Goal: Task Accomplishment & Management: Use online tool/utility

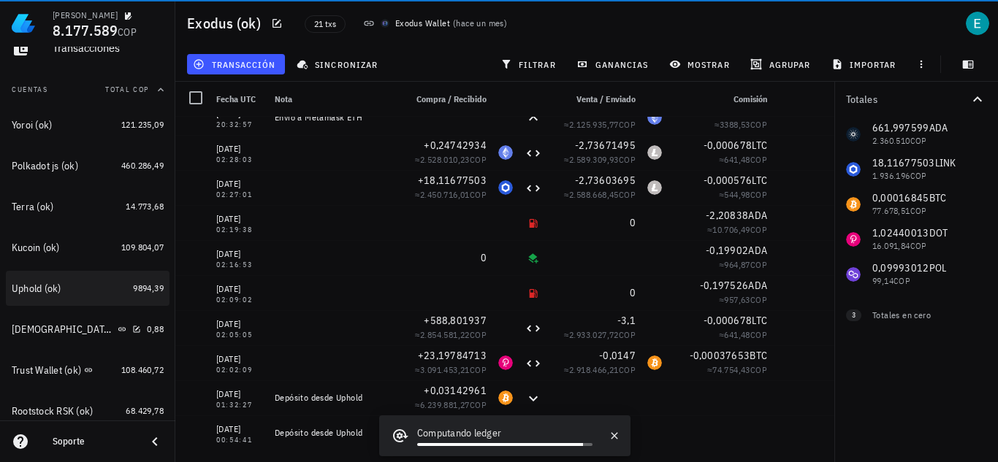
scroll to position [146, 0]
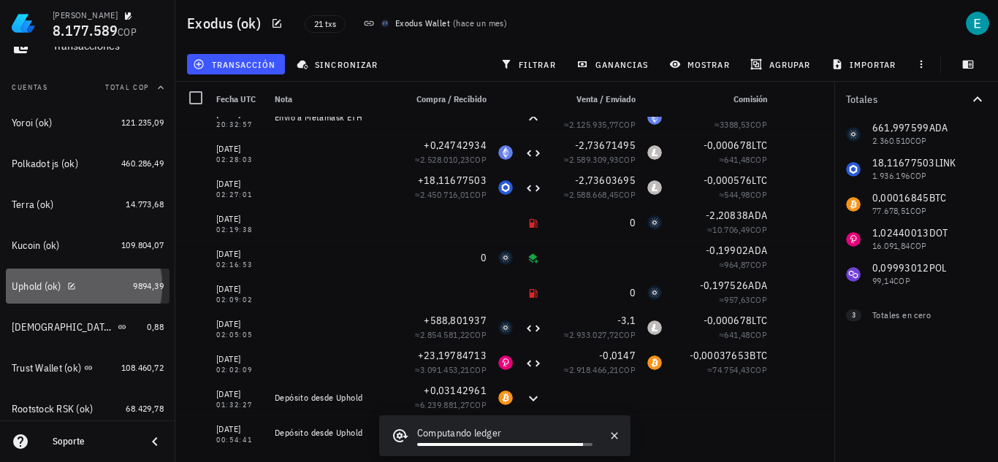
click at [83, 289] on div "Uphold (ok)" at bounding box center [69, 287] width 115 height 14
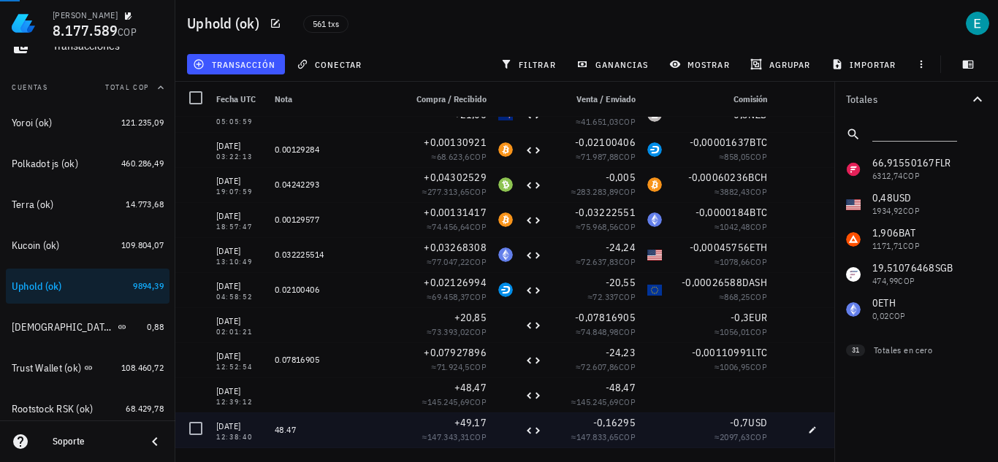
scroll to position [13421, 0]
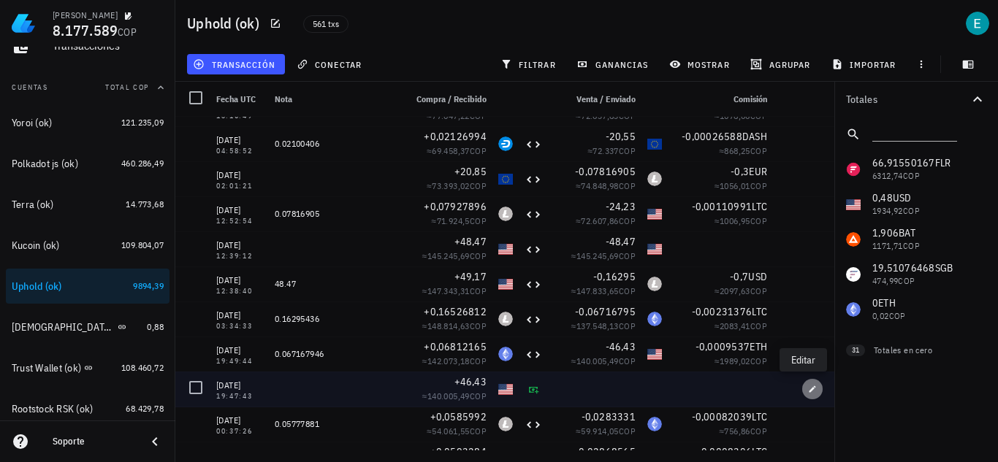
click at [808, 393] on span "button" at bounding box center [812, 389] width 20 height 9
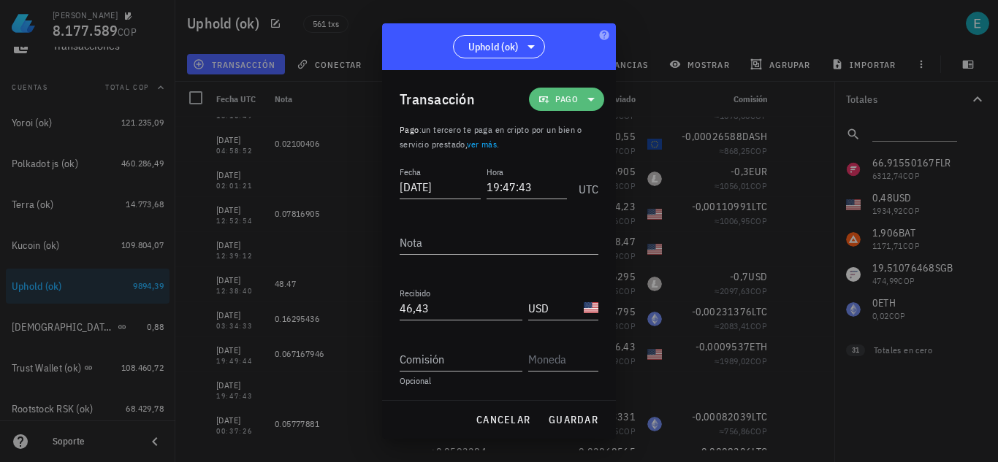
click at [565, 104] on span "Pago" at bounding box center [566, 99] width 23 height 15
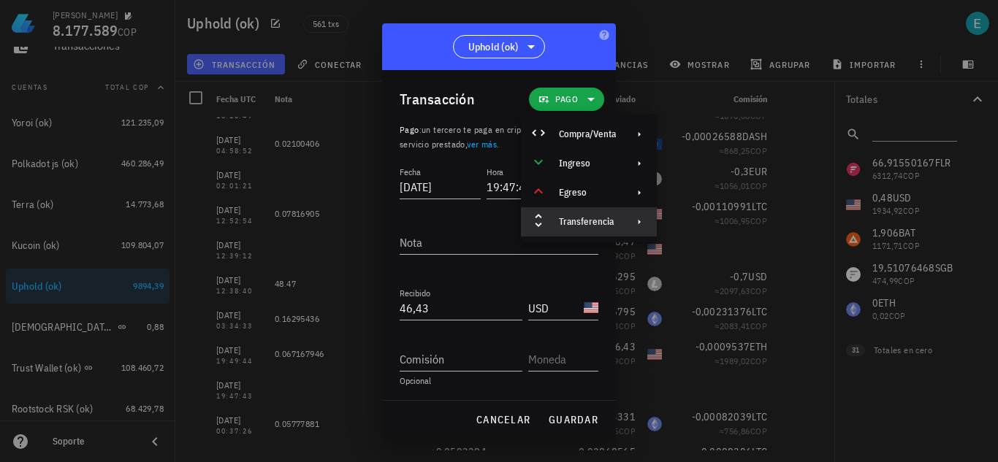
click at [614, 222] on div "Transferencia" at bounding box center [587, 222] width 57 height 12
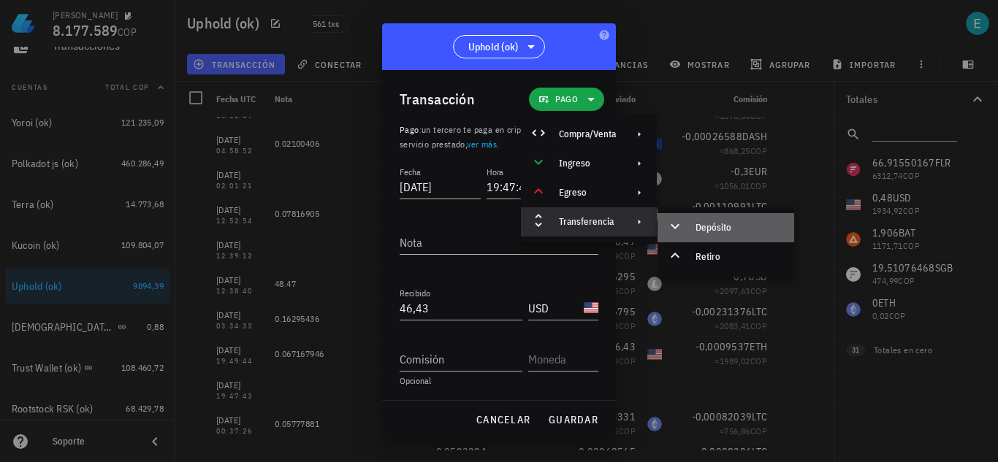
click at [711, 227] on div "Depósito" at bounding box center [738, 228] width 87 height 12
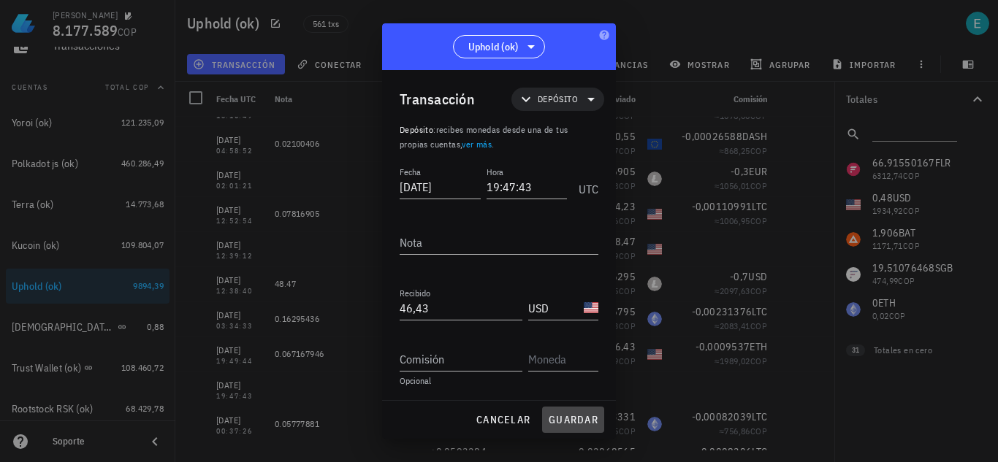
click at [587, 422] on span "guardar" at bounding box center [573, 419] width 50 height 13
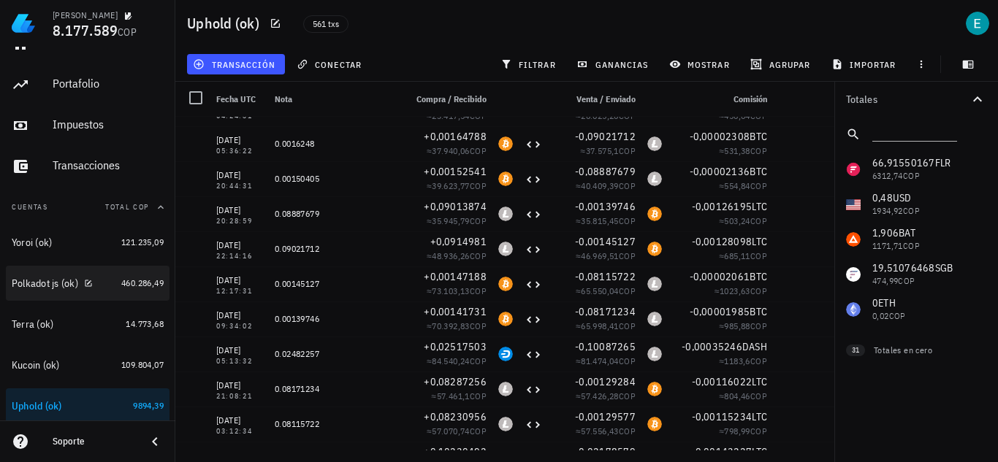
scroll to position [0, 0]
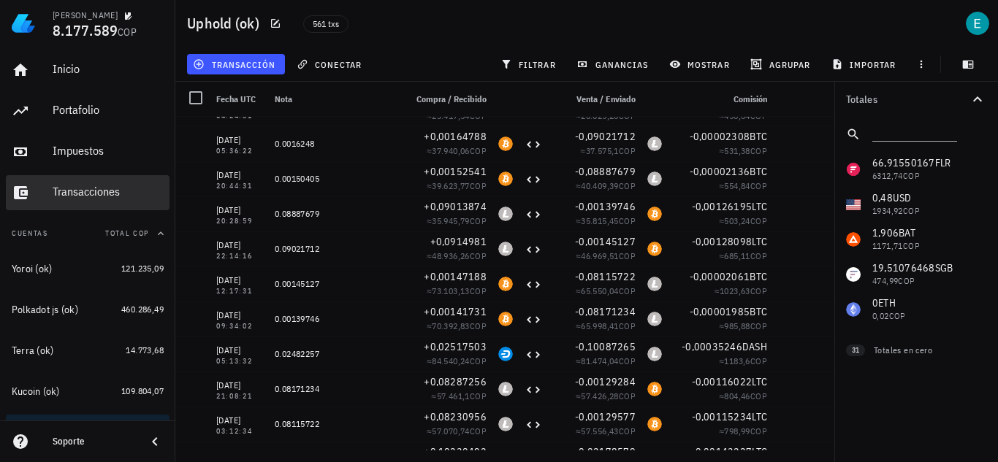
drag, startPoint x: 84, startPoint y: 192, endPoint x: 402, endPoint y: 210, distance: 318.3
click at [84, 192] on div "Transacciones" at bounding box center [108, 192] width 111 height 14
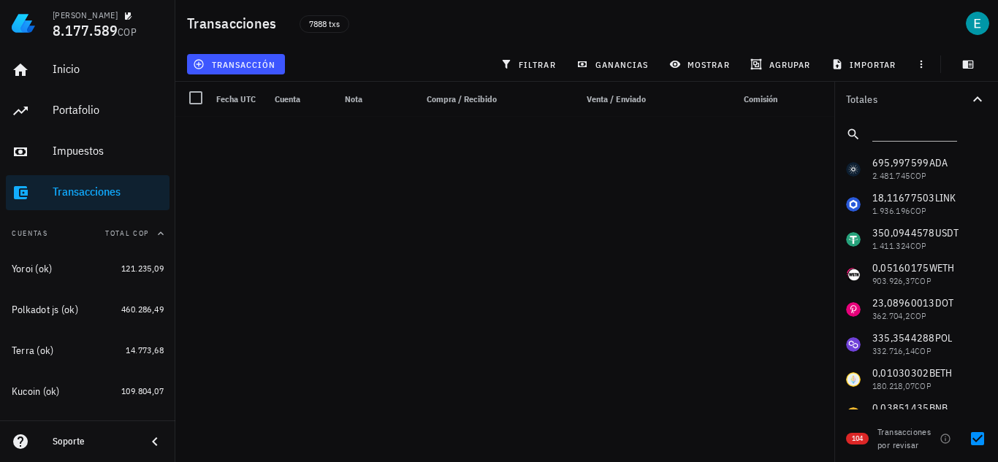
scroll to position [3313, 0]
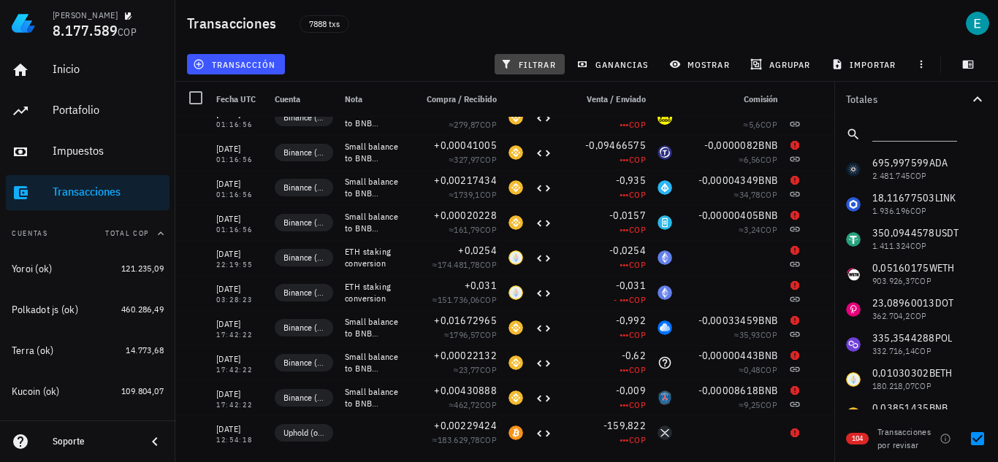
click at [546, 60] on span "filtrar" at bounding box center [529, 64] width 53 height 12
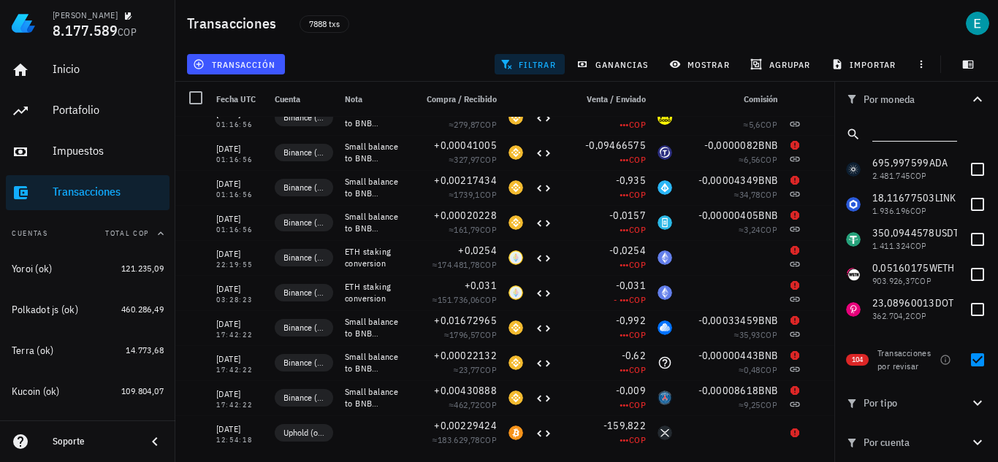
click at [907, 134] on input "text" at bounding box center [913, 131] width 82 height 19
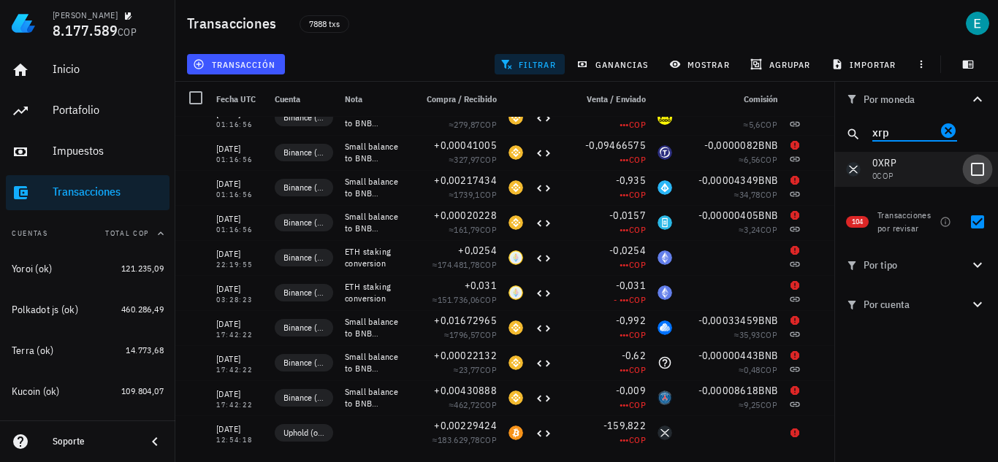
type input "xrp"
click at [975, 164] on div at bounding box center [977, 169] width 25 height 25
checkbox input "true"
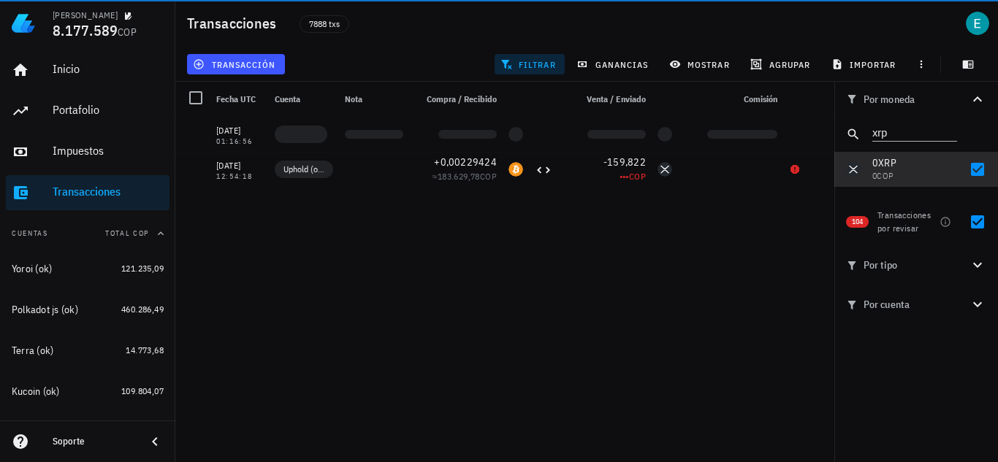
scroll to position [0, 0]
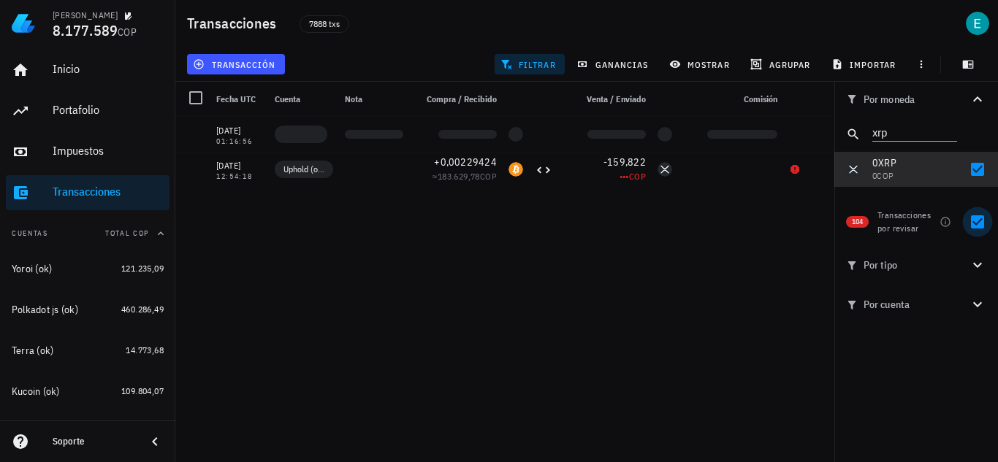
click at [980, 219] on div at bounding box center [977, 222] width 25 height 25
checkbox input "false"
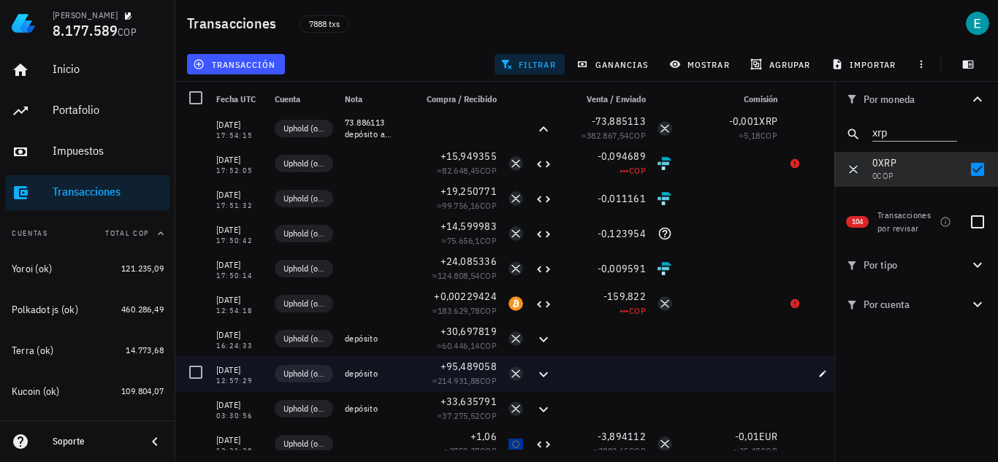
scroll to position [219, 0]
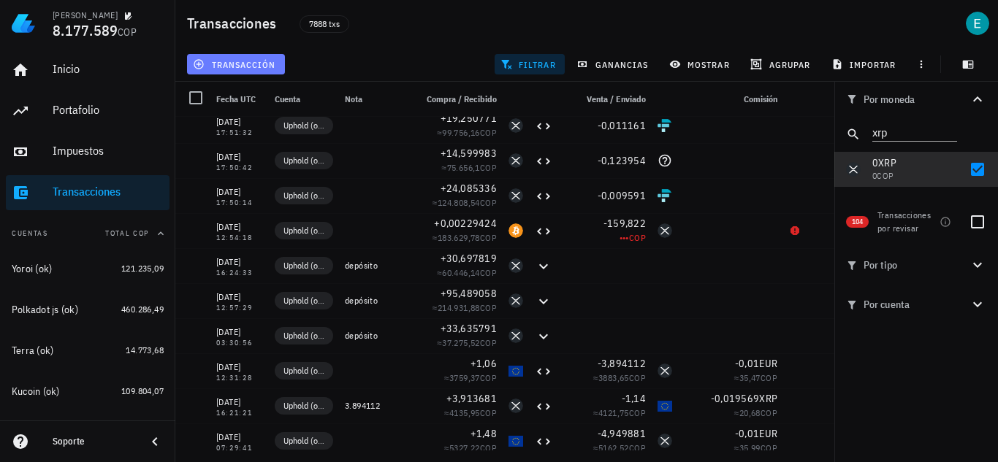
click at [265, 69] on span "transacción" at bounding box center [236, 64] width 80 height 12
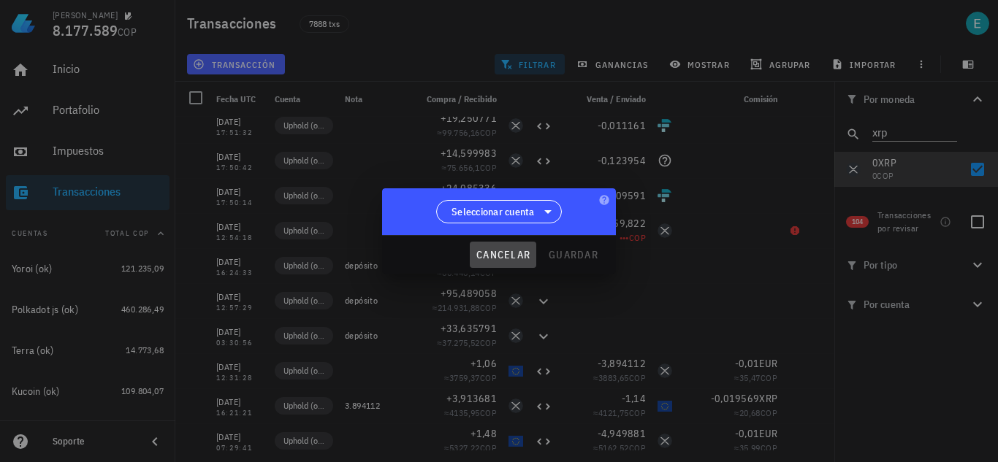
click at [497, 259] on span "cancelar" at bounding box center [503, 254] width 55 height 13
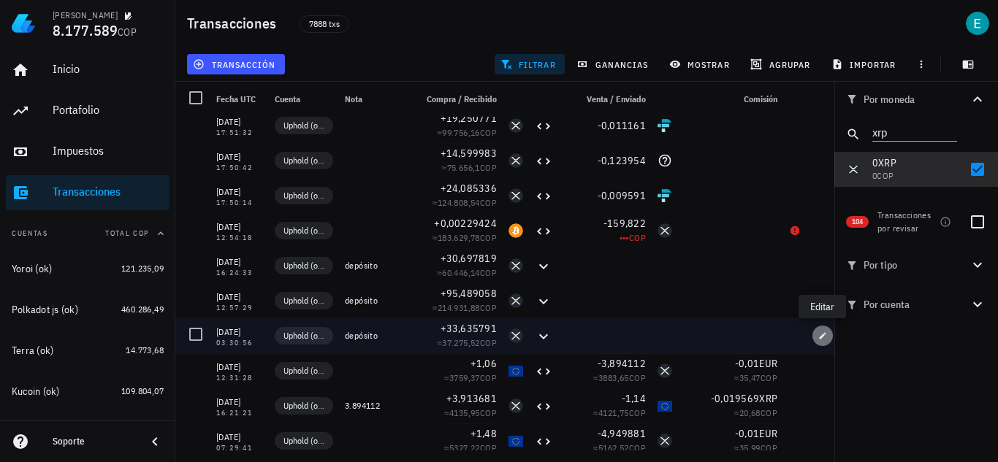
click at [823, 335] on icon "button" at bounding box center [823, 335] width 7 height 7
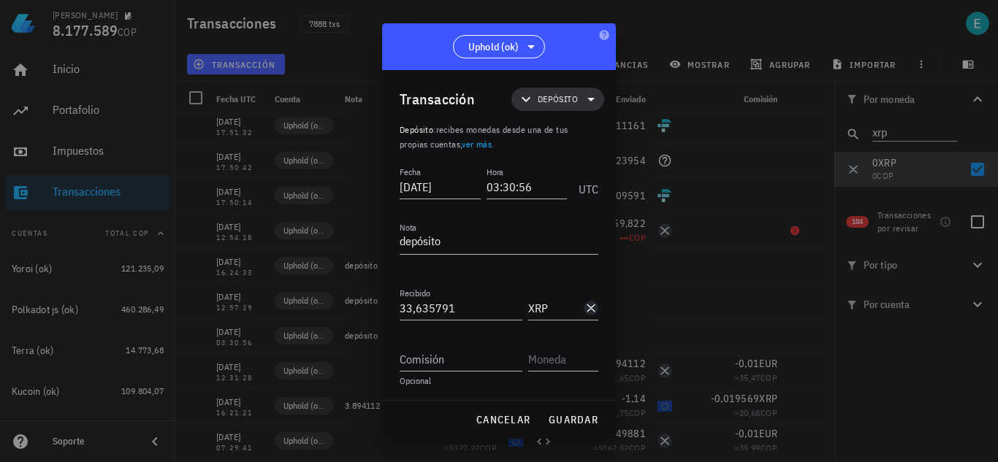
click at [547, 107] on span "Depósito" at bounding box center [557, 99] width 75 height 23
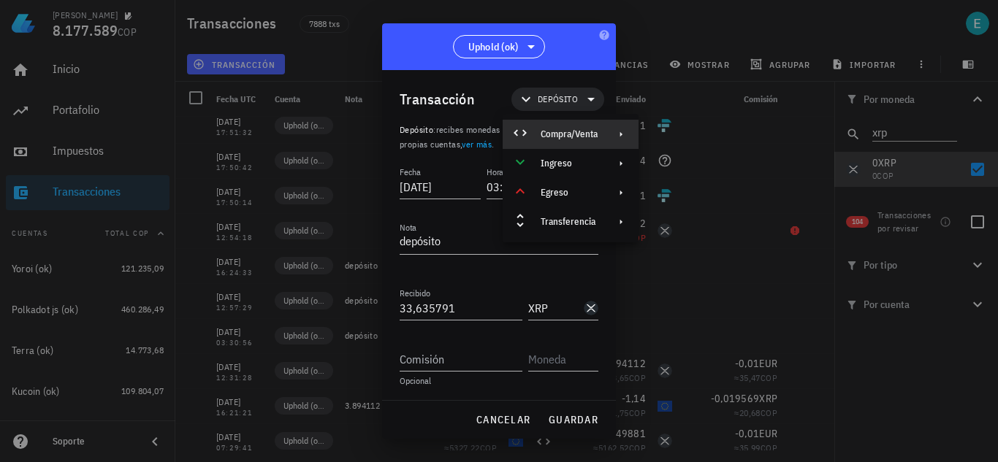
click at [591, 136] on div "Compra/Venta" at bounding box center [569, 135] width 57 height 12
click at [671, 140] on div "Compra/Venta" at bounding box center [707, 140] width 137 height 29
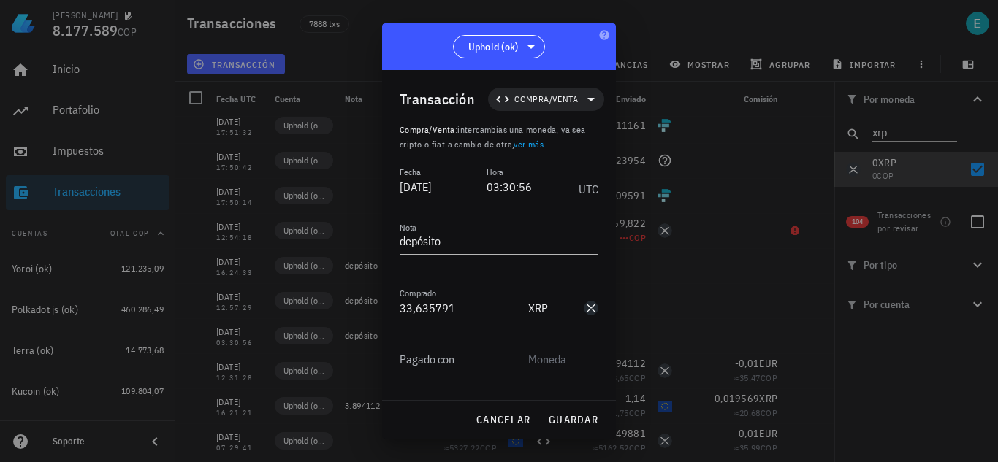
click at [466, 359] on input "Pagado con" at bounding box center [461, 359] width 123 height 23
type input "10"
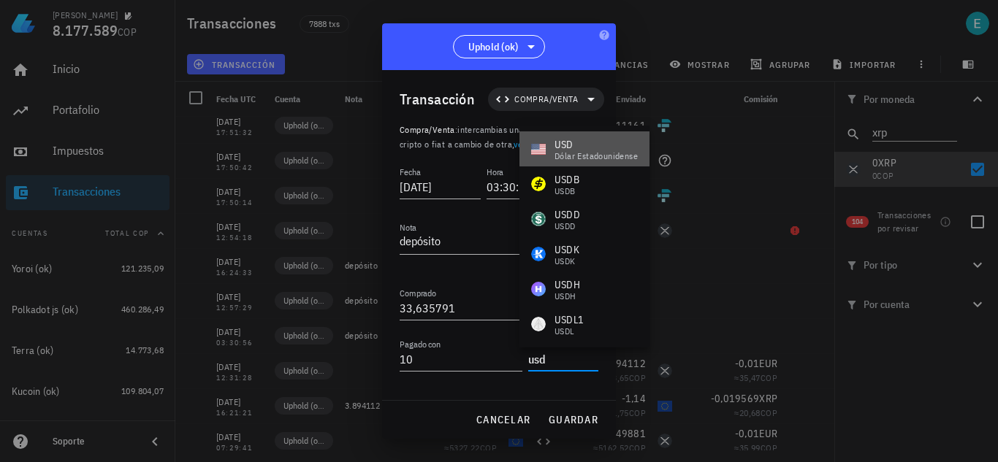
click at [579, 152] on div "dólar estadounidense" at bounding box center [595, 156] width 83 height 9
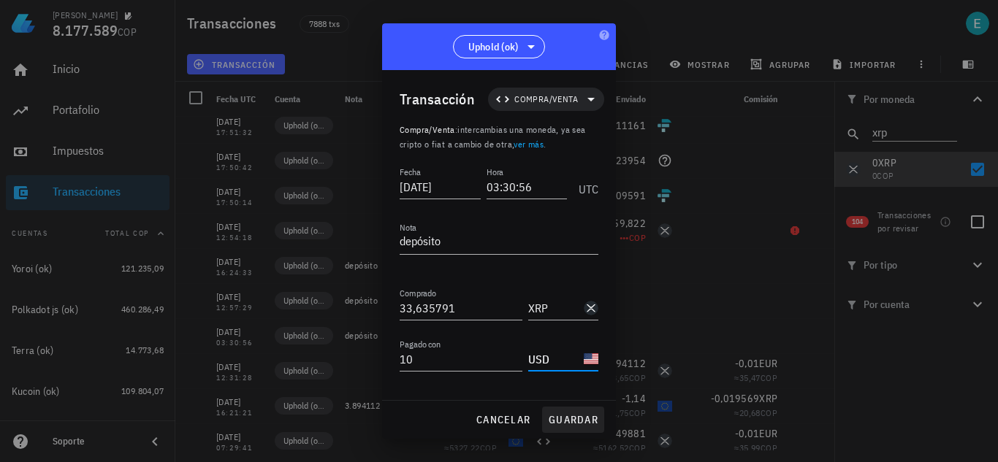
type input "USD"
click at [559, 418] on span "guardar" at bounding box center [573, 419] width 50 height 13
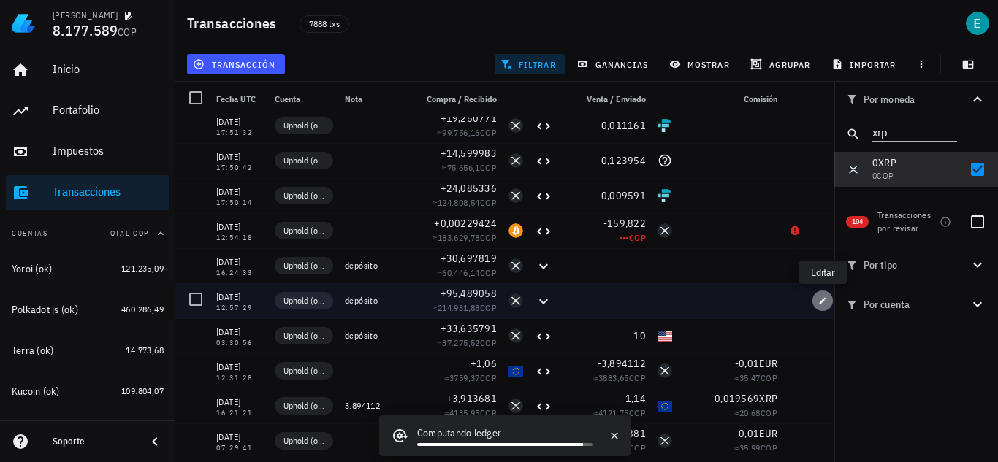
click at [827, 300] on icon "button" at bounding box center [822, 301] width 9 height 9
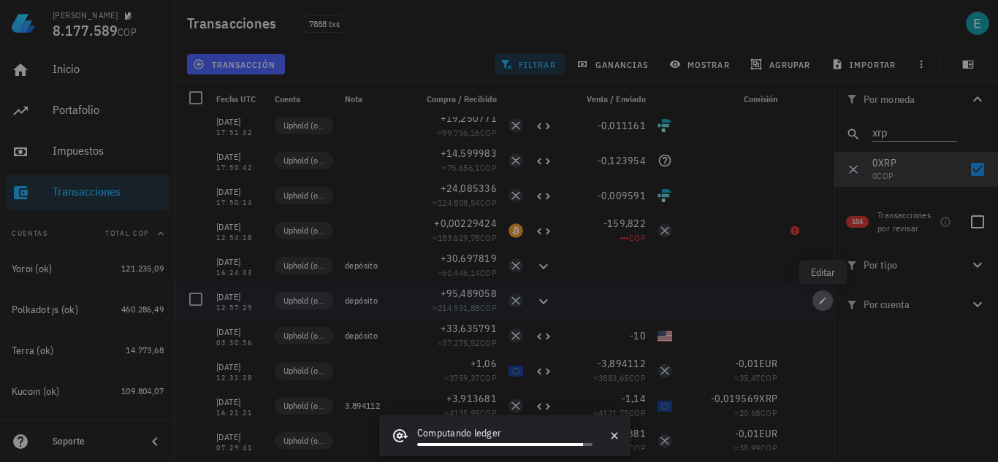
type input "2020-11-23"
type input "12:57:29"
type input "95,489058"
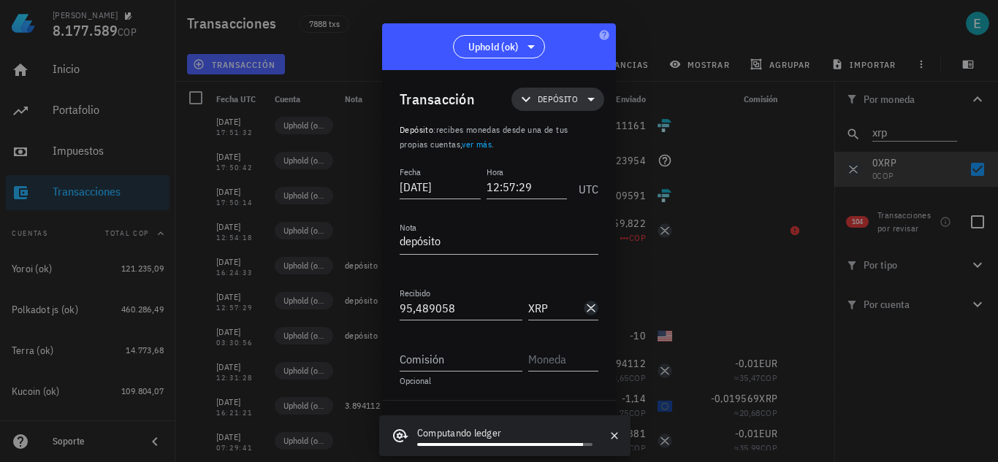
click at [569, 92] on span "Depósito" at bounding box center [557, 99] width 75 height 23
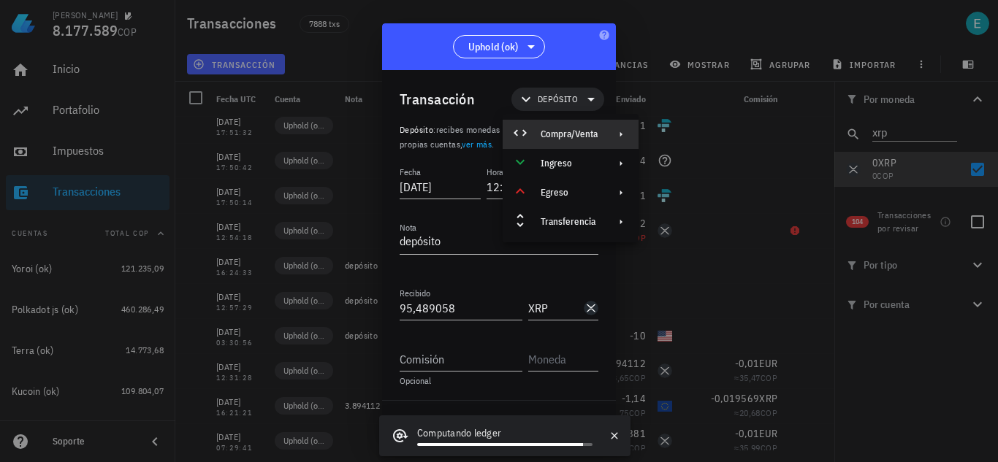
click at [601, 140] on div "Compra/Venta" at bounding box center [571, 134] width 136 height 29
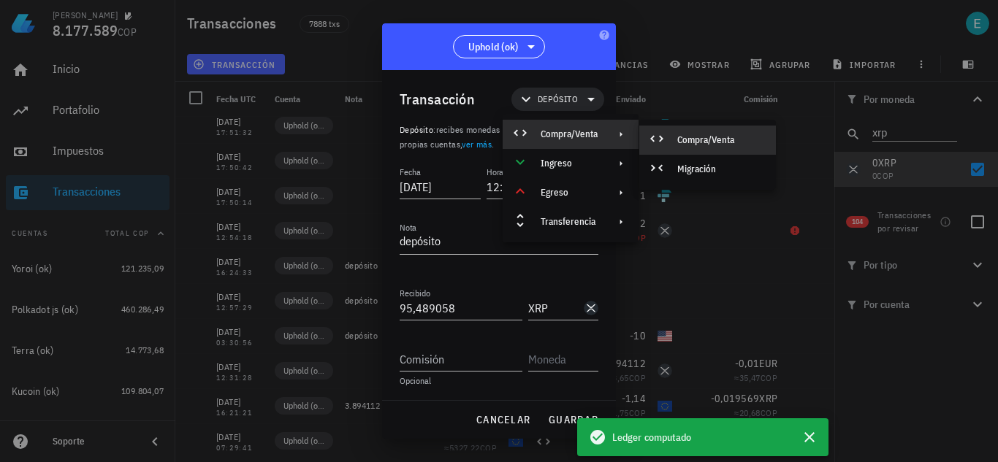
click at [674, 134] on div "Compra/Venta" at bounding box center [707, 140] width 137 height 29
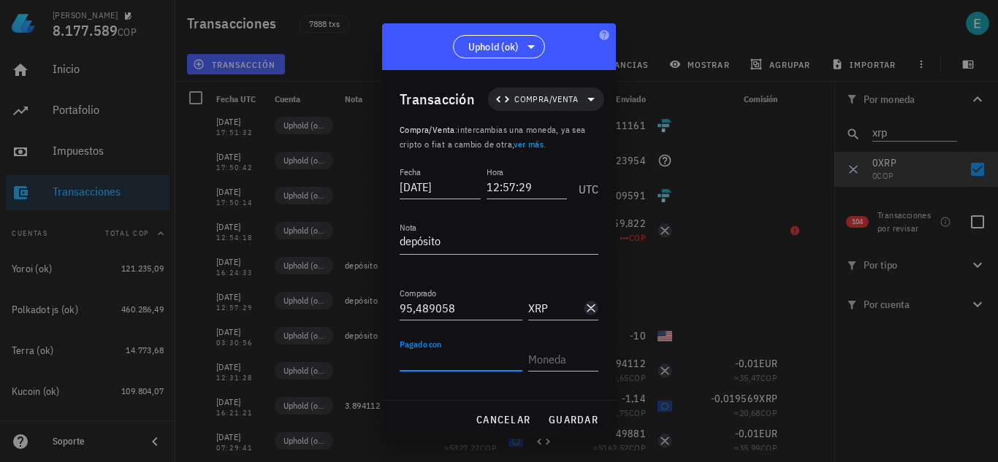
click at [468, 356] on input "Pagado con" at bounding box center [461, 359] width 123 height 23
type input "50"
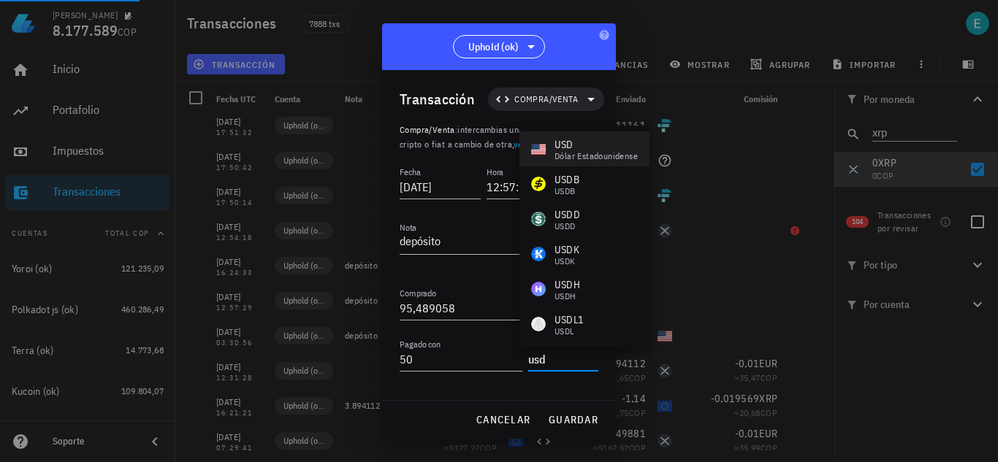
click at [563, 154] on div "dólar estadounidense" at bounding box center [595, 156] width 83 height 9
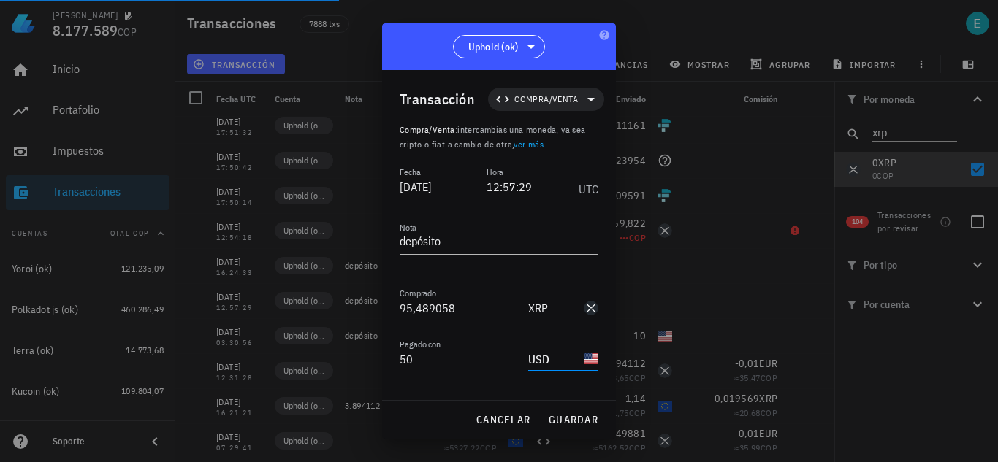
type input "USD"
click at [574, 422] on span "guardar" at bounding box center [573, 419] width 50 height 13
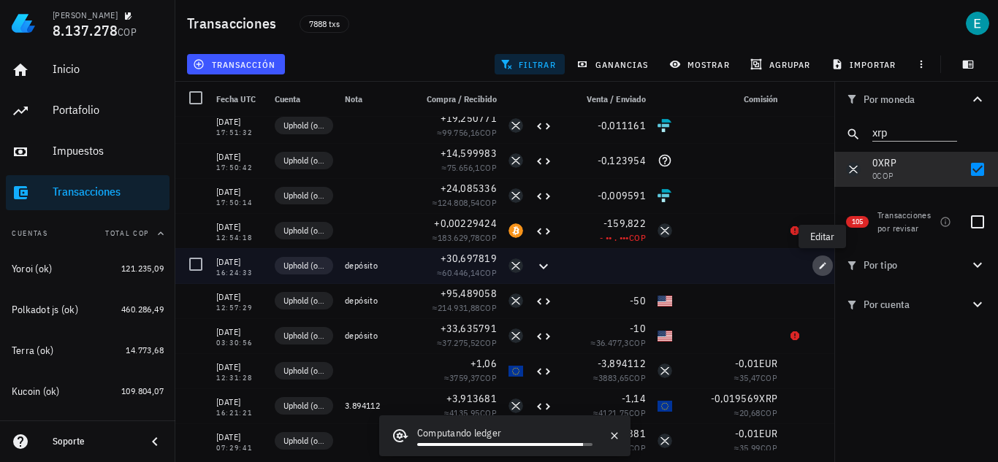
click at [819, 268] on icon "button" at bounding box center [822, 266] width 9 height 9
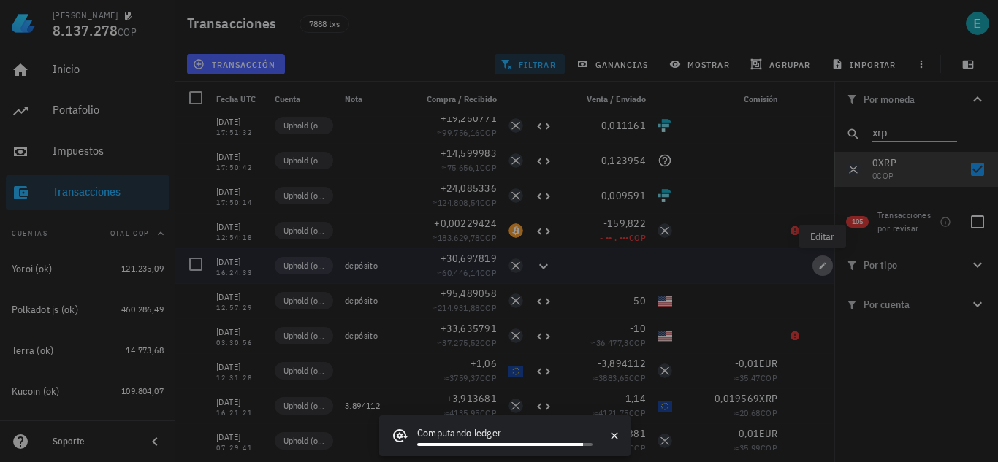
type input "2020-12-17"
type input "16:24:33"
type input "30,697819"
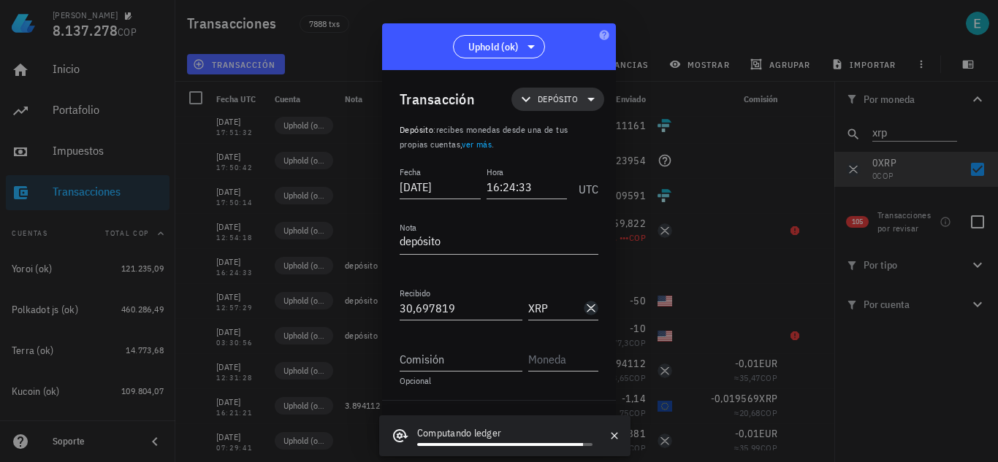
click at [563, 108] on span "Depósito" at bounding box center [557, 99] width 75 height 23
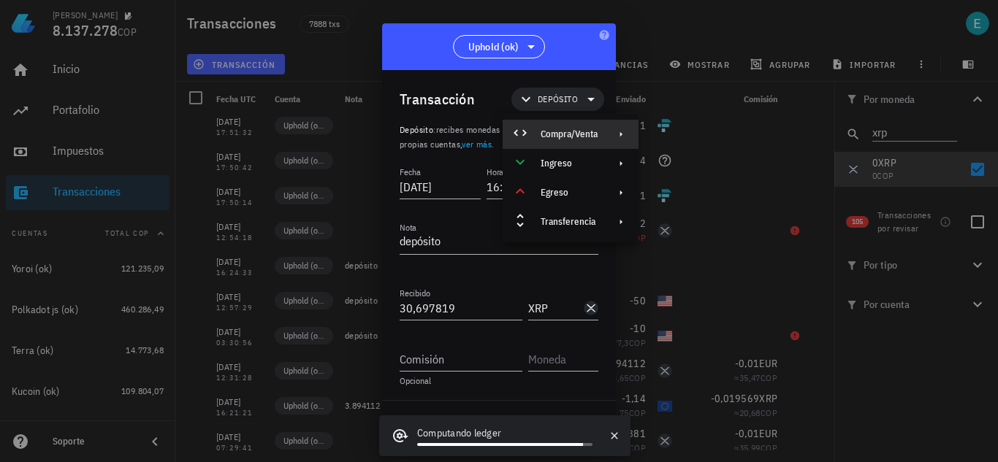
click at [578, 135] on div "Compra/Venta" at bounding box center [569, 135] width 57 height 12
click at [693, 133] on div "Compra/Venta" at bounding box center [707, 140] width 137 height 29
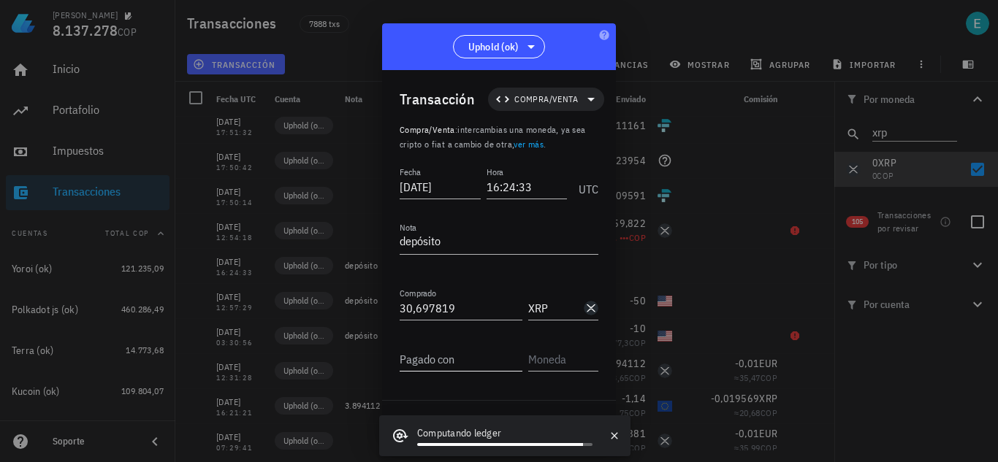
click at [487, 359] on input "Pagado con" at bounding box center [461, 359] width 123 height 23
type input "20"
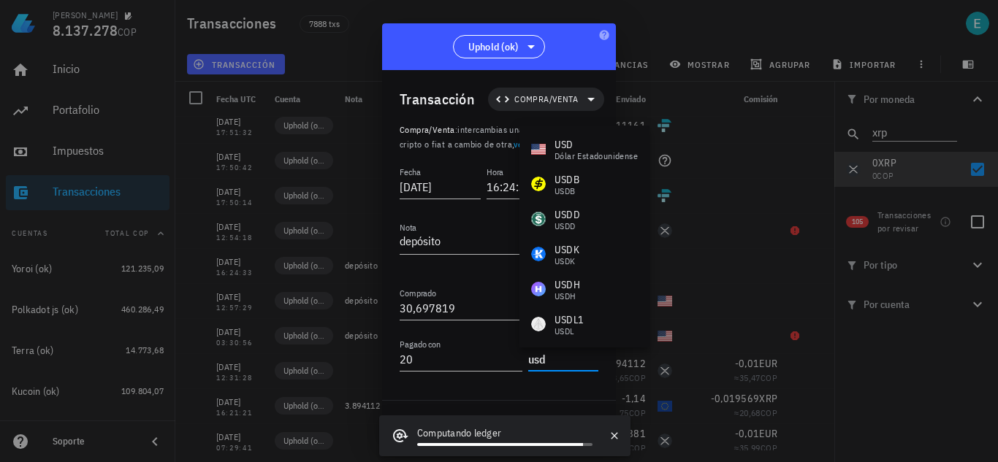
click at [565, 155] on div "dólar estadounidense" at bounding box center [595, 156] width 83 height 9
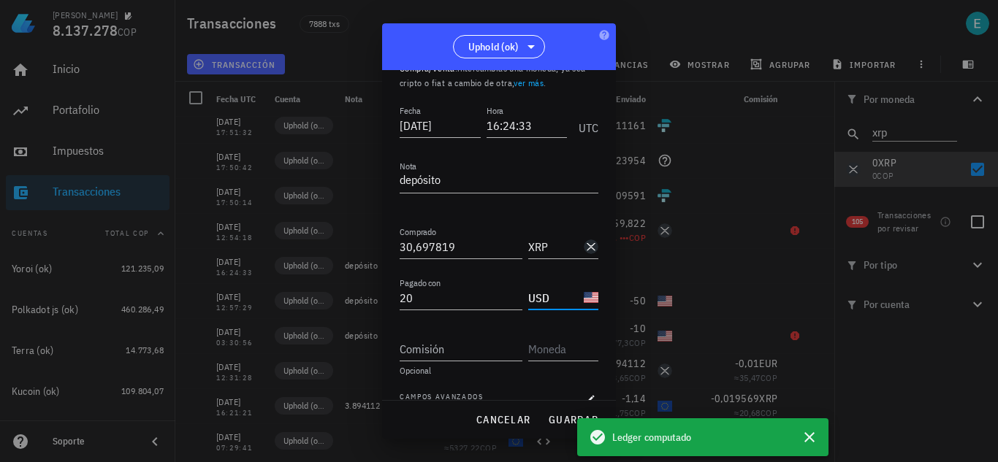
scroll to position [73, 0]
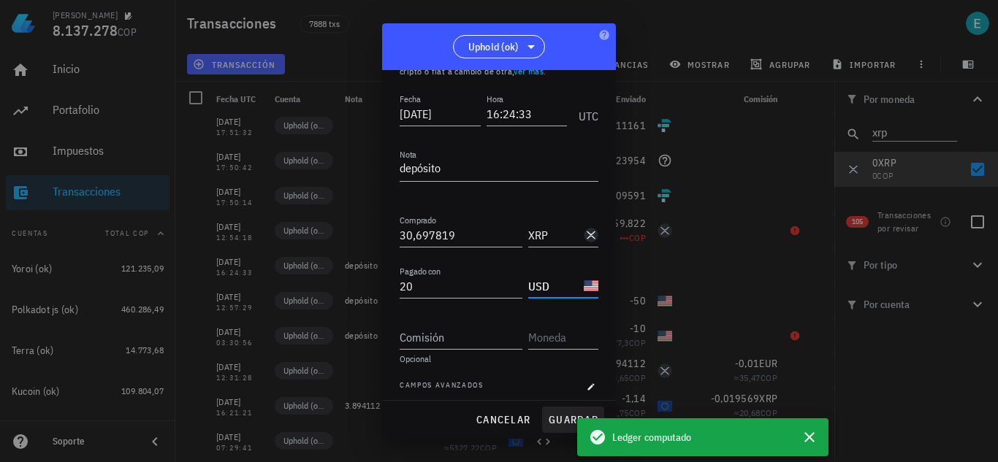
type input "USD"
click at [560, 413] on span "guardar" at bounding box center [573, 419] width 50 height 13
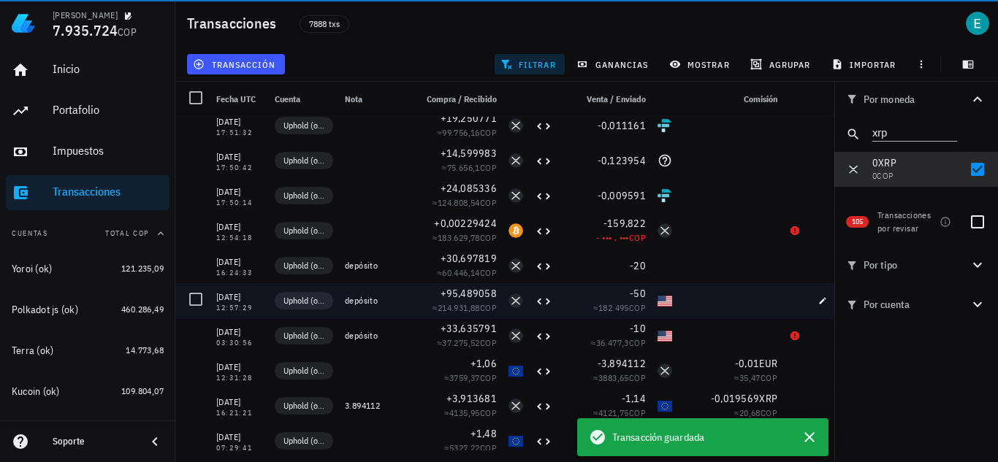
scroll to position [1, 0]
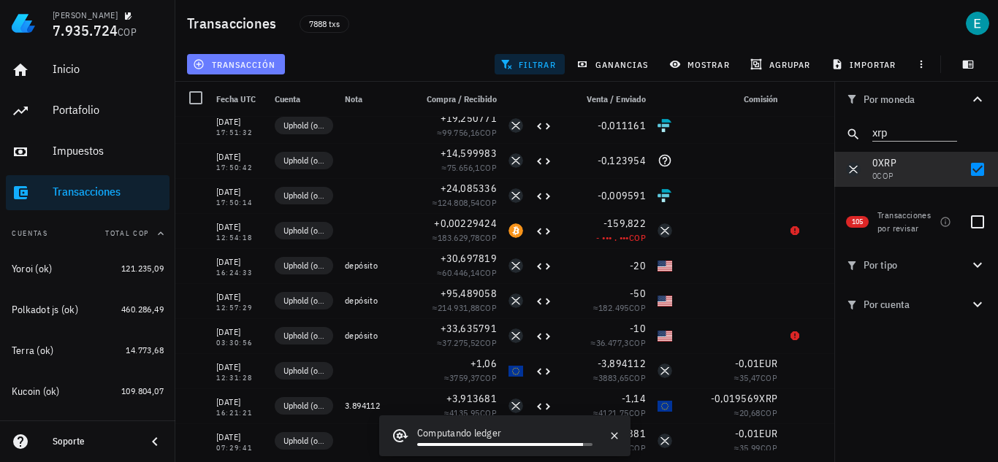
click at [259, 68] on span "transacción" at bounding box center [236, 64] width 80 height 12
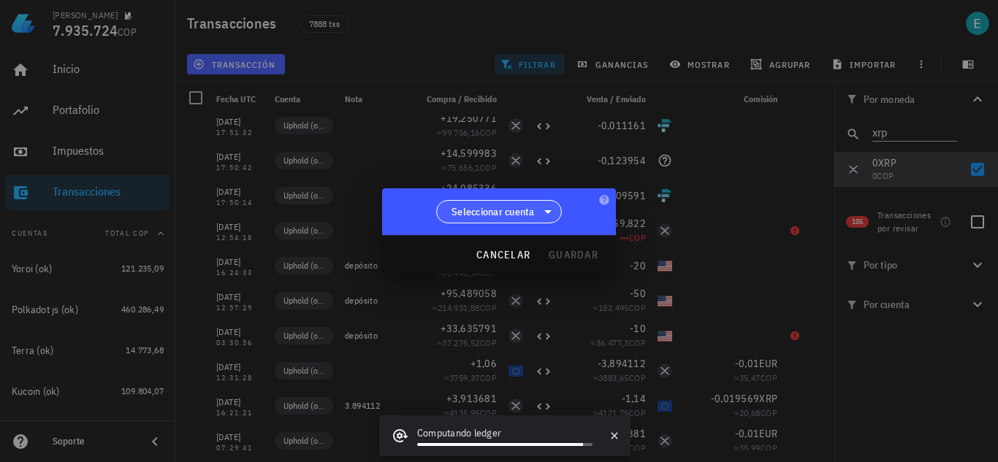
click at [475, 213] on span "Seleccionar cuenta" at bounding box center [492, 212] width 83 height 15
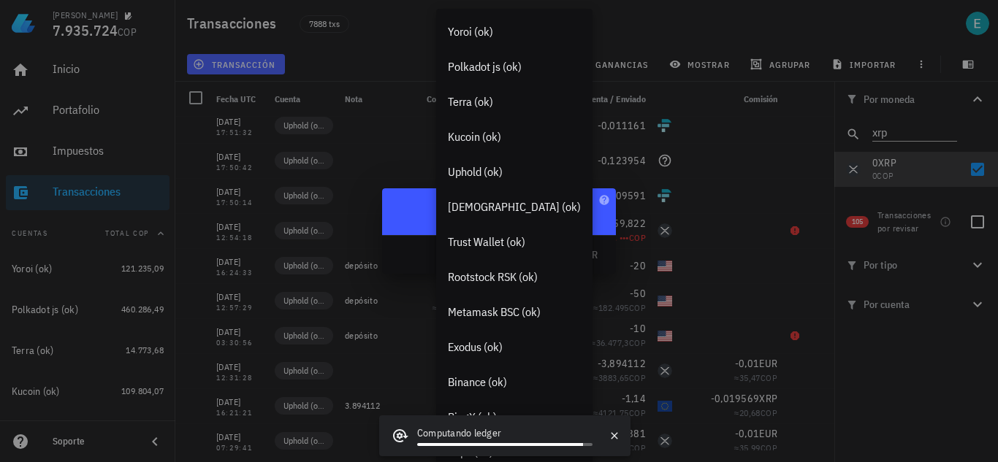
click at [405, 205] on div "Seleccionar cuenta" at bounding box center [499, 211] width 234 height 47
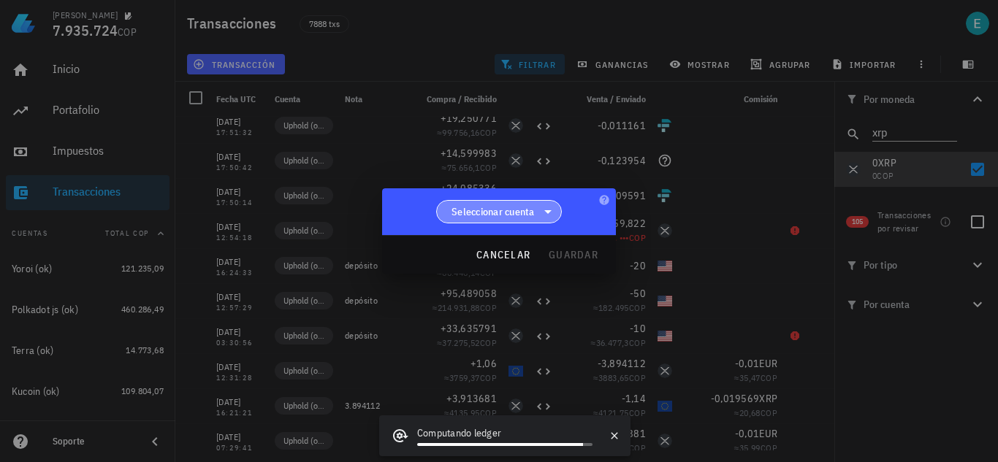
click at [549, 210] on icon at bounding box center [547, 212] width 7 height 4
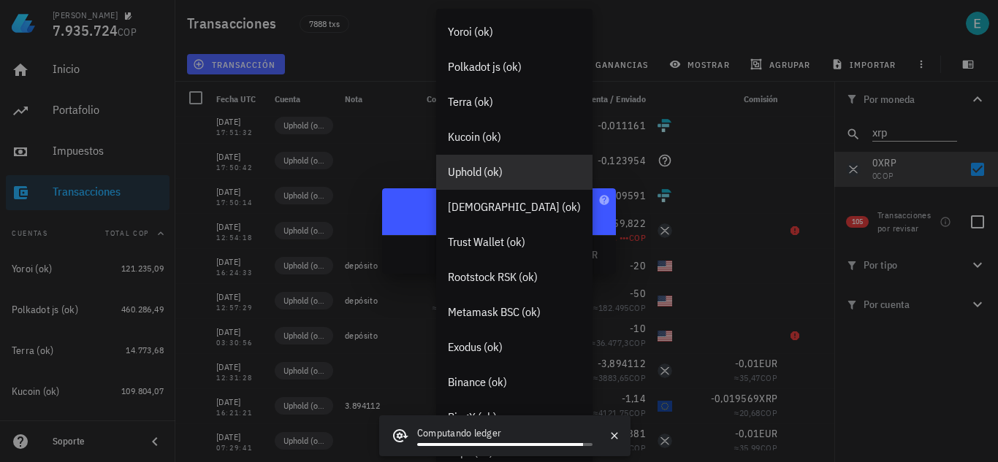
click at [512, 175] on div "Uphold (ok)" at bounding box center [514, 172] width 133 height 14
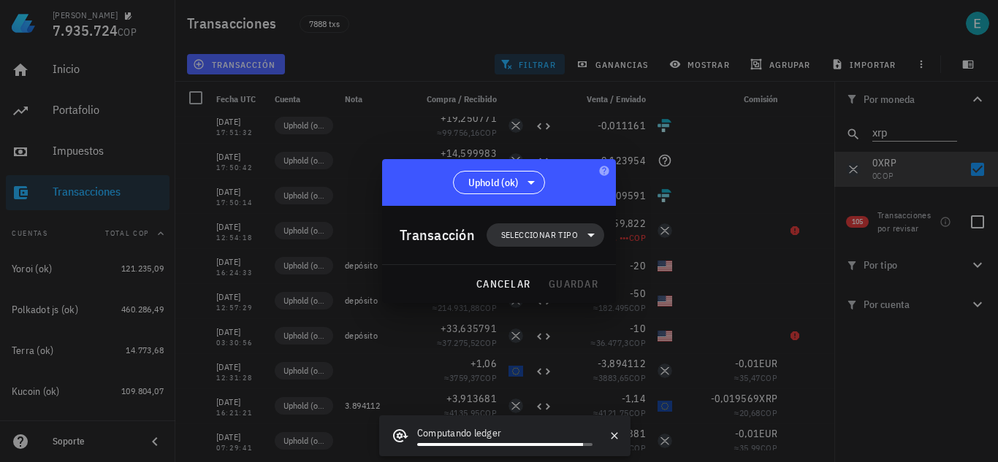
click at [558, 226] on span "Seleccionar tipo" at bounding box center [545, 235] width 100 height 23
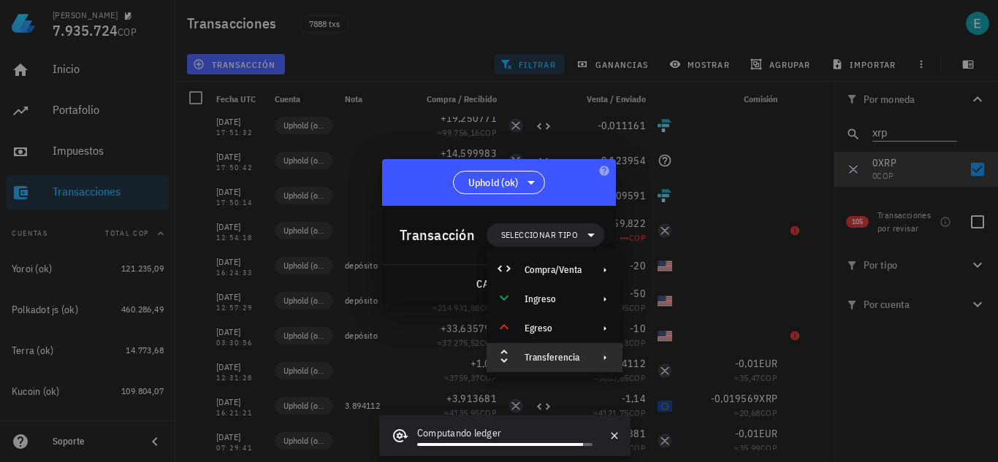
click at [589, 355] on div "Transferencia" at bounding box center [555, 357] width 136 height 29
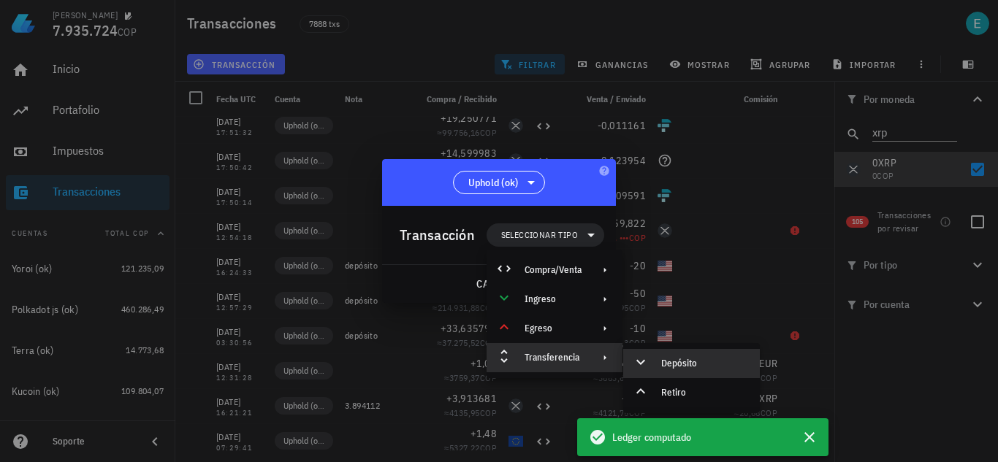
click at [663, 362] on div "Depósito" at bounding box center [704, 364] width 87 height 12
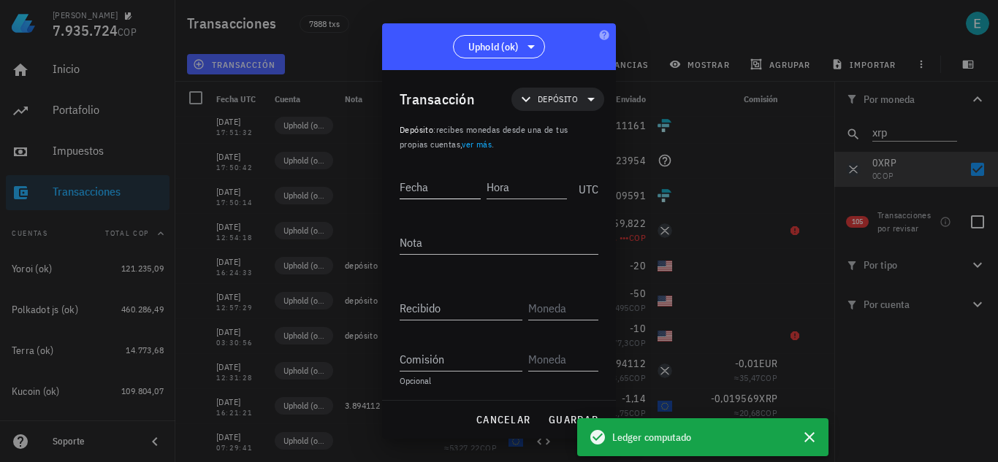
click at [447, 191] on input "Fecha" at bounding box center [440, 186] width 81 height 23
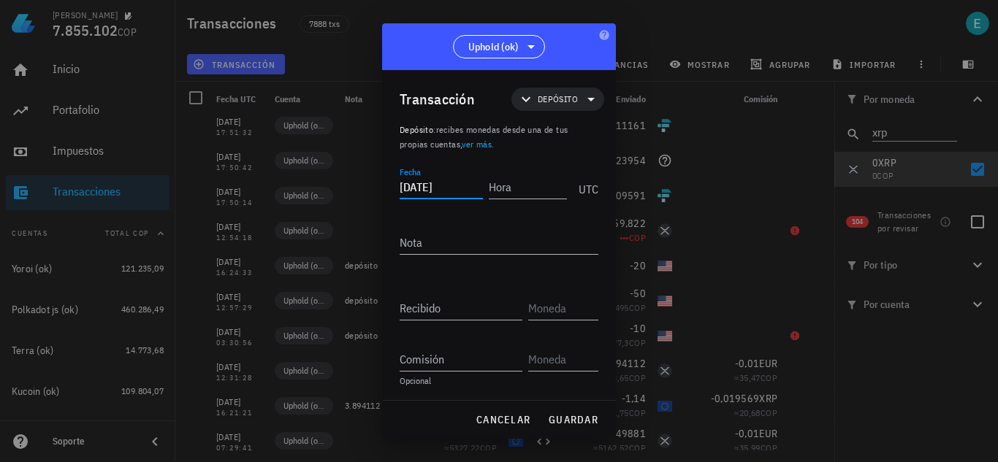
type input "2020-11-19"
type input "03:30:55"
type input "80"
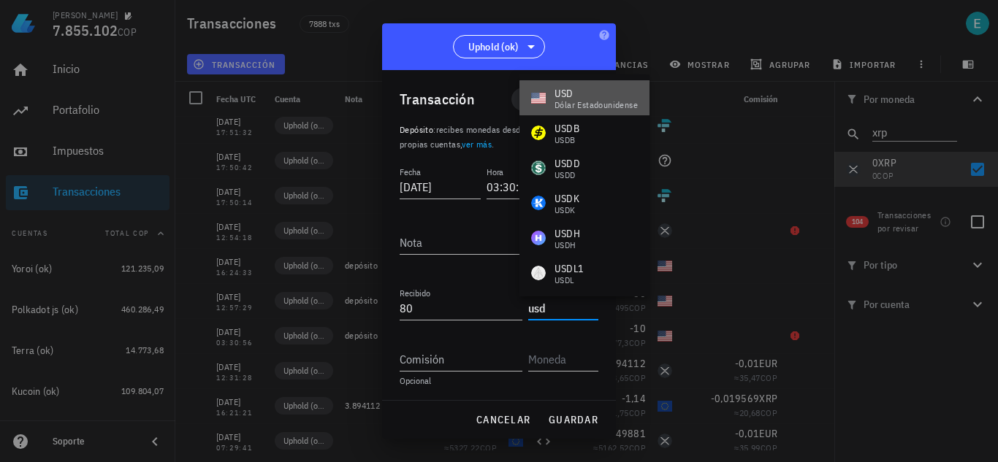
click at [560, 101] on div "dólar estadounidense" at bounding box center [595, 105] width 83 height 9
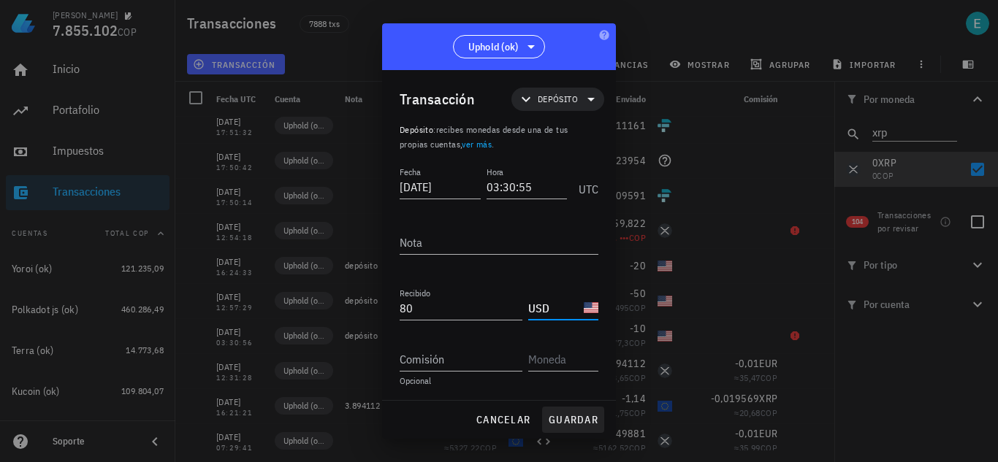
type input "USD"
click at [588, 413] on span "guardar" at bounding box center [573, 419] width 50 height 13
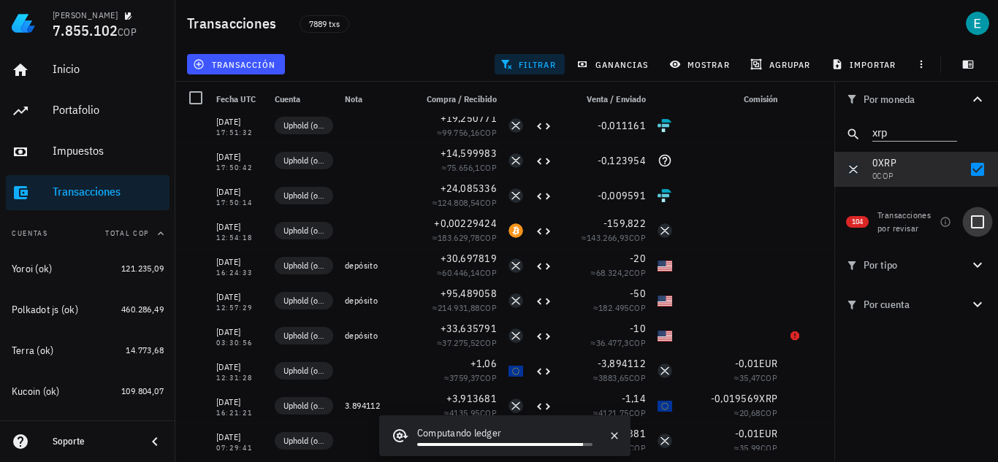
click at [975, 231] on div at bounding box center [977, 222] width 25 height 25
checkbox input "true"
click at [980, 166] on div at bounding box center [977, 169] width 25 height 25
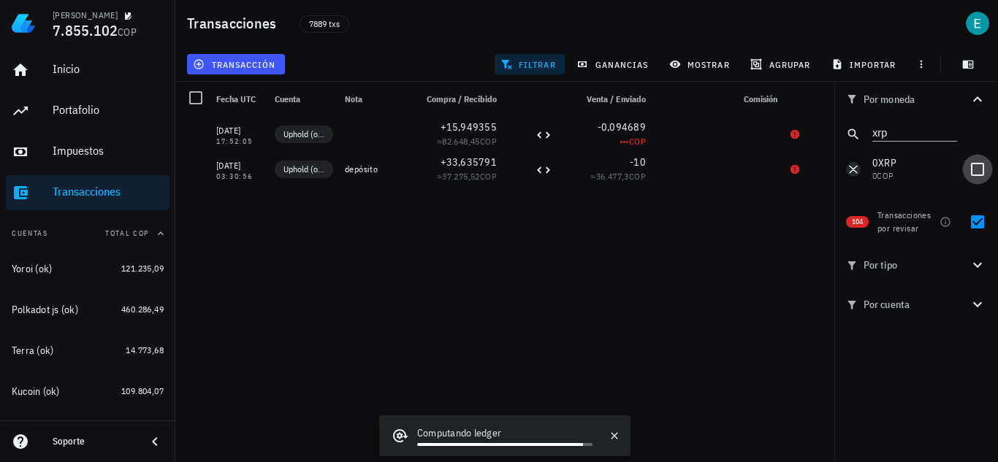
checkbox input "false"
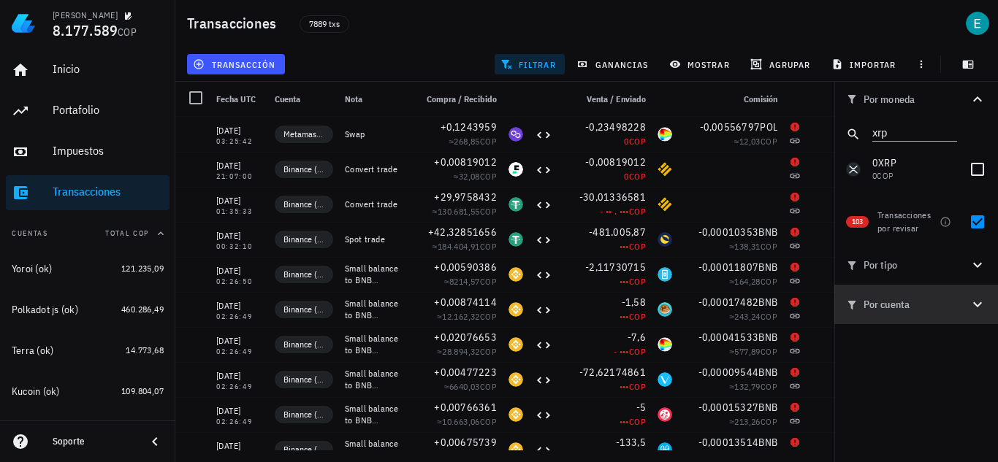
click at [964, 305] on span "Por cuenta" at bounding box center [907, 305] width 123 height 16
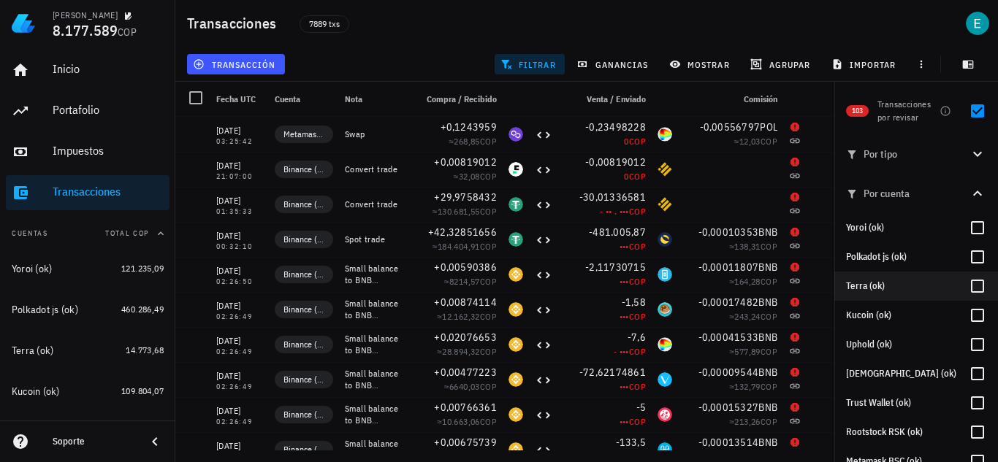
scroll to position [146, 0]
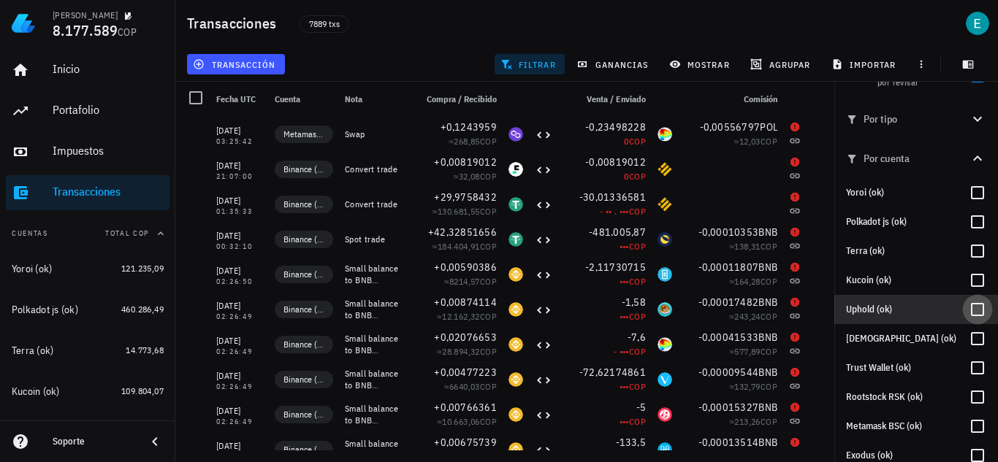
click at [970, 312] on div at bounding box center [977, 309] width 25 height 25
checkbox input "true"
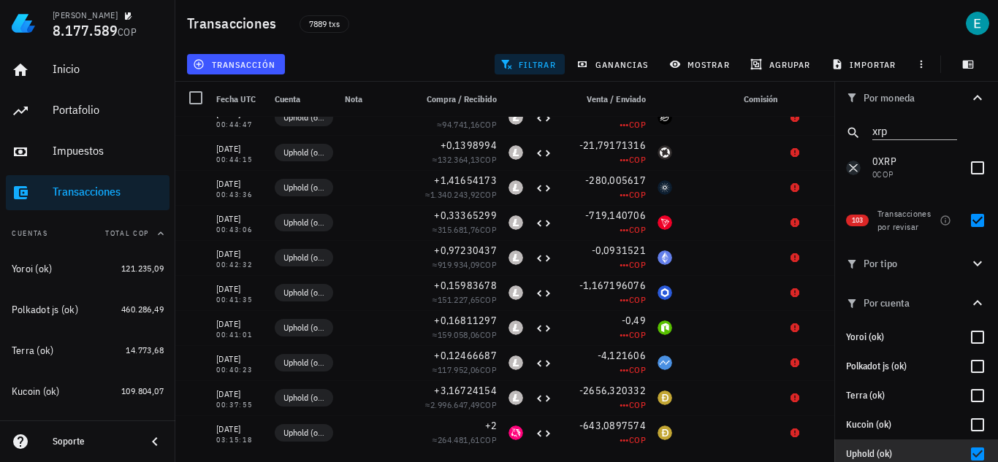
scroll to position [0, 0]
drag, startPoint x: 903, startPoint y: 131, endPoint x: 853, endPoint y: 131, distance: 50.4
click at [853, 131] on div "xrp" at bounding box center [916, 134] width 164 height 35
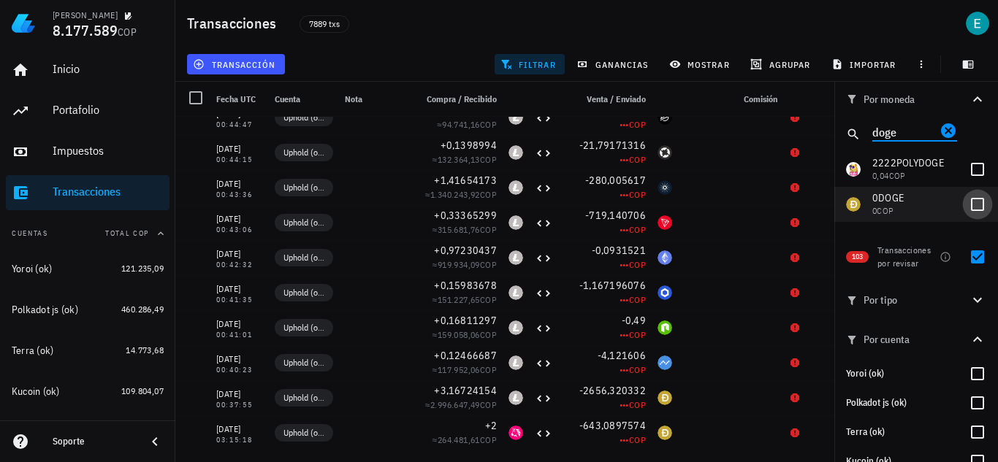
type input "doge"
click at [967, 209] on div at bounding box center [977, 204] width 25 height 25
checkbox input "true"
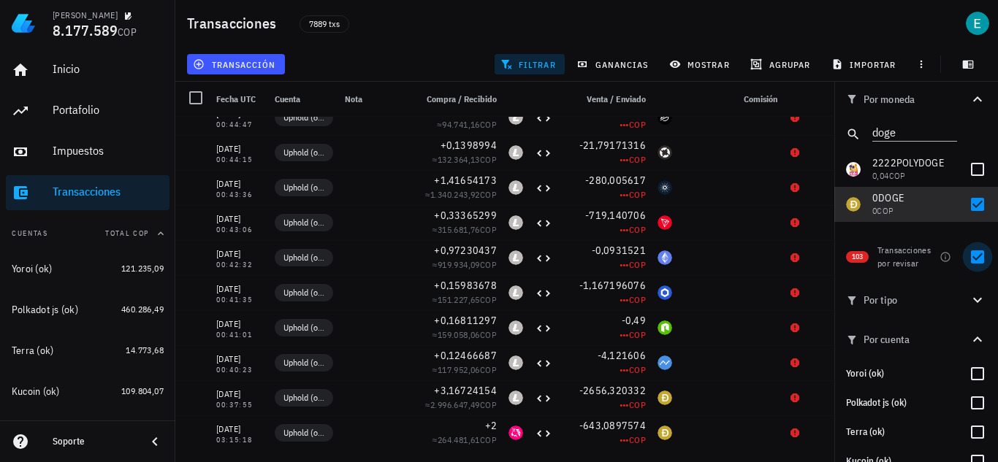
click at [973, 257] on div at bounding box center [977, 257] width 25 height 25
checkbox input "false"
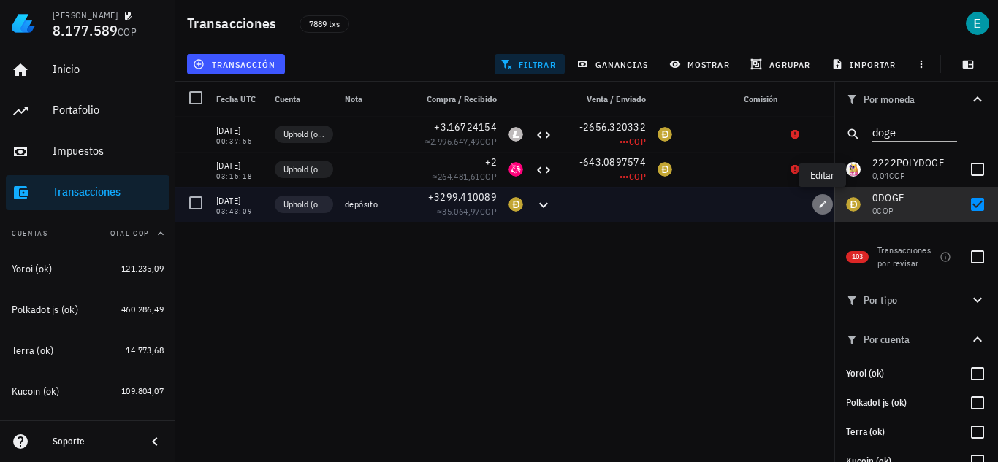
click at [825, 205] on icon "button" at bounding box center [822, 204] width 9 height 9
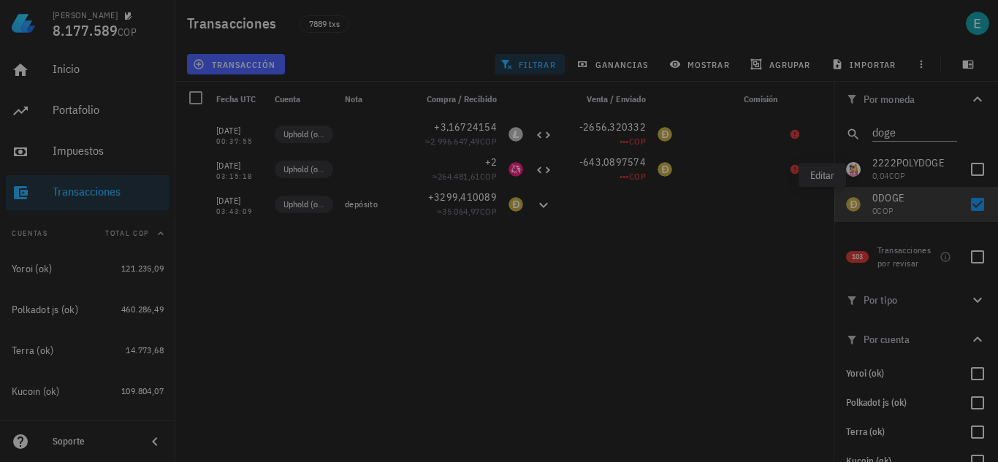
type input "2020-11-19"
type input "03:43:09"
type input "3.299,410089"
type input "DOGE"
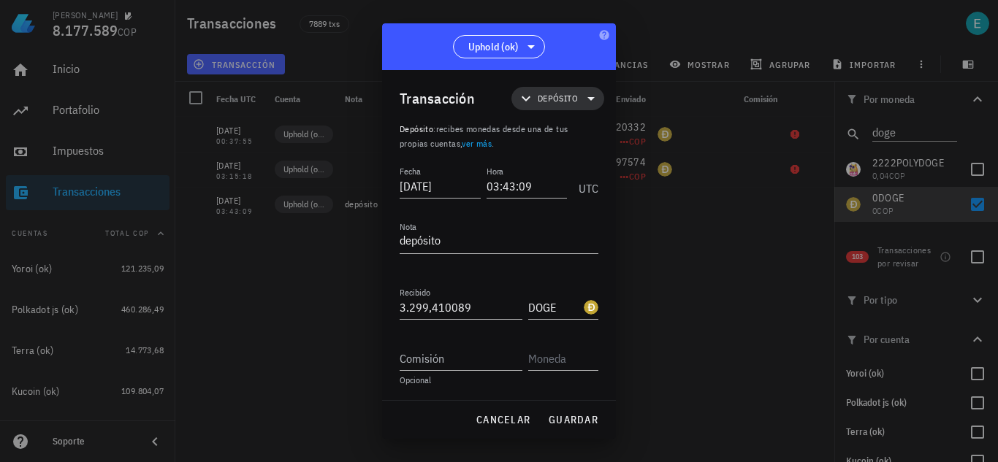
click at [570, 99] on span "Depósito" at bounding box center [557, 98] width 75 height 23
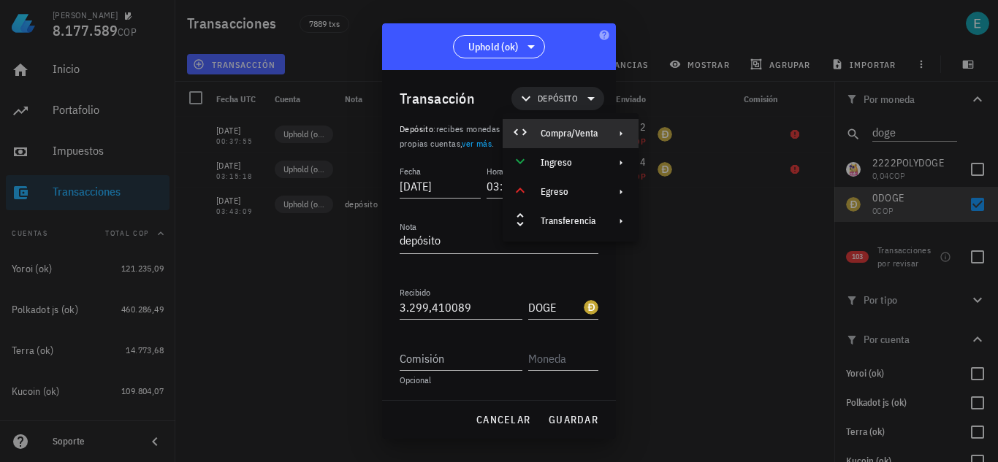
click at [587, 132] on div "Compra/Venta" at bounding box center [569, 134] width 57 height 12
click at [683, 133] on div "Compra/Venta" at bounding box center [707, 139] width 137 height 29
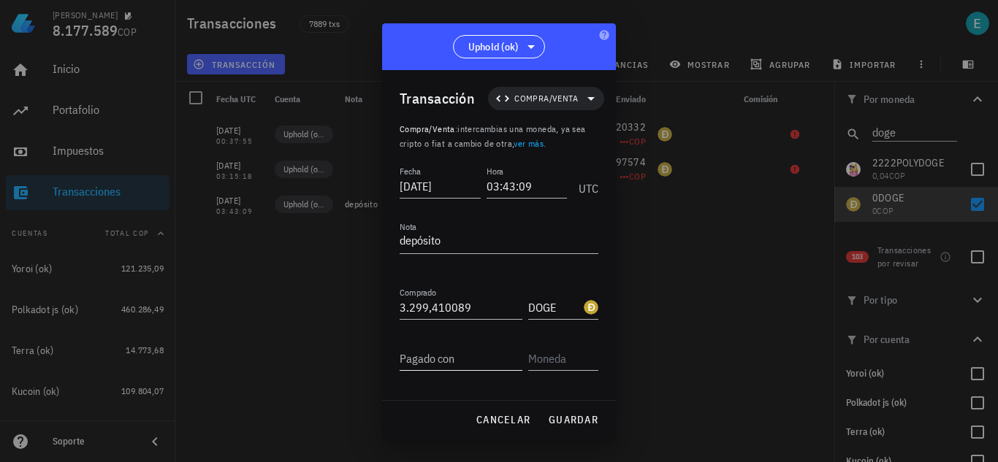
click at [479, 351] on input "Pagado con" at bounding box center [461, 358] width 123 height 23
type input "10"
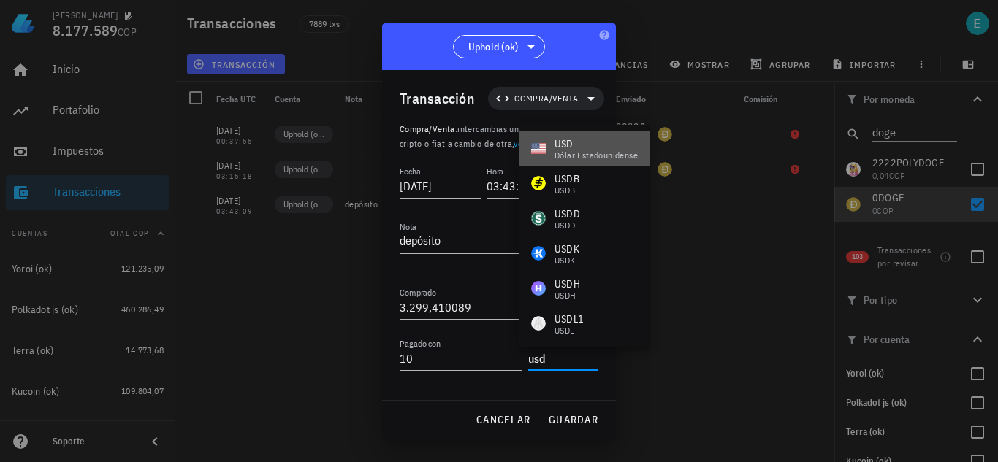
click at [587, 148] on div "USD" at bounding box center [595, 144] width 83 height 15
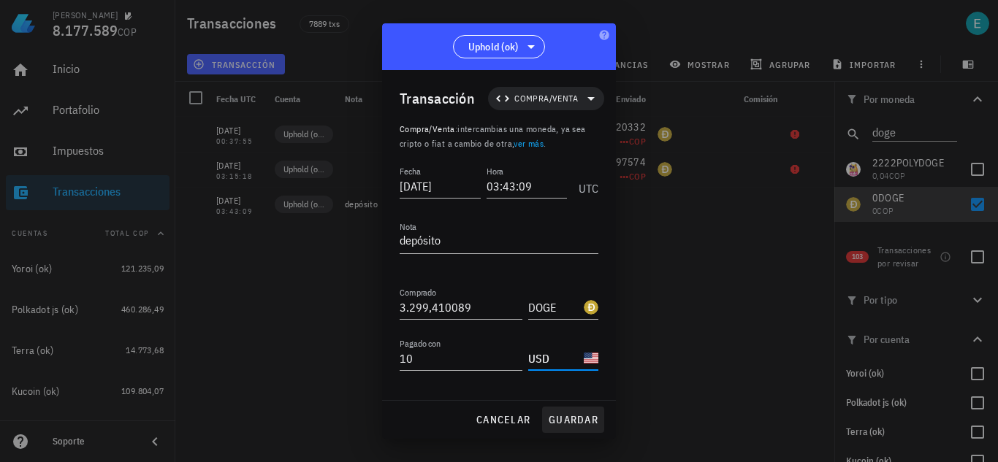
type input "USD"
click at [572, 413] on button "guardar" at bounding box center [573, 420] width 62 height 26
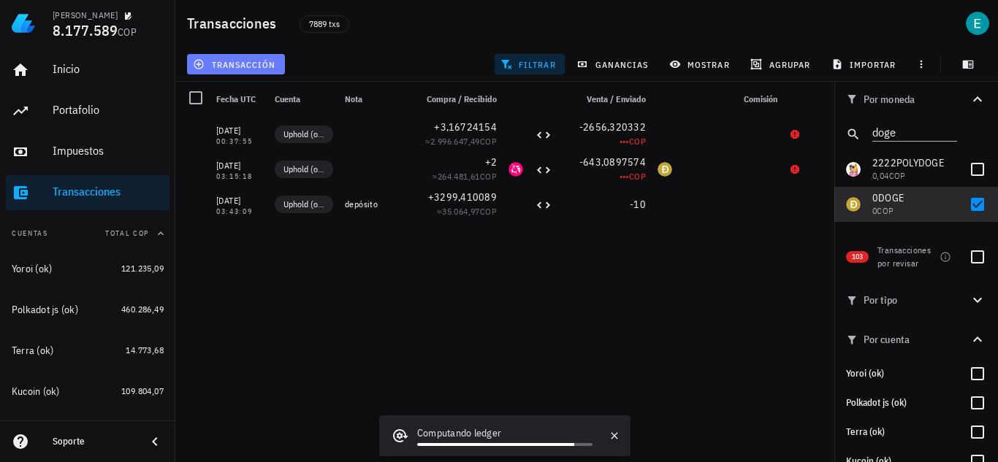
click at [251, 64] on span "transacción" at bounding box center [236, 64] width 80 height 12
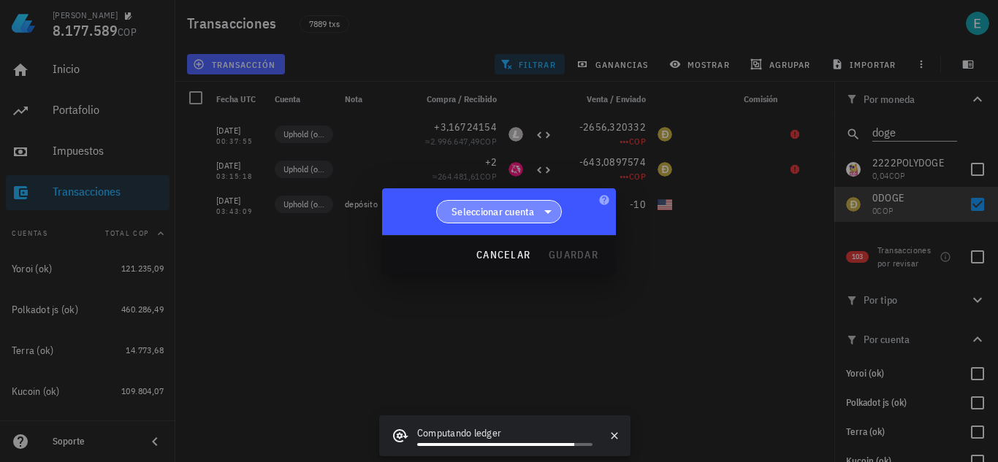
click at [517, 213] on span "Seleccionar cuenta" at bounding box center [492, 212] width 83 height 15
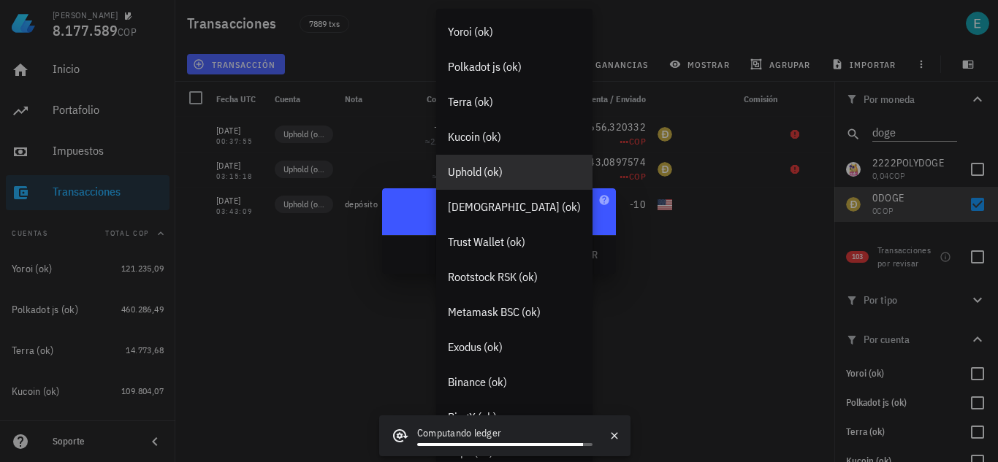
click at [503, 180] on div "Uphold (ok)" at bounding box center [514, 172] width 156 height 35
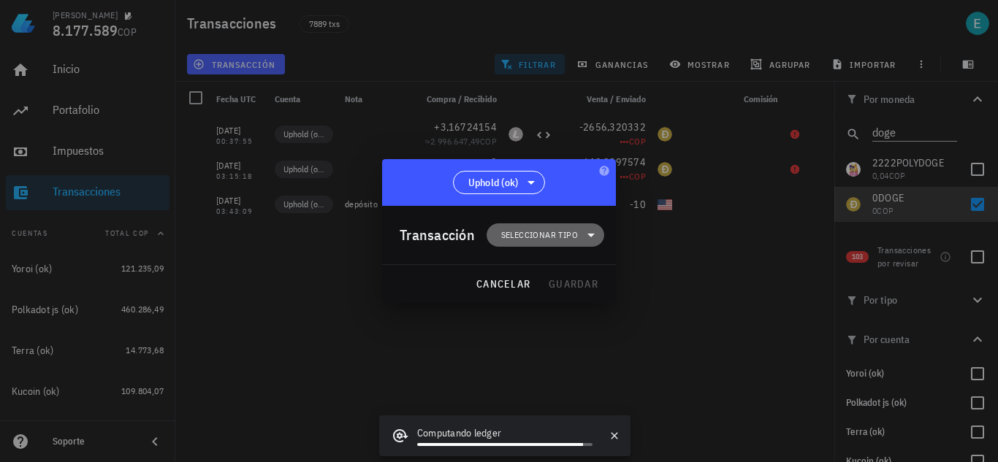
click at [544, 232] on span "Seleccionar tipo" at bounding box center [539, 235] width 77 height 15
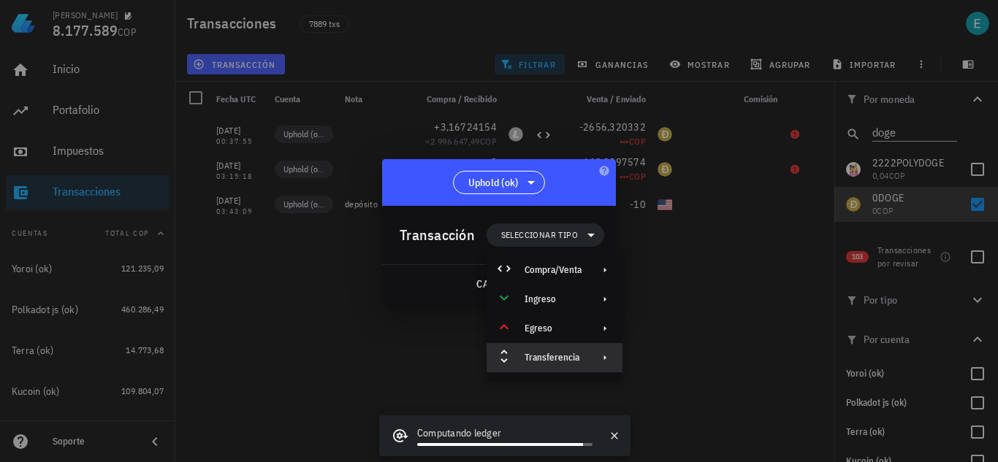
click at [551, 353] on div "Transferencia" at bounding box center [553, 358] width 57 height 12
click at [684, 356] on div "Depósito" at bounding box center [691, 363] width 137 height 29
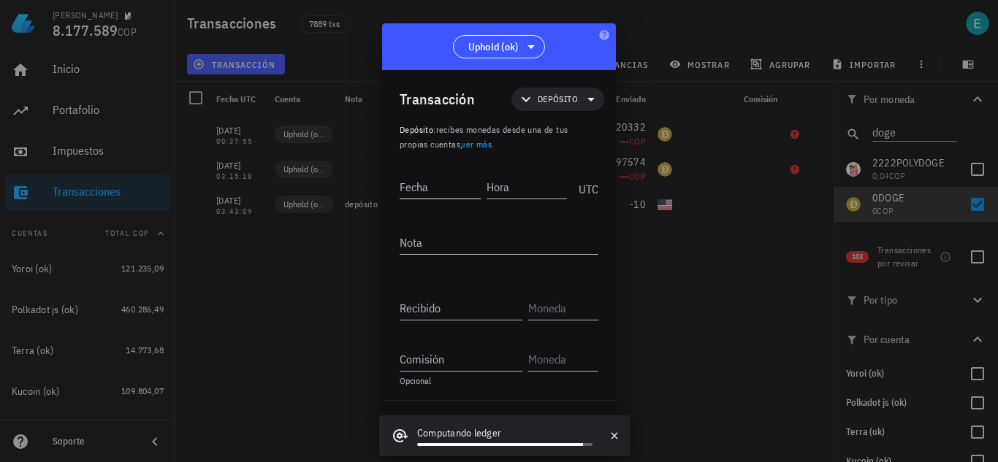
click at [445, 191] on input "Fecha" at bounding box center [440, 186] width 81 height 23
type input "2020-11-19"
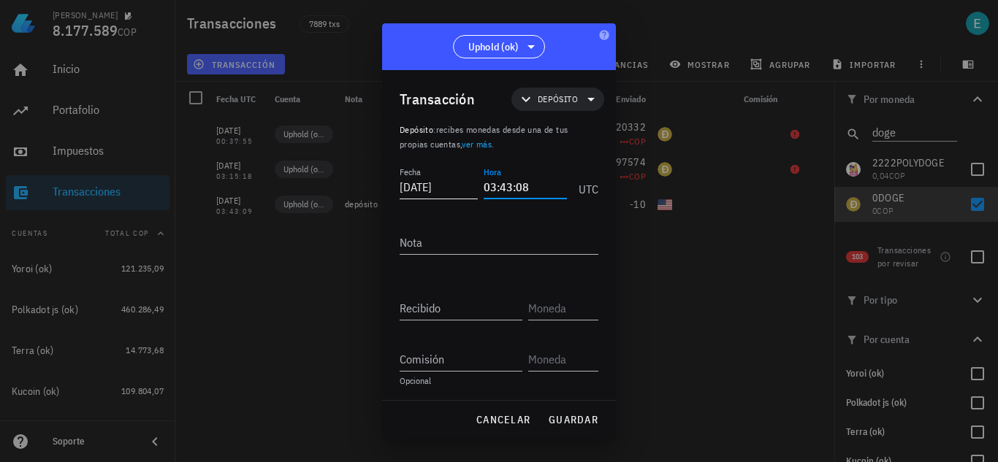
type input "03:43:08"
type input "10"
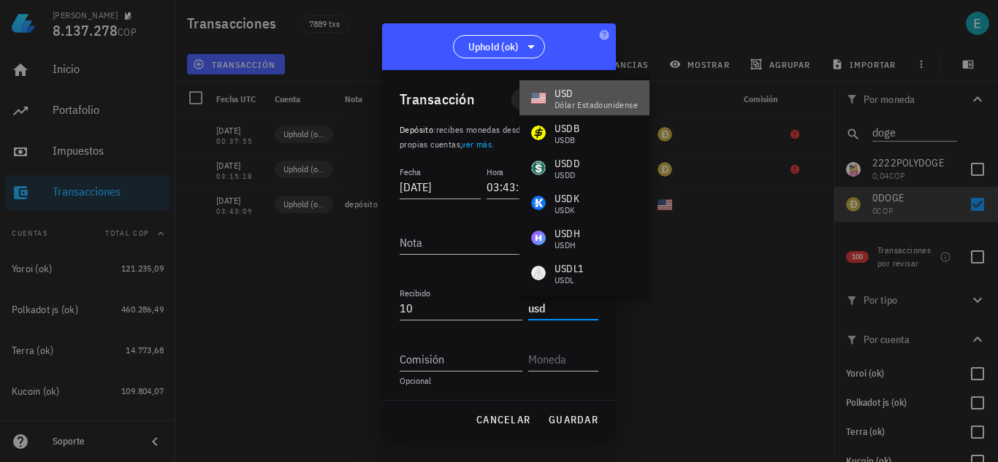
click at [584, 96] on div "USD" at bounding box center [595, 93] width 83 height 15
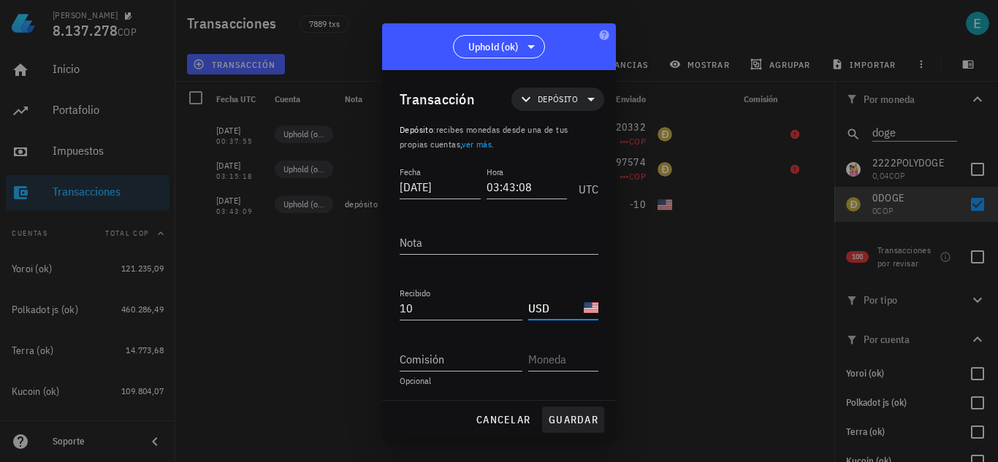
type input "USD"
click at [582, 416] on span "guardar" at bounding box center [573, 419] width 50 height 13
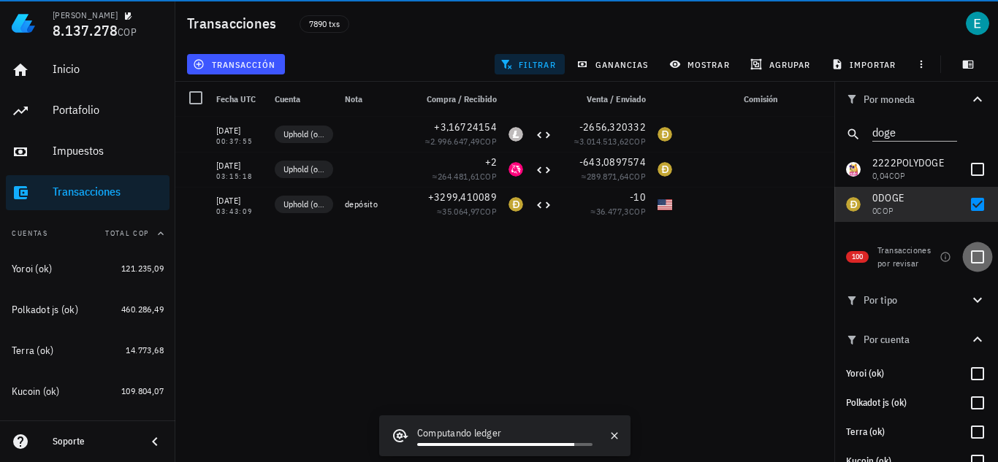
click at [967, 262] on div at bounding box center [977, 257] width 25 height 25
checkbox input "true"
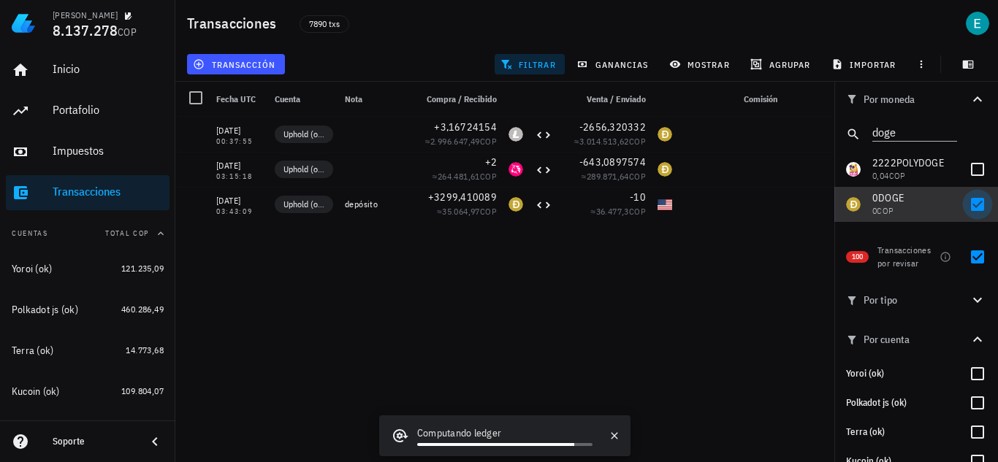
click at [967, 205] on div at bounding box center [977, 204] width 25 height 25
checkbox input "false"
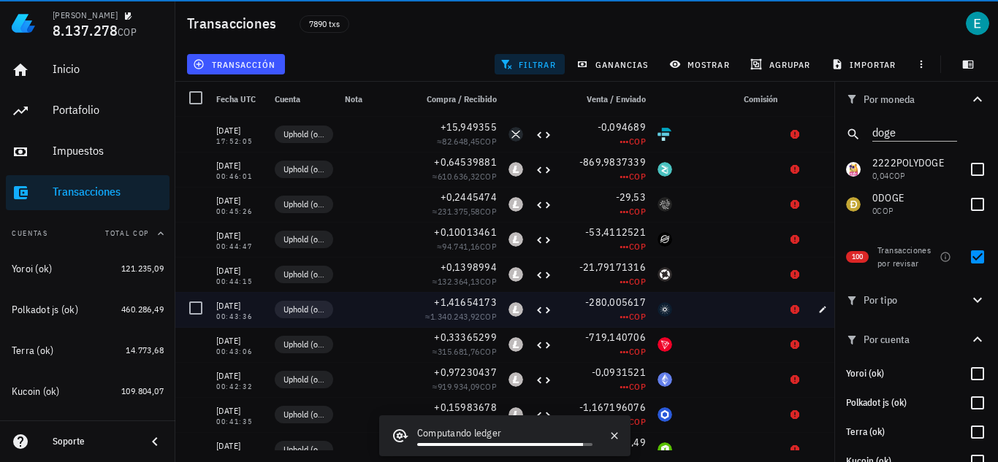
scroll to position [87, 0]
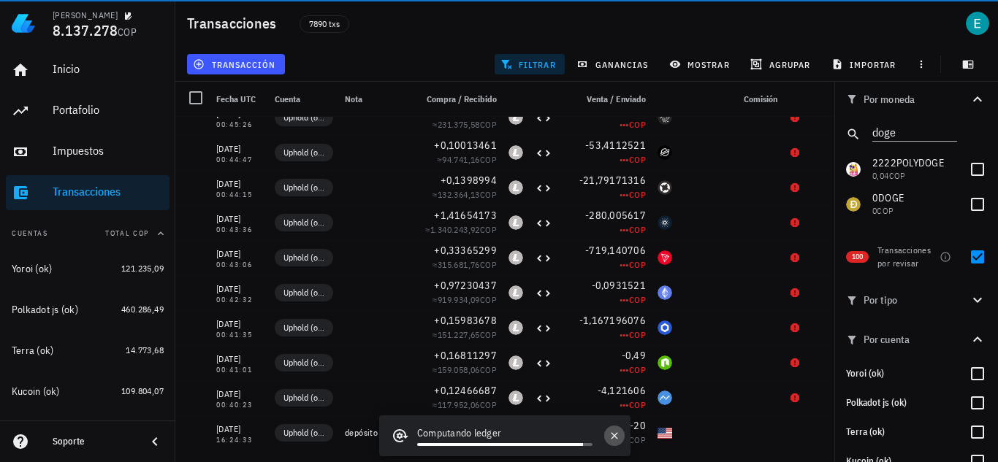
click at [614, 437] on icon "button" at bounding box center [614, 435] width 7 height 7
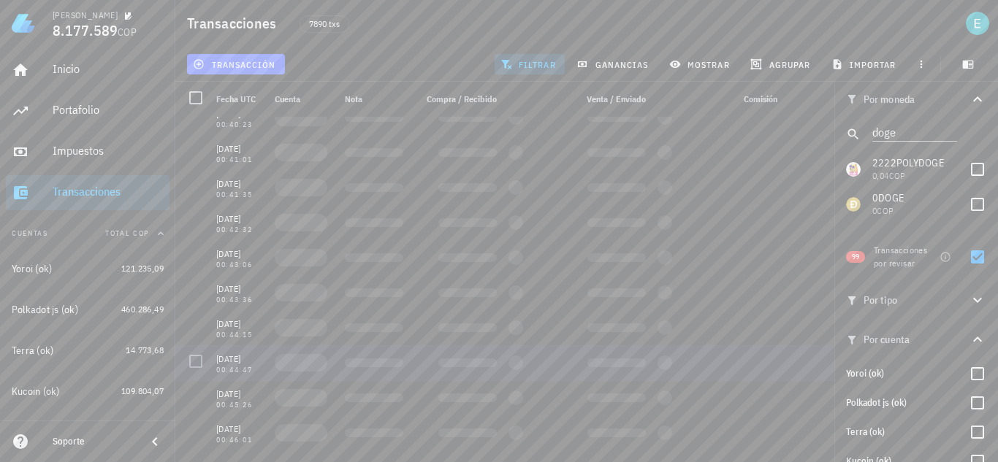
scroll to position [52, 0]
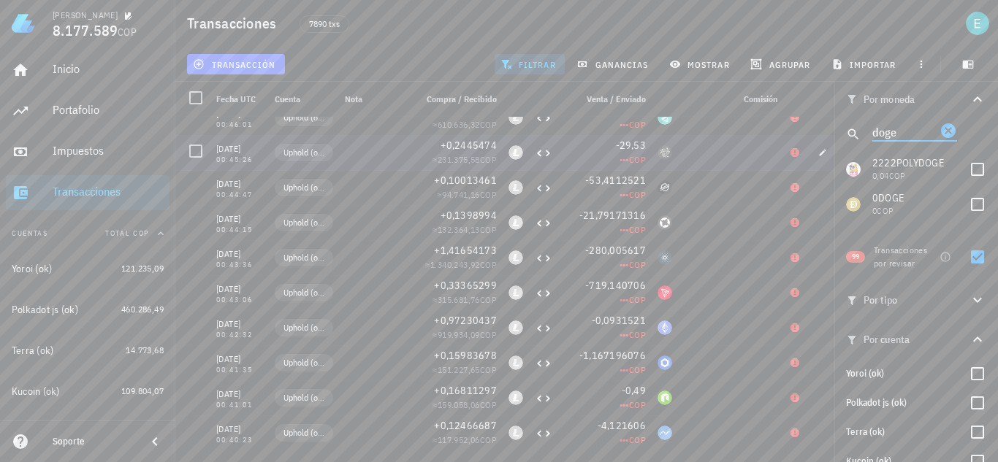
drag, startPoint x: 903, startPoint y: 137, endPoint x: 812, endPoint y: 136, distance: 90.6
click at [812, 136] on div "Transacciones 7890 txs transacción filtrar ganancias mostrar agrupar importar P…" at bounding box center [499, 225] width 998 height 451
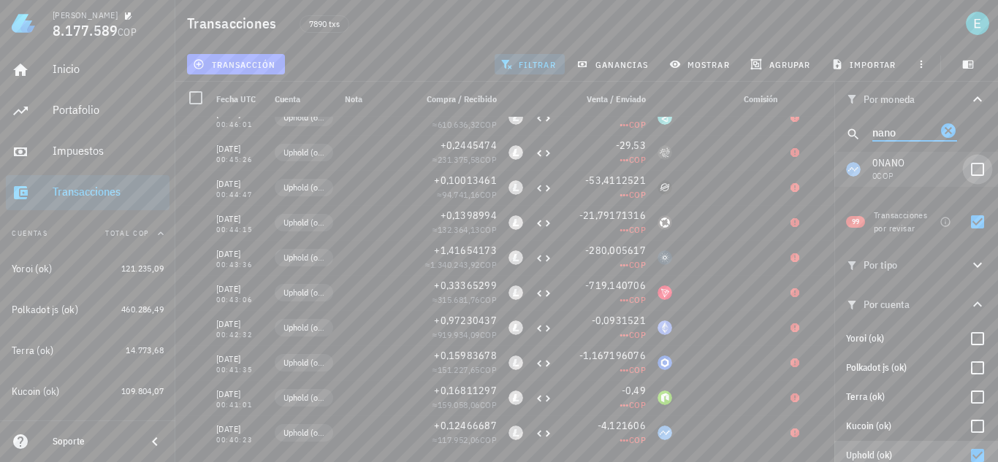
type input "nano"
click at [970, 164] on div at bounding box center [977, 169] width 25 height 25
checkbox input "true"
click at [969, 221] on div at bounding box center [977, 222] width 25 height 25
checkbox input "false"
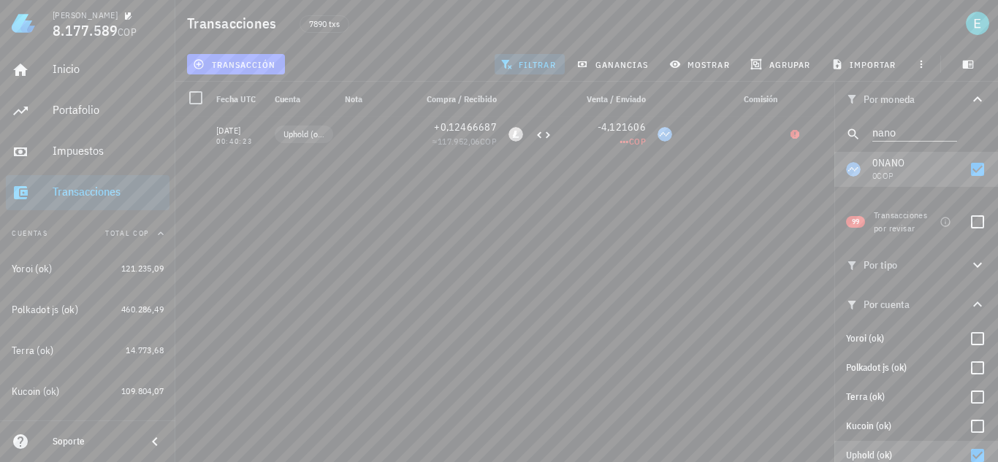
scroll to position [0, 0]
click at [821, 169] on icon "button" at bounding box center [822, 169] width 9 height 9
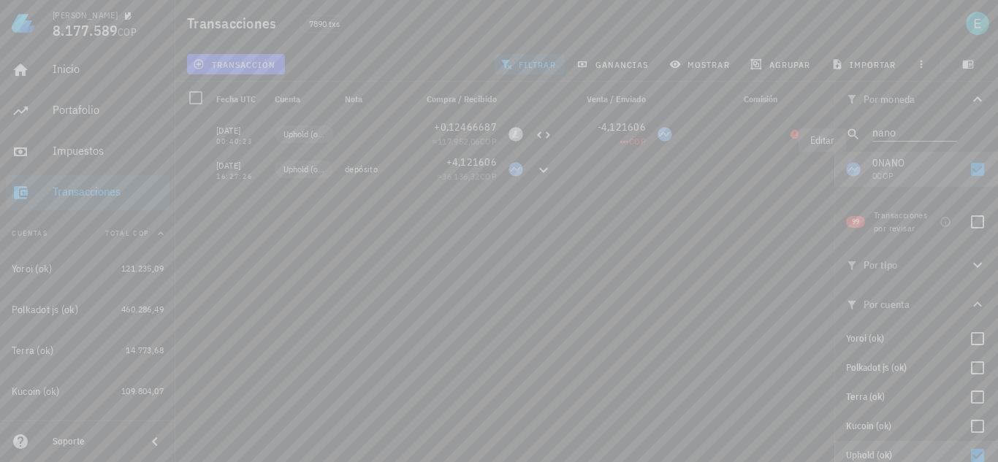
type input "2021-01-06"
type input "16:27:26"
type input "4,121606"
type input "NANO"
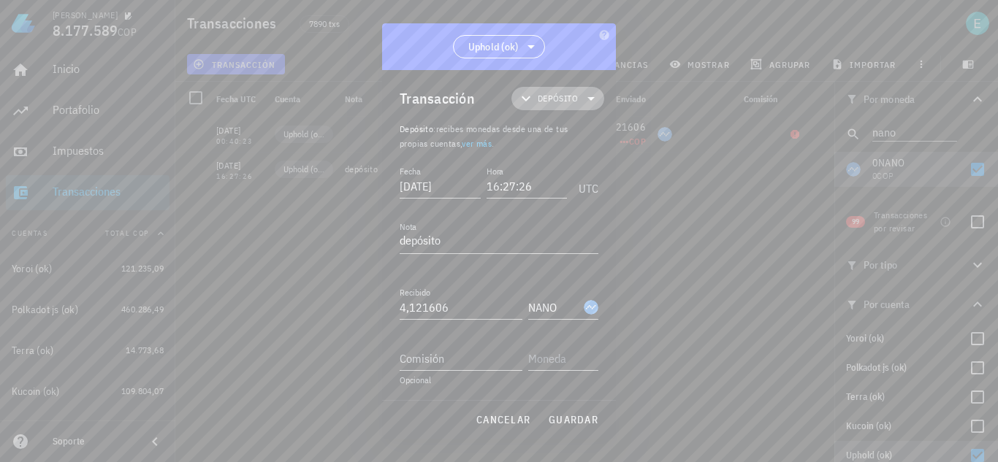
click at [568, 96] on span "Depósito" at bounding box center [558, 98] width 40 height 15
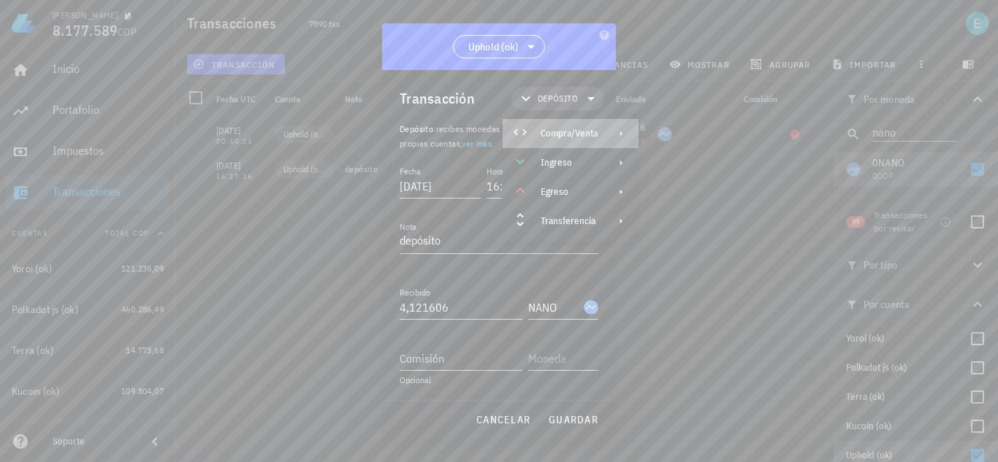
click at [577, 128] on div "Compra/Venta" at bounding box center [569, 134] width 57 height 12
click at [695, 134] on div "Compra/Venta" at bounding box center [720, 140] width 87 height 12
click at [454, 360] on div "Pagado con" at bounding box center [461, 358] width 123 height 23
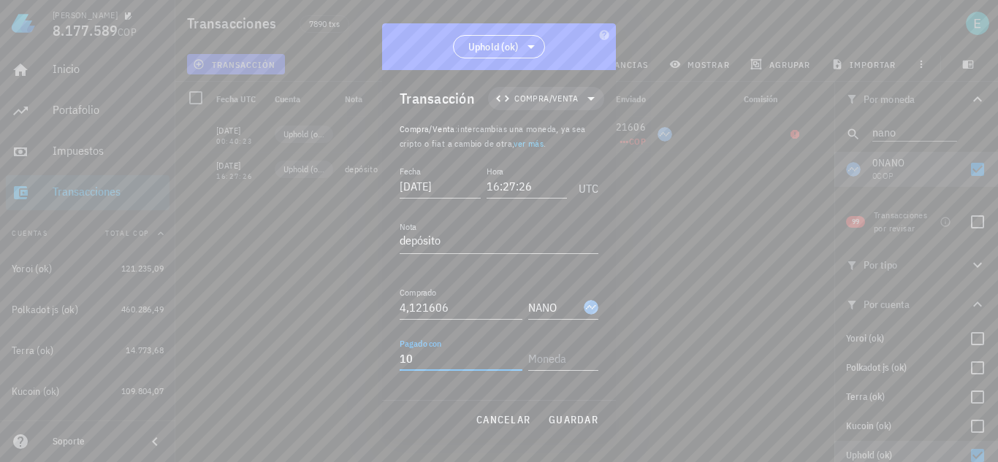
type input "10"
click at [565, 148] on div "USD" at bounding box center [595, 144] width 83 height 15
type input "USD"
click at [584, 416] on span "guardar" at bounding box center [573, 419] width 50 height 13
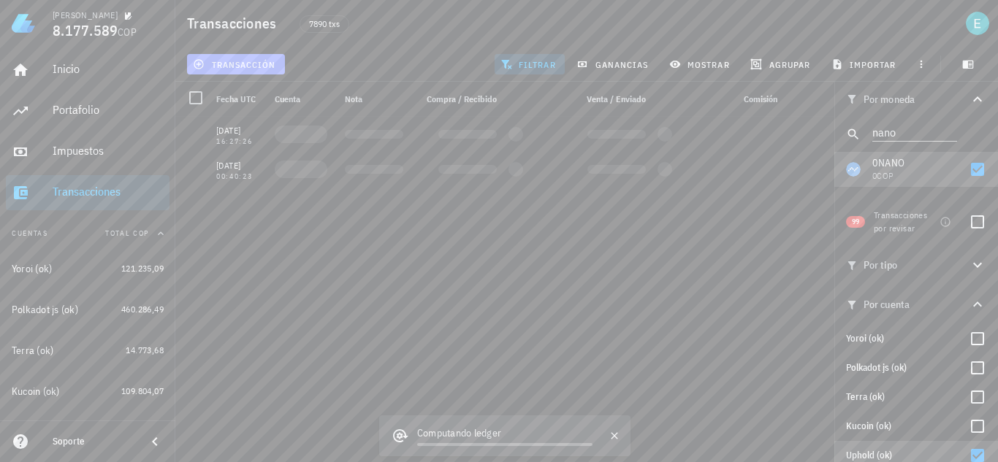
click at [232, 66] on span "transacción" at bounding box center [236, 64] width 80 height 12
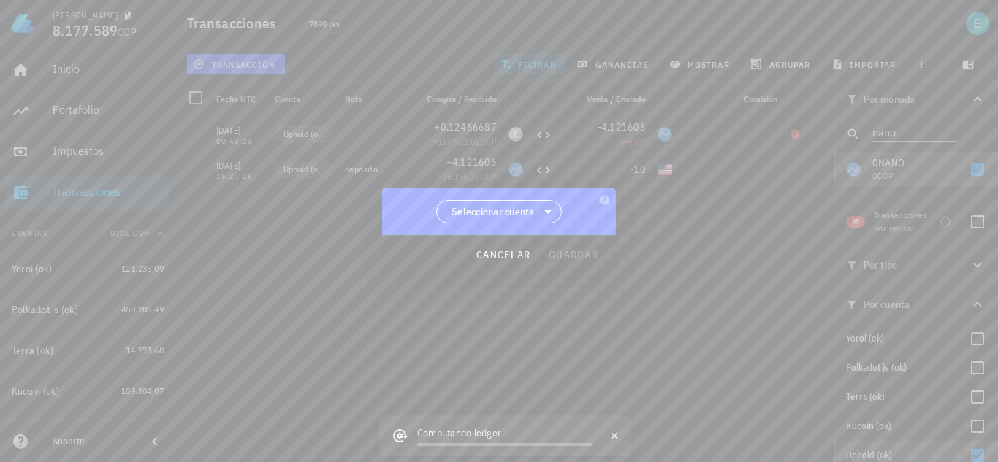
click at [481, 204] on span "Seleccionar cuenta" at bounding box center [499, 212] width 107 height 22
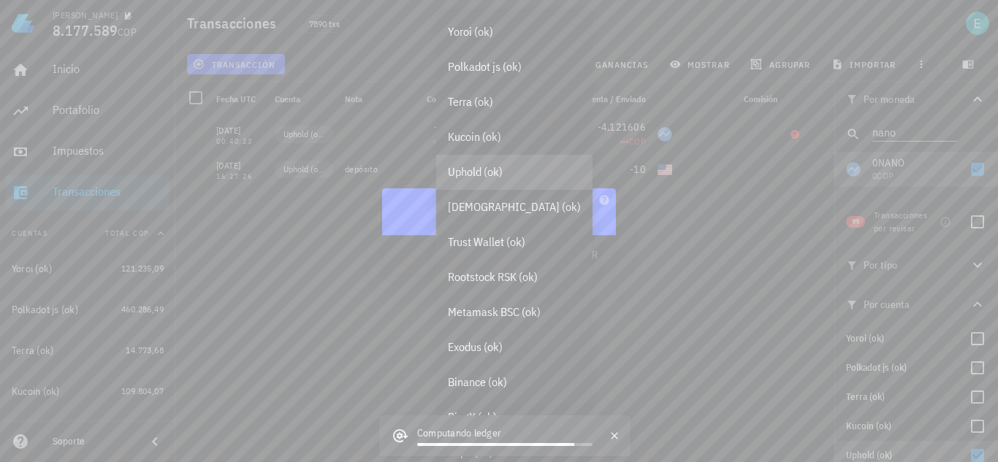
click at [495, 172] on div "Uphold (ok)" at bounding box center [514, 172] width 133 height 14
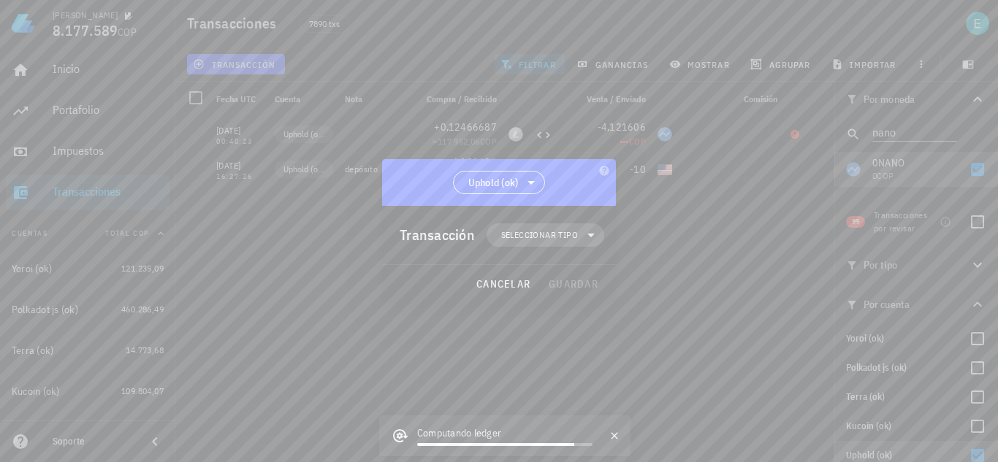
click at [563, 237] on span "Seleccionar tipo" at bounding box center [539, 235] width 77 height 15
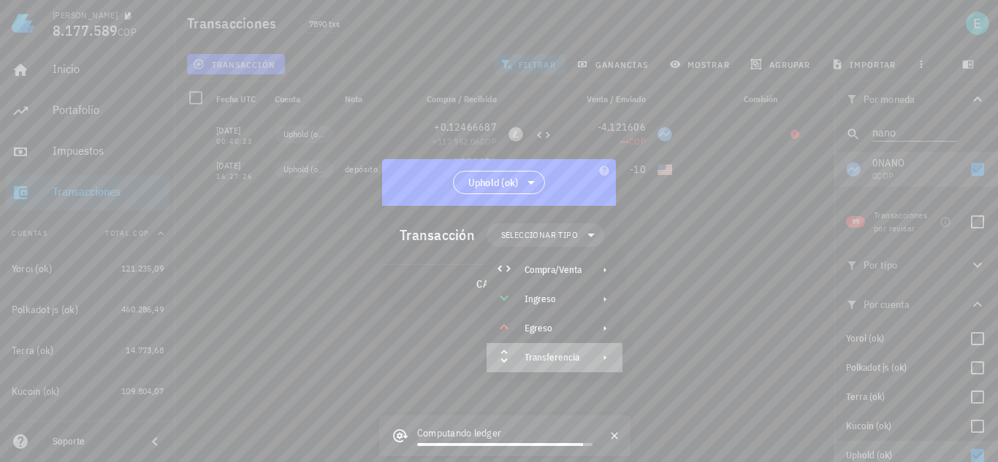
click at [593, 353] on div at bounding box center [602, 358] width 18 height 12
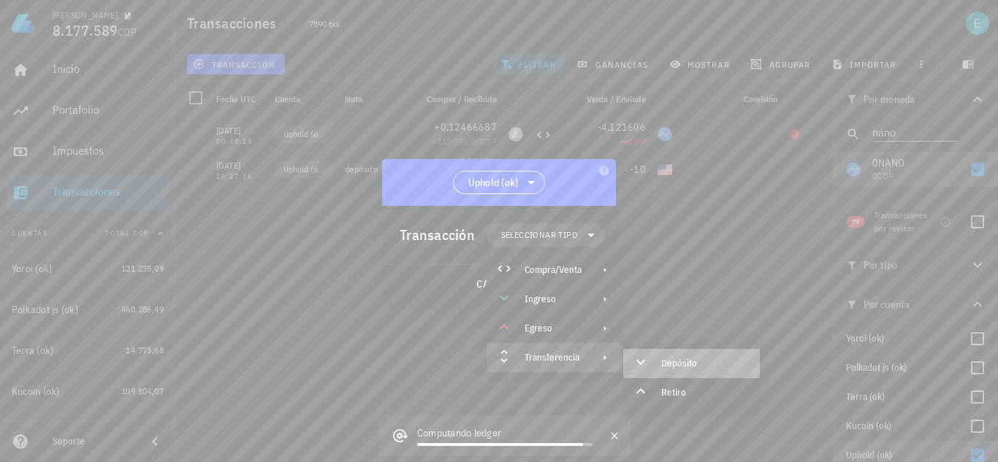
click at [661, 363] on div "Depósito" at bounding box center [691, 363] width 137 height 29
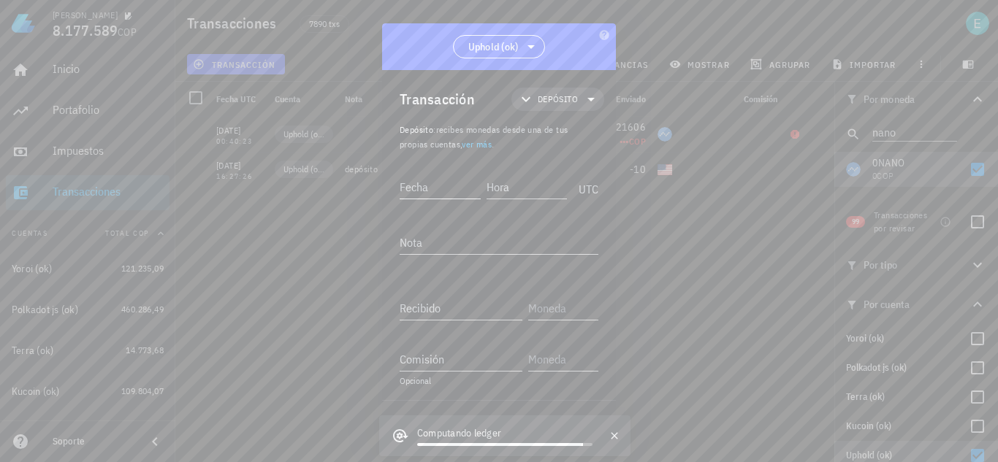
click at [446, 196] on input "Fecha" at bounding box center [440, 186] width 81 height 23
type input "2021-01-06"
type input "16:27:25"
type input "10"
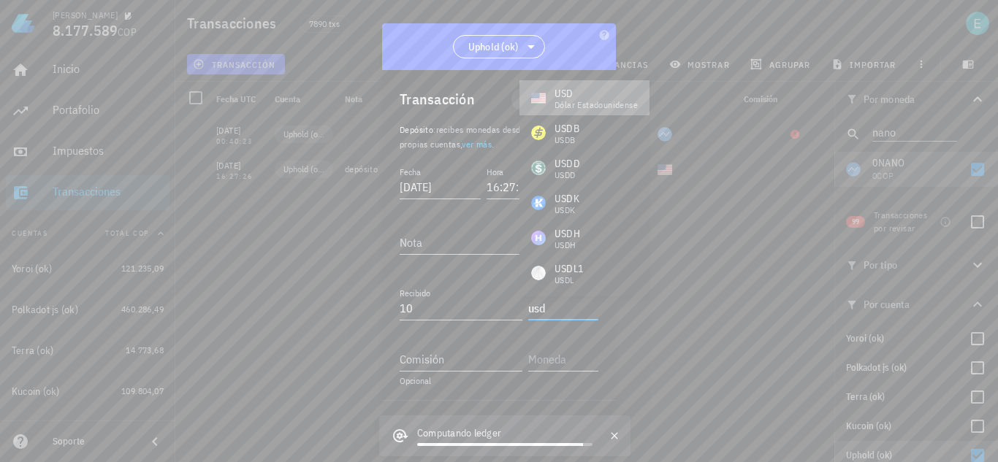
click at [567, 102] on div "dólar estadounidense" at bounding box center [595, 105] width 83 height 9
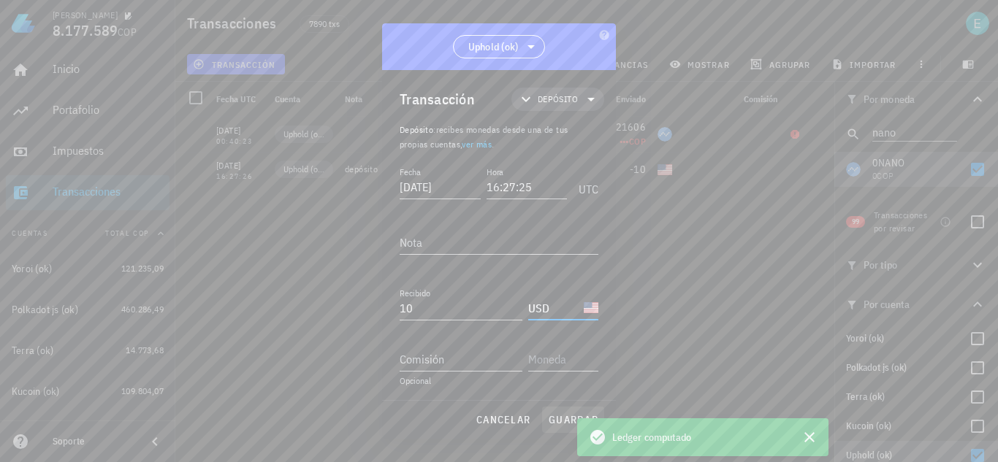
type input "USD"
click at [558, 415] on span "guardar" at bounding box center [573, 419] width 50 height 13
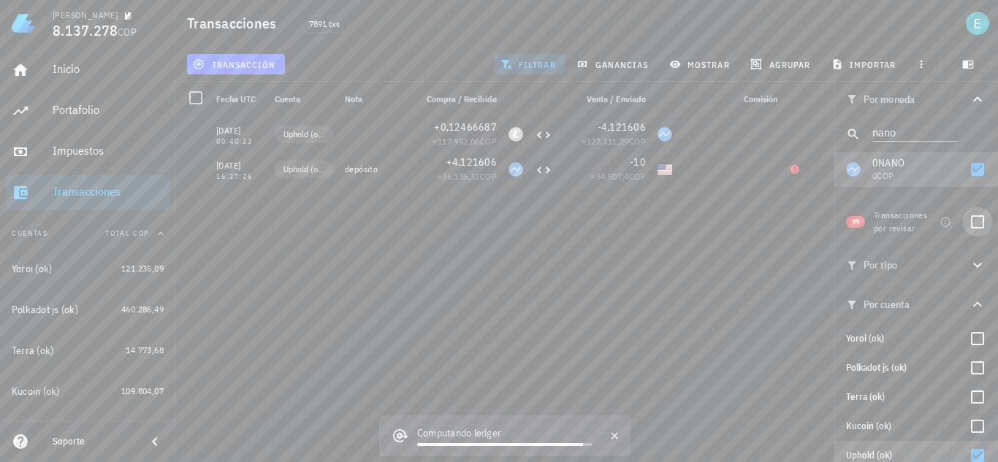
click at [969, 221] on div at bounding box center [977, 222] width 25 height 25
checkbox input "true"
click at [965, 163] on div at bounding box center [977, 169] width 25 height 25
checkbox input "false"
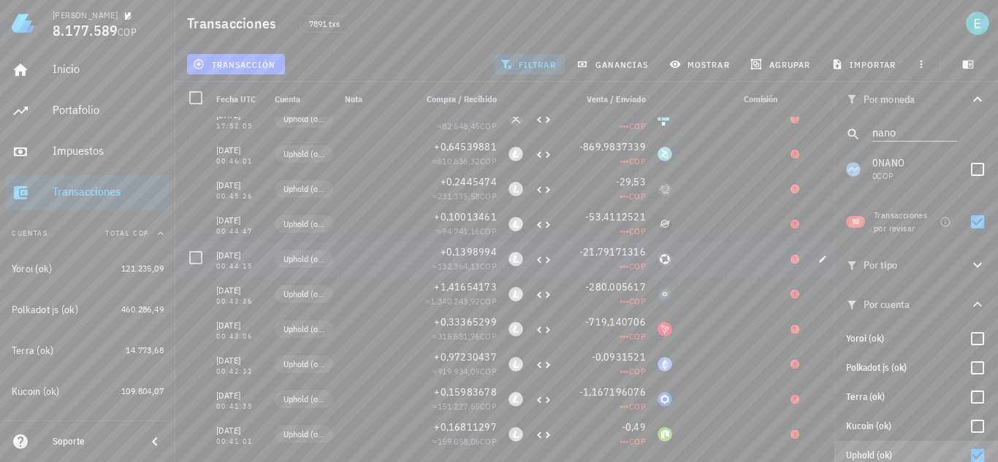
scroll to position [17, 0]
click at [904, 122] on input "nano" at bounding box center [904, 131] width 64 height 19
type input "neo"
drag, startPoint x: 963, startPoint y: 161, endPoint x: 964, endPoint y: 206, distance: 45.3
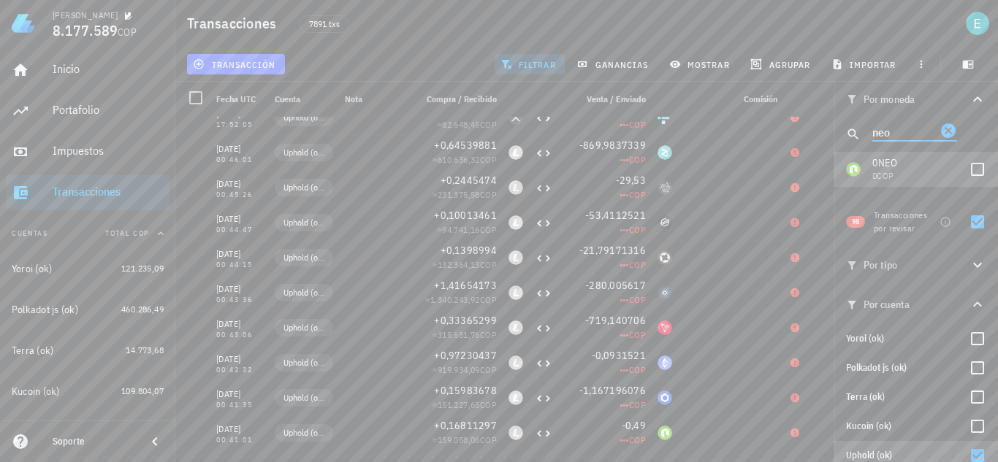
click at [965, 162] on div at bounding box center [977, 169] width 25 height 25
checkbox input "true"
click at [968, 219] on div at bounding box center [977, 222] width 25 height 25
checkbox input "false"
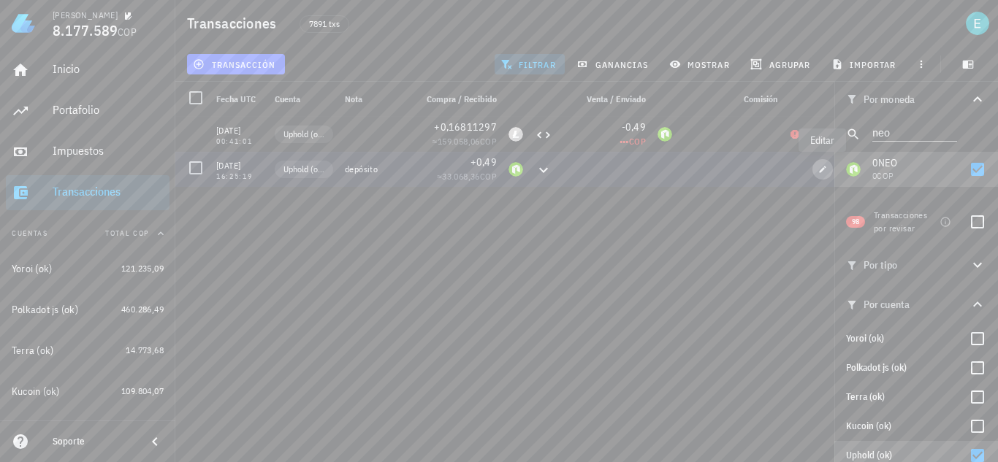
drag, startPoint x: 822, startPoint y: 171, endPoint x: 714, endPoint y: 232, distance: 124.0
click at [823, 170] on icon "button" at bounding box center [823, 169] width 7 height 7
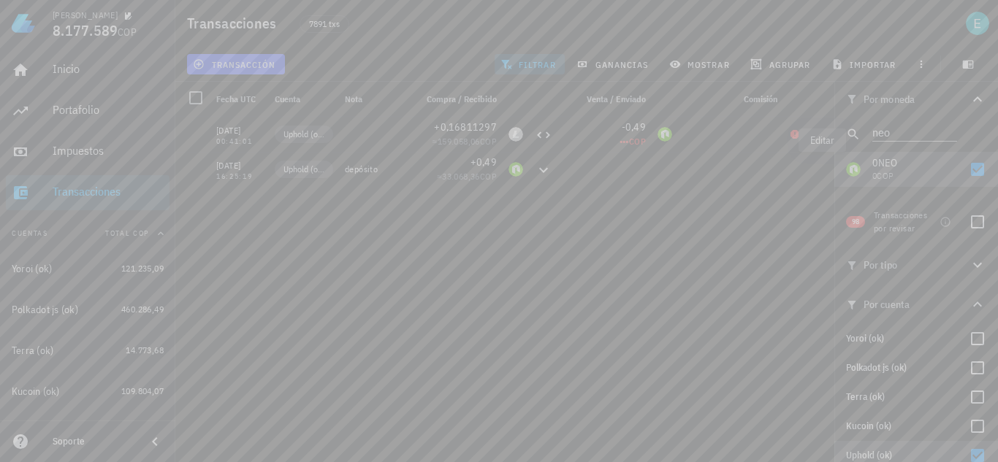
type input "16:25:19"
type input "0,49"
type input "NEO"
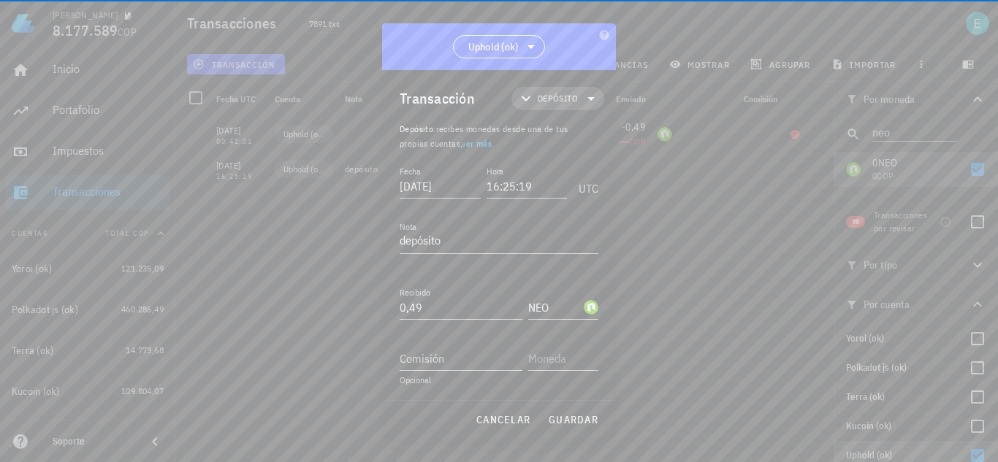
click at [545, 99] on span "Depósito" at bounding box center [558, 98] width 40 height 15
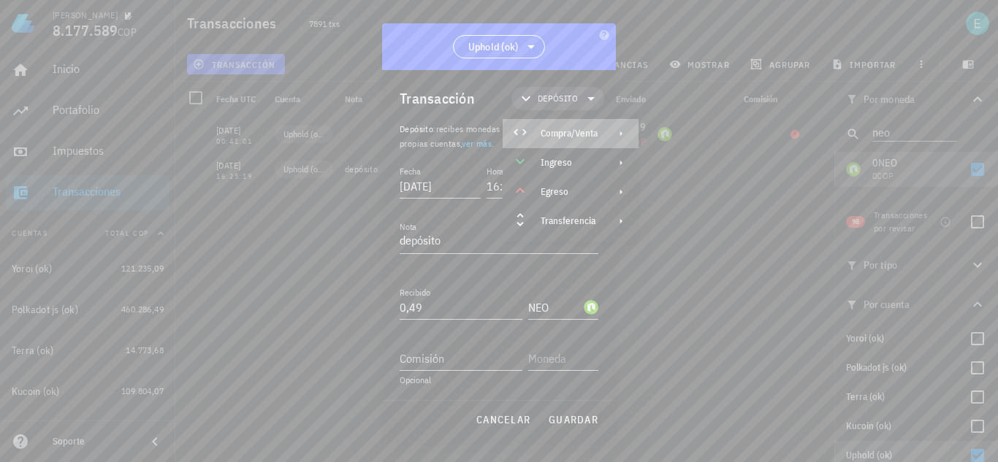
click at [566, 127] on div "Compra/Venta" at bounding box center [571, 133] width 136 height 29
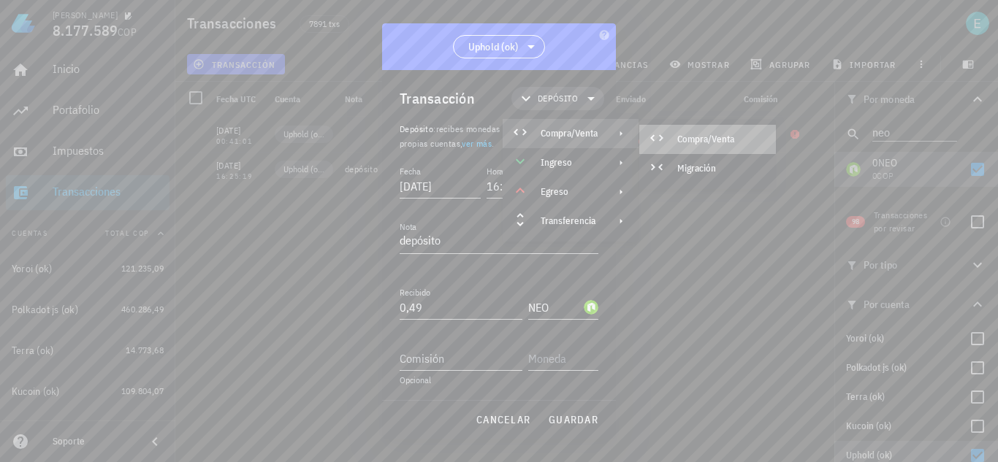
click at [705, 142] on div "Compra/Venta" at bounding box center [720, 140] width 87 height 12
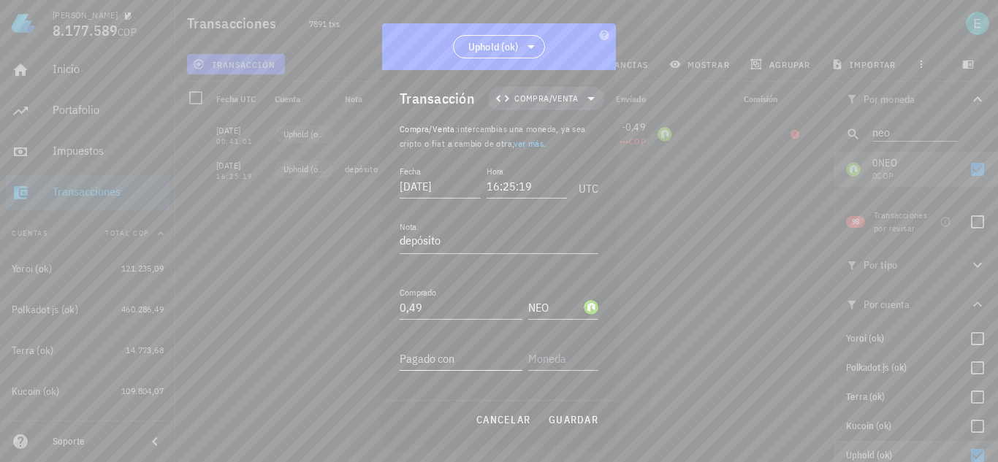
click at [474, 359] on input "Pagado con" at bounding box center [461, 358] width 123 height 23
type input "10"
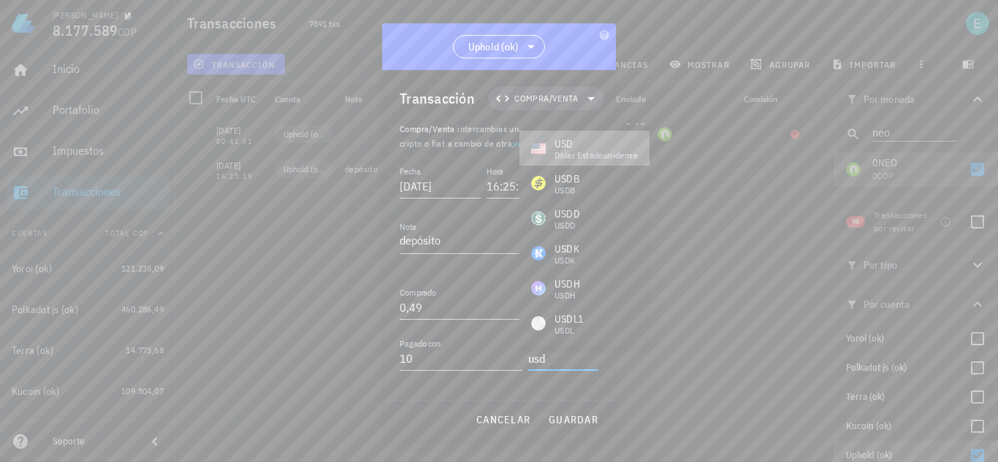
click at [603, 156] on div "dólar estadounidense" at bounding box center [595, 155] width 83 height 9
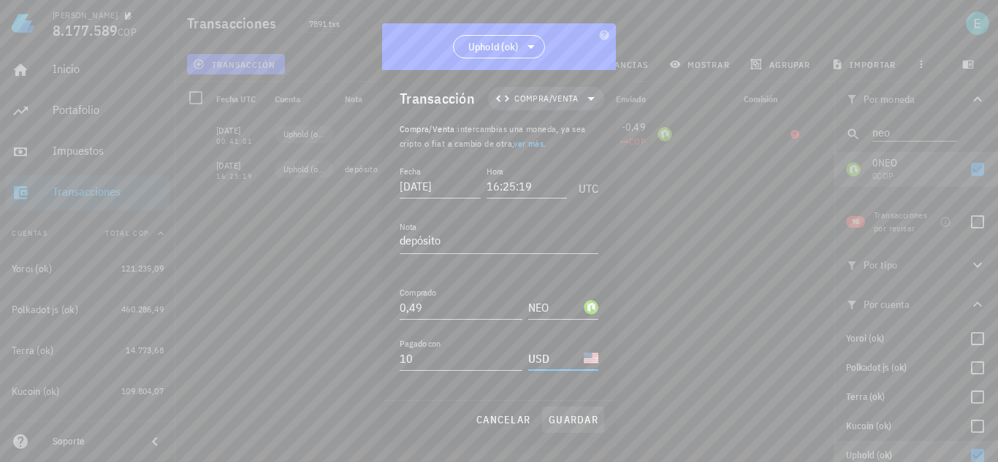
type input "USD"
drag, startPoint x: 589, startPoint y: 419, endPoint x: 441, endPoint y: 269, distance: 210.3
click at [588, 419] on span "guardar" at bounding box center [573, 419] width 50 height 13
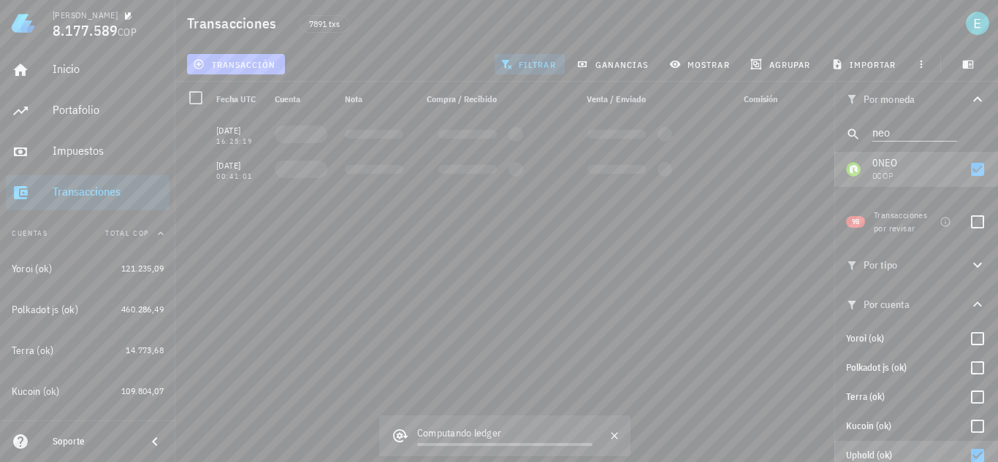
click at [233, 61] on span "transacción" at bounding box center [236, 64] width 80 height 12
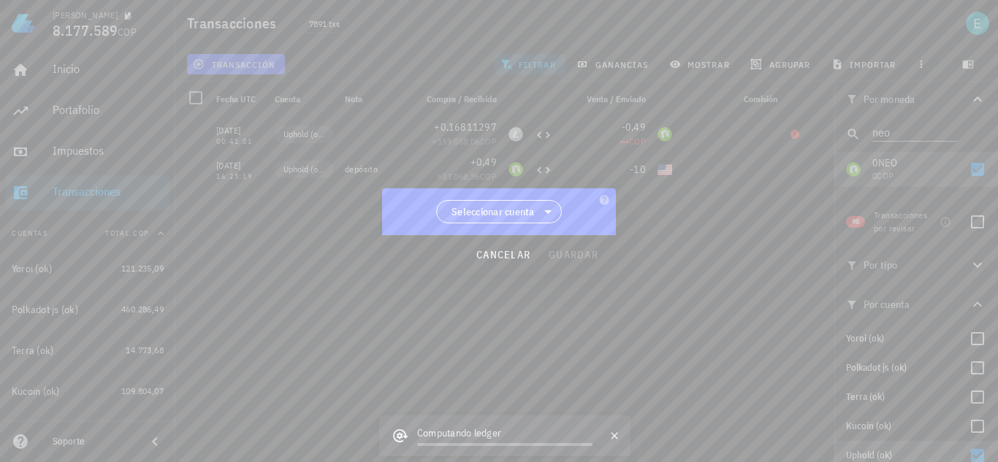
click at [538, 213] on span "Seleccionar cuenta" at bounding box center [499, 212] width 107 height 22
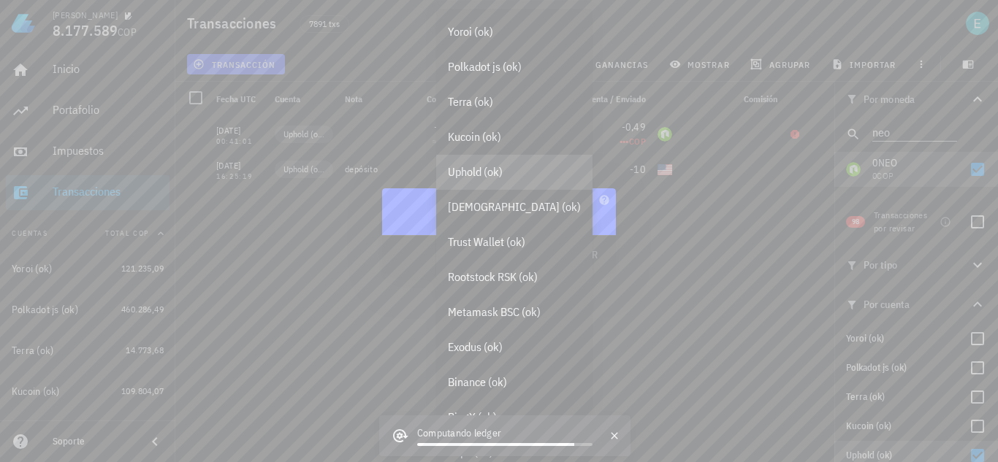
click at [507, 170] on div "Uphold (ok)" at bounding box center [514, 172] width 133 height 14
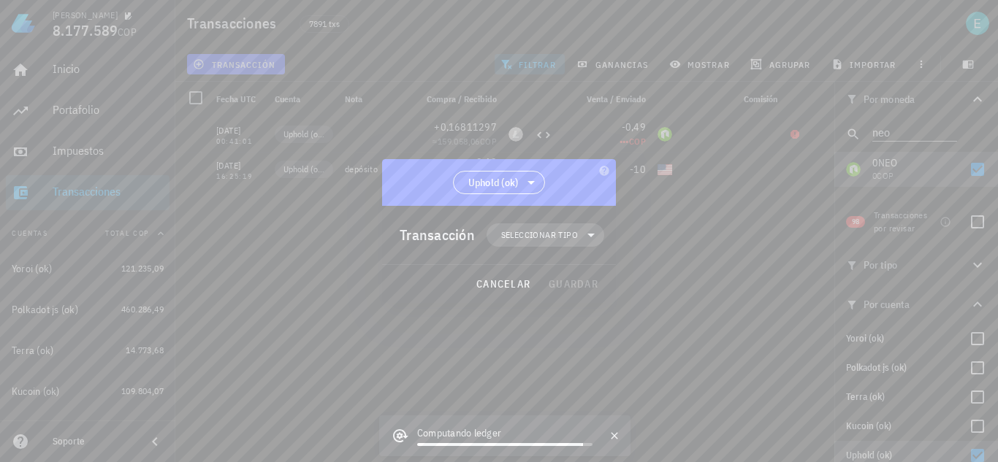
click at [565, 243] on span "Seleccionar tipo" at bounding box center [545, 235] width 100 height 23
click at [582, 360] on div "Transferencia" at bounding box center [553, 358] width 57 height 12
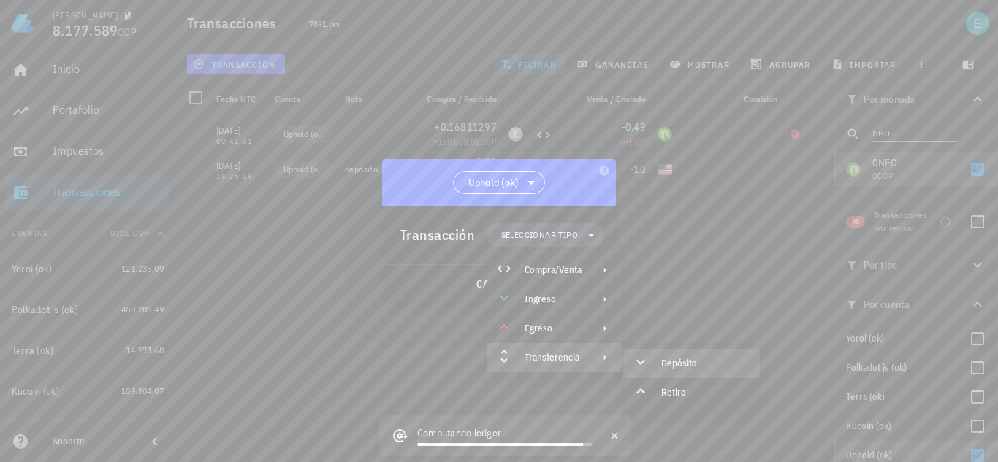
click at [666, 359] on div "Depósito" at bounding box center [704, 364] width 87 height 12
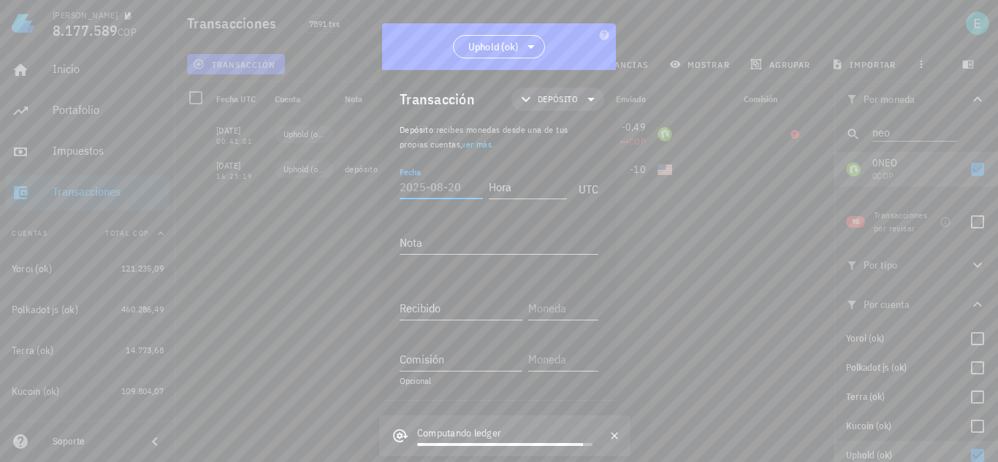
click at [441, 190] on input "Fecha" at bounding box center [441, 186] width 83 height 23
type input "2021-01-06"
type input "16:25:18"
type input "10"
click at [584, 104] on div "dólar estadounidense" at bounding box center [595, 105] width 83 height 9
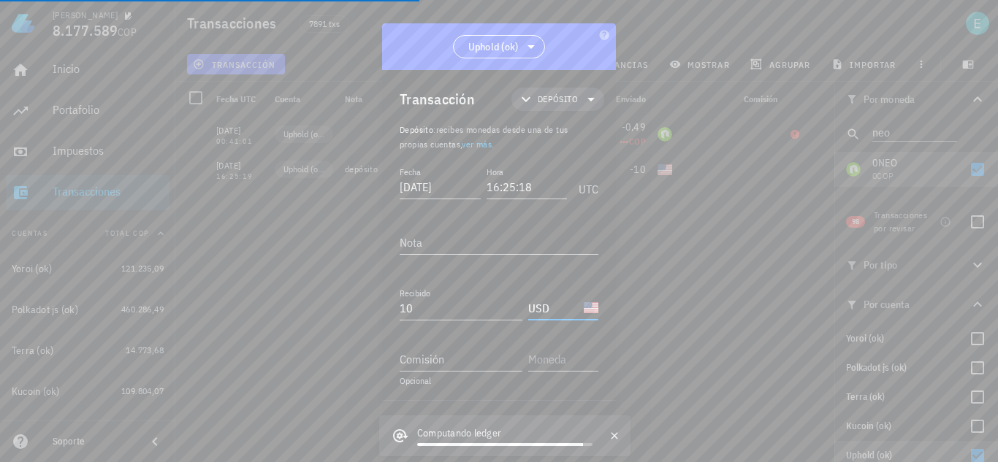
type input "USD"
click at [615, 432] on icon "button" at bounding box center [615, 436] width 12 height 12
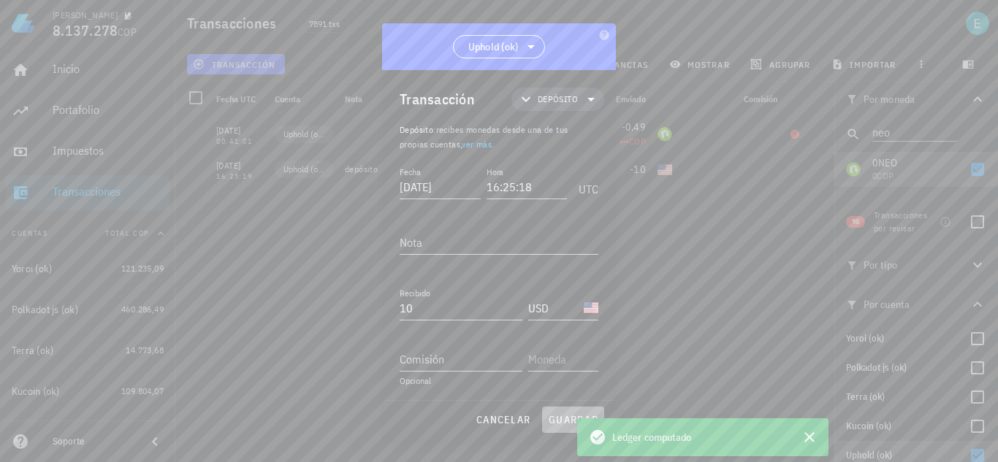
click at [557, 419] on span "guardar" at bounding box center [573, 419] width 50 height 13
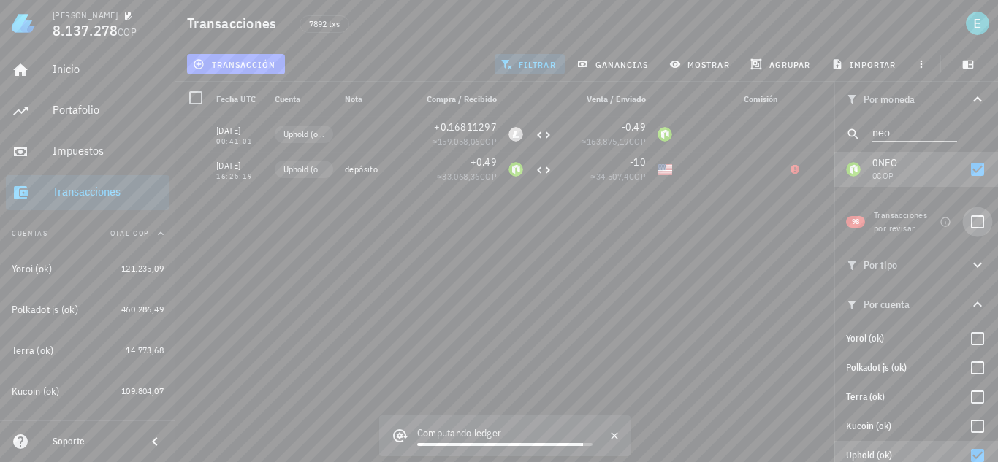
click at [971, 232] on div at bounding box center [977, 222] width 25 height 25
checkbox input "true"
click at [965, 164] on div at bounding box center [977, 169] width 25 height 25
checkbox input "false"
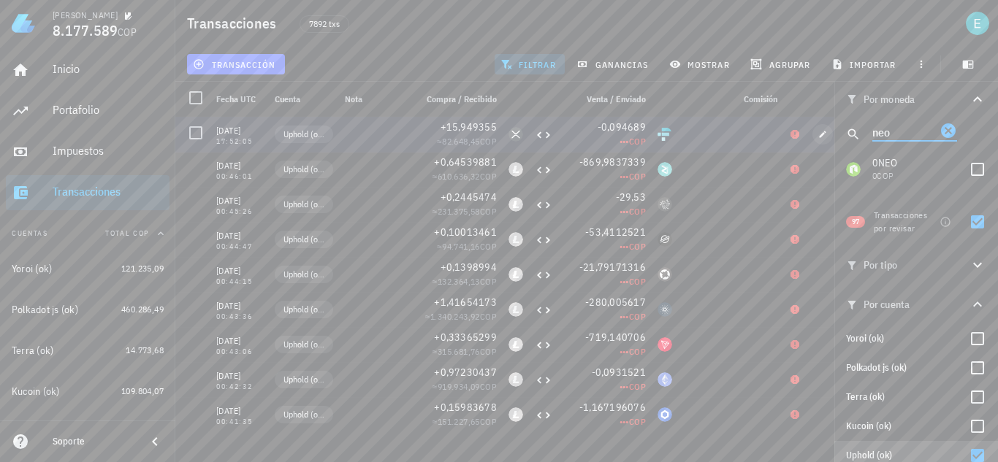
click at [830, 137] on div "Transacciones 7892 txs transacción filtrar ganancias mostrar agrupar importar P…" at bounding box center [499, 225] width 998 height 451
type input "link"
click at [975, 171] on div at bounding box center [977, 169] width 25 height 25
checkbox input "true"
drag, startPoint x: 969, startPoint y: 222, endPoint x: 799, endPoint y: 267, distance: 175.4
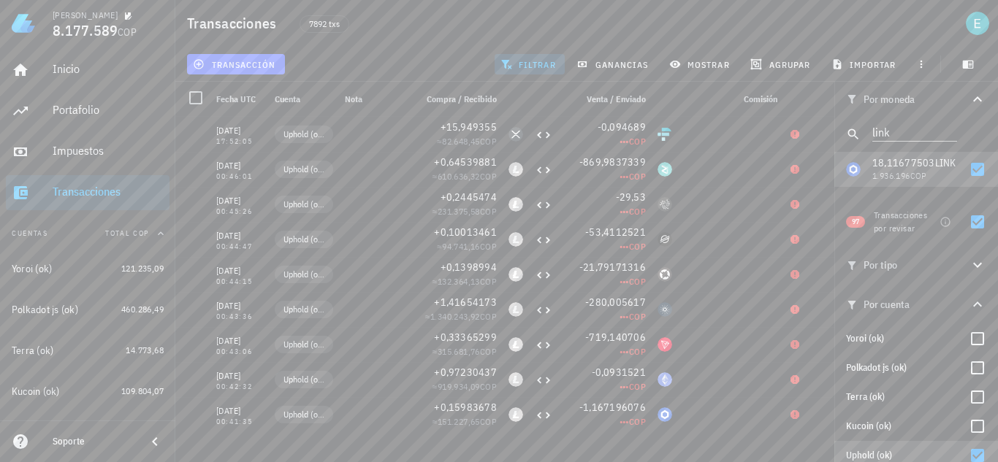
click at [968, 224] on div at bounding box center [977, 222] width 25 height 25
checkbox input "false"
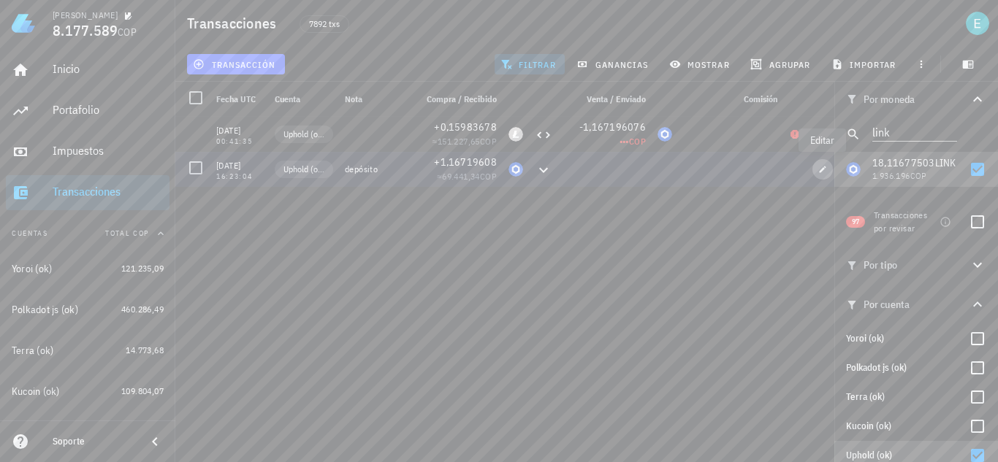
click at [820, 169] on icon "button" at bounding box center [822, 169] width 9 height 9
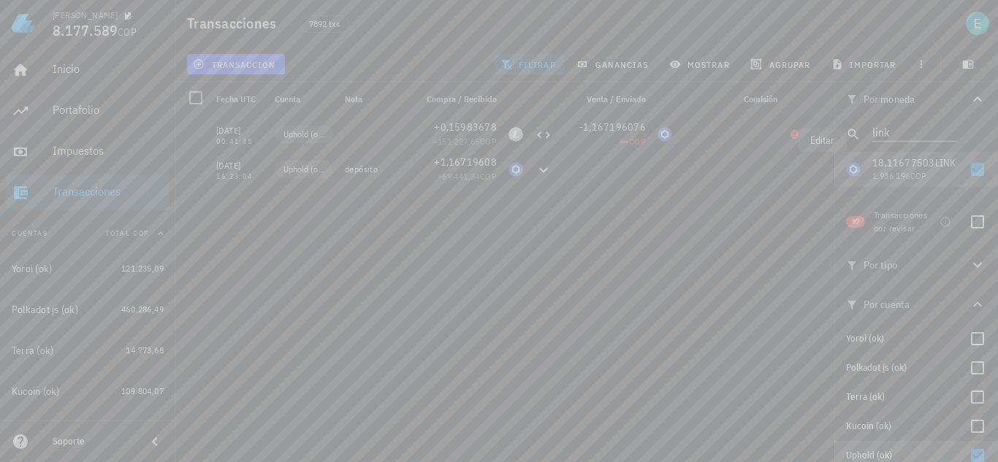
type input "16:23:04"
type input "1,16719608"
type input "LINK"
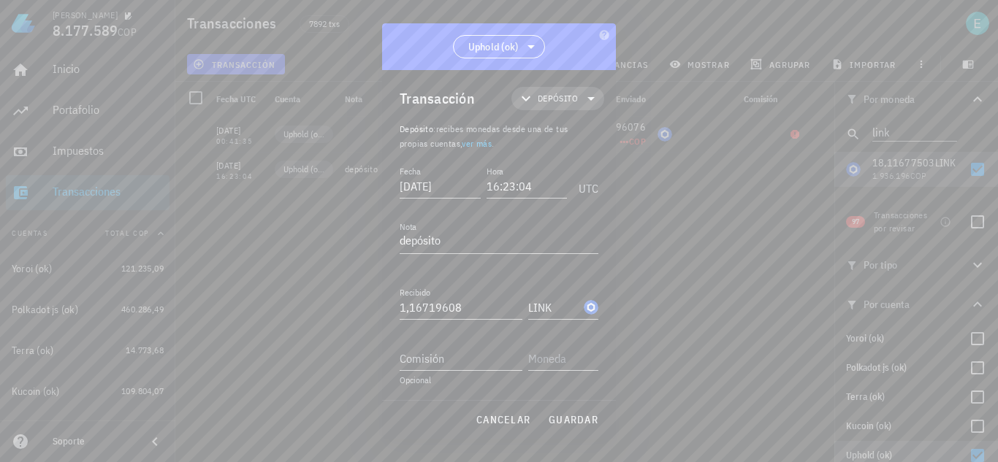
click at [561, 88] on span "Depósito" at bounding box center [557, 98] width 75 height 23
click at [581, 125] on div "Compra/Venta" at bounding box center [571, 133] width 136 height 29
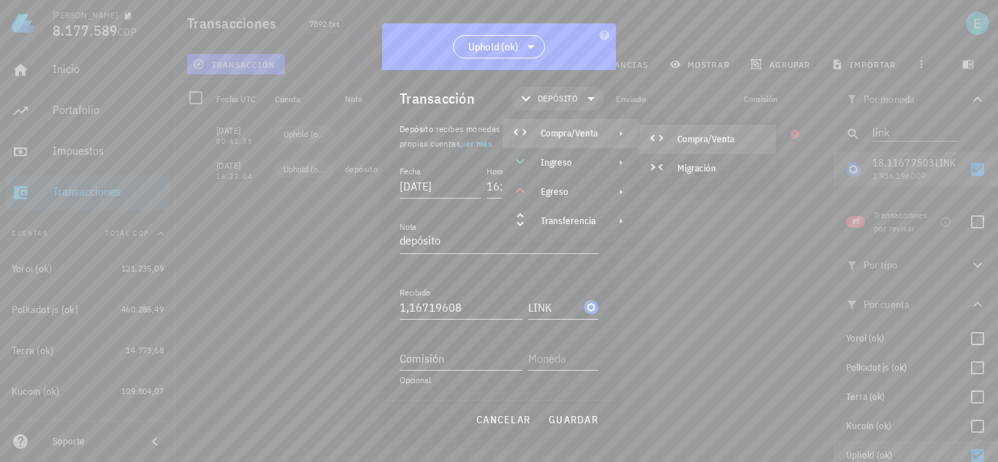
click at [682, 129] on div "Compra/Venta" at bounding box center [707, 139] width 137 height 29
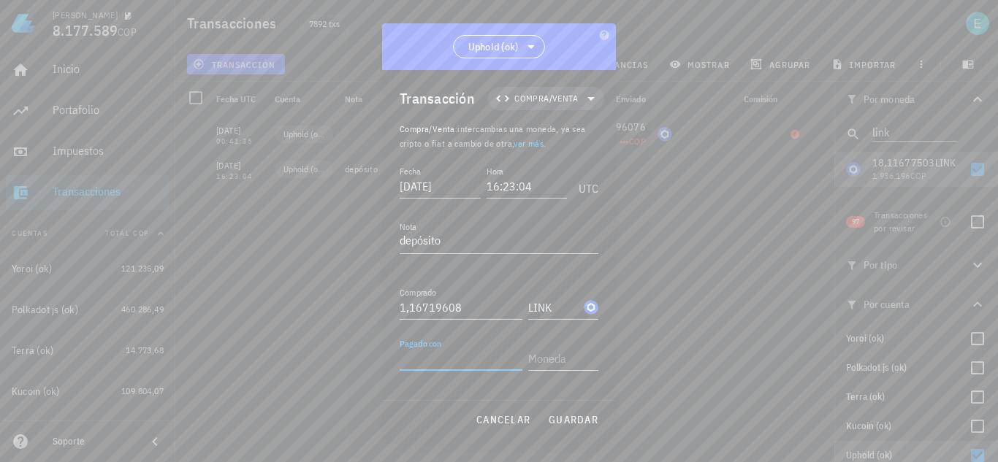
click at [447, 349] on div "Pagado con" at bounding box center [461, 358] width 123 height 23
type input "20"
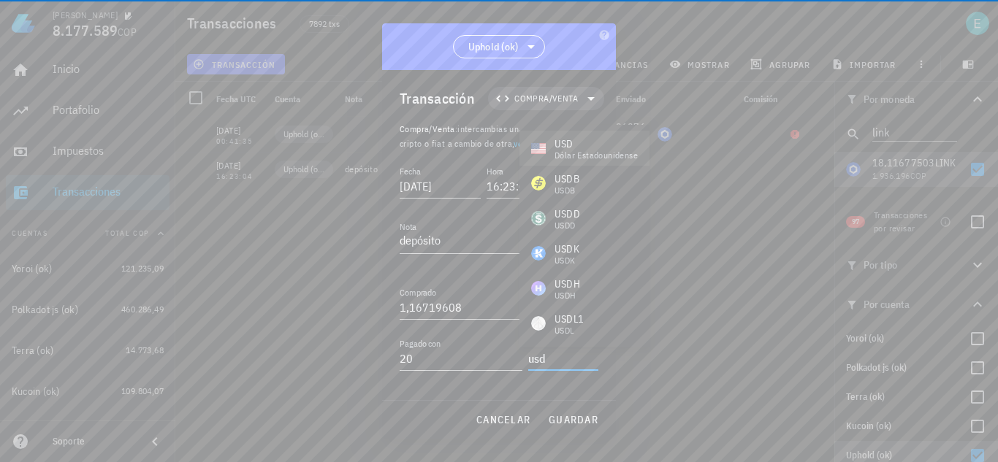
click at [605, 145] on div "USD" at bounding box center [595, 144] width 83 height 15
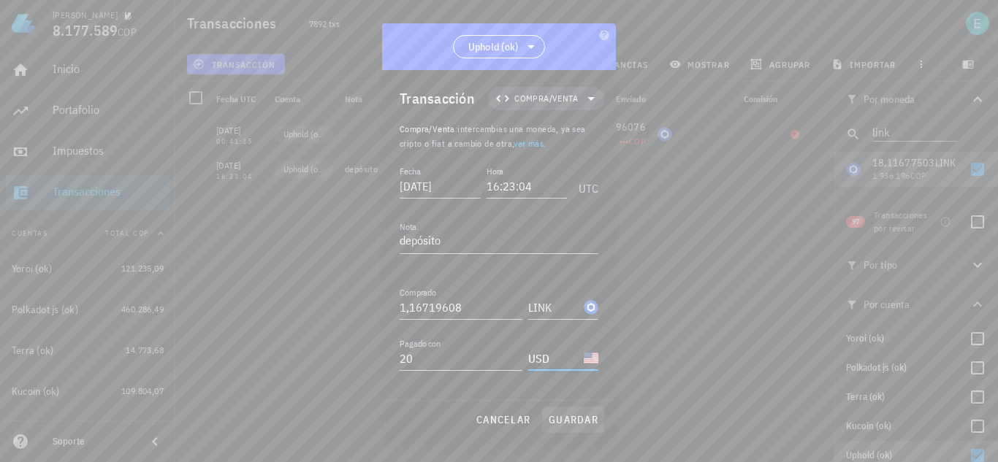
type input "USD"
click at [574, 416] on span "guardar" at bounding box center [573, 419] width 50 height 13
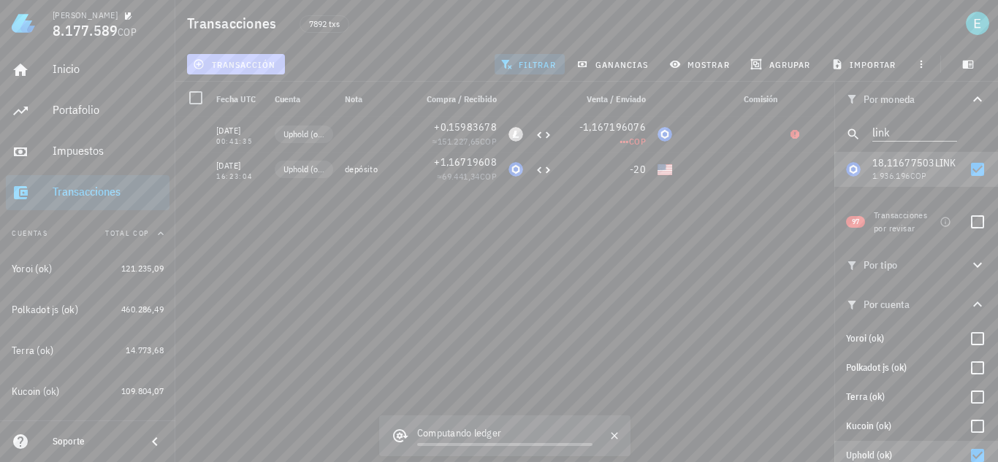
click at [247, 64] on span "transacción" at bounding box center [236, 64] width 80 height 12
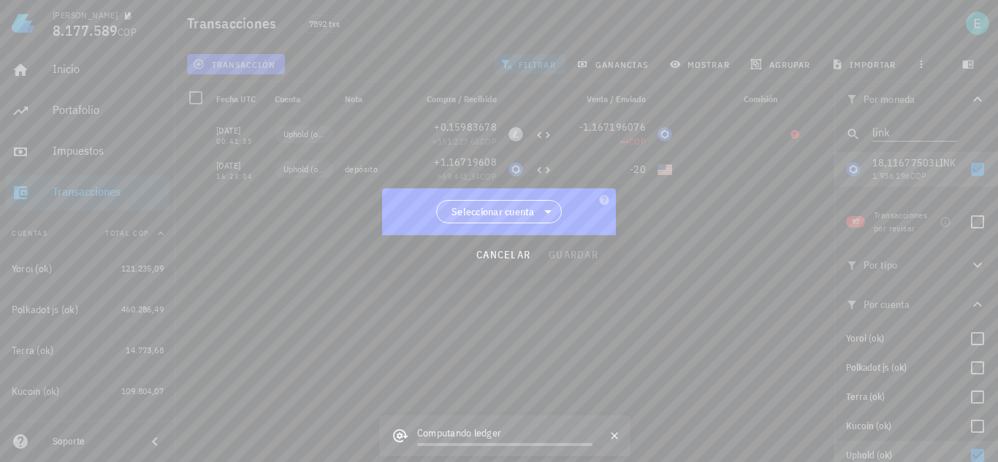
click at [486, 199] on div "Seleccionar cuenta" at bounding box center [499, 211] width 234 height 47
click at [489, 205] on span "Seleccionar cuenta" at bounding box center [492, 212] width 83 height 15
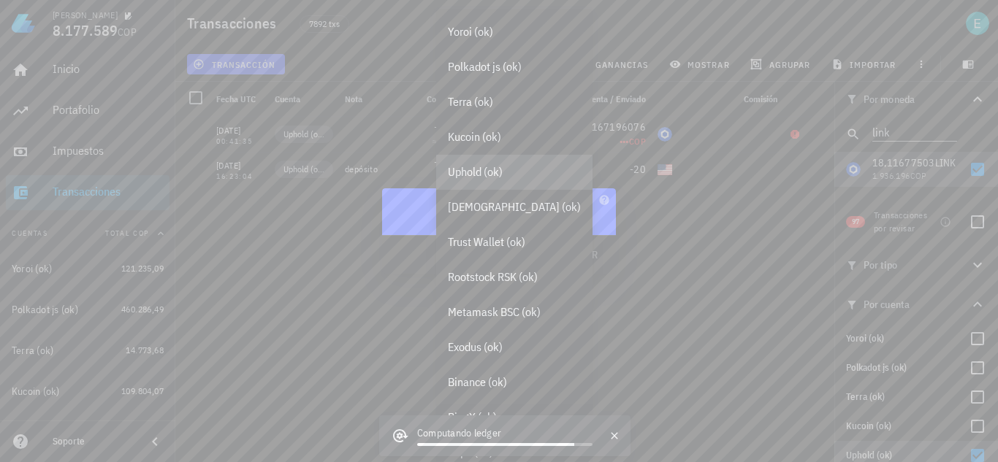
click at [506, 171] on div "Uphold (ok)" at bounding box center [514, 172] width 133 height 14
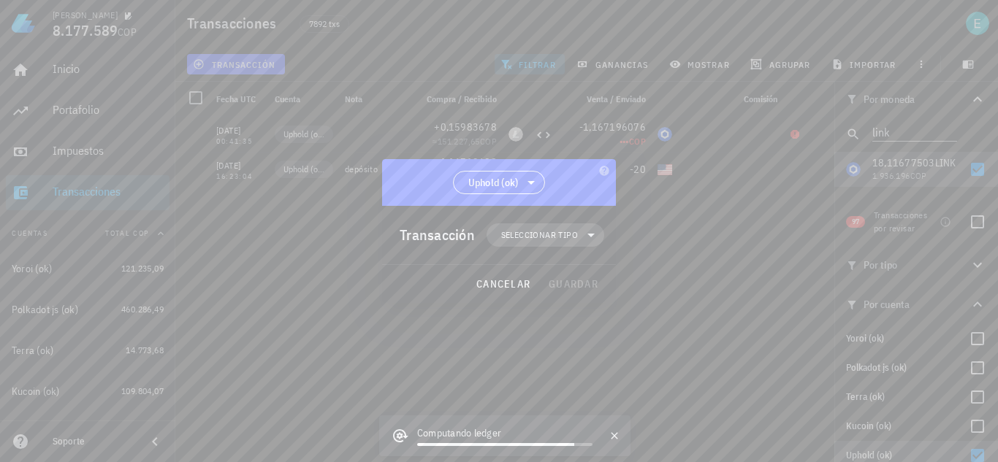
click at [570, 240] on span "Seleccionar tipo" at bounding box center [539, 235] width 77 height 15
click at [584, 357] on div "Transferencia" at bounding box center [555, 357] width 136 height 29
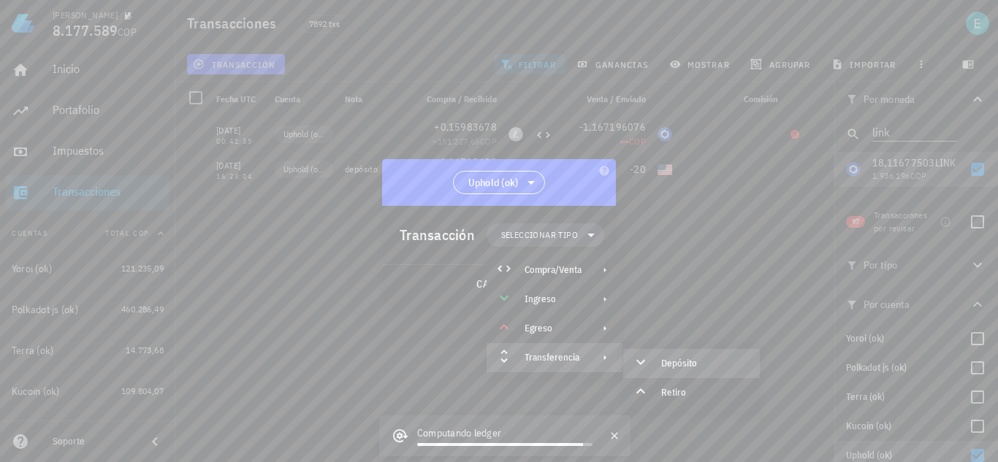
click at [646, 359] on icon at bounding box center [641, 363] width 18 height 18
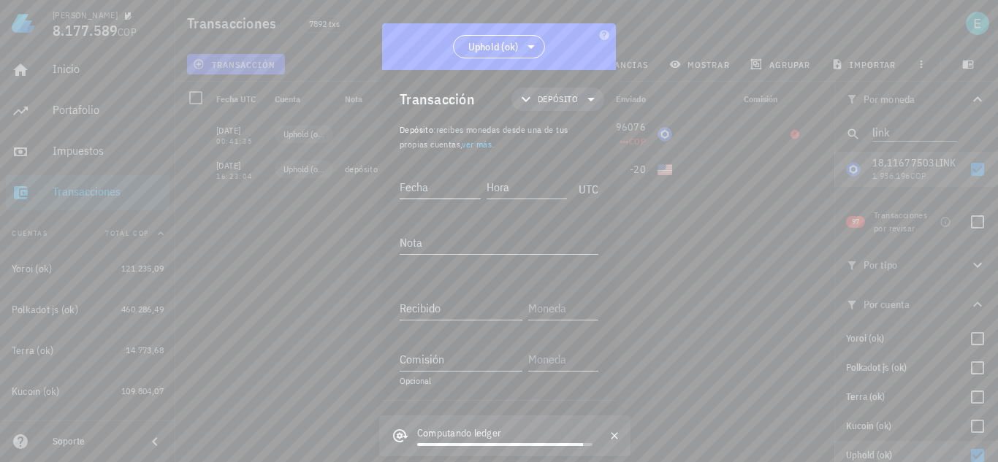
click at [427, 182] on input "Fecha" at bounding box center [440, 186] width 81 height 23
type input "2021-01-06"
type input "16:23:03"
type input "1"
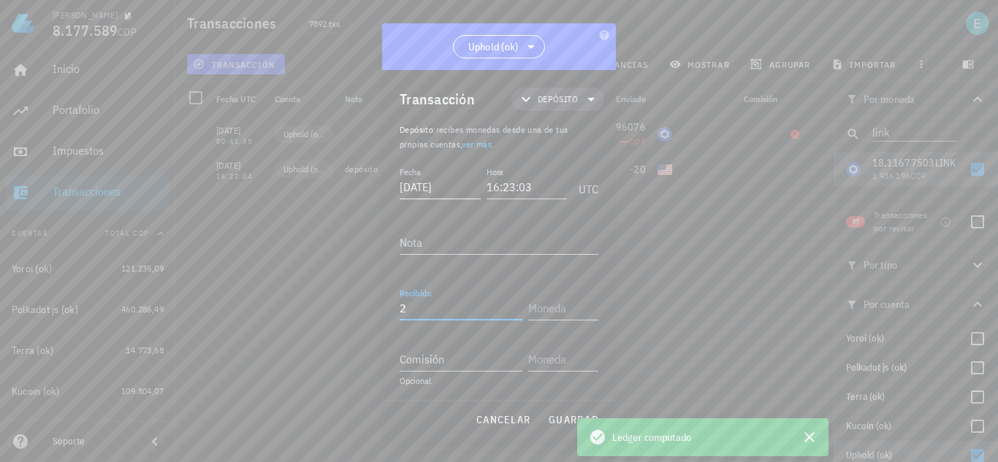
type input "20"
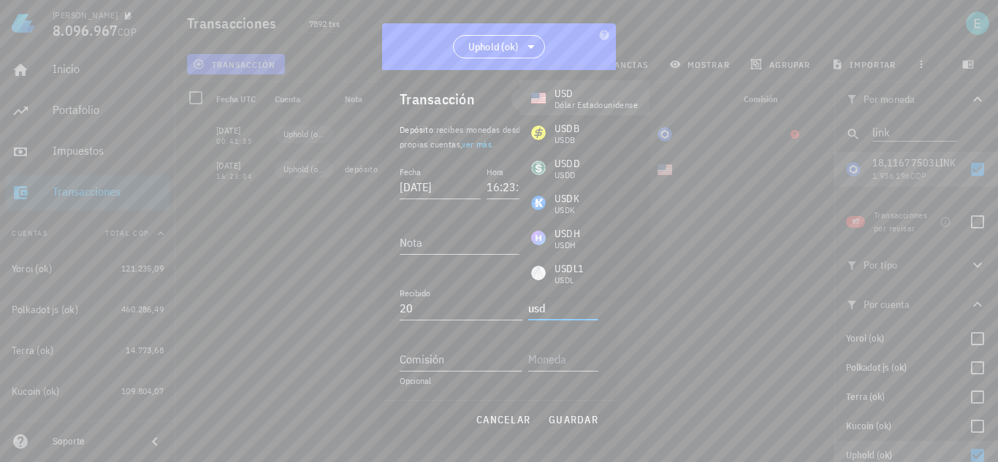
click at [548, 98] on div "USD dólar estadounidense" at bounding box center [584, 97] width 107 height 23
type input "USD"
click at [579, 413] on button "guardar" at bounding box center [573, 420] width 62 height 26
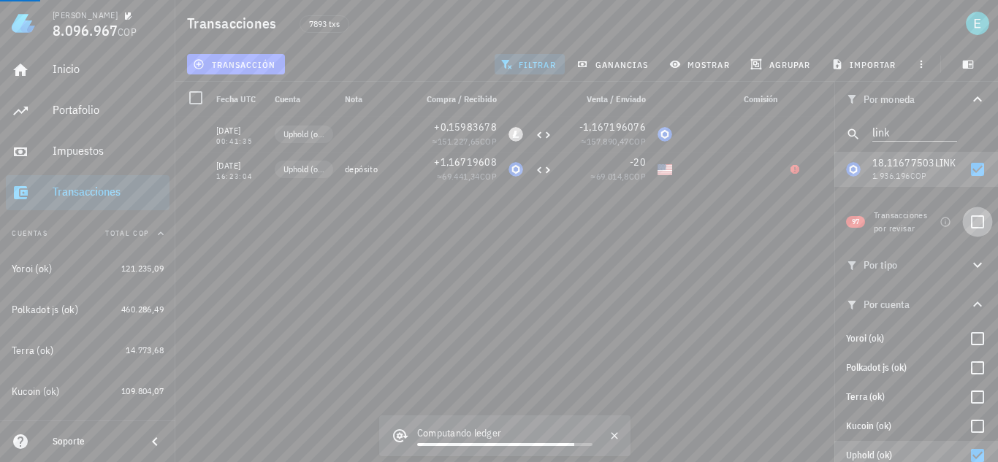
click at [971, 224] on div at bounding box center [977, 222] width 25 height 25
checkbox input "true"
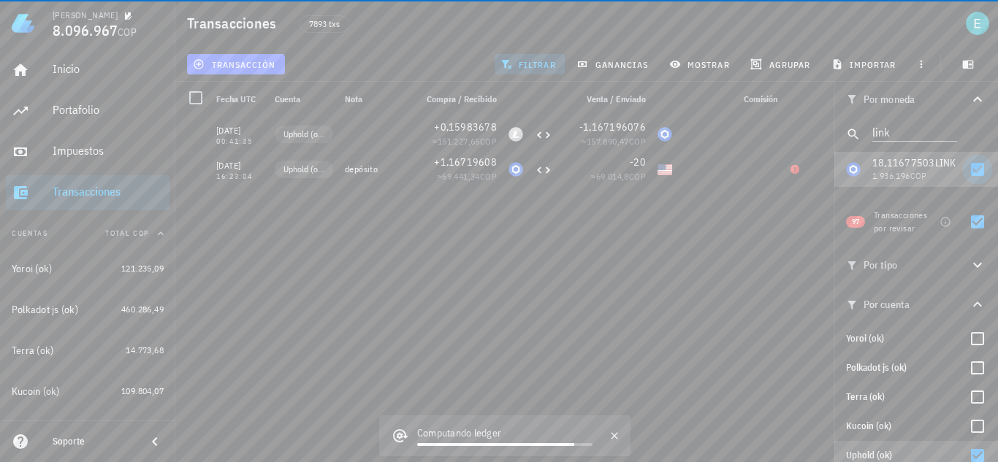
click at [969, 169] on div at bounding box center [977, 169] width 25 height 25
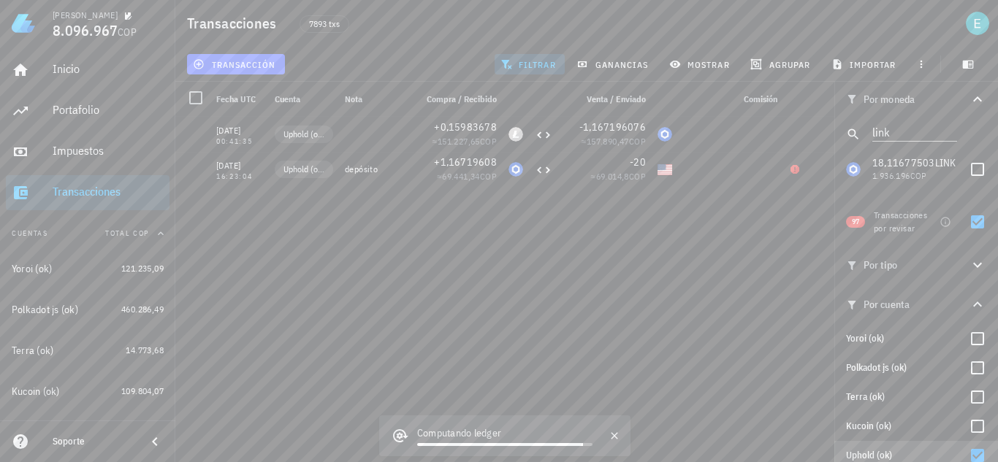
checkbox input "false"
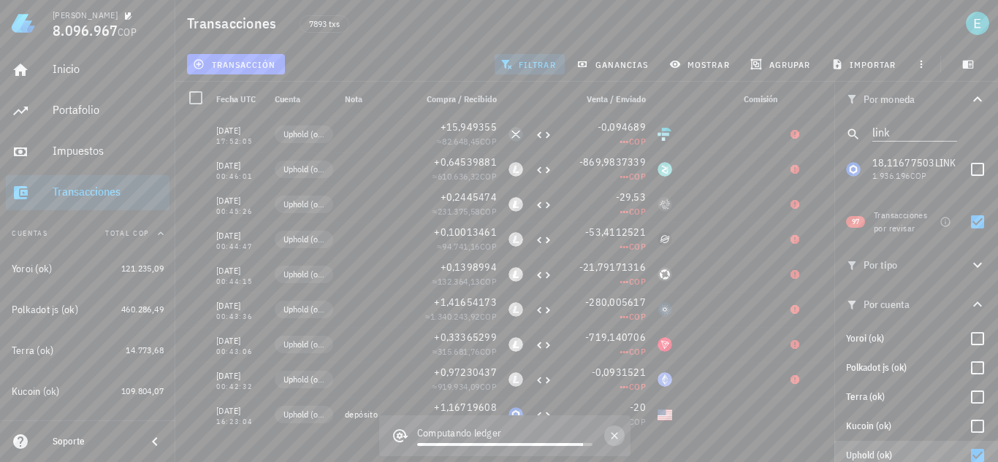
click at [611, 441] on icon "button" at bounding box center [615, 436] width 12 height 12
drag, startPoint x: 893, startPoint y: 126, endPoint x: 859, endPoint y: 140, distance: 37.0
click at [844, 126] on div "link" at bounding box center [916, 134] width 164 height 35
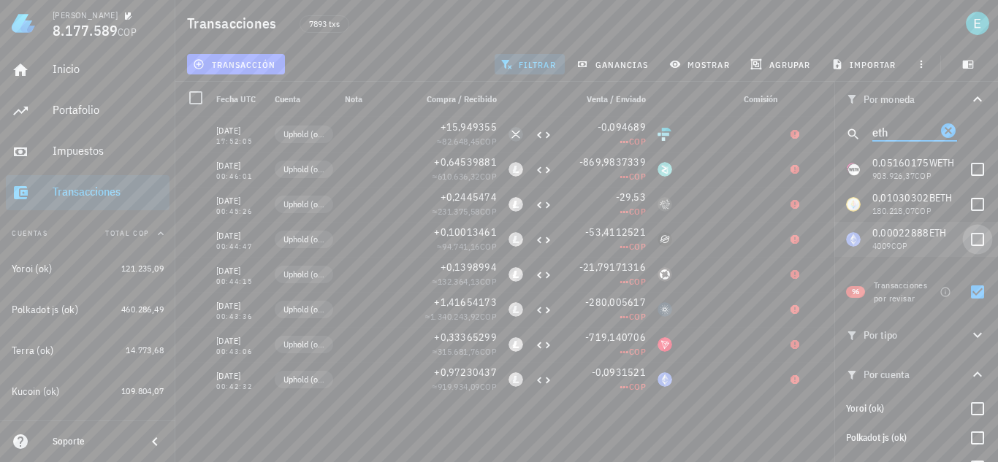
type input "eth"
click at [975, 236] on div at bounding box center [977, 239] width 25 height 25
checkbox input "true"
click at [967, 291] on div at bounding box center [977, 292] width 25 height 25
checkbox input "false"
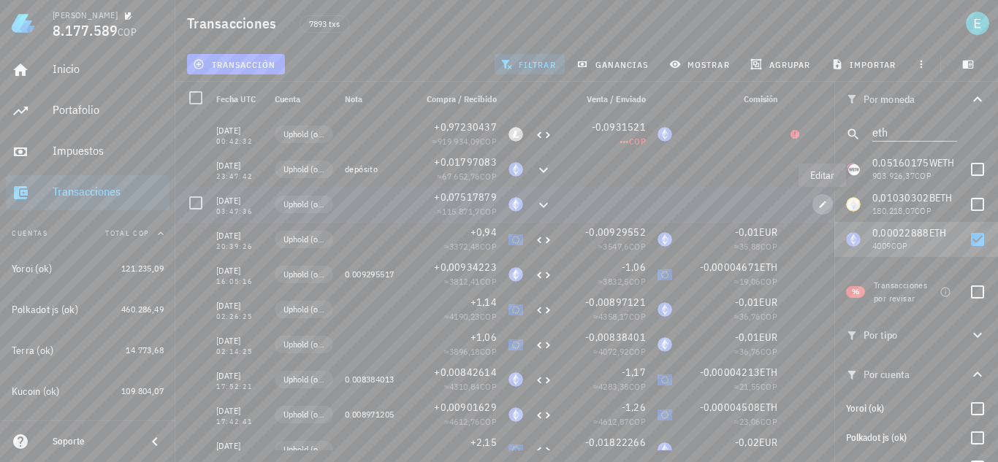
click at [828, 202] on span "button" at bounding box center [822, 204] width 20 height 9
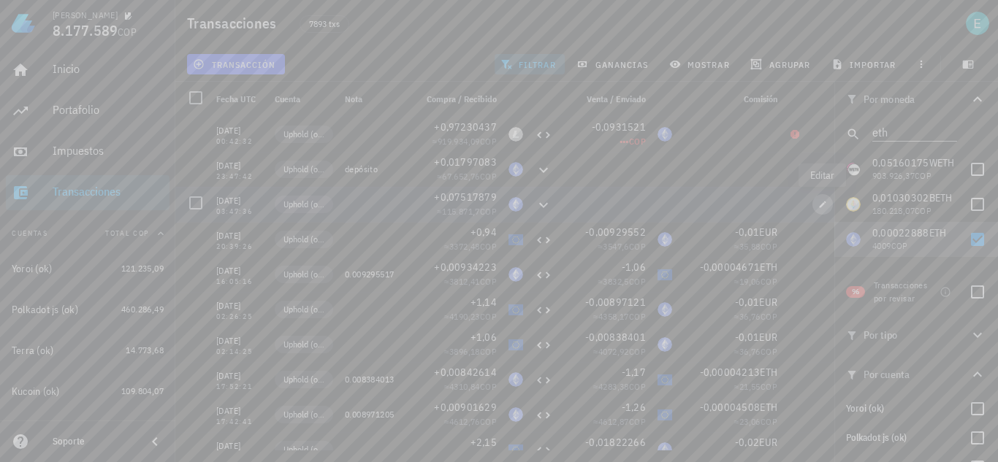
type input "[DATE]"
type input "03:47:36"
type input "0,075178791"
type input "ETH"
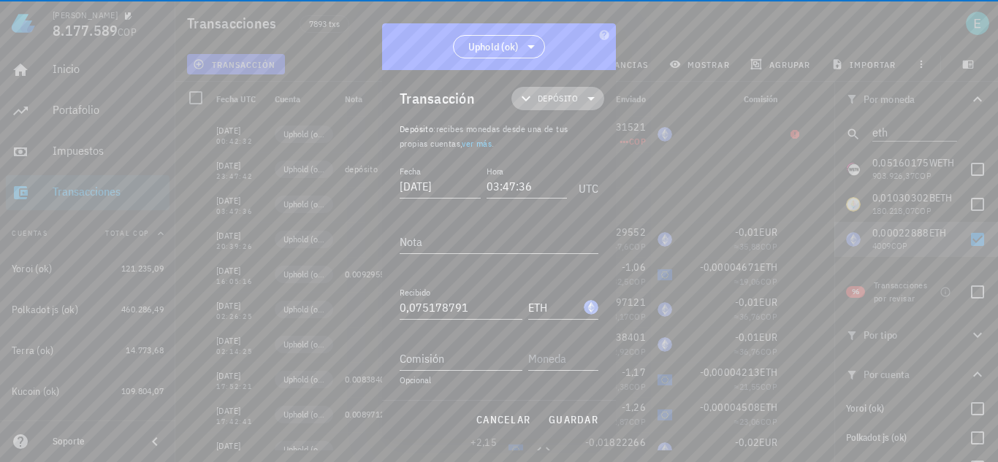
click at [560, 96] on span "Depósito" at bounding box center [558, 98] width 40 height 15
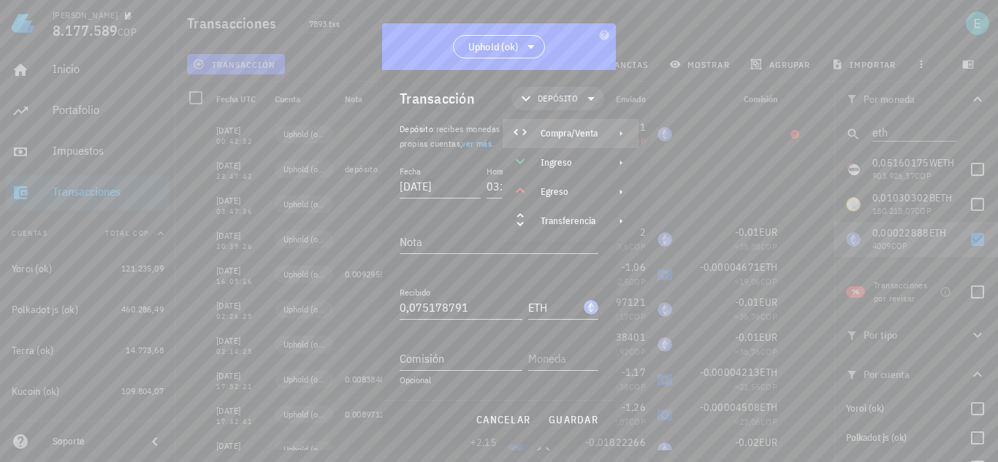
click at [576, 125] on div "Compra/Venta" at bounding box center [571, 133] width 136 height 29
click at [703, 142] on div "Compra/Venta" at bounding box center [720, 140] width 87 height 12
click at [460, 356] on input "Pagado con" at bounding box center [461, 358] width 123 height 23
type input "30"
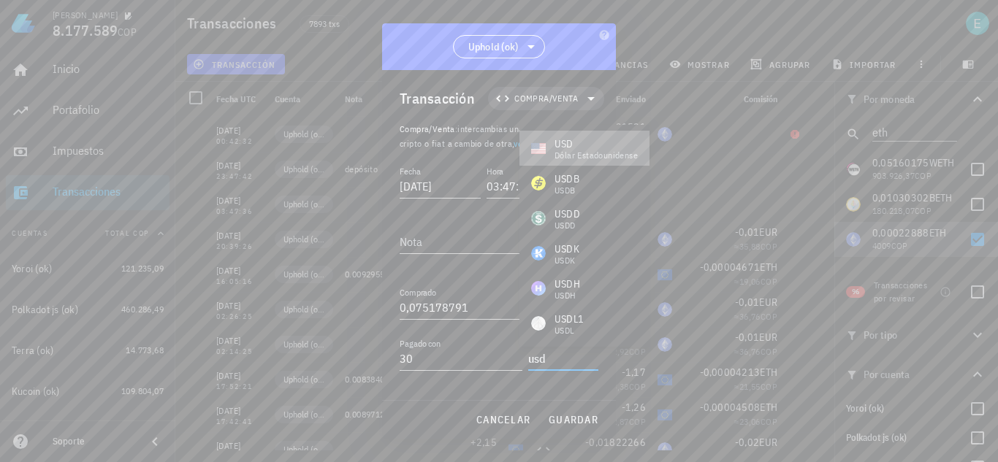
click at [591, 155] on div "dólar estadounidense" at bounding box center [595, 155] width 83 height 9
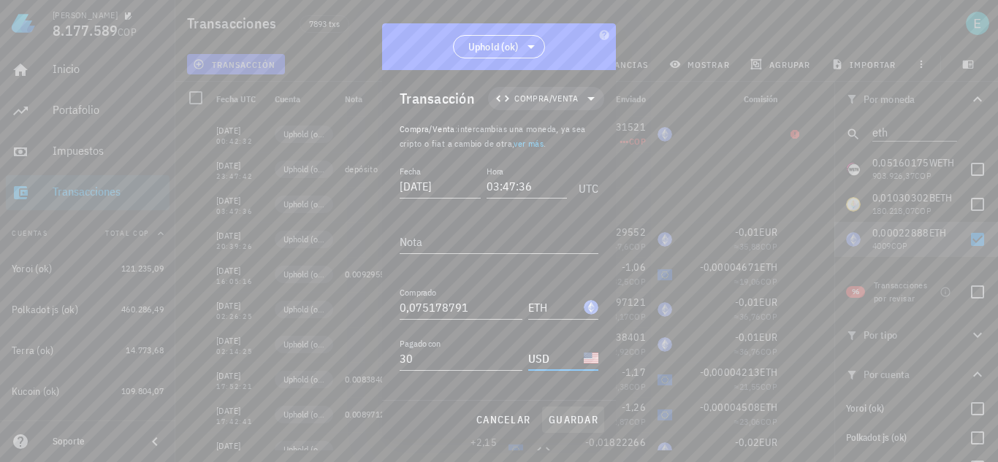
type input "USD"
click at [561, 417] on span "guardar" at bounding box center [573, 419] width 50 height 13
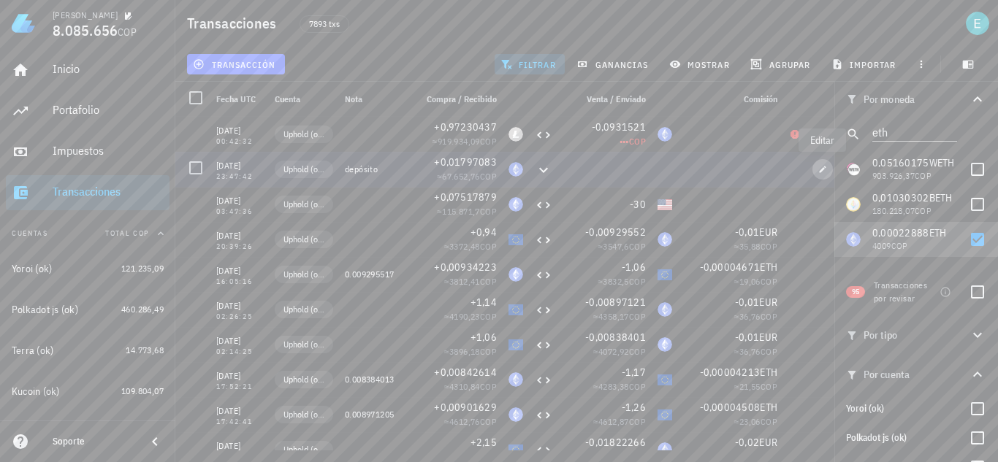
click at [820, 168] on icon "button" at bounding box center [822, 169] width 9 height 9
type input "[DATE]"
type input "23:47:42"
type textarea "depósito"
type input "0,01797083"
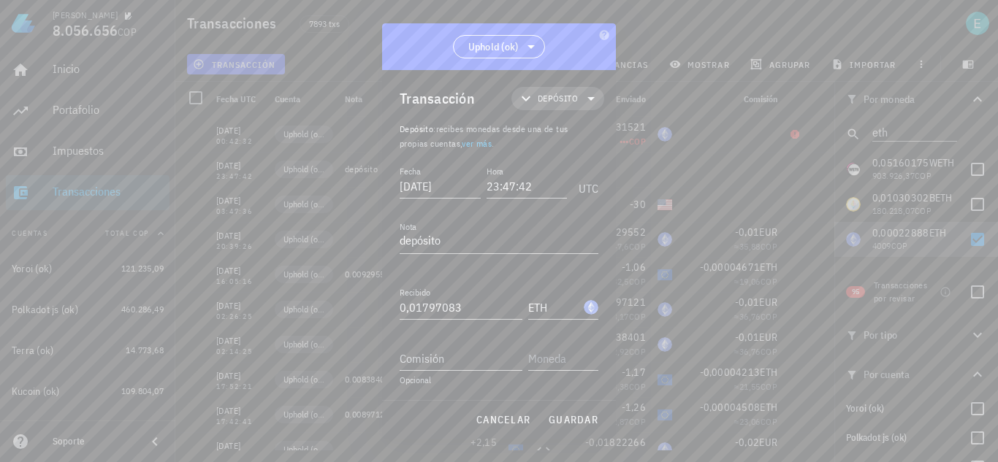
click at [538, 94] on span "Depósito" at bounding box center [558, 98] width 40 height 15
click at [564, 127] on div "Compra/Venta" at bounding box center [571, 133] width 136 height 29
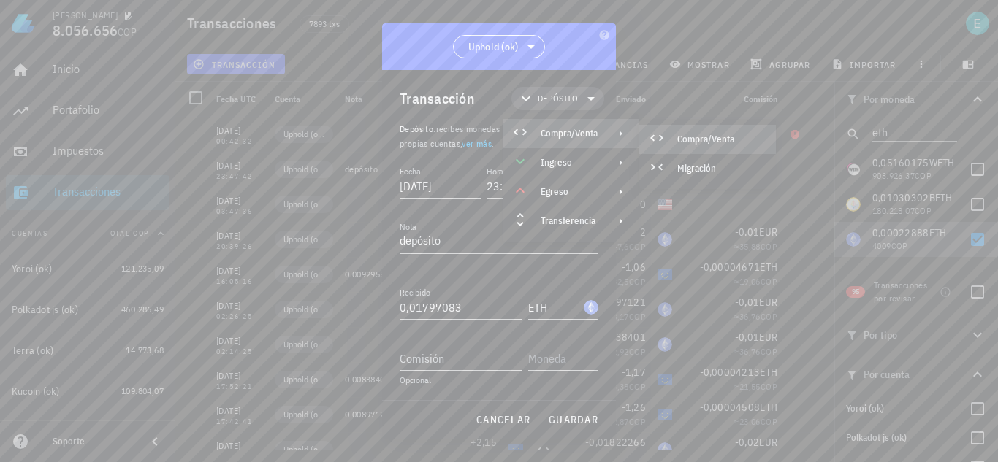
click at [703, 138] on div "Compra/Venta" at bounding box center [720, 140] width 87 height 12
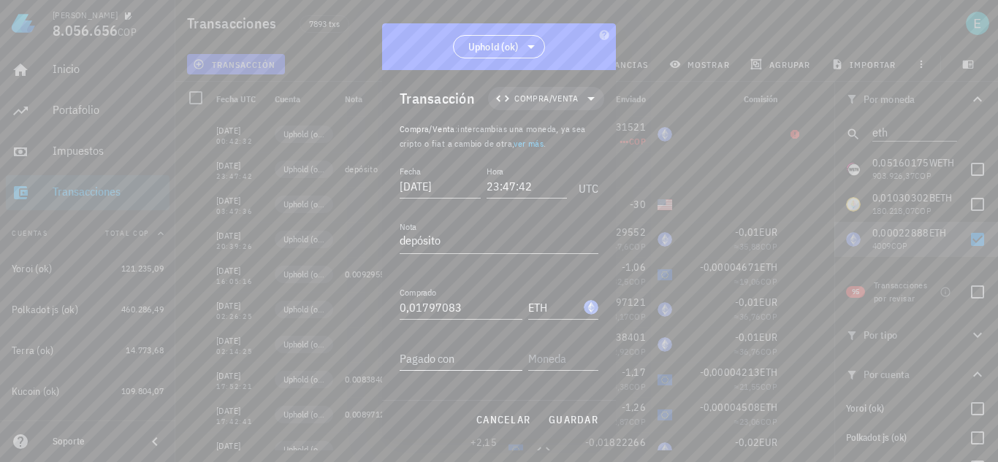
click at [488, 347] on input "Pagado con" at bounding box center [461, 358] width 123 height 23
type input "20"
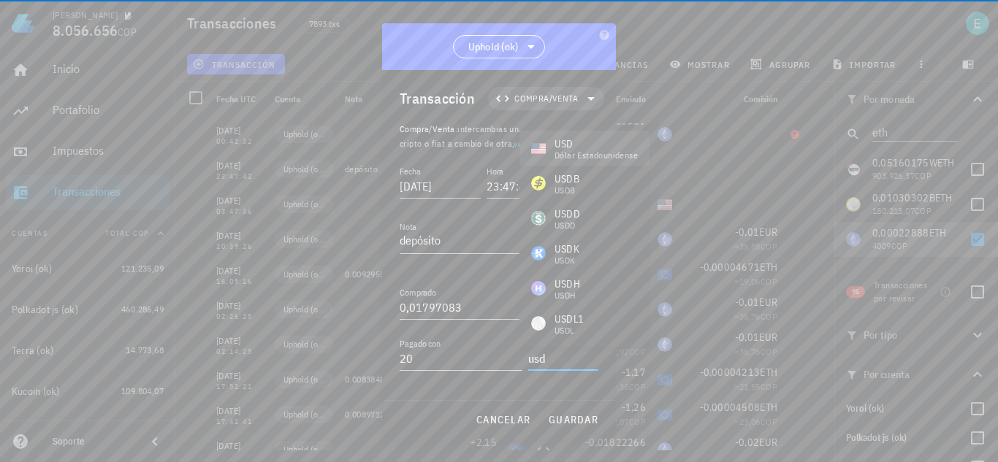
click at [575, 151] on div "dólar estadounidense" at bounding box center [595, 155] width 83 height 9
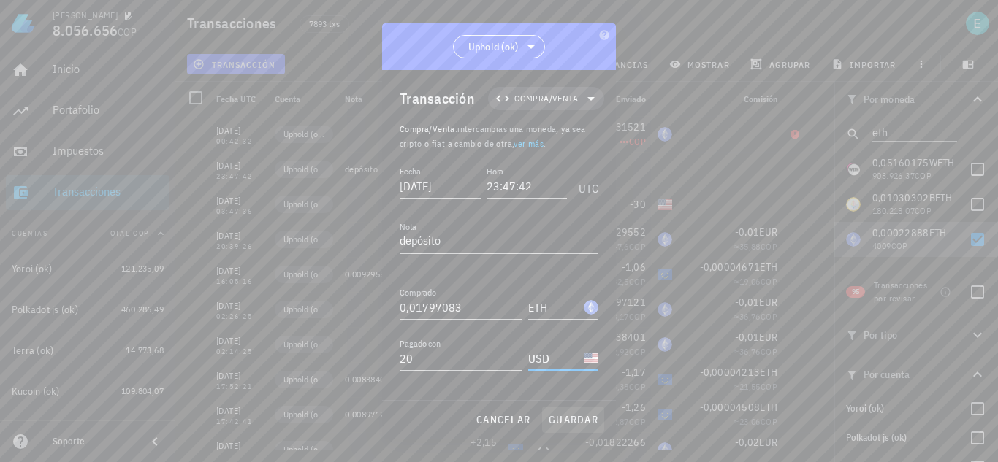
type input "USD"
click at [582, 422] on span "guardar" at bounding box center [573, 419] width 50 height 13
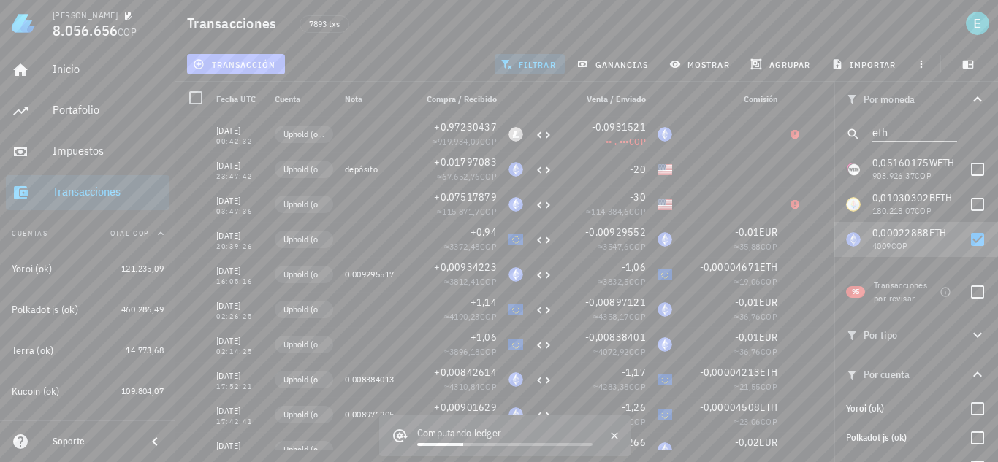
click at [242, 66] on span "transacción" at bounding box center [236, 64] width 80 height 12
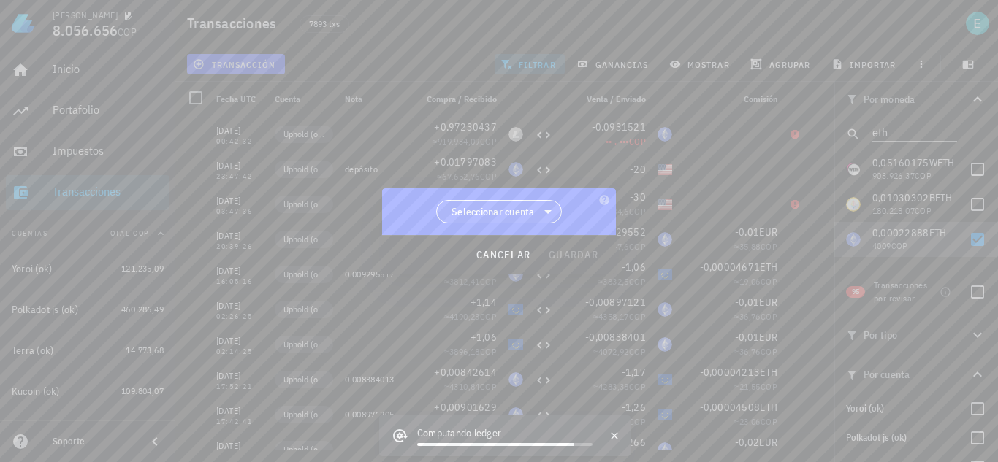
click at [508, 216] on span "Seleccionar cuenta" at bounding box center [492, 212] width 83 height 15
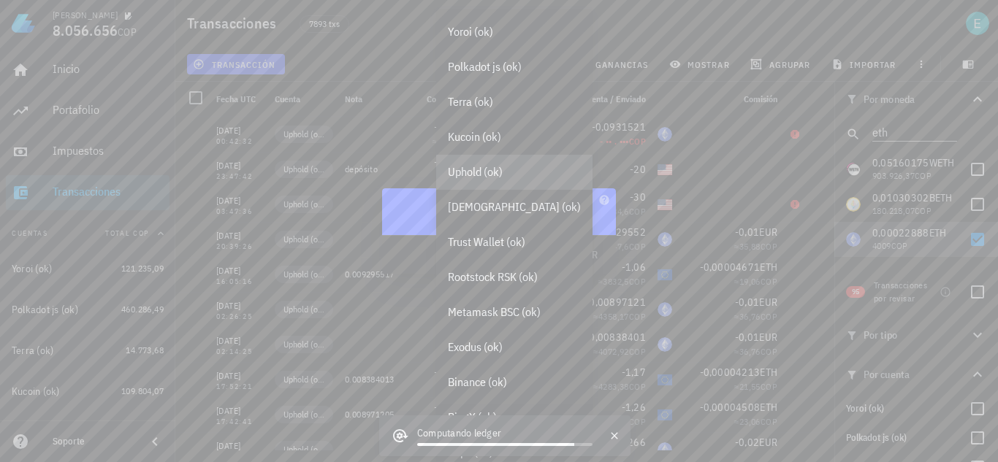
click at [500, 170] on div "Uphold (ok)" at bounding box center [514, 172] width 133 height 14
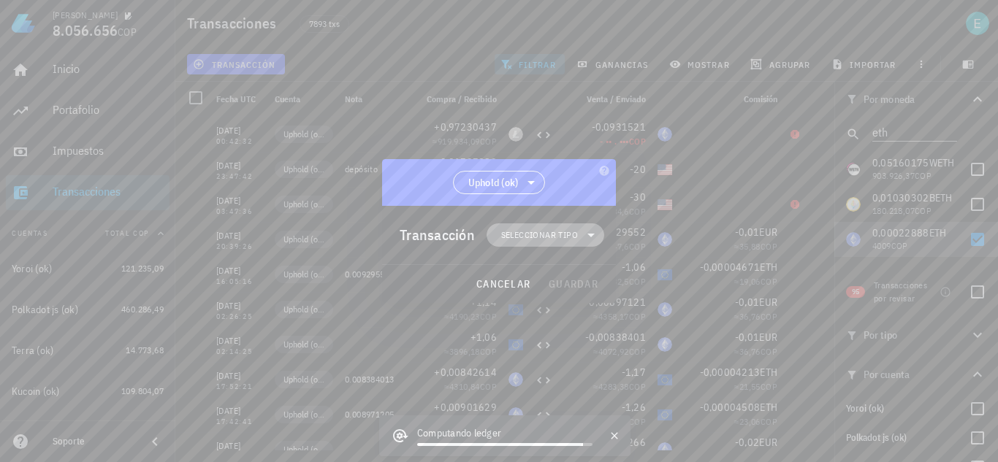
click at [560, 240] on span "Seleccionar tipo" at bounding box center [539, 235] width 77 height 15
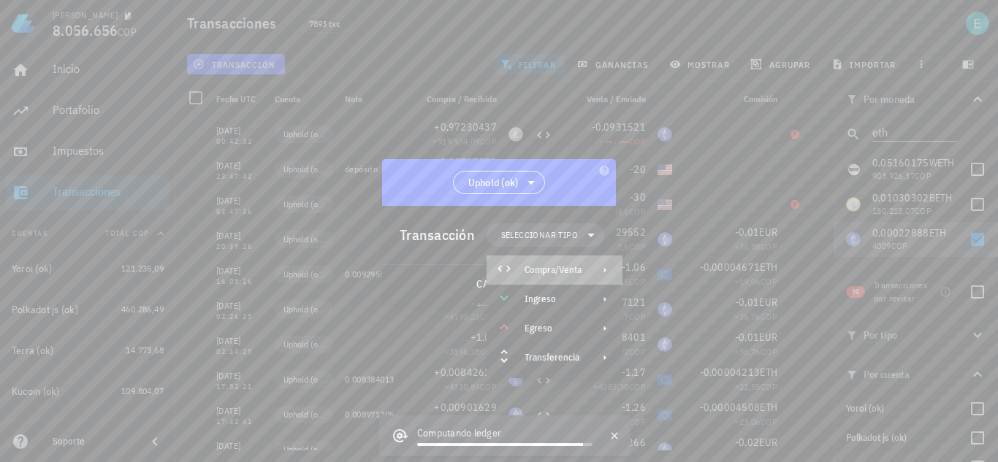
click at [575, 264] on div "Compra/Venta" at bounding box center [553, 270] width 57 height 12
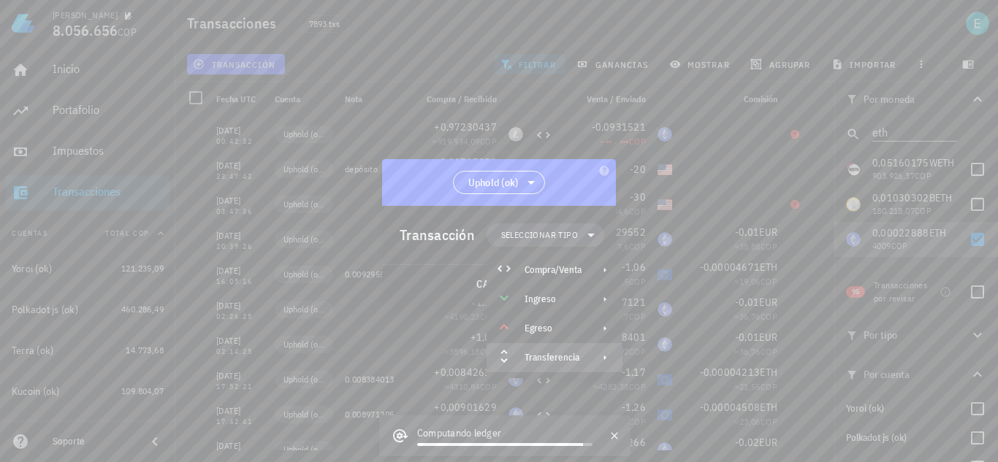
click at [592, 359] on div "Transferencia" at bounding box center [555, 357] width 136 height 29
click at [654, 361] on div "Depósito" at bounding box center [691, 363] width 137 height 29
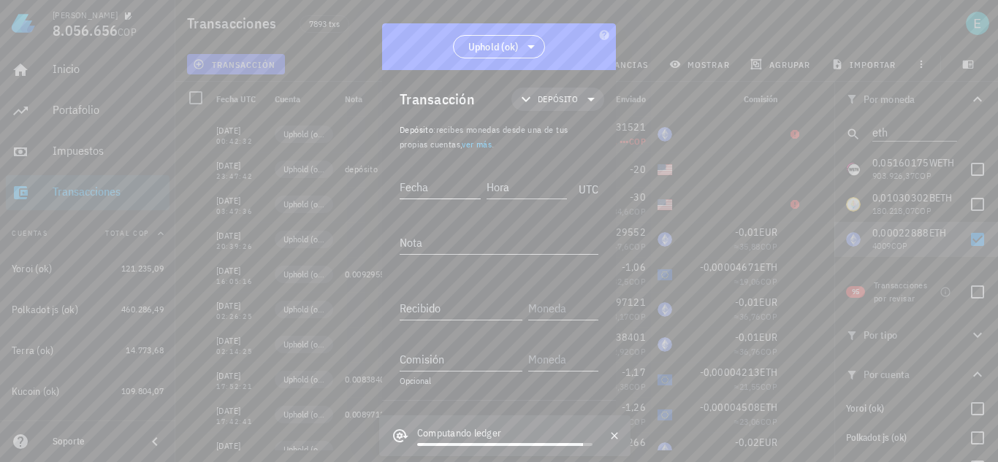
click at [448, 186] on input "Fecha" at bounding box center [440, 186] width 81 height 23
type input "2020-01-15"
drag, startPoint x: 527, startPoint y: 187, endPoint x: 469, endPoint y: 195, distance: 58.3
click at [469, 195] on div "Fecha 2020-01-15 Hora 02:03:09 UTC" at bounding box center [499, 183] width 199 height 39
type input "20:39:25"
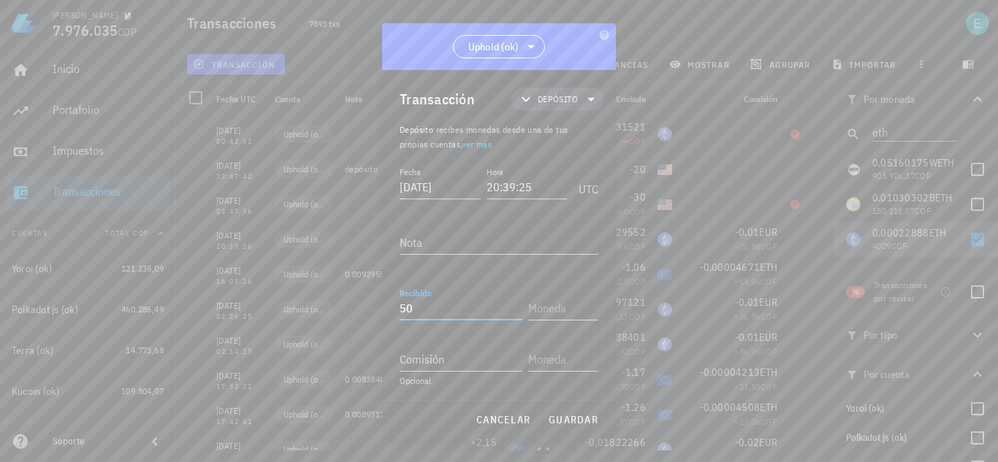
type input "50"
click at [587, 102] on div "dólar estadounidense" at bounding box center [595, 105] width 83 height 9
type input "USD"
click at [571, 419] on span "guardar" at bounding box center [573, 419] width 50 height 13
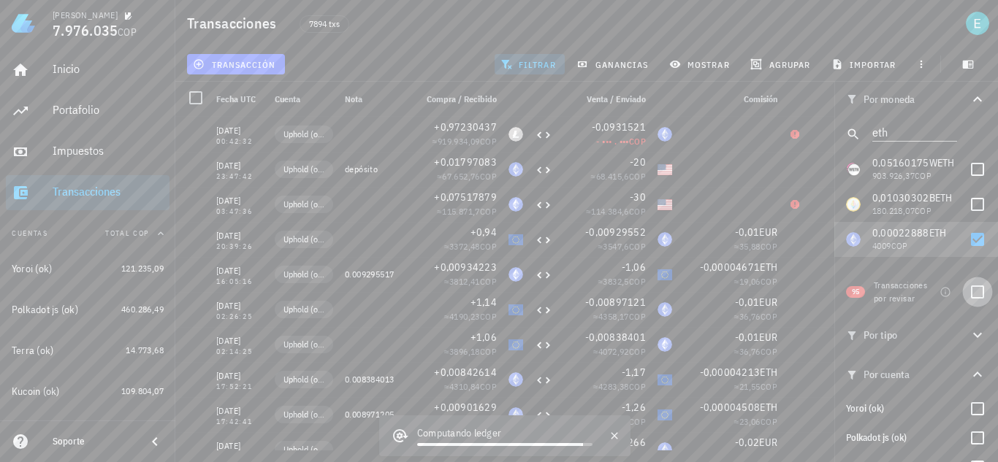
click at [967, 294] on div at bounding box center [977, 292] width 25 height 25
checkbox input "true"
click at [968, 241] on div at bounding box center [977, 239] width 25 height 25
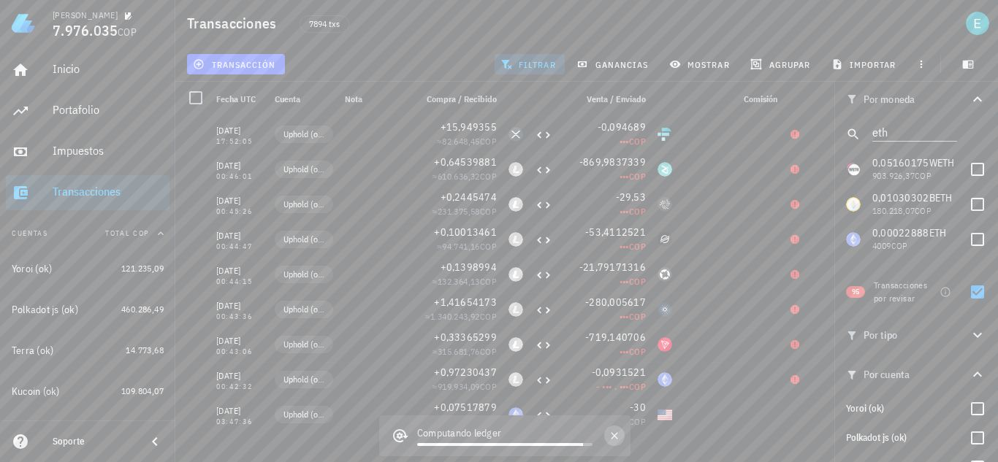
click at [620, 435] on icon "button" at bounding box center [615, 436] width 12 height 12
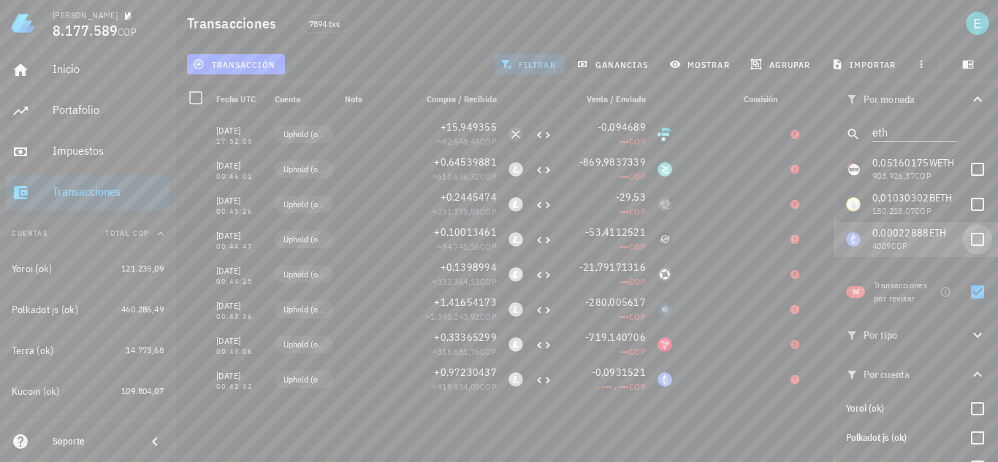
click at [967, 238] on div at bounding box center [977, 239] width 25 height 25
checkbox input "true"
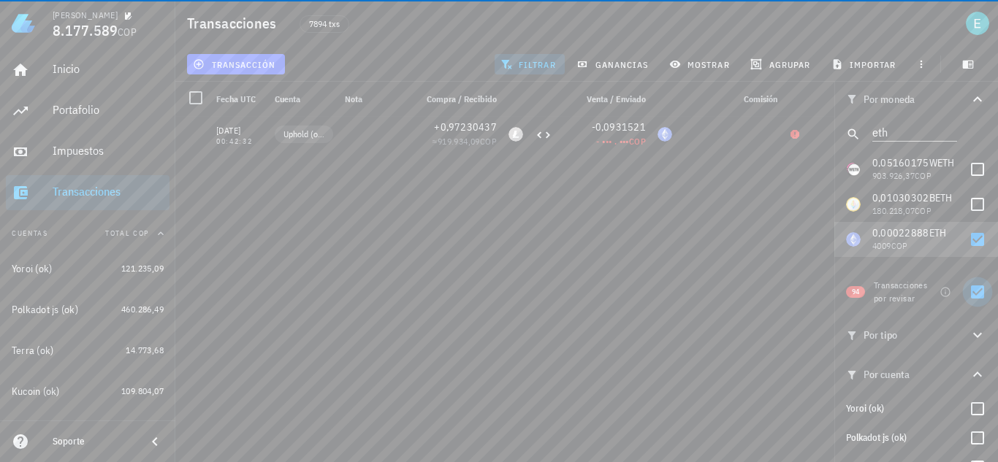
click at [969, 297] on div at bounding box center [977, 292] width 25 height 25
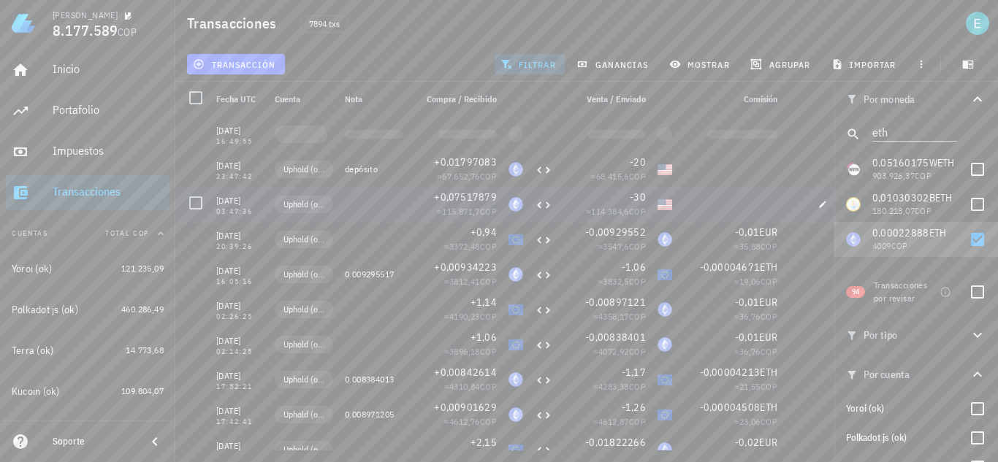
click at [731, 205] on div at bounding box center [730, 204] width 105 height 35
click at [969, 291] on div at bounding box center [977, 292] width 25 height 25
click at [967, 237] on div at bounding box center [977, 239] width 25 height 25
checkbox input "true"
checkbox input "false"
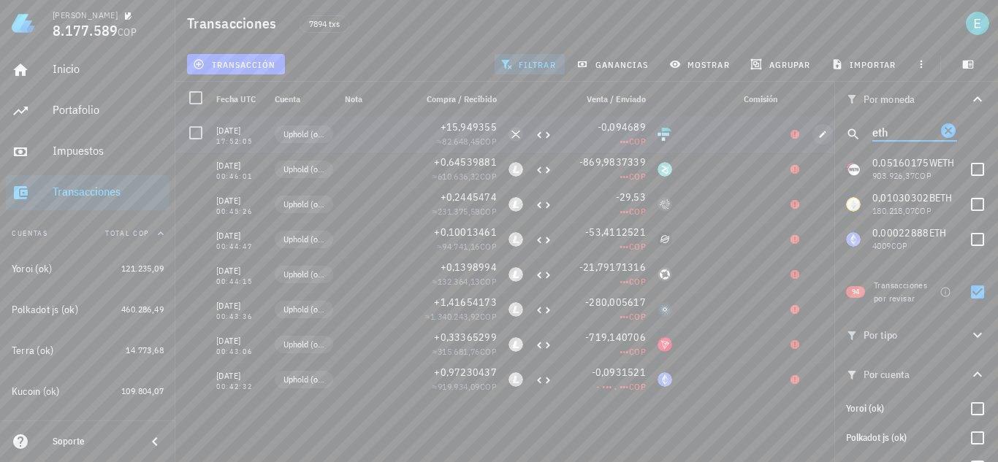
drag, startPoint x: 893, startPoint y: 130, endPoint x: 823, endPoint y: 130, distance: 70.1
click at [823, 130] on div "Transacciones 7894 txs transacción filtrar ganancias mostrar agrupar importar P…" at bounding box center [499, 225] width 998 height 451
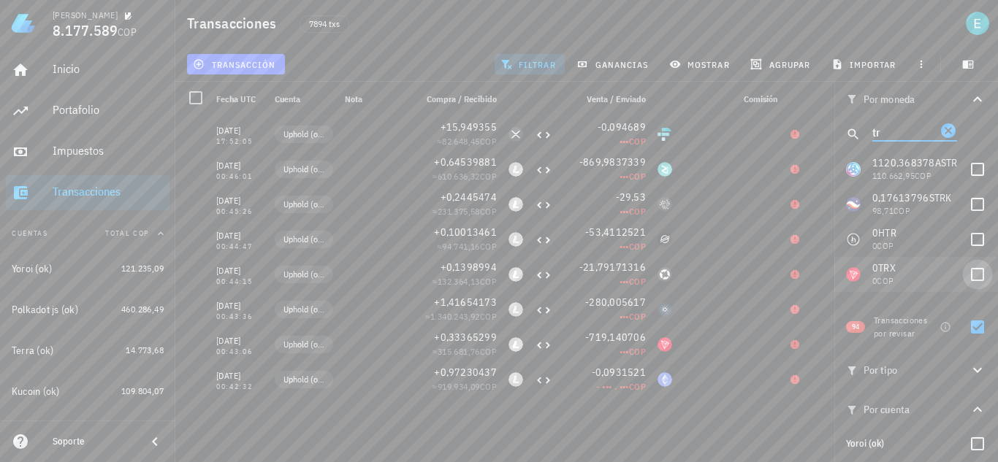
type input "tr"
click at [976, 280] on div at bounding box center [977, 274] width 25 height 25
checkbox input "true"
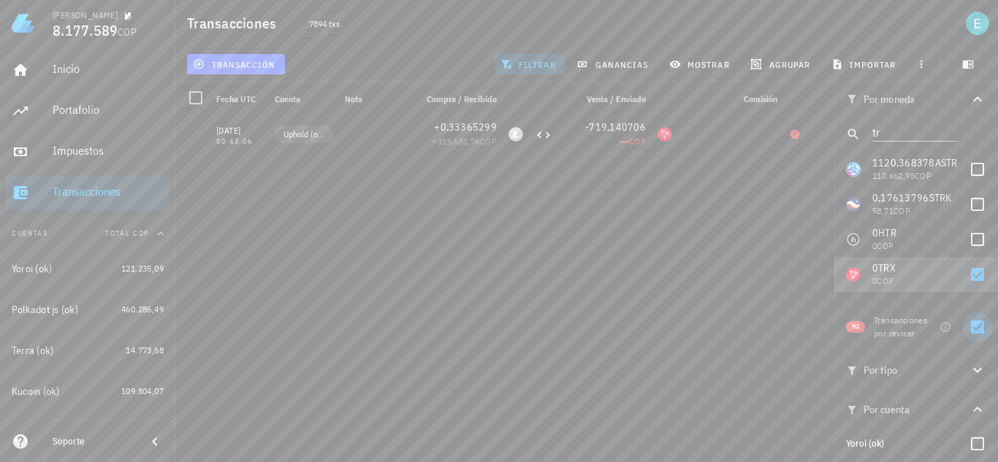
click at [972, 331] on div at bounding box center [977, 327] width 25 height 25
checkbox input "false"
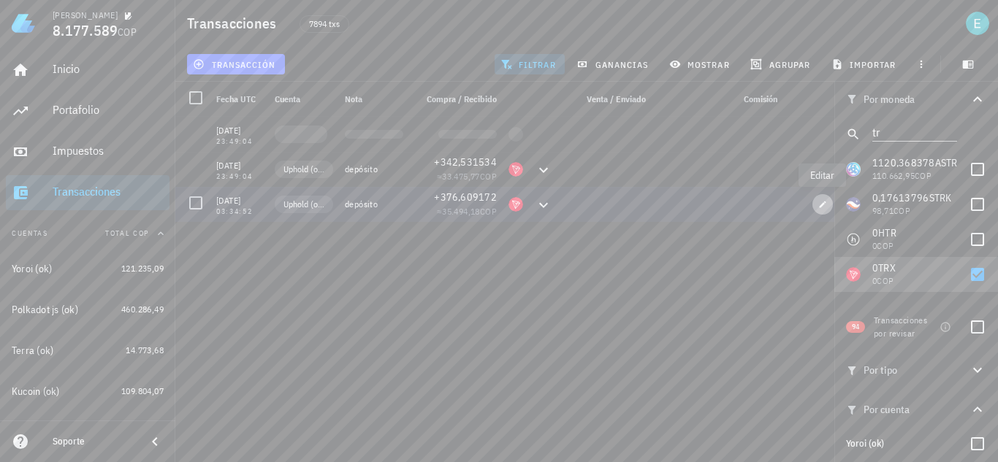
click at [825, 202] on icon "button" at bounding box center [823, 204] width 7 height 7
type input "2020-11-19"
type input "03:34:52"
type input "376,609172"
type input "TRX"
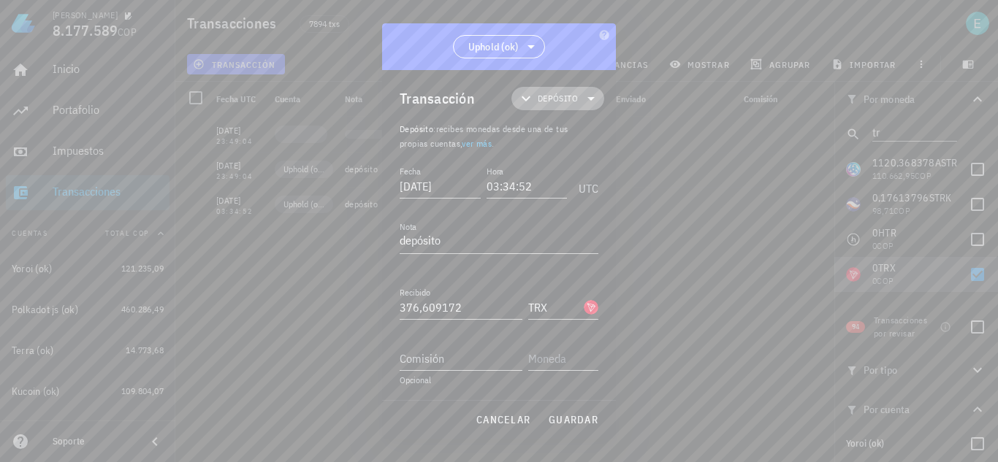
click at [558, 103] on span "Depósito" at bounding box center [558, 98] width 40 height 15
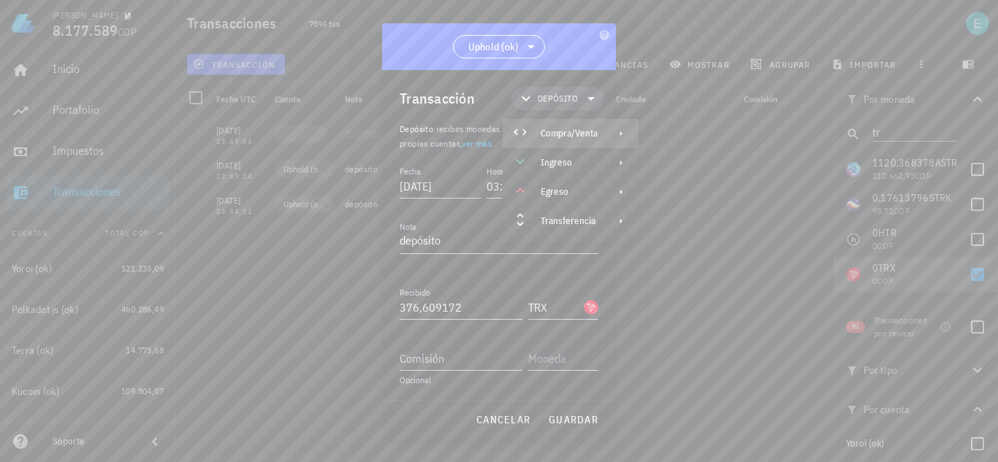
click at [568, 134] on div "Compra/Venta" at bounding box center [569, 134] width 57 height 12
click at [682, 134] on div "Compra/Venta" at bounding box center [720, 140] width 87 height 12
click at [466, 353] on input "Pagado con" at bounding box center [461, 358] width 123 height 23
type input "10"
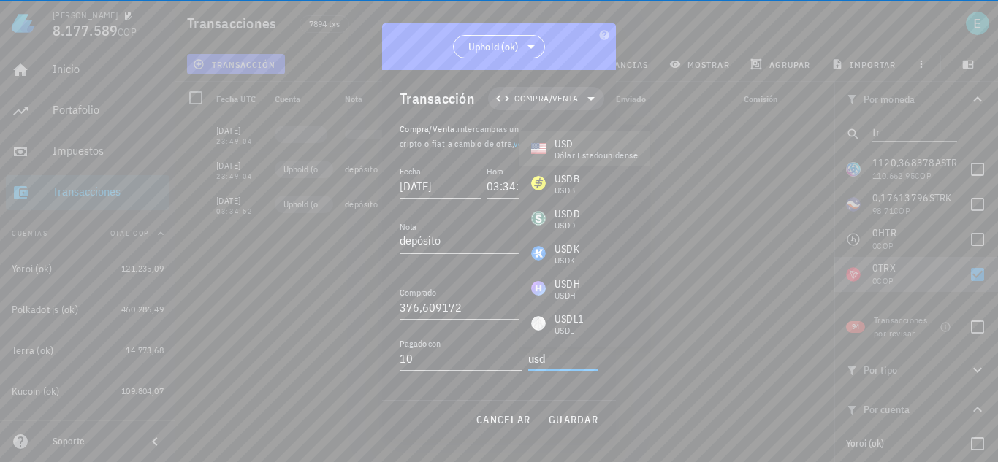
click at [591, 148] on div "USD" at bounding box center [595, 144] width 83 height 15
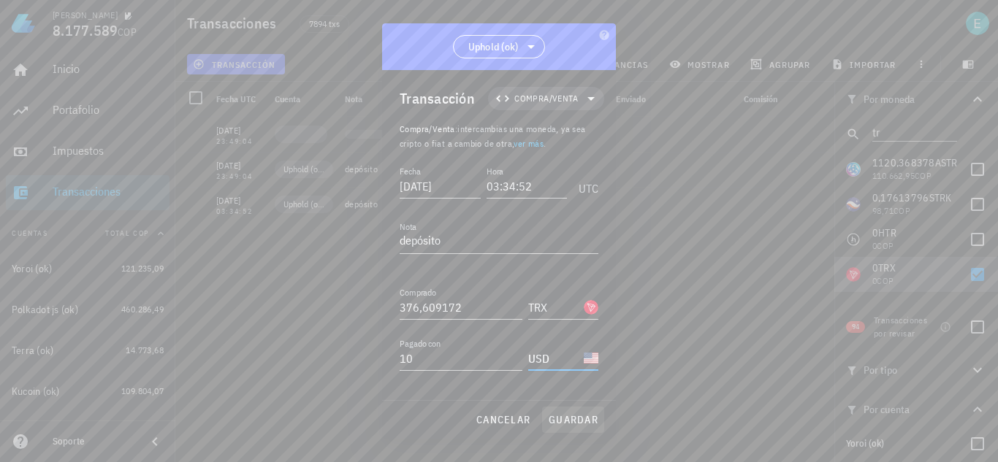
type input "USD"
click at [565, 411] on button "guardar" at bounding box center [573, 420] width 62 height 26
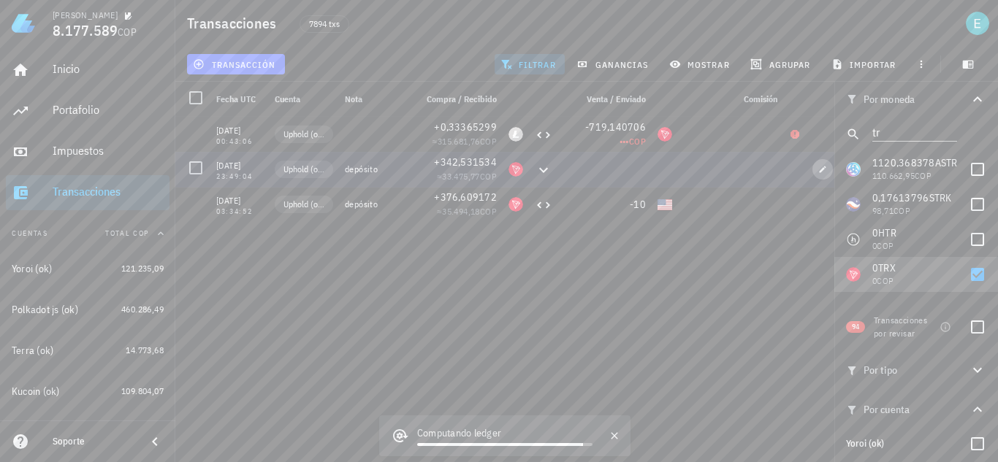
click at [817, 169] on span "button" at bounding box center [822, 169] width 20 height 9
type input "[DATE]"
type input "23:49:04"
type input "342,531534"
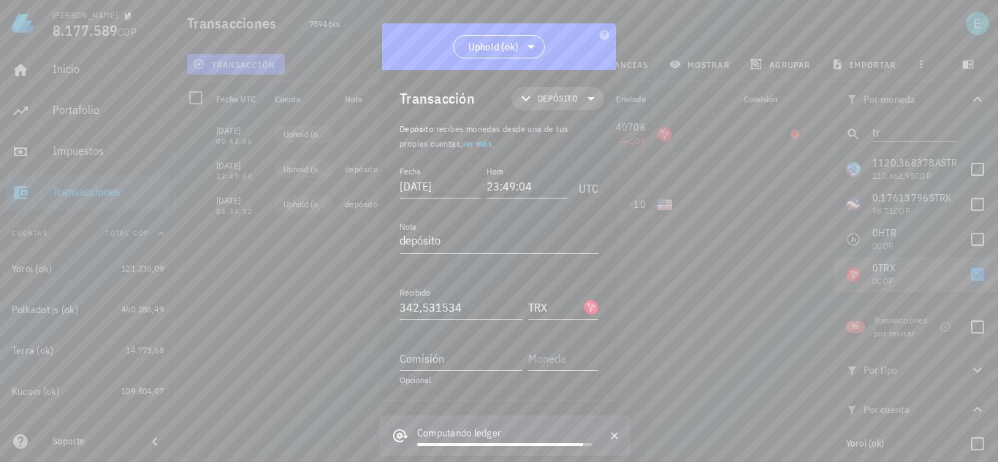
click at [552, 96] on span "Depósito" at bounding box center [558, 98] width 40 height 15
click at [574, 130] on div "Compra/Venta" at bounding box center [569, 134] width 57 height 12
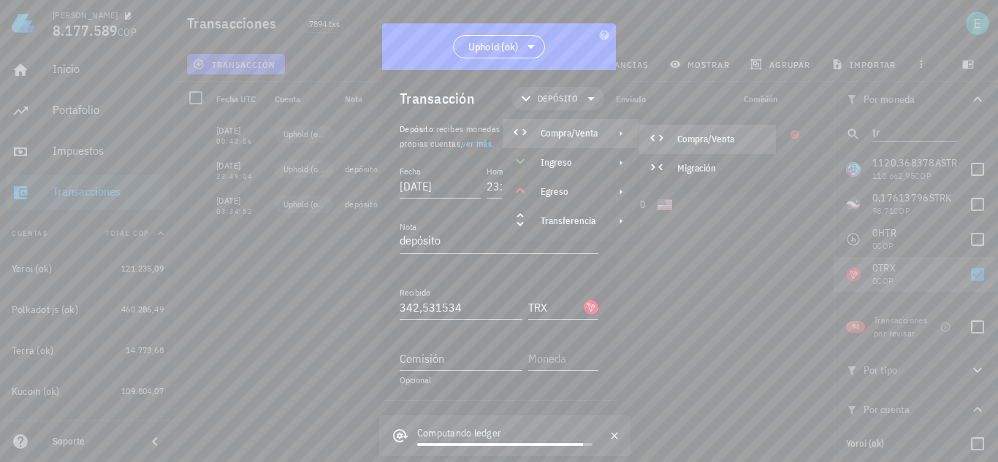
click at [701, 134] on div "Compra/Venta" at bounding box center [707, 139] width 137 height 29
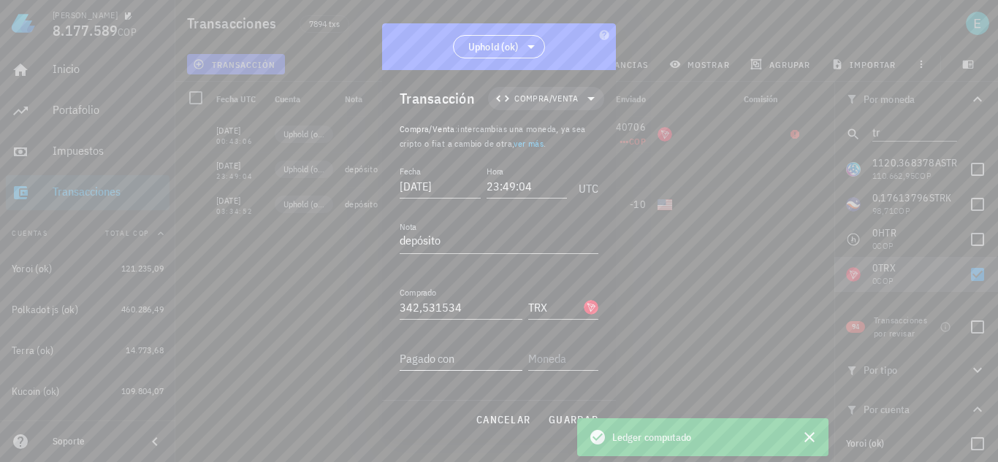
click at [460, 360] on input "Pagado con" at bounding box center [461, 358] width 123 height 23
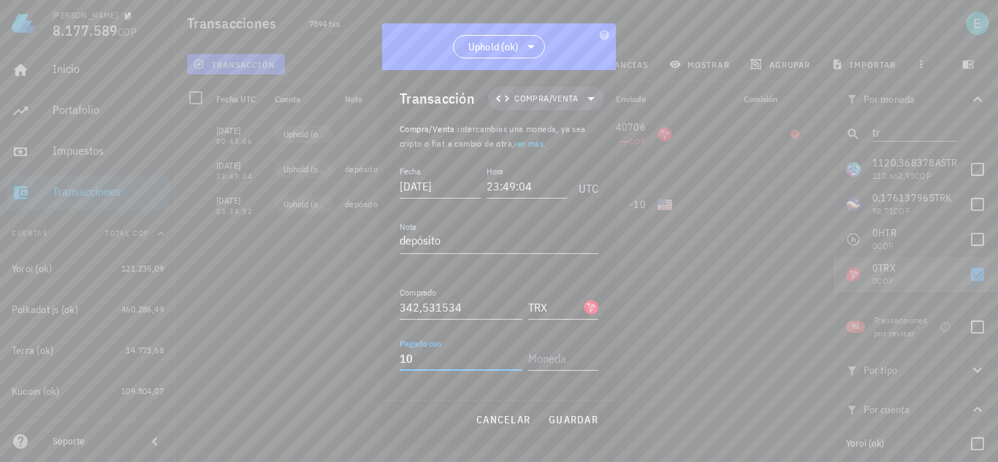
type input "10"
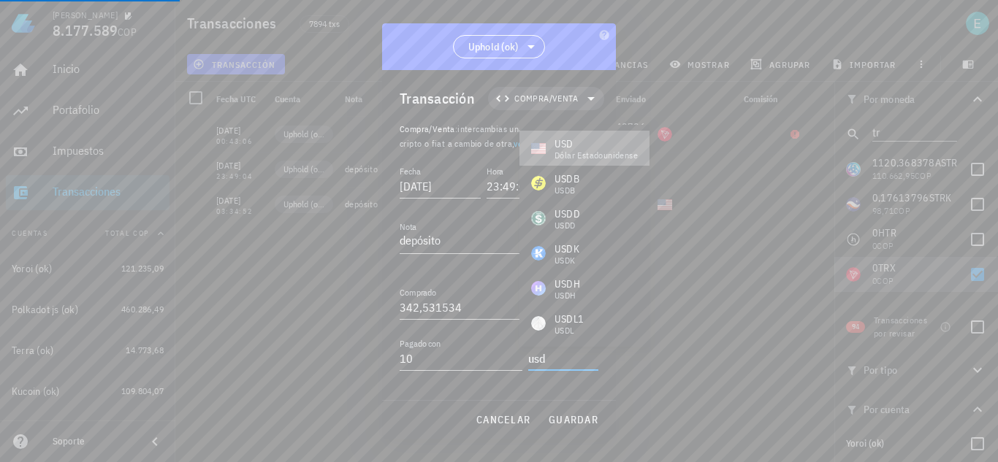
click at [557, 152] on div "dólar estadounidense" at bounding box center [595, 155] width 83 height 9
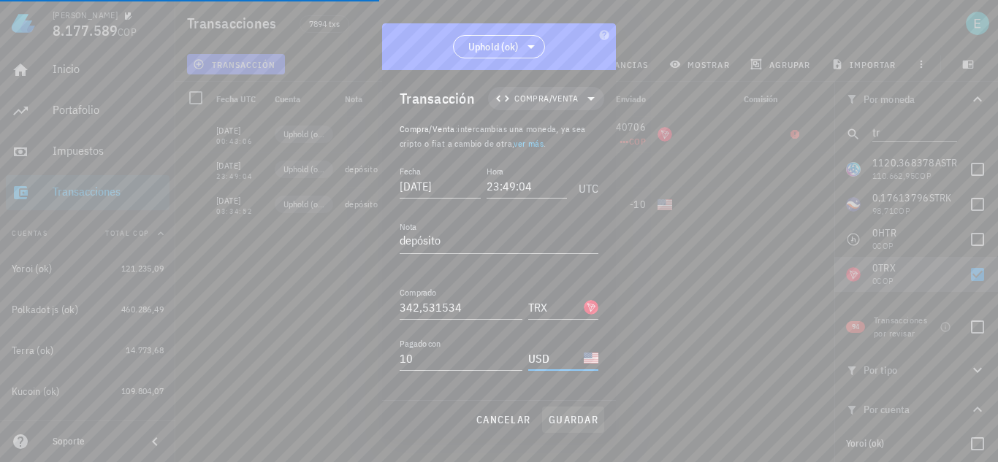
type input "USD"
click at [582, 416] on span "guardar" at bounding box center [573, 419] width 50 height 13
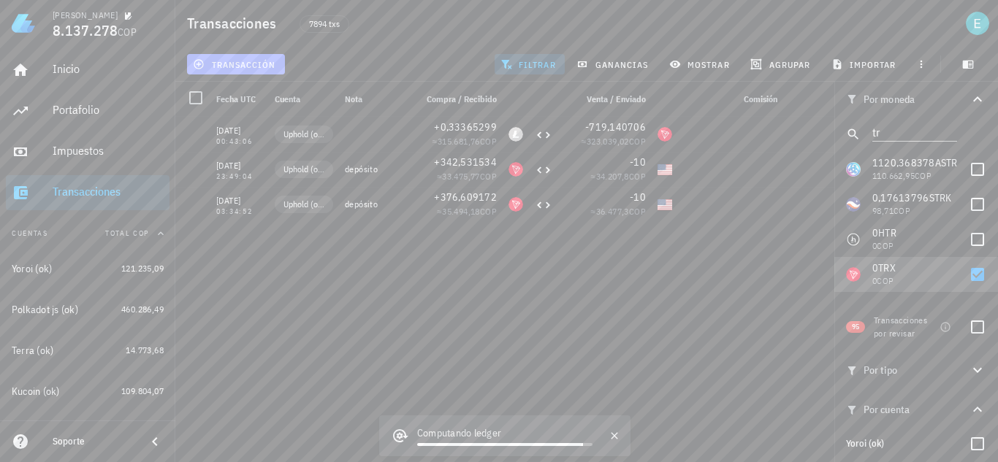
click at [252, 64] on span "transacción" at bounding box center [236, 64] width 80 height 12
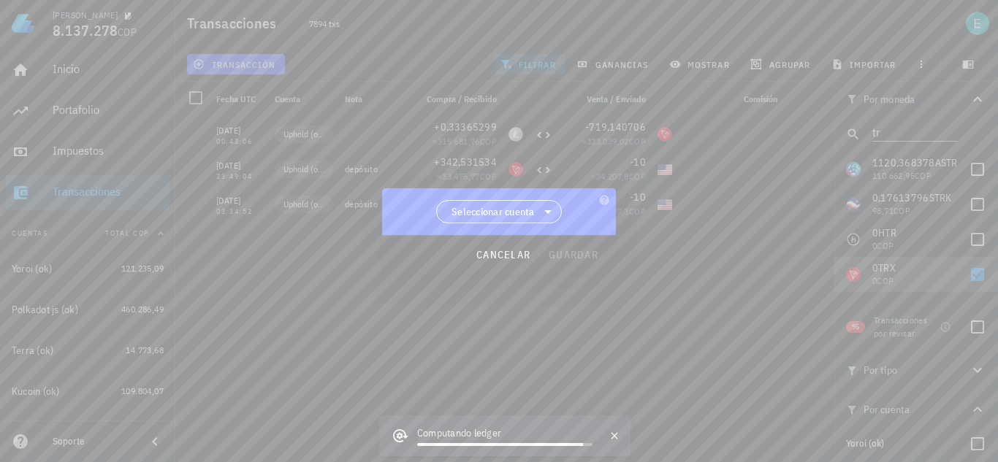
click at [511, 211] on span "Seleccionar cuenta" at bounding box center [492, 212] width 83 height 15
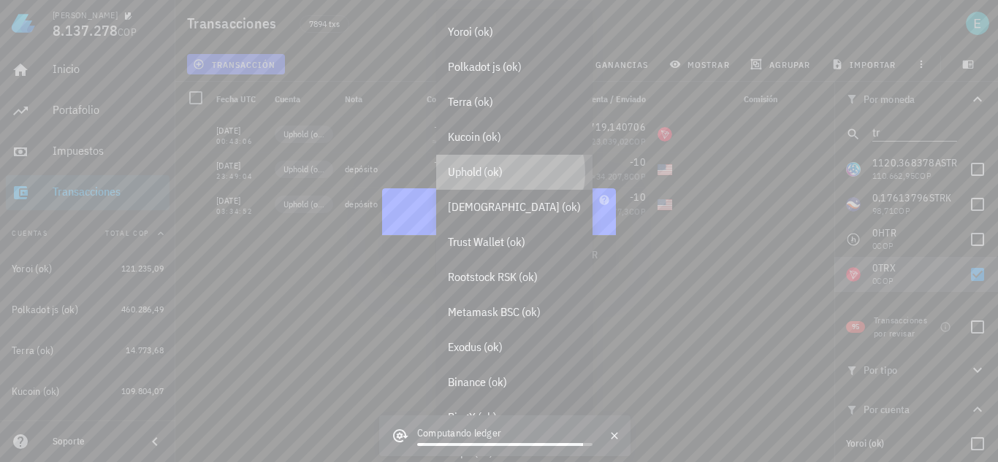
click at [484, 164] on div "Uphold (ok)" at bounding box center [514, 172] width 156 height 35
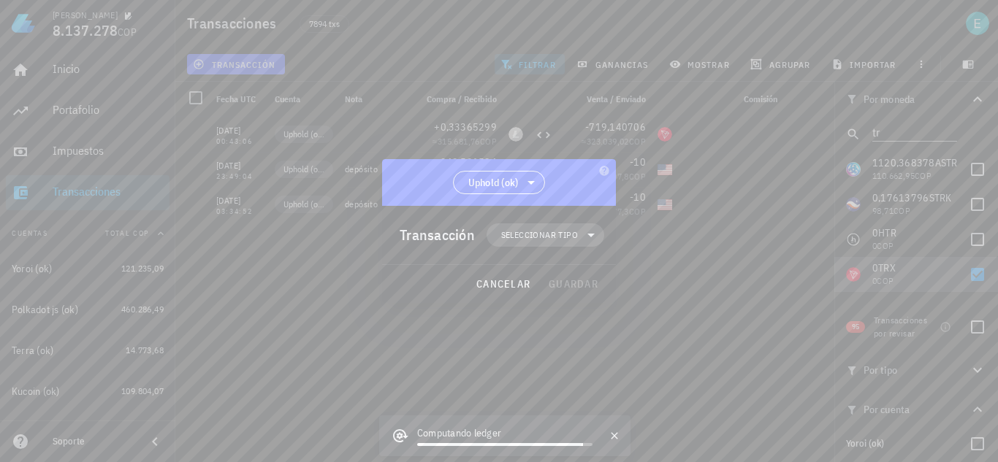
click at [533, 229] on span "Seleccionar tipo" at bounding box center [539, 235] width 77 height 15
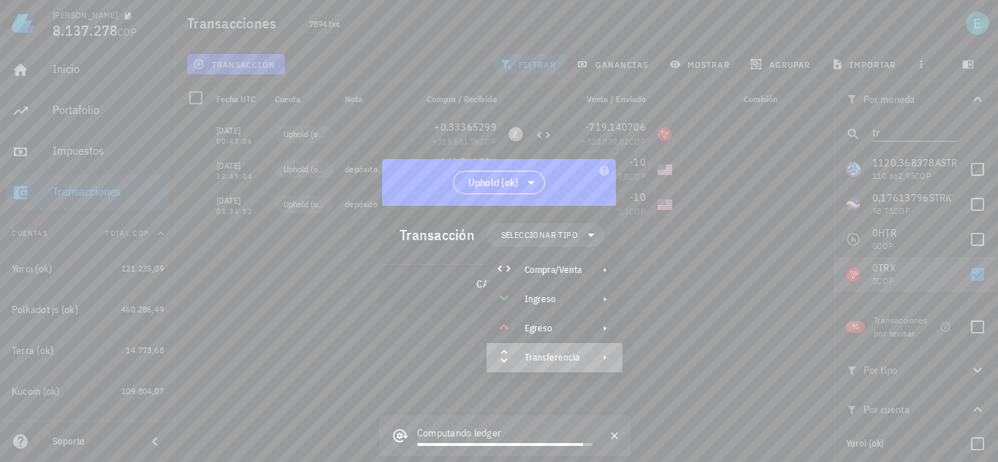
click at [570, 353] on div "Transferencia" at bounding box center [553, 358] width 57 height 12
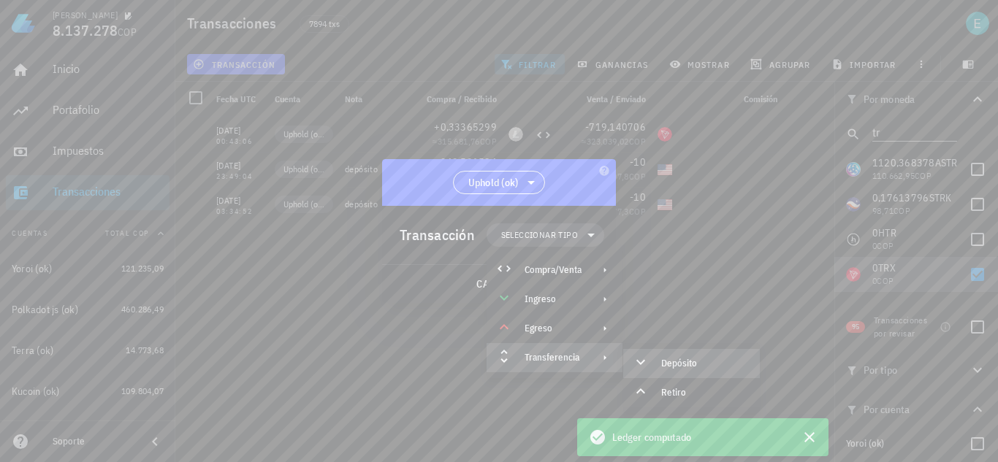
click at [667, 359] on div "Depósito" at bounding box center [704, 364] width 87 height 12
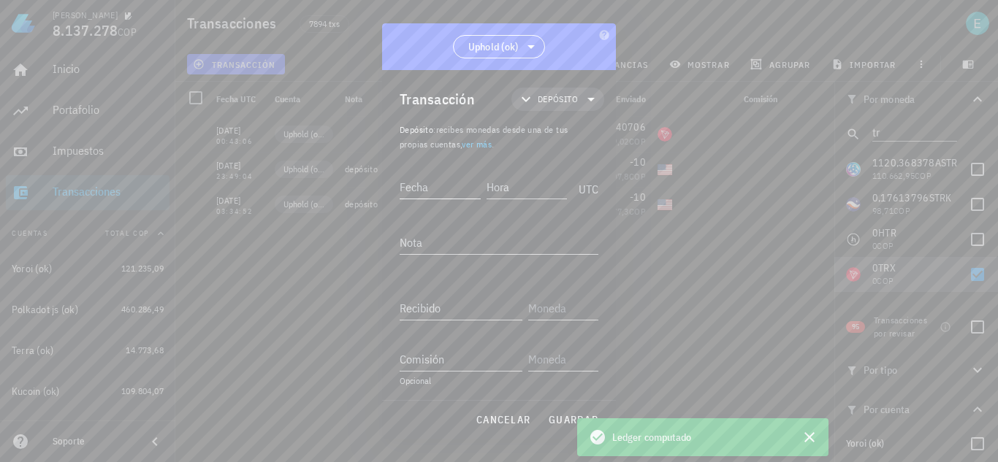
click at [455, 186] on input "Fecha" at bounding box center [440, 186] width 81 height 23
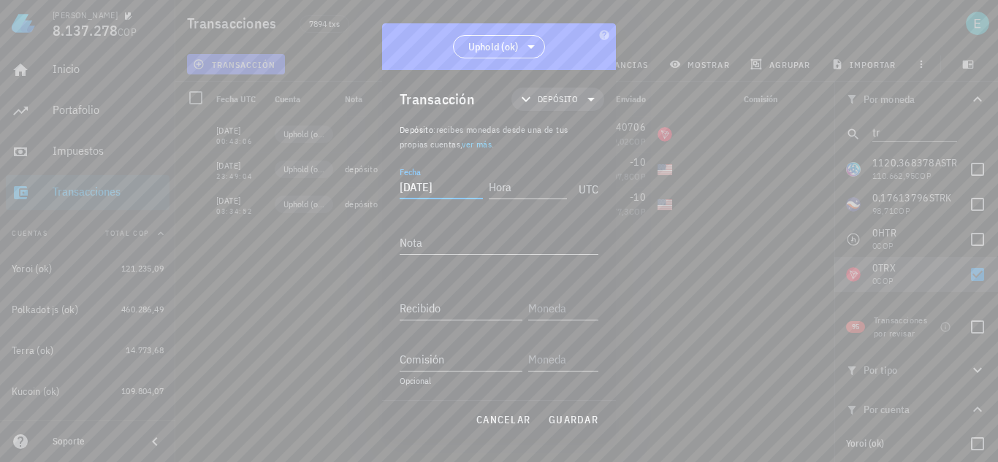
type input "2020-11-19"
type input "03:34:51"
type input "20"
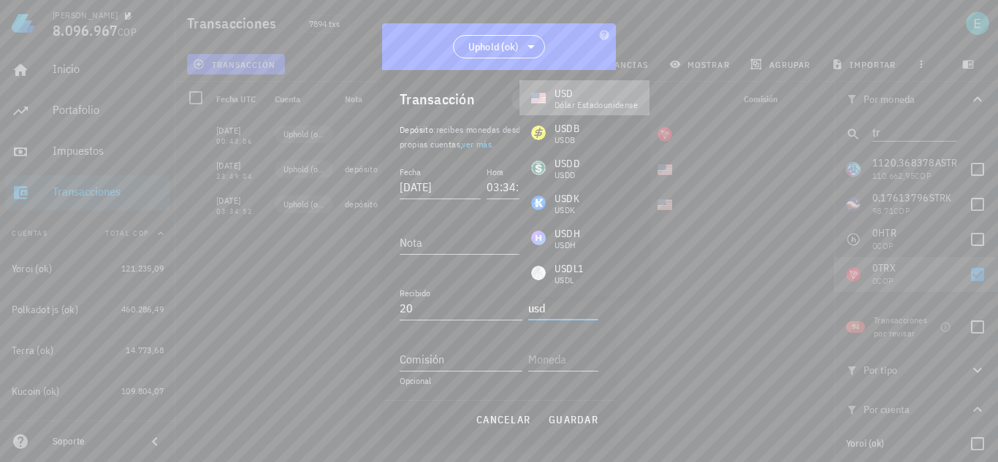
click at [603, 105] on div "dólar estadounidense" at bounding box center [595, 105] width 83 height 9
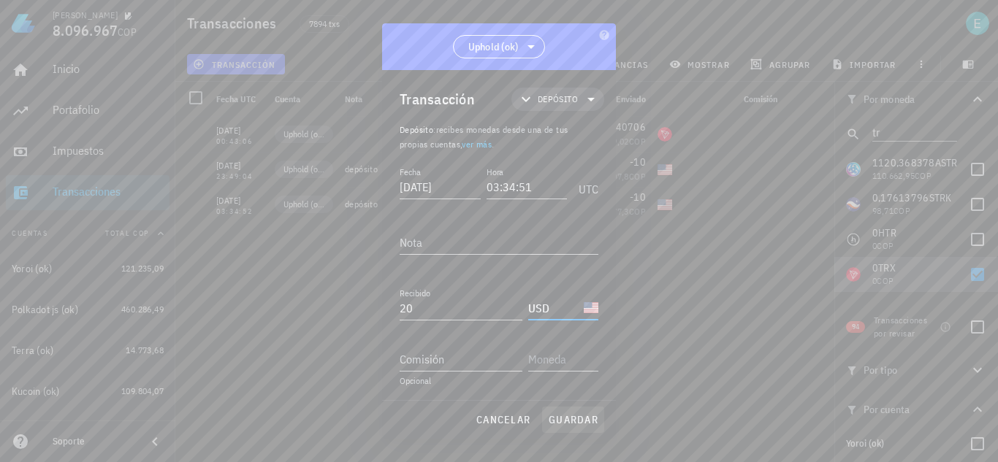
type input "USD"
click at [566, 426] on span "guardar" at bounding box center [573, 419] width 50 height 13
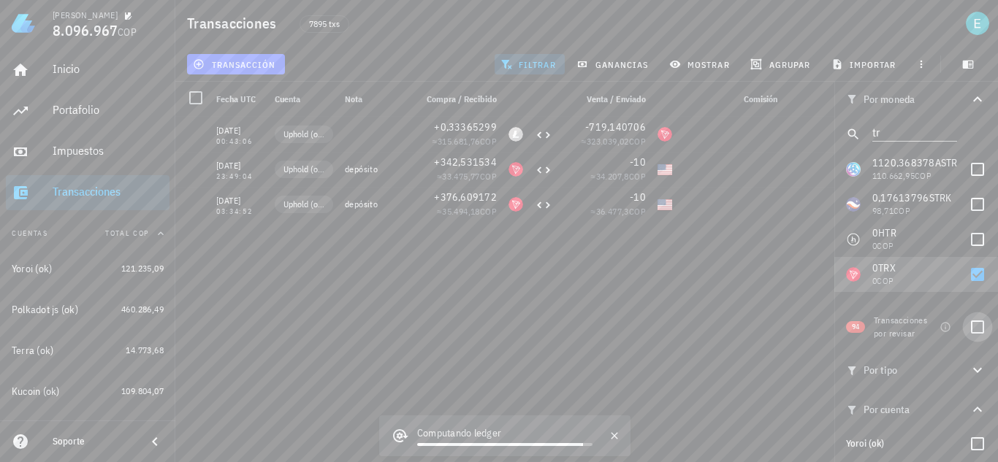
click at [966, 323] on div at bounding box center [977, 327] width 25 height 25
checkbox input "true"
click at [969, 278] on div at bounding box center [977, 274] width 25 height 25
checkbox input "false"
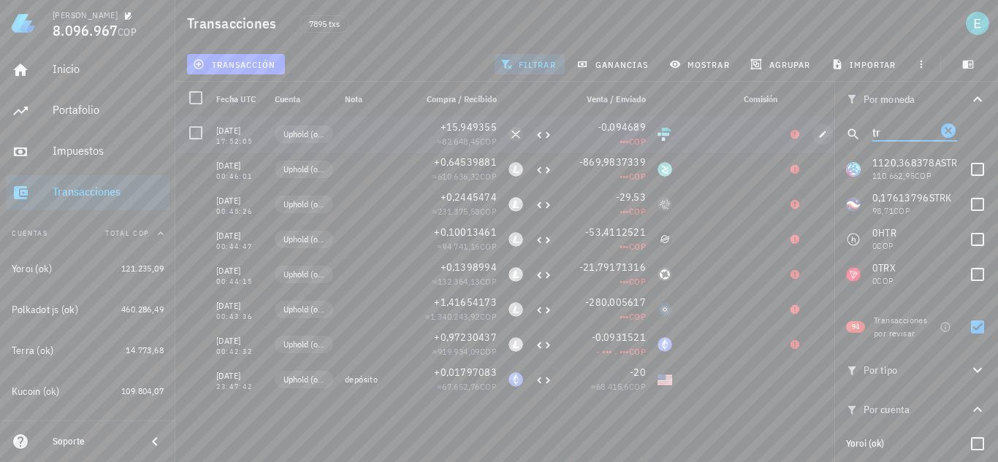
drag, startPoint x: 887, startPoint y: 131, endPoint x: 833, endPoint y: 133, distance: 54.1
click at [833, 133] on div "Transacciones 7895 txs transacción filtrar ganancias mostrar agrupar importar P…" at bounding box center [499, 225] width 998 height 451
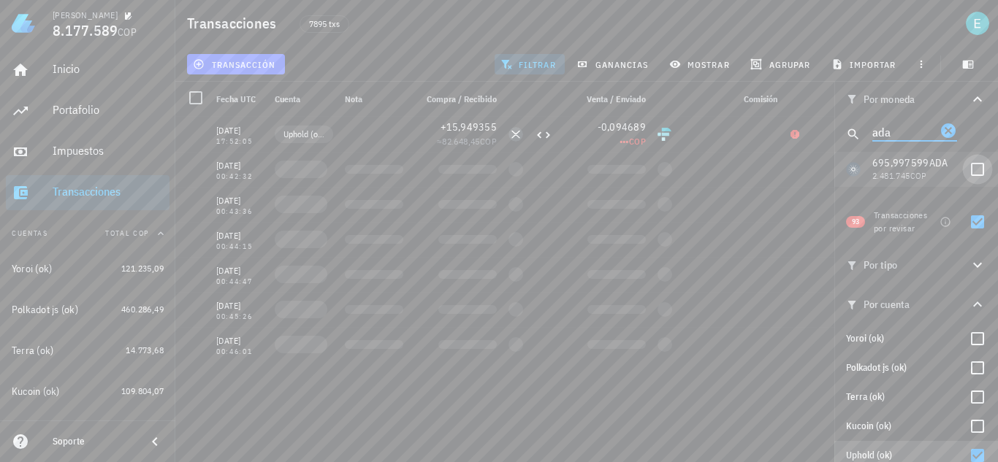
type input "ada"
click at [967, 166] on div at bounding box center [977, 169] width 25 height 25
checkbox input "true"
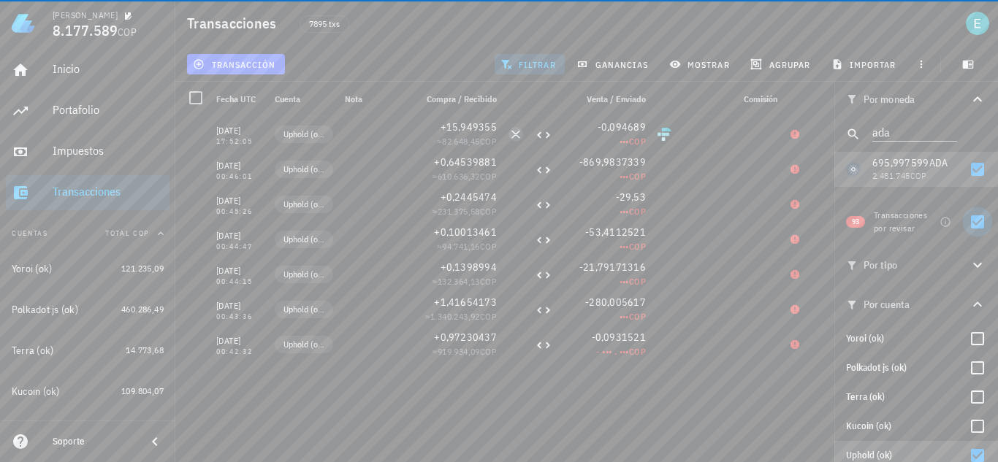
click at [965, 222] on div at bounding box center [977, 222] width 25 height 25
checkbox input "false"
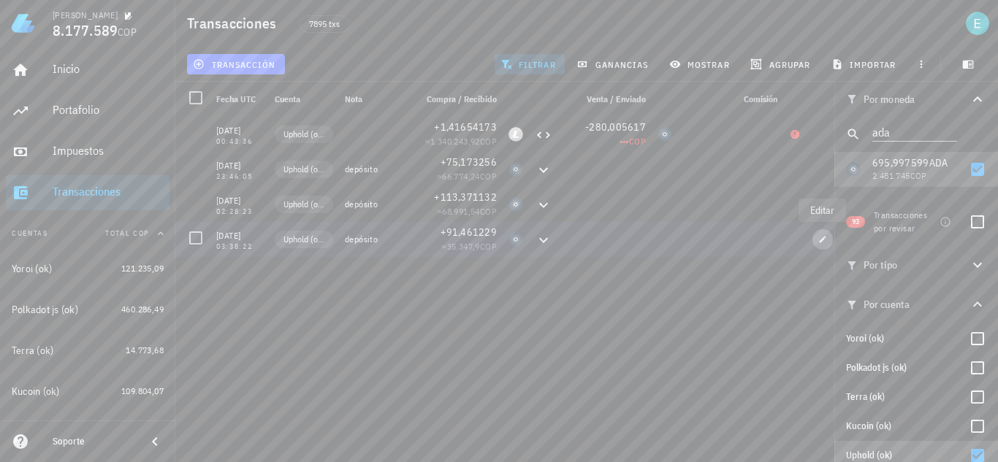
click at [823, 236] on icon "button" at bounding box center [822, 239] width 9 height 9
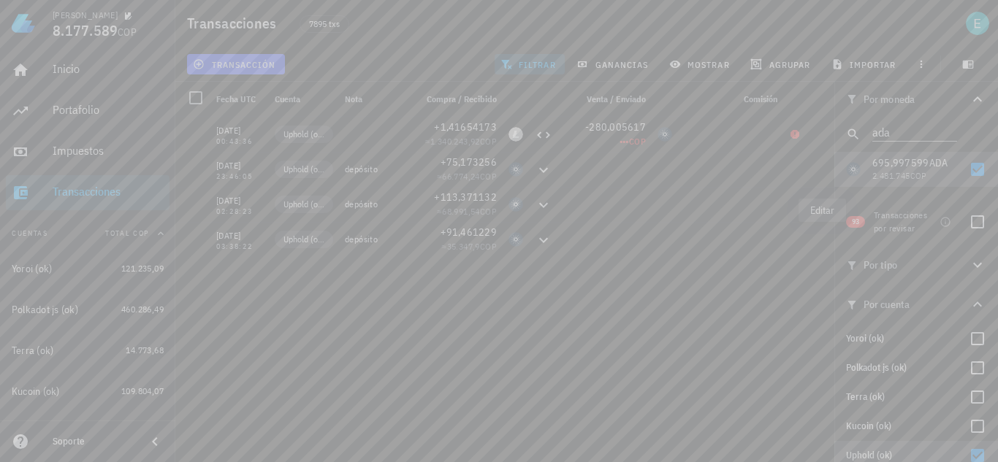
type input "2020-11-19"
type input "03:38:22"
type input "91,461229"
type input "ADA"
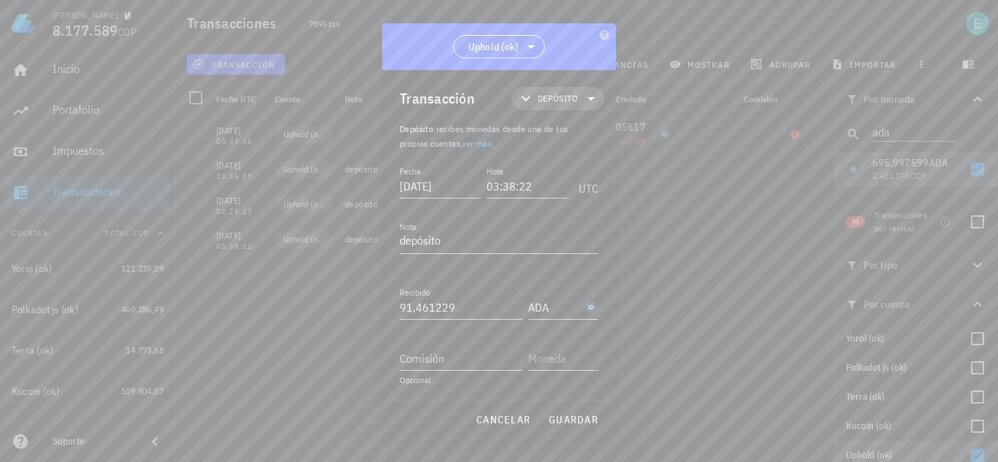
click at [549, 101] on span "Depósito" at bounding box center [558, 98] width 40 height 15
click at [581, 132] on div "Compra/Venta" at bounding box center [569, 134] width 57 height 12
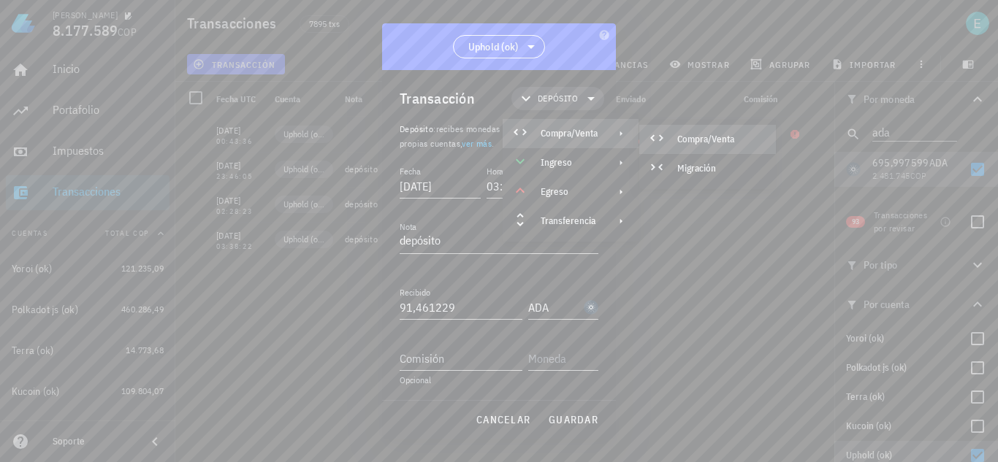
click at [678, 137] on div "Compra/Venta" at bounding box center [720, 140] width 87 height 12
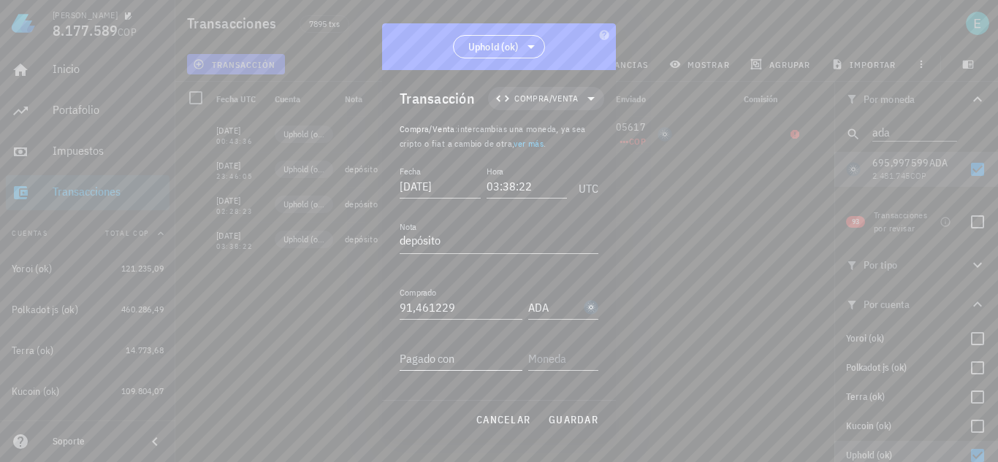
click at [456, 359] on input "Pagado con" at bounding box center [461, 358] width 123 height 23
type input "10"
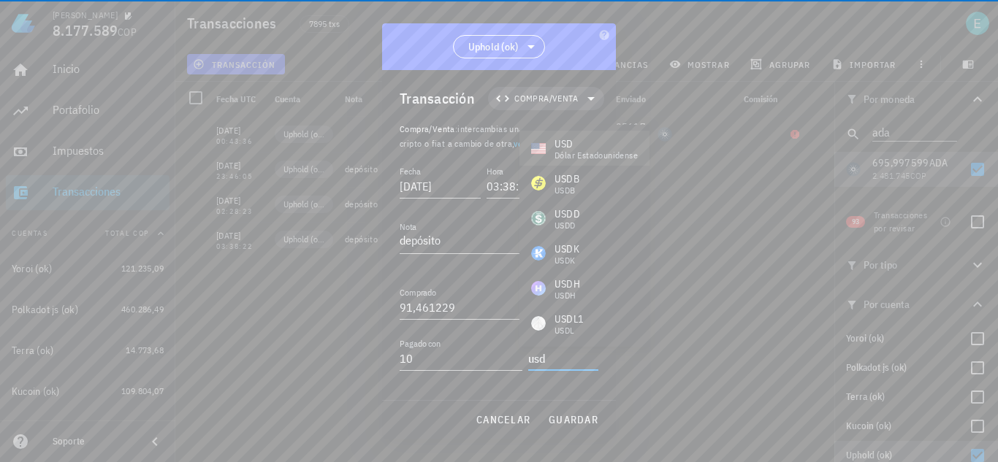
click at [594, 140] on div "USD" at bounding box center [595, 144] width 83 height 15
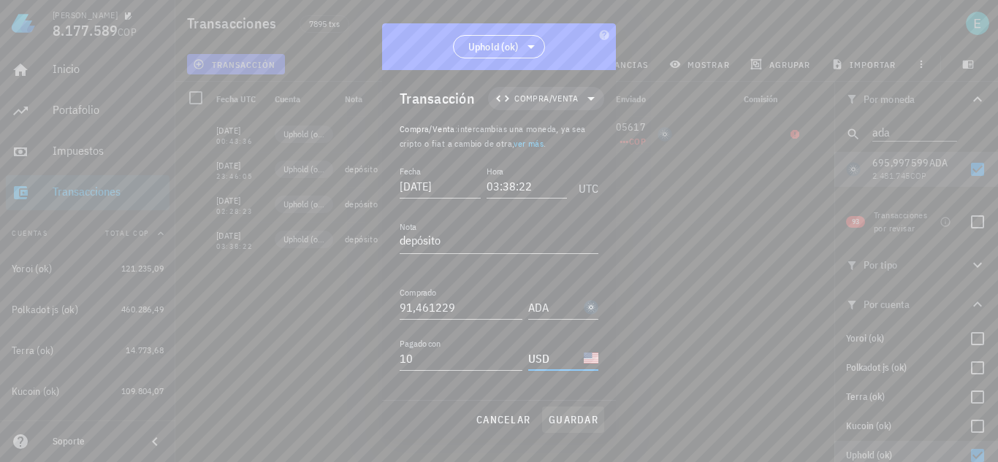
type input "USD"
click at [573, 409] on button "guardar" at bounding box center [573, 420] width 62 height 26
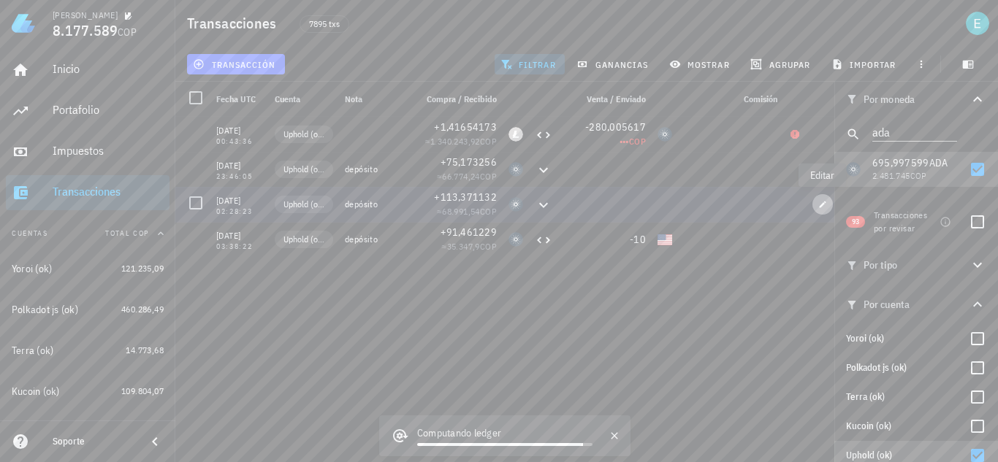
click at [820, 207] on icon "button" at bounding box center [823, 204] width 7 height 7
type input "2020-11-24"
type input "02:28:23"
type input "113,371132"
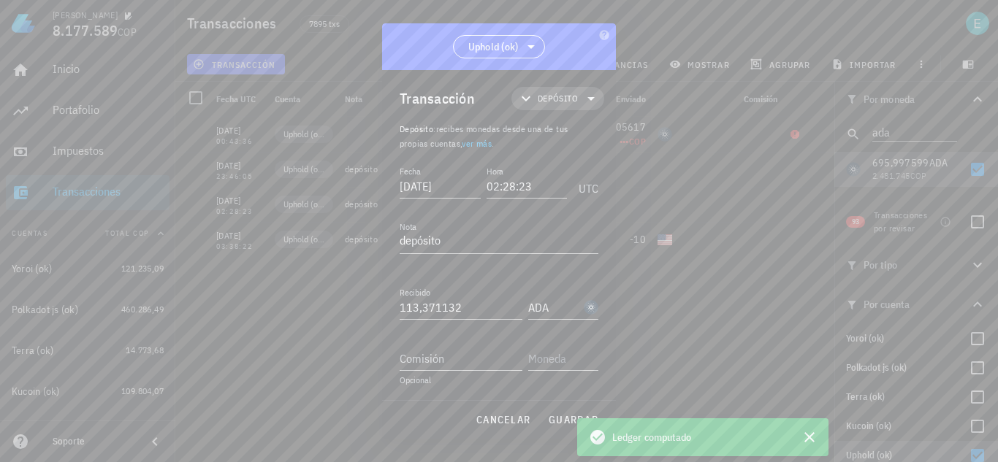
click at [553, 96] on span "Depósito" at bounding box center [558, 98] width 40 height 15
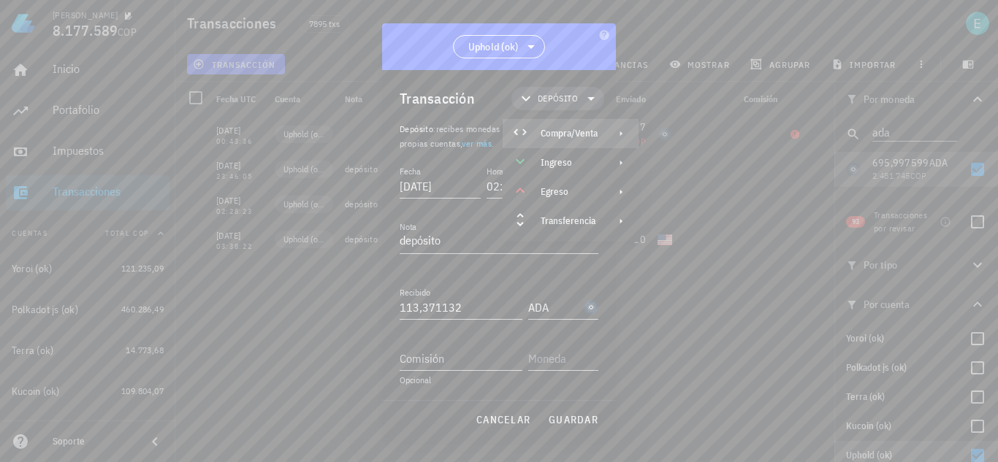
click at [584, 142] on div "Compra/Venta" at bounding box center [571, 133] width 136 height 29
click at [685, 135] on div "Compra/Venta" at bounding box center [720, 140] width 87 height 12
click at [468, 361] on input "Comisión" at bounding box center [461, 358] width 123 height 23
click at [456, 352] on input "Pagado con" at bounding box center [461, 358] width 123 height 23
type input "20"
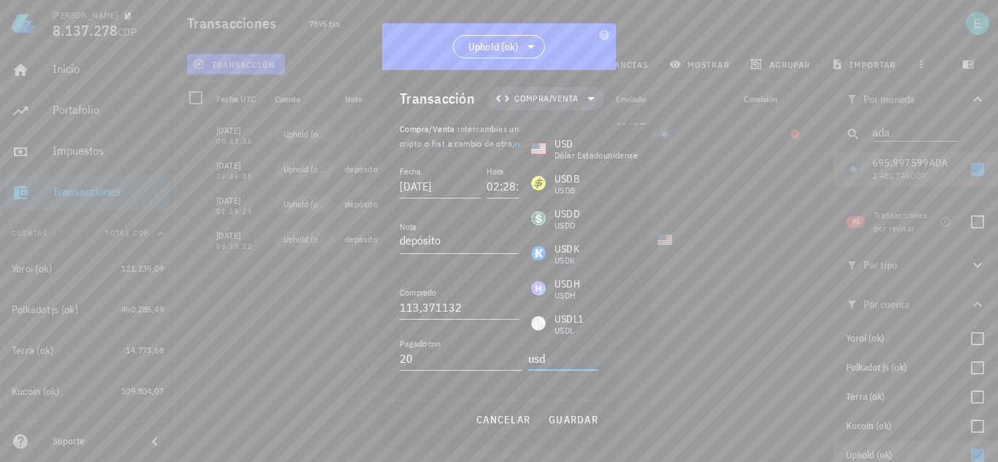
click at [611, 143] on div "USD" at bounding box center [595, 144] width 83 height 15
type input "USD"
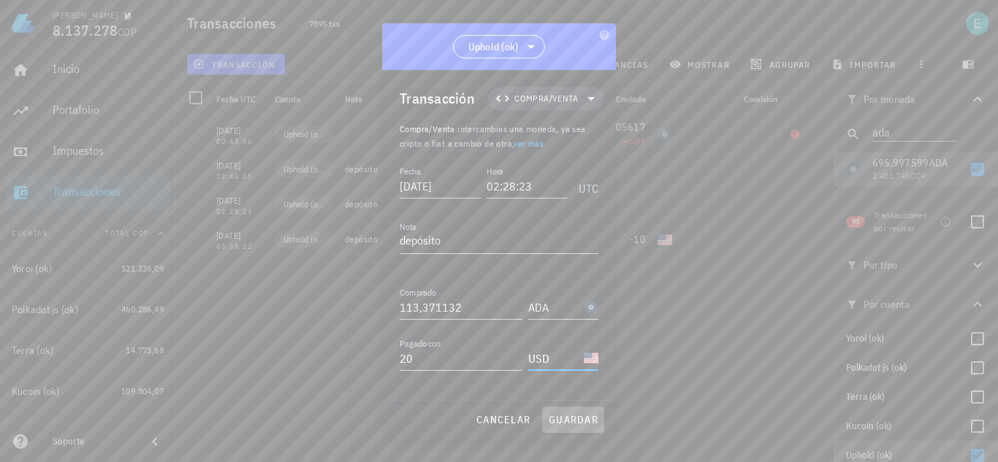
click at [584, 422] on span "guardar" at bounding box center [573, 419] width 50 height 13
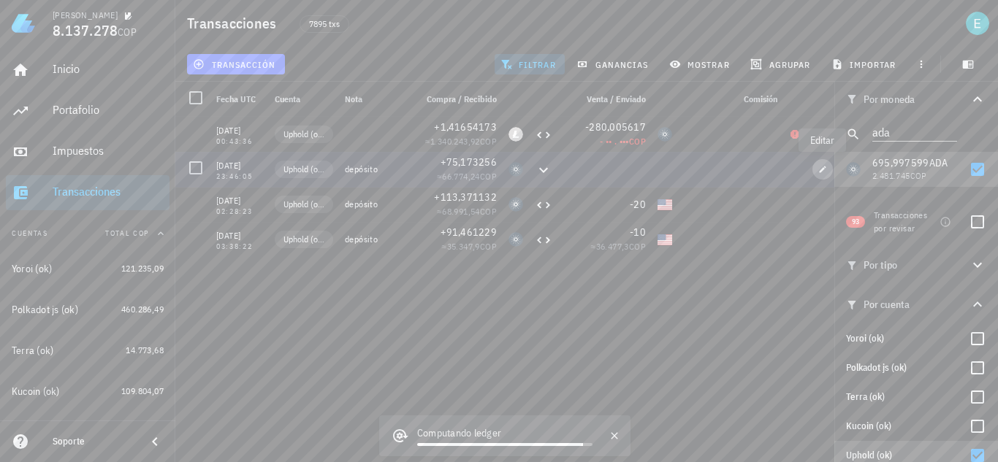
click at [820, 169] on icon "button" at bounding box center [822, 169] width 9 height 9
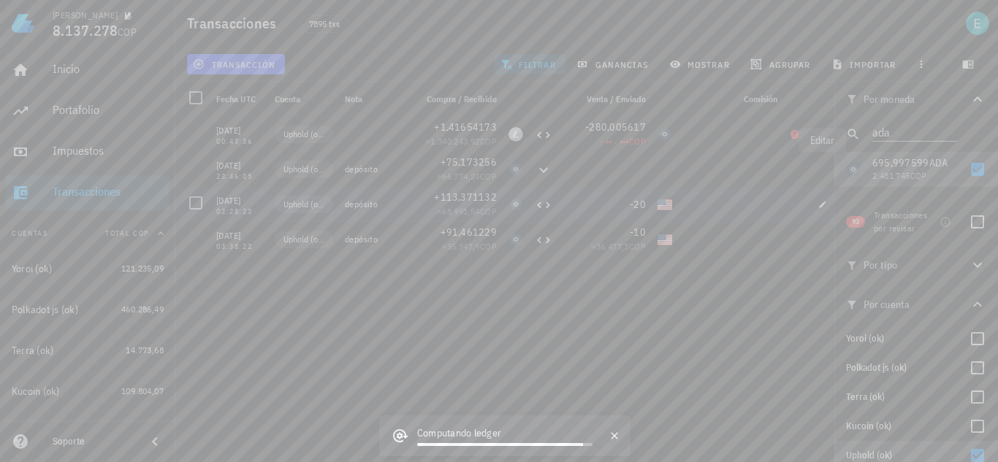
type input "[DATE]"
type input "23:46:05"
type input "75,173256"
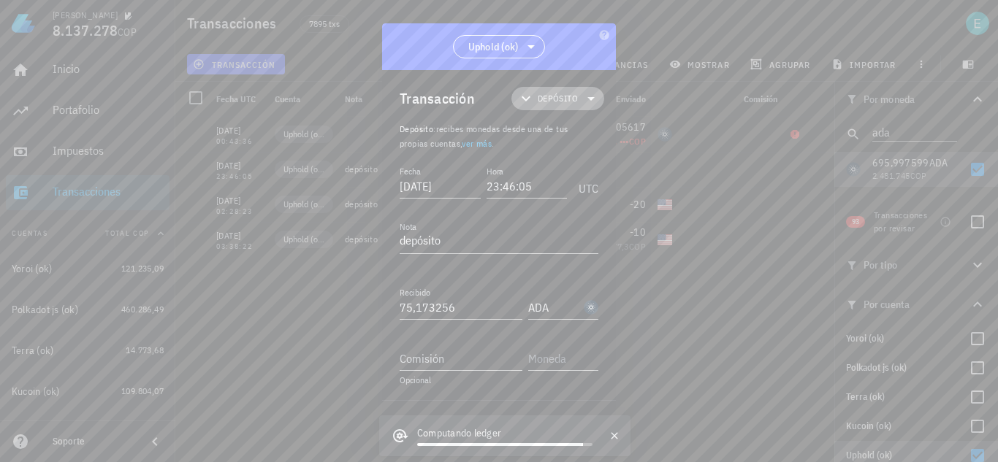
click at [563, 104] on span "Depósito" at bounding box center [558, 98] width 40 height 15
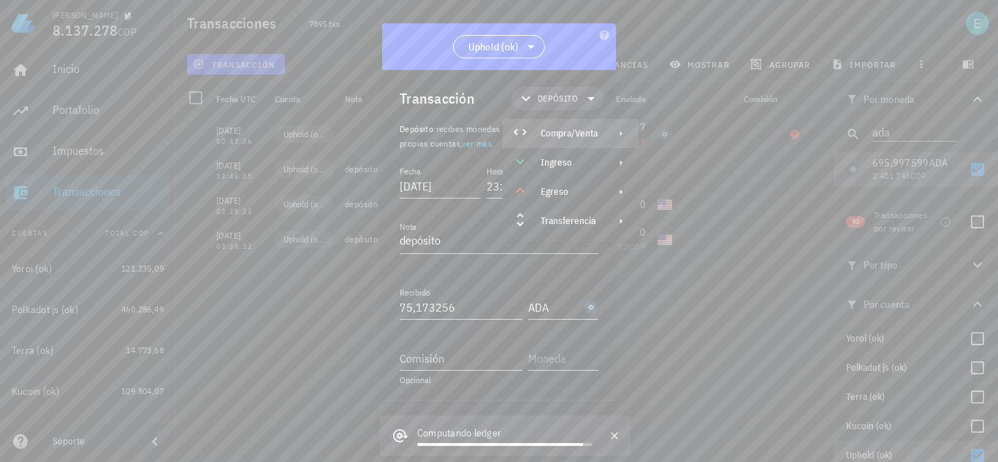
click at [589, 132] on div "Compra/Venta" at bounding box center [569, 134] width 57 height 12
click at [690, 140] on div "Compra/Venta" at bounding box center [720, 140] width 87 height 12
click at [467, 354] on input "Pagado con" at bounding box center [461, 358] width 123 height 23
type input "20"
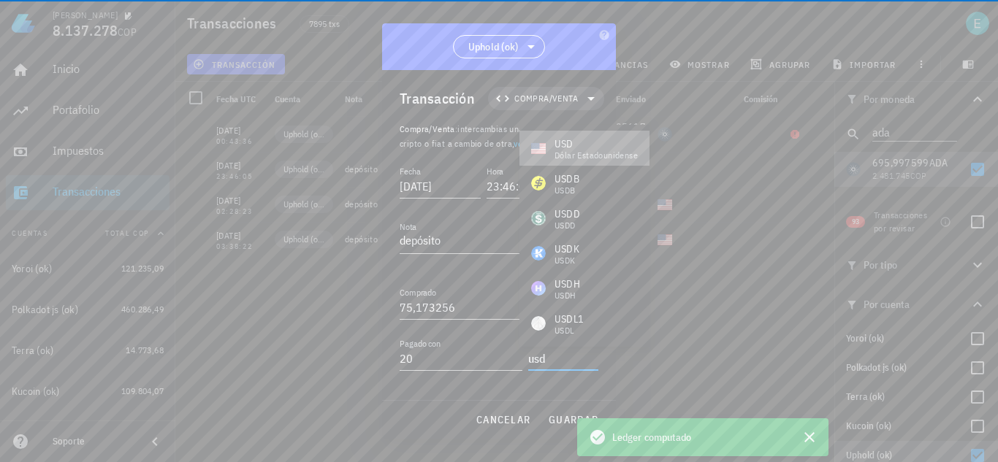
click at [573, 156] on div "dólar estadounidense" at bounding box center [595, 155] width 83 height 9
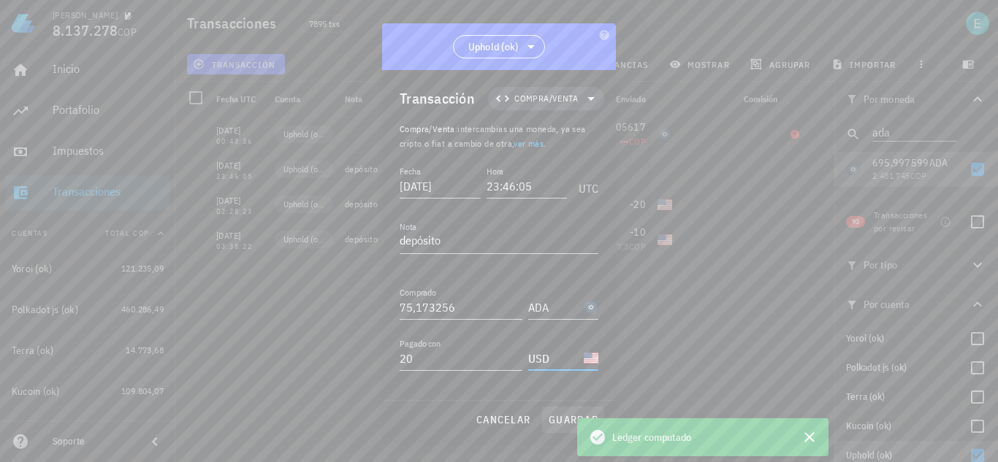
type input "USD"
click at [557, 413] on span "guardar" at bounding box center [573, 419] width 50 height 13
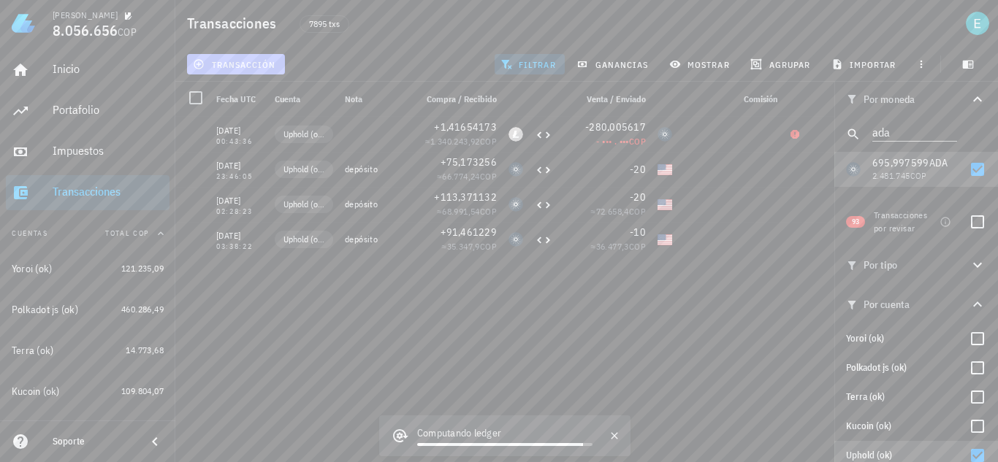
click at [250, 65] on span "transacción" at bounding box center [236, 64] width 80 height 12
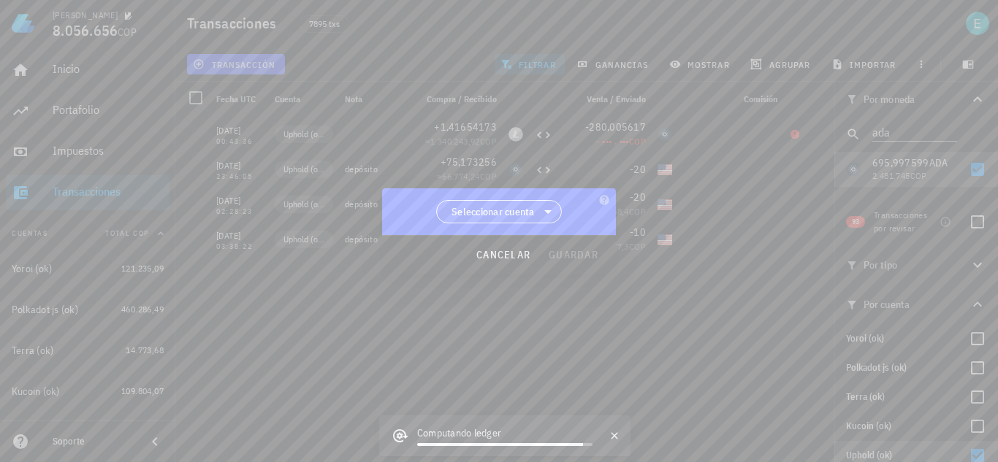
click at [501, 207] on span "Seleccionar cuenta" at bounding box center [492, 212] width 83 height 15
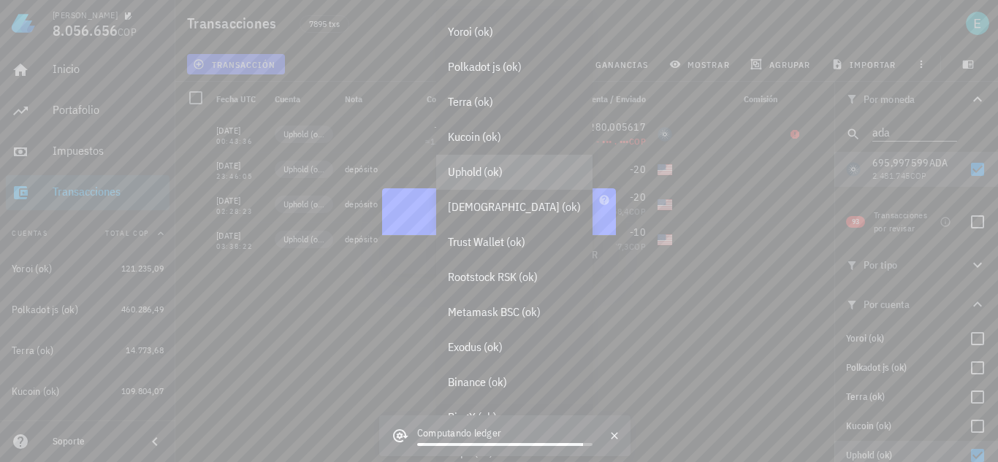
click at [493, 167] on div "Uphold (ok)" at bounding box center [514, 172] width 133 height 14
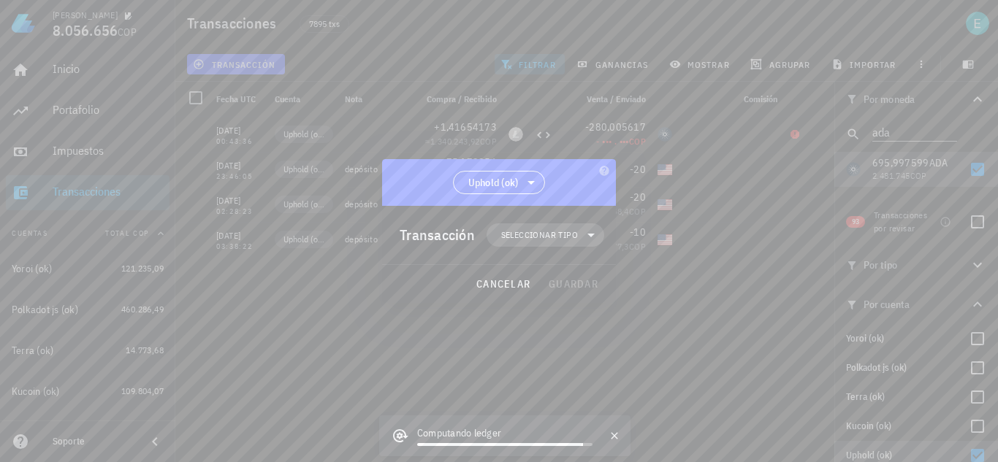
click at [541, 224] on span "Seleccionar tipo" at bounding box center [545, 235] width 100 height 23
click at [588, 362] on div "Transferencia" at bounding box center [555, 357] width 136 height 29
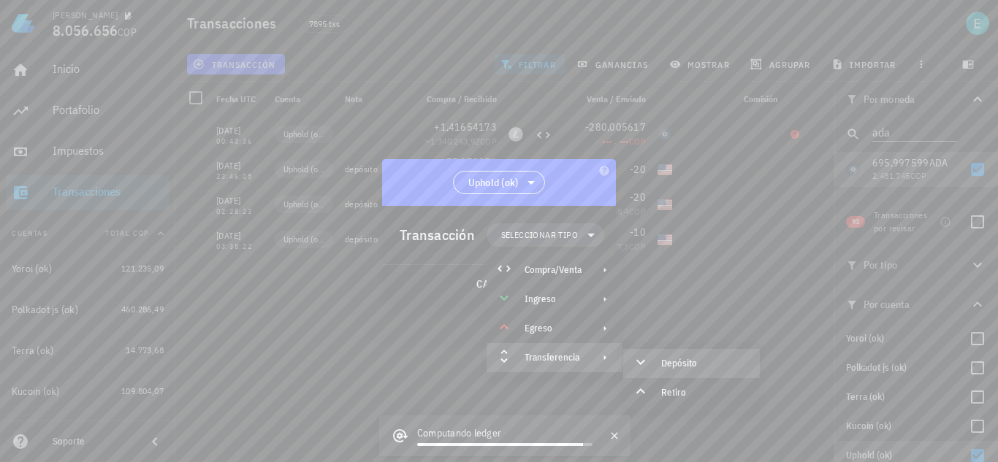
click at [664, 360] on div "Depósito" at bounding box center [704, 364] width 87 height 12
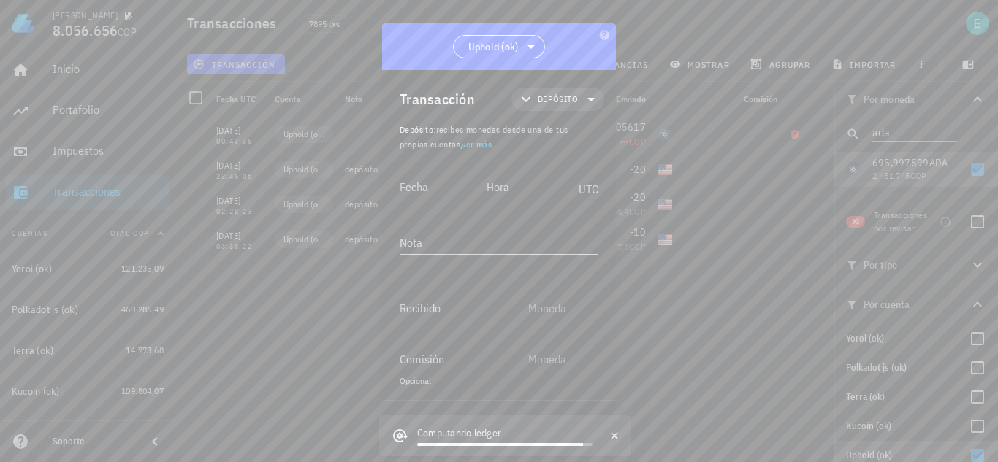
click at [443, 191] on input "Fecha" at bounding box center [440, 186] width 81 height 23
type input "2020-11-19"
type input "03:38:21"
type input "50"
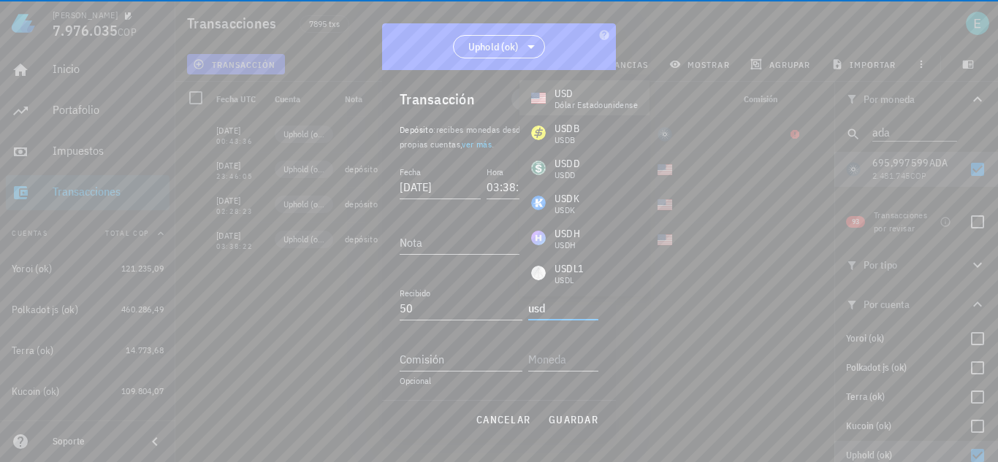
click at [603, 104] on div "dólar estadounidense" at bounding box center [595, 105] width 83 height 9
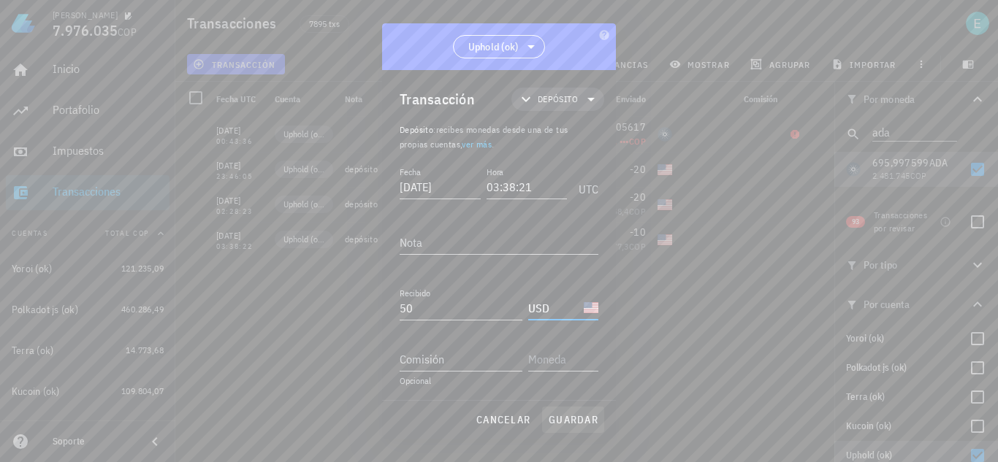
type input "USD"
click at [569, 424] on span "guardar" at bounding box center [573, 419] width 50 height 13
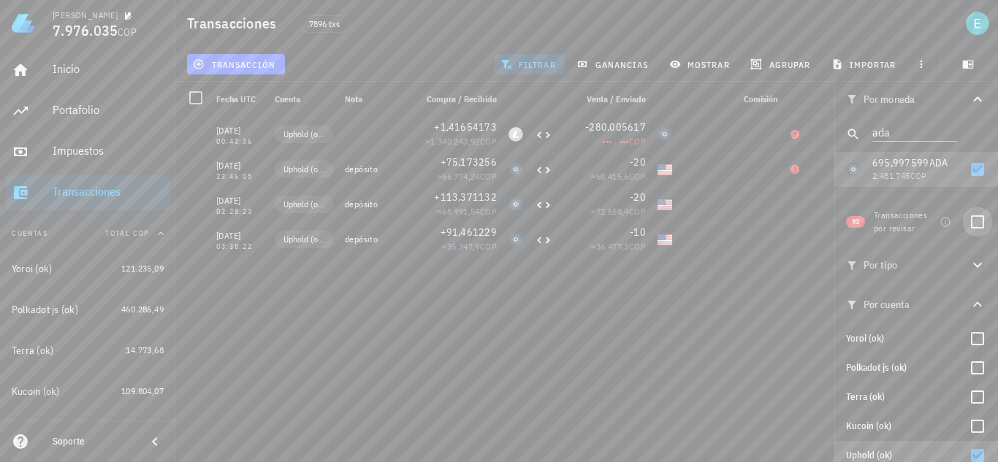
click at [972, 224] on div at bounding box center [977, 222] width 25 height 25
checkbox input "true"
drag, startPoint x: 971, startPoint y: 169, endPoint x: 620, endPoint y: 336, distance: 388.5
click at [970, 169] on div at bounding box center [977, 169] width 25 height 25
checkbox input "false"
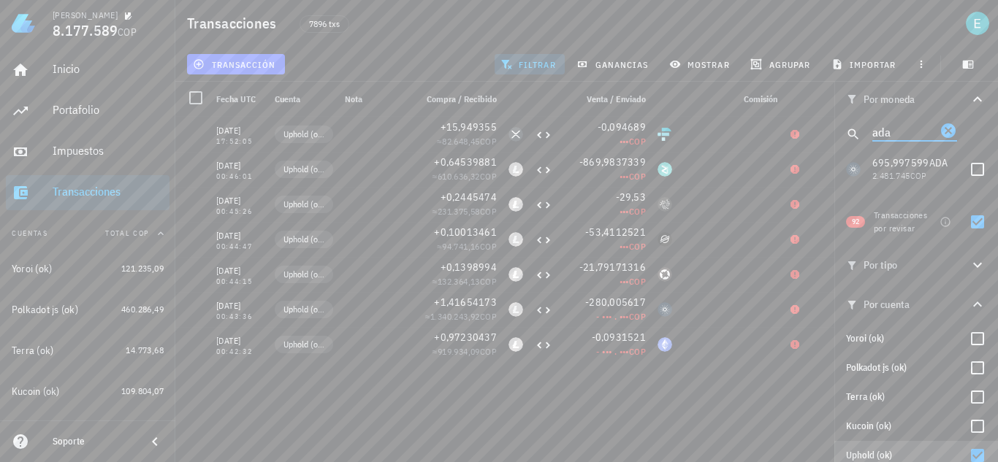
drag, startPoint x: 896, startPoint y: 129, endPoint x: 831, endPoint y: 129, distance: 65.7
click at [831, 129] on div "Transacciones 7896 txs transacción filtrar ganancias mostrar agrupar importar P…" at bounding box center [499, 225] width 998 height 451
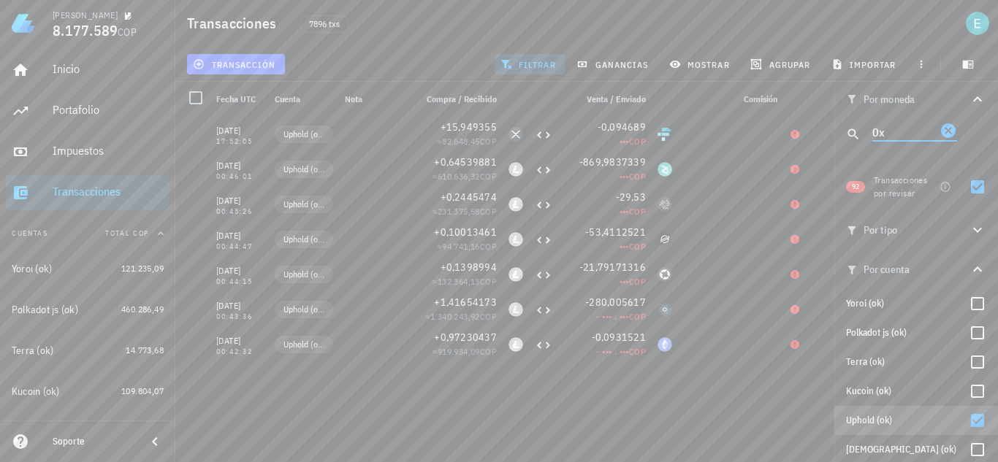
type input "0"
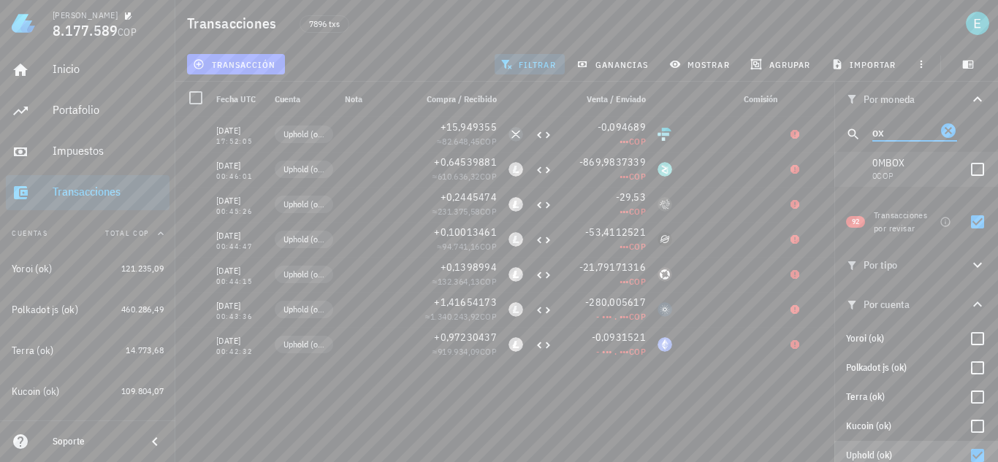
type input "o"
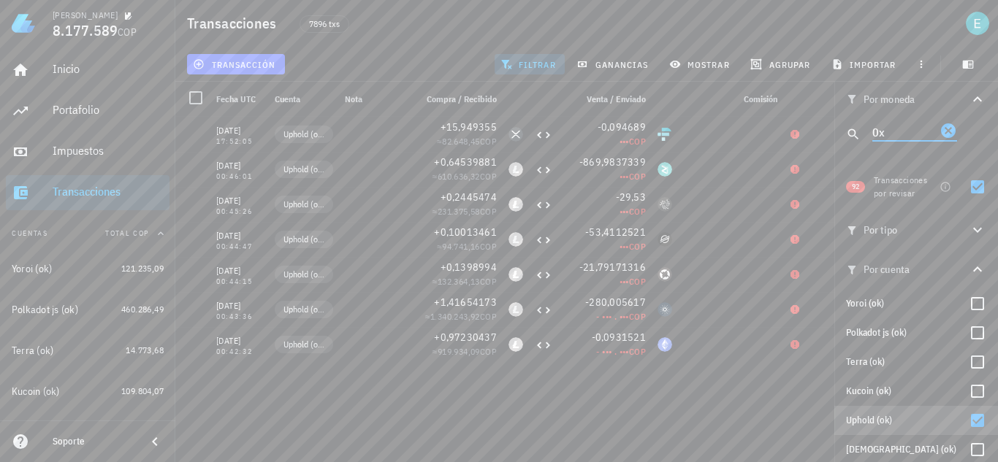
type input "0"
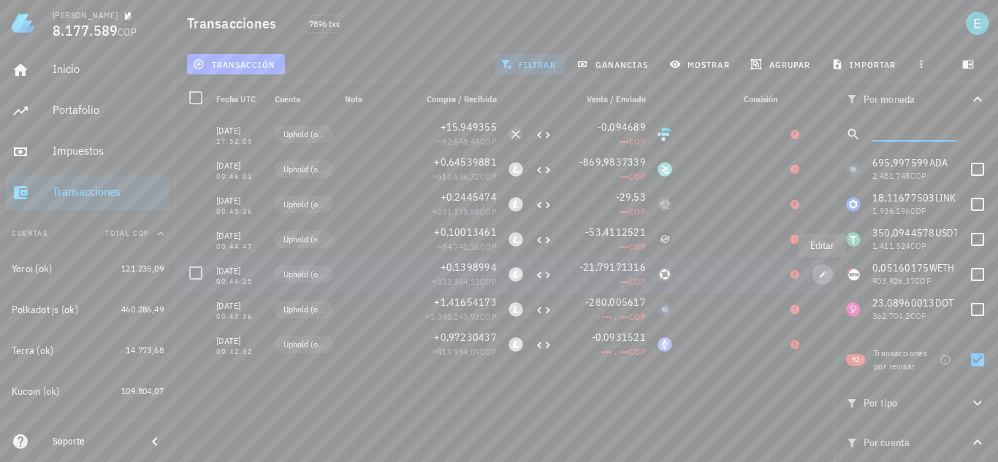
click at [825, 282] on button "button" at bounding box center [822, 274] width 20 height 20
type input "[DATE]"
type input "00:44:15"
type input "0,1398994"
type input "LTC"
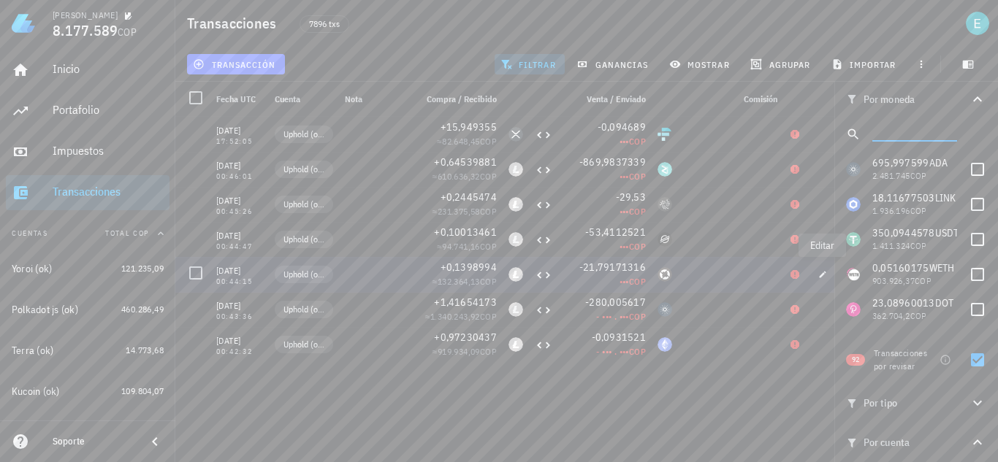
type input "21,79171316"
type input "ZRX"
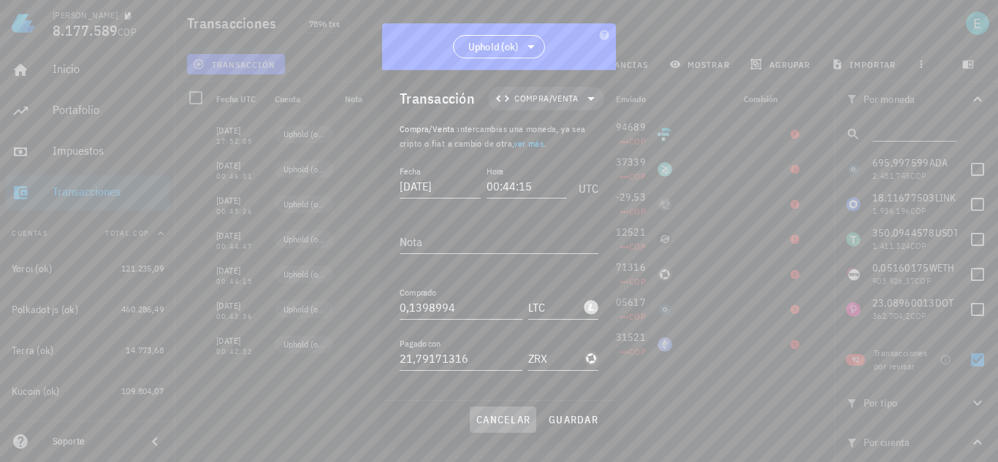
drag, startPoint x: 515, startPoint y: 421, endPoint x: 896, endPoint y: 134, distance: 476.8
click at [515, 420] on span "cancelar" at bounding box center [503, 419] width 55 height 13
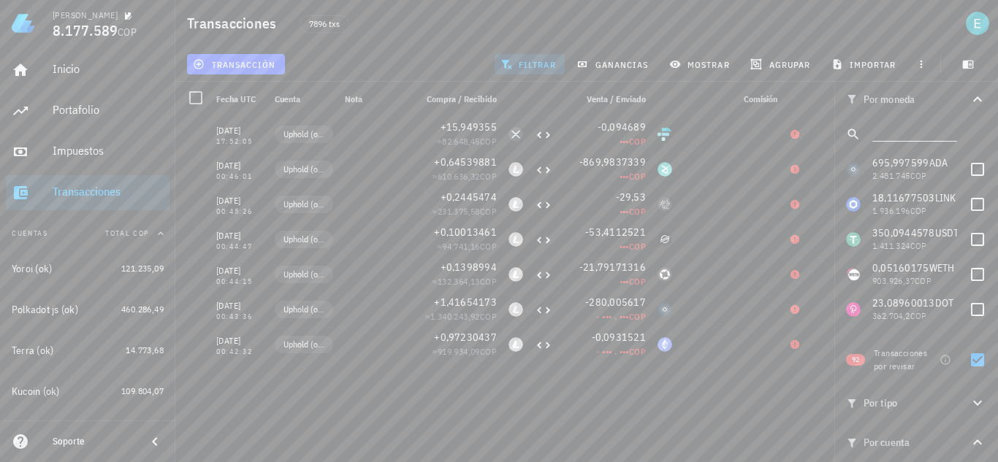
click at [896, 134] on input "text" at bounding box center [913, 131] width 82 height 19
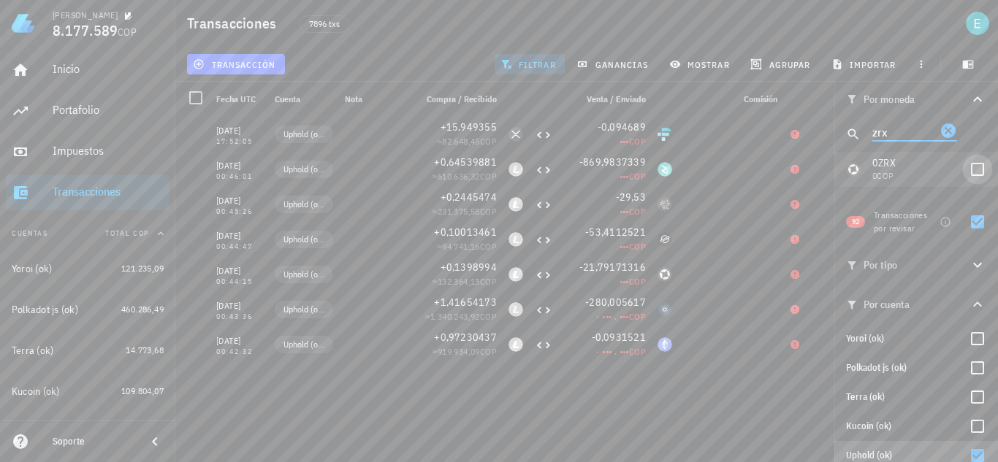
type input "zrx"
click at [977, 170] on div at bounding box center [977, 169] width 25 height 25
checkbox input "true"
click at [975, 217] on div at bounding box center [977, 222] width 25 height 25
checkbox input "false"
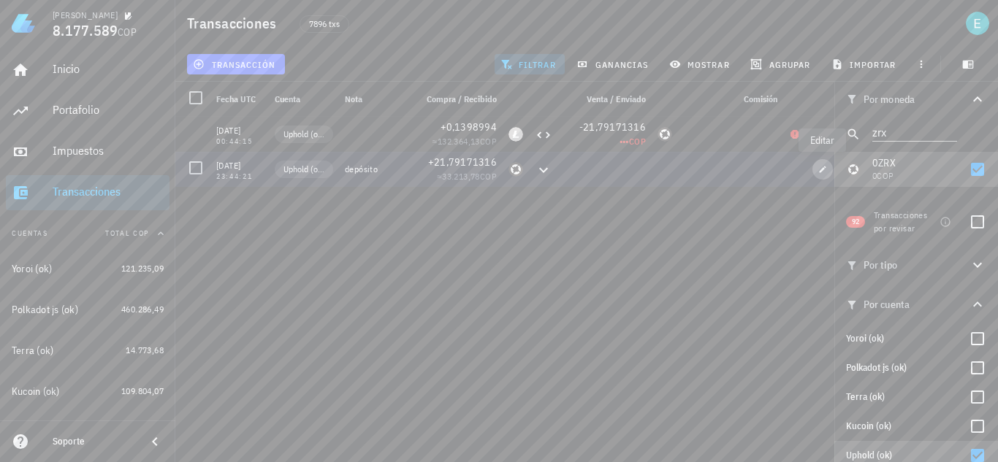
click at [827, 167] on icon "button" at bounding box center [822, 169] width 9 height 9
type input "[DATE]"
type input "23:44:21"
type textarea "depósito"
type input "21,79171316"
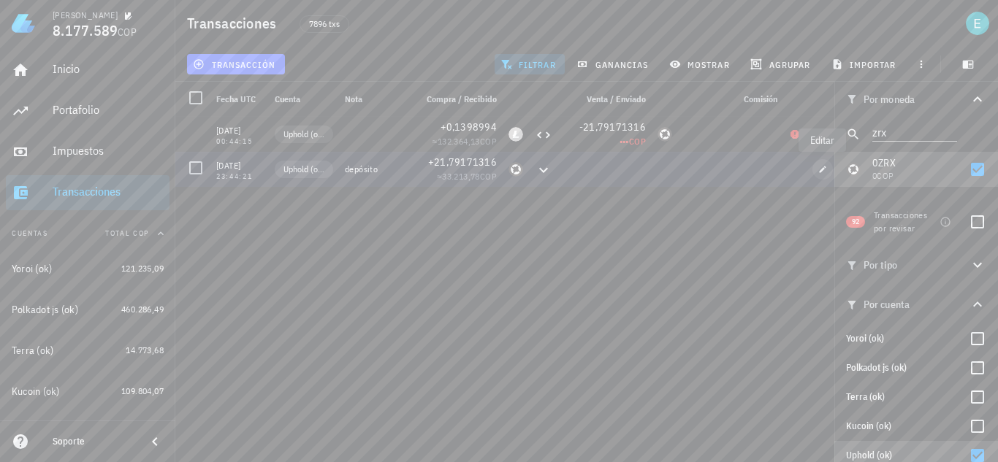
type input "ZRX"
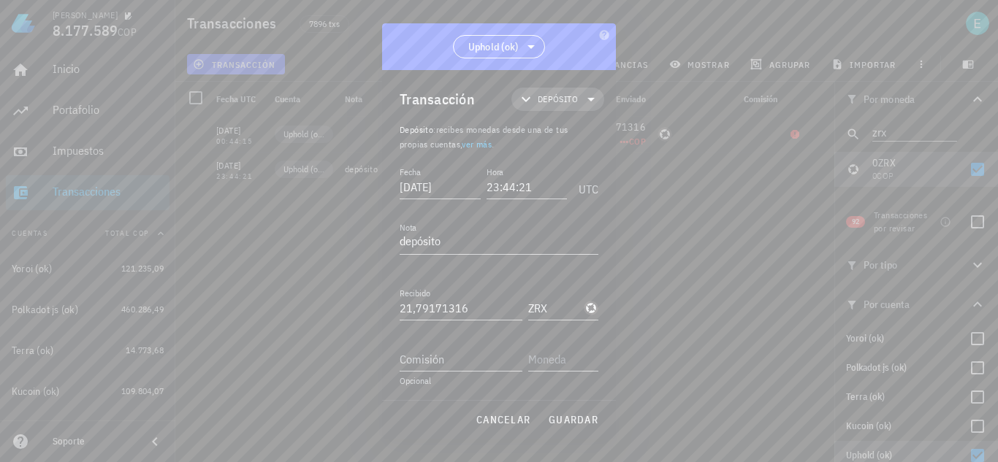
click at [538, 97] on span "Depósito" at bounding box center [558, 99] width 40 height 15
click at [564, 142] on div "Compra/Venta" at bounding box center [571, 133] width 136 height 29
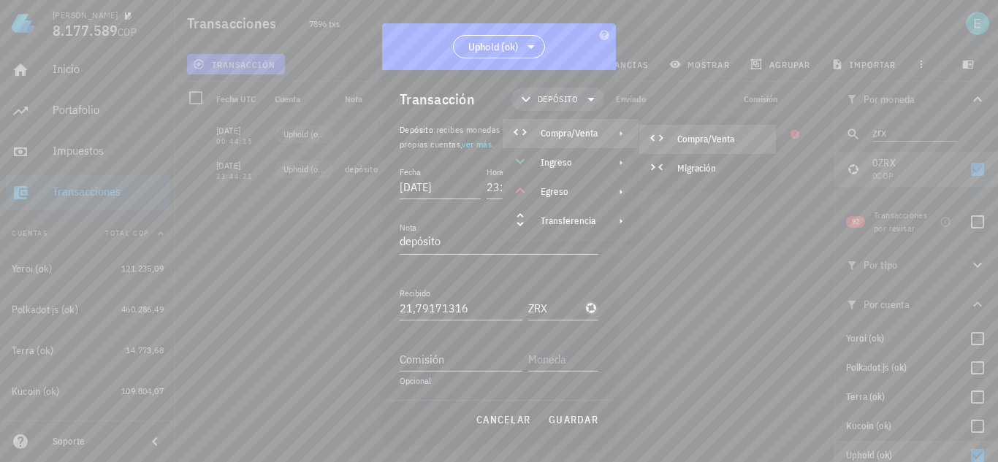
click at [685, 140] on div "Compra/Venta" at bounding box center [720, 140] width 87 height 12
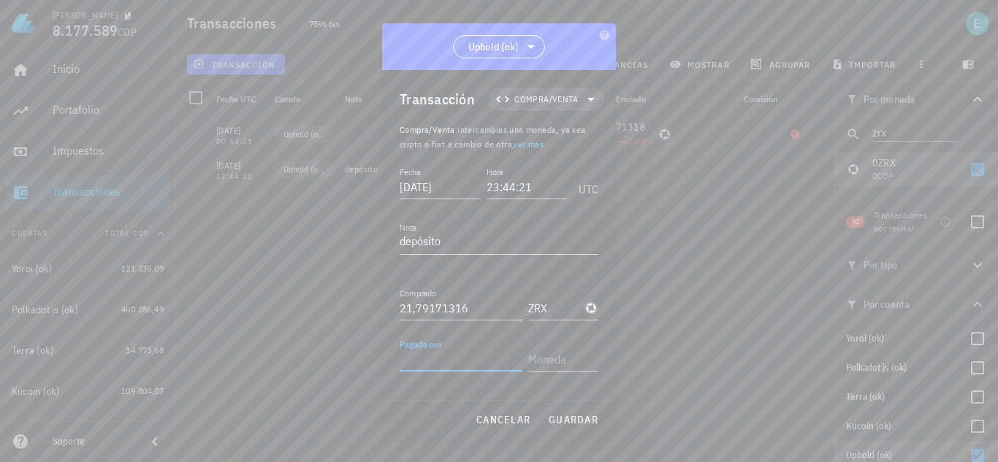
click at [458, 357] on input "Pagado con" at bounding box center [461, 359] width 123 height 23
type input "10"
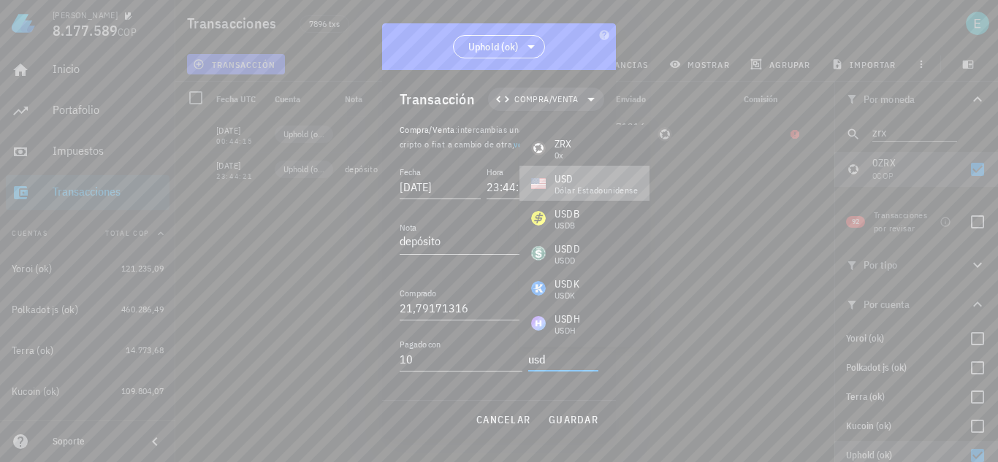
click at [583, 178] on div "USD" at bounding box center [595, 179] width 83 height 15
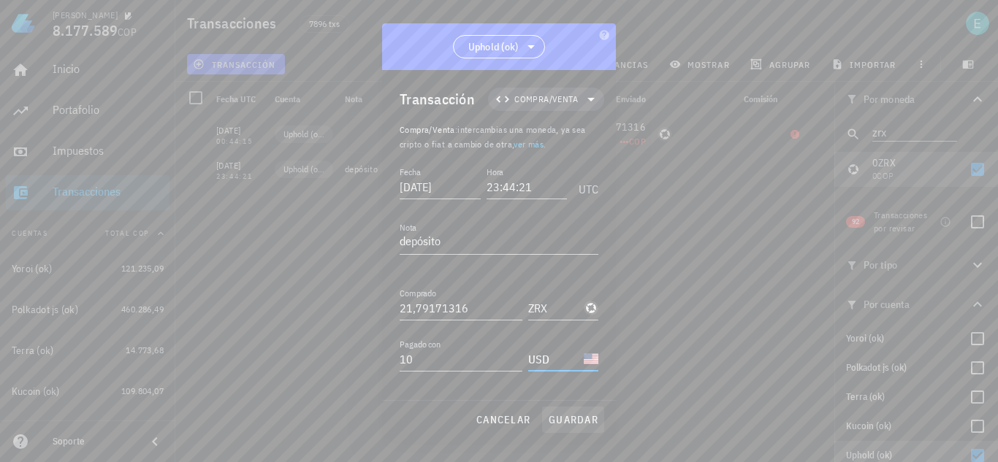
type input "USD"
click at [585, 411] on button "guardar" at bounding box center [573, 420] width 62 height 26
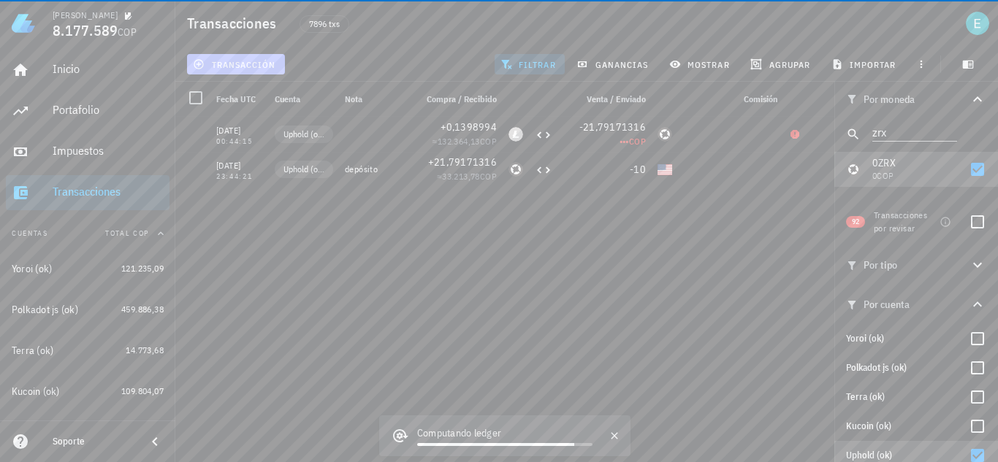
click at [269, 64] on span "transacción" at bounding box center [236, 64] width 80 height 12
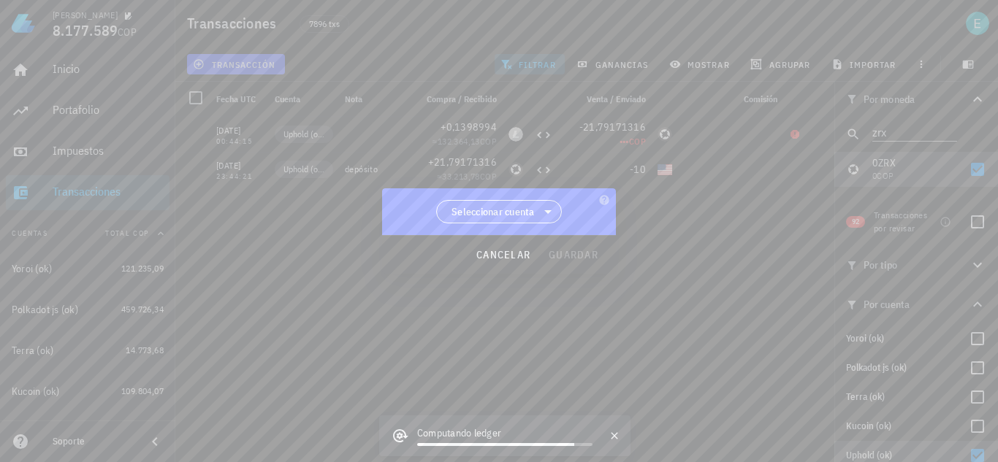
click at [527, 202] on span "Seleccionar cuenta" at bounding box center [499, 212] width 107 height 22
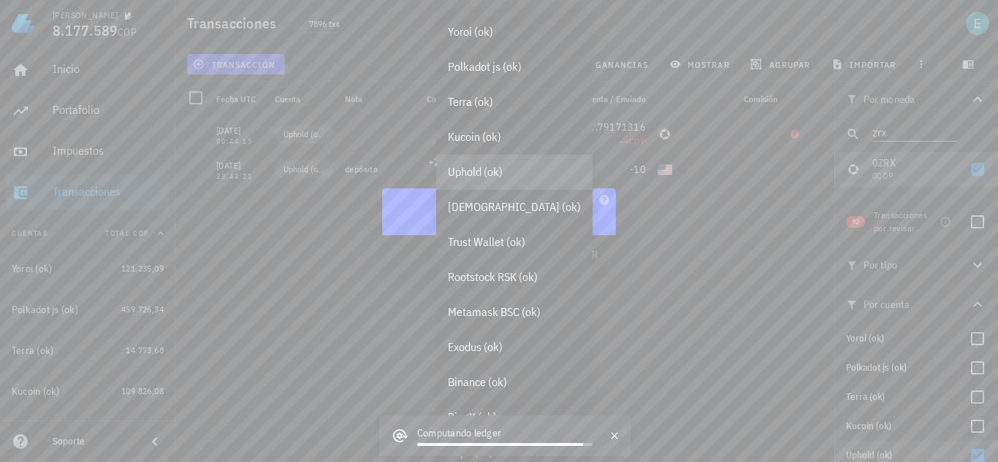
click at [509, 172] on div "Uphold (ok)" at bounding box center [514, 172] width 133 height 14
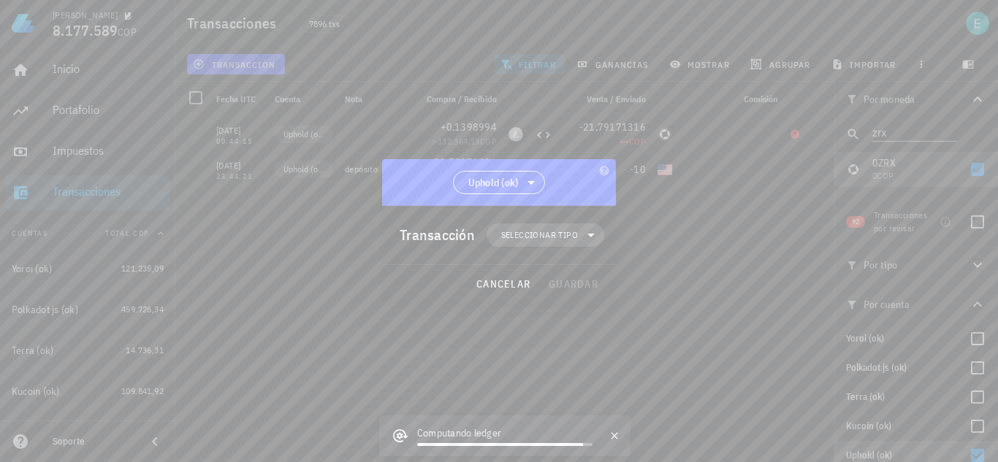
click at [565, 225] on span "Seleccionar tipo" at bounding box center [545, 235] width 100 height 23
click at [554, 362] on div "Transferencia" at bounding box center [553, 358] width 57 height 12
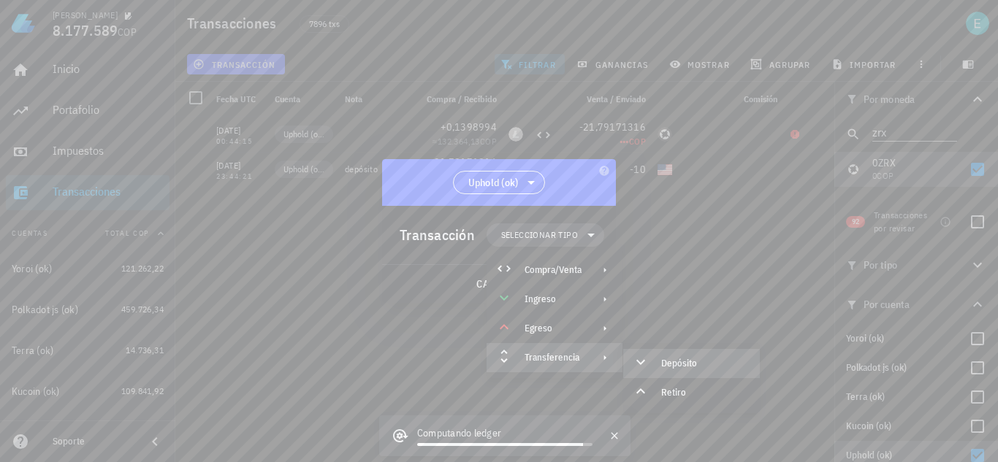
click at [647, 354] on icon at bounding box center [641, 363] width 18 height 18
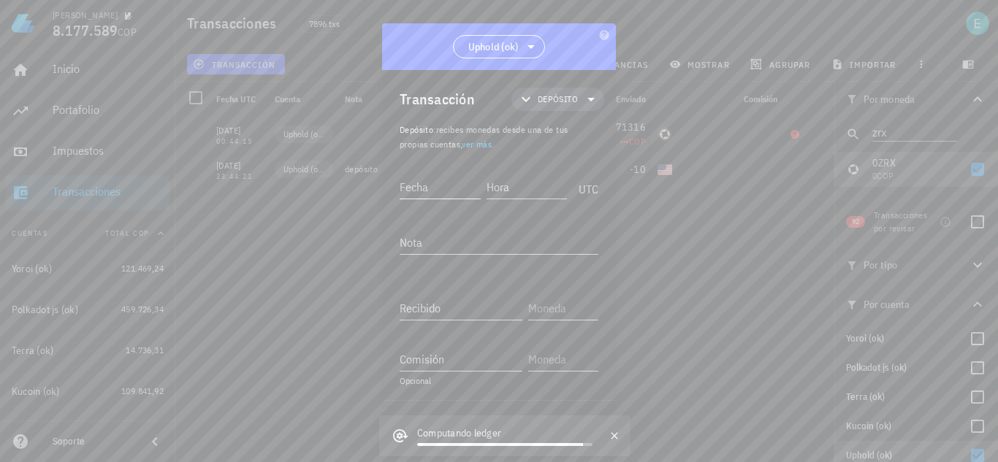
click at [421, 193] on input "Fecha" at bounding box center [440, 186] width 81 height 23
type input "[DATE]"
type input "23:44:20"
type input "10"
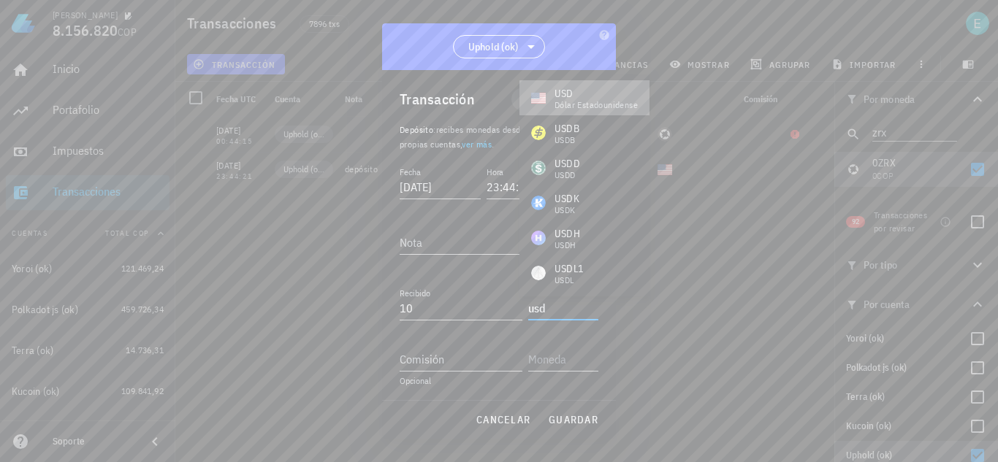
click at [596, 92] on div "USD" at bounding box center [595, 93] width 83 height 15
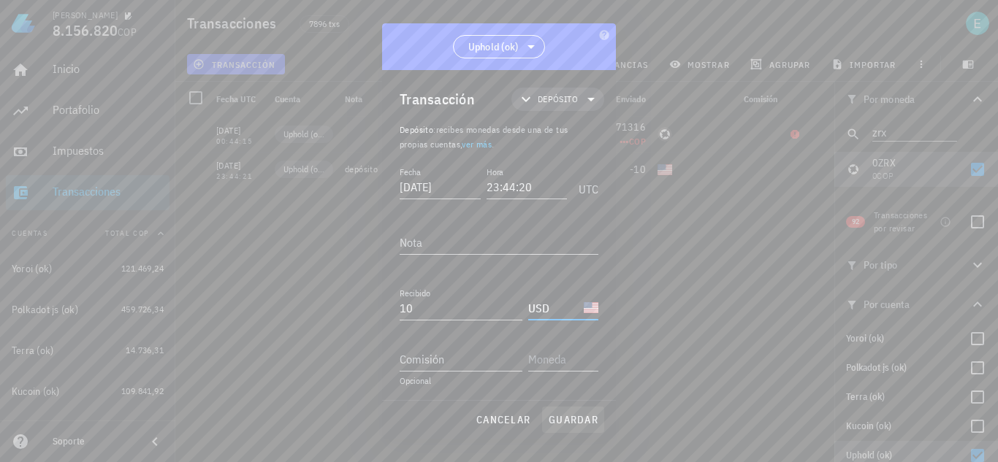
type input "USD"
click at [560, 412] on button "guardar" at bounding box center [573, 420] width 62 height 26
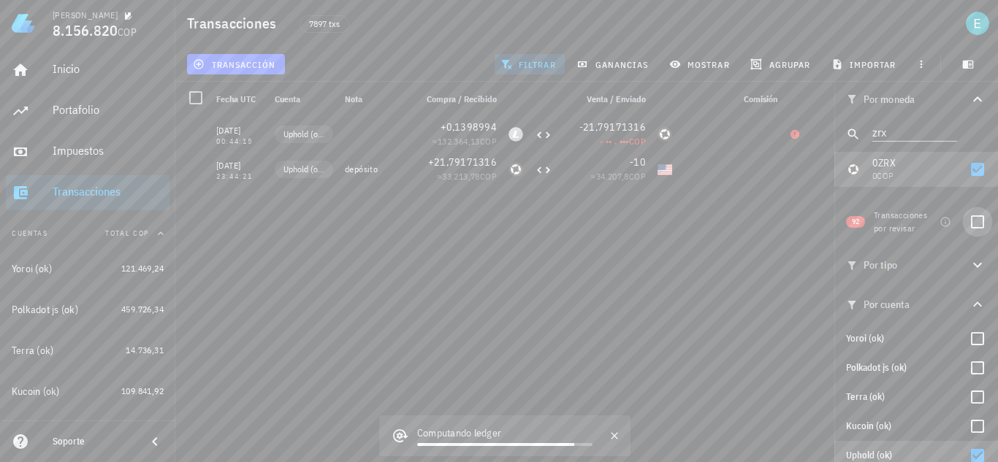
click at [970, 223] on div at bounding box center [977, 222] width 25 height 25
click at [967, 167] on div at bounding box center [977, 169] width 25 height 25
checkbox input "false"
checkbox input "true"
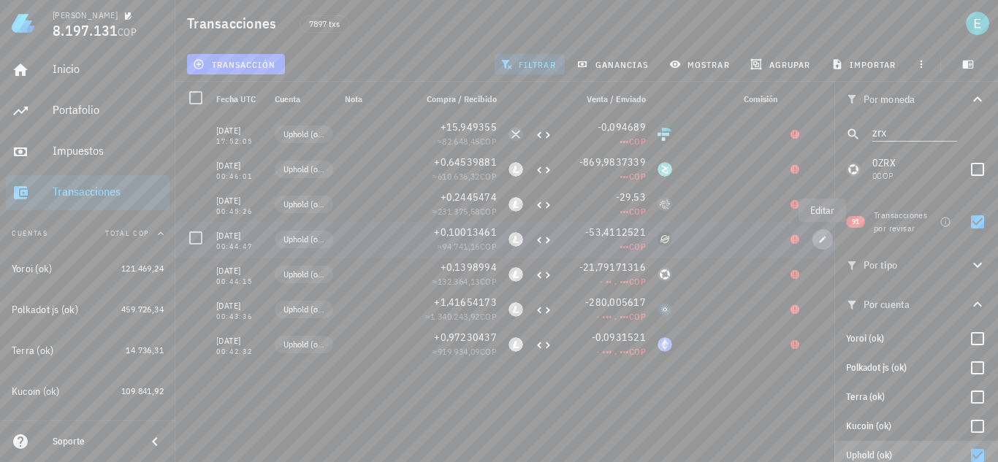
click at [820, 237] on icon "button" at bounding box center [822, 239] width 9 height 9
type input "[DATE]"
type input "00:44:47"
type input "0,10013461"
type input "LTC"
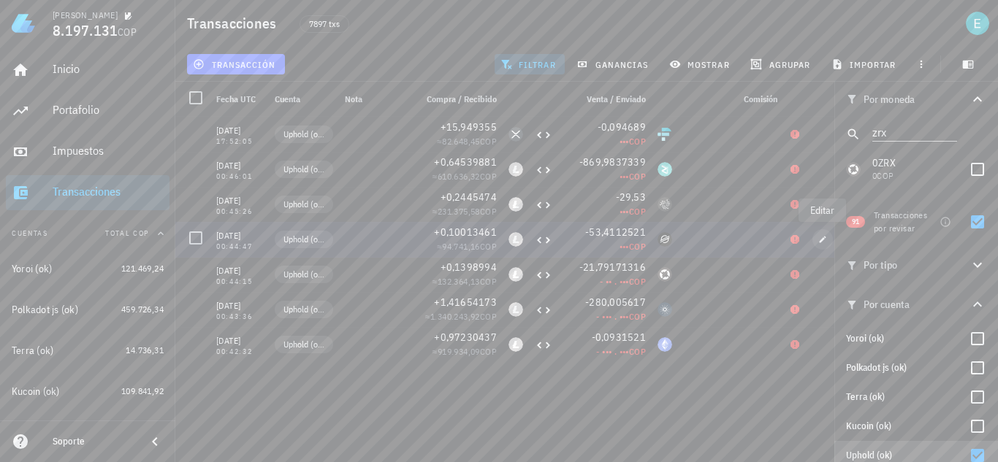
type input "53,4112521"
type input "XLM"
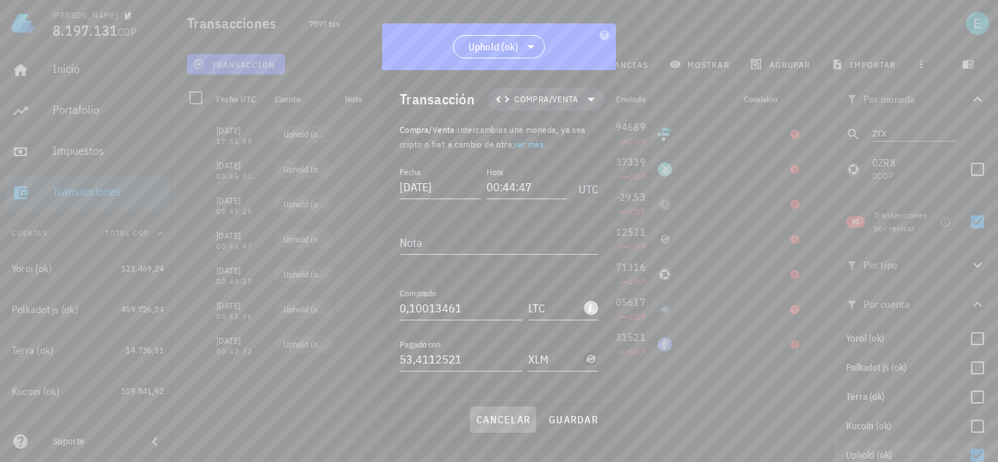
click at [511, 416] on span "cancelar" at bounding box center [503, 419] width 55 height 13
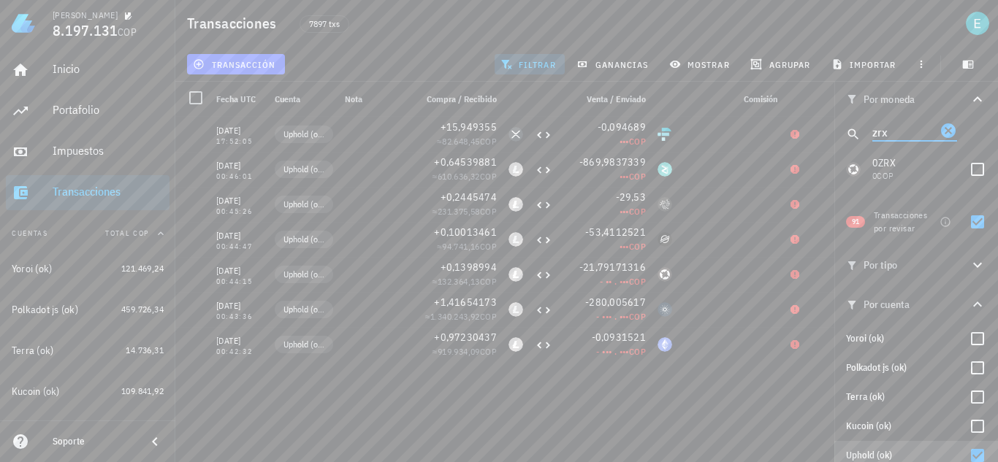
drag, startPoint x: 891, startPoint y: 132, endPoint x: 845, endPoint y: 132, distance: 46.8
click at [845, 132] on div "zrx" at bounding box center [916, 134] width 164 height 35
type input "xlm"
drag, startPoint x: 975, startPoint y: 164, endPoint x: 970, endPoint y: 213, distance: 49.9
click at [974, 164] on div at bounding box center [977, 169] width 25 height 25
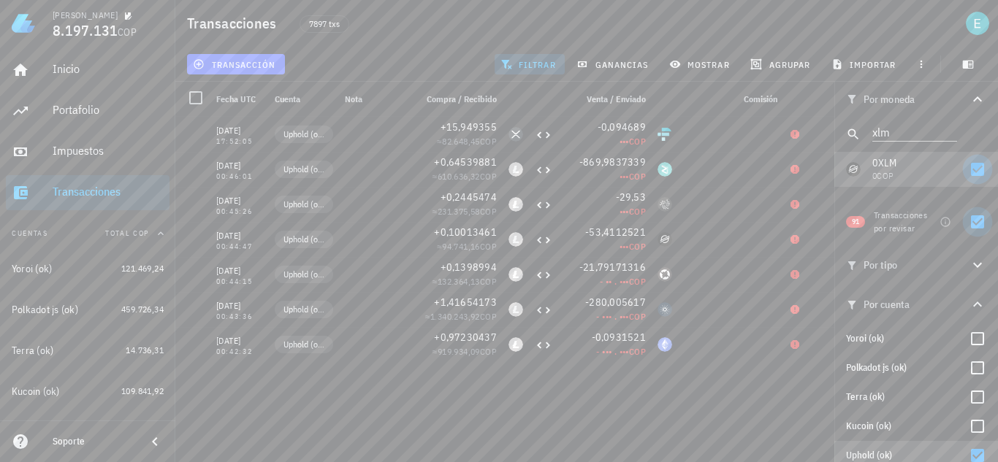
checkbox input "true"
click at [973, 226] on div at bounding box center [977, 222] width 25 height 25
checkbox input "false"
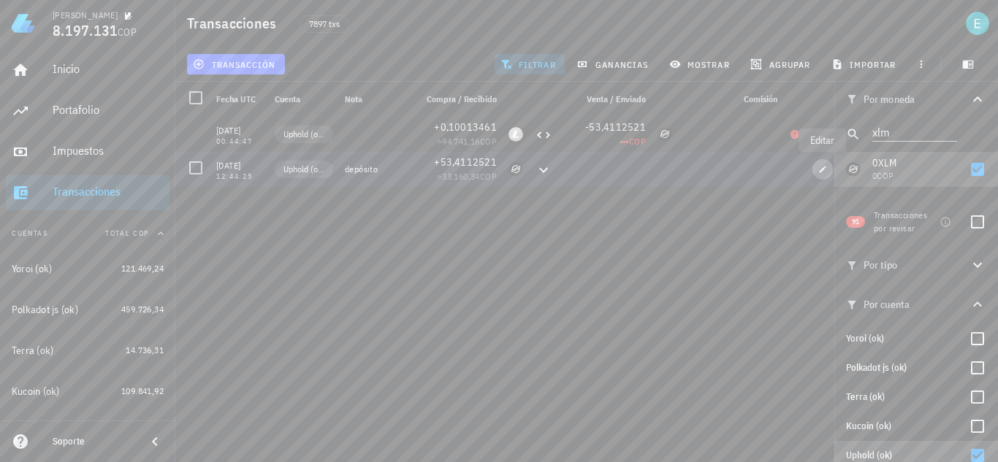
click at [821, 174] on button "button" at bounding box center [822, 169] width 20 height 20
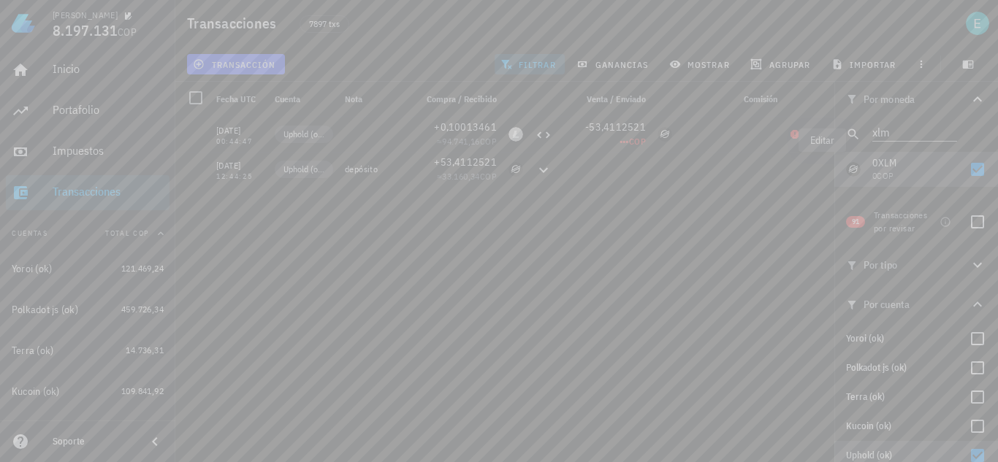
type input "[DATE]"
type input "12:44:25"
type textarea "depósito"
type input "53,4112521"
type input "XLM"
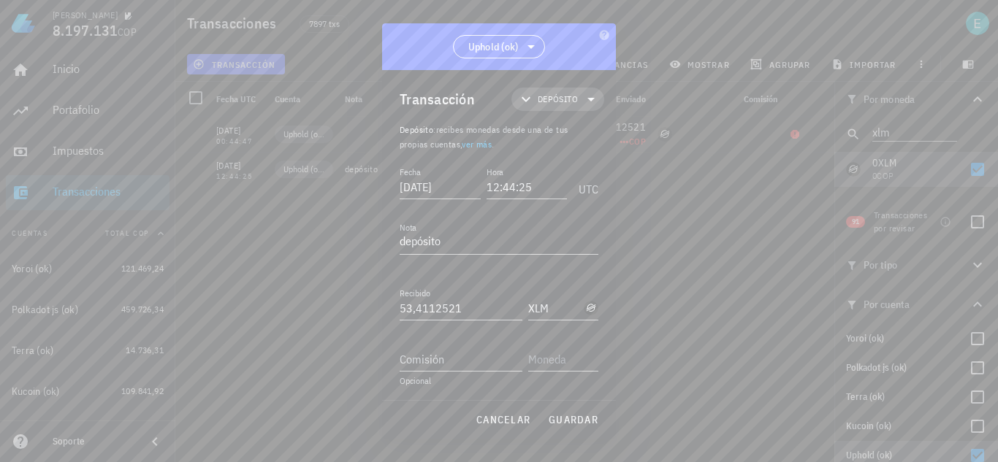
click at [542, 96] on span "Depósito" at bounding box center [558, 99] width 40 height 15
click at [574, 121] on div "Compra/Venta" at bounding box center [571, 133] width 136 height 29
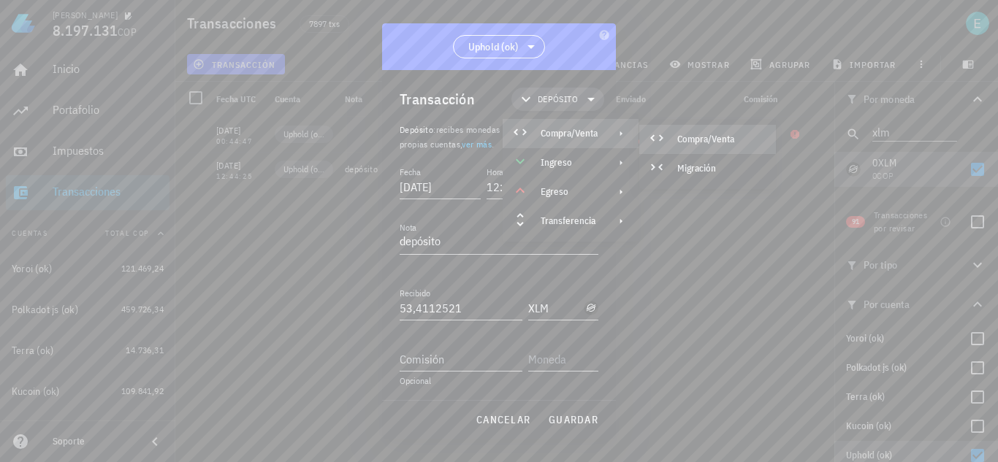
click at [681, 130] on div "Compra/Venta" at bounding box center [707, 139] width 137 height 29
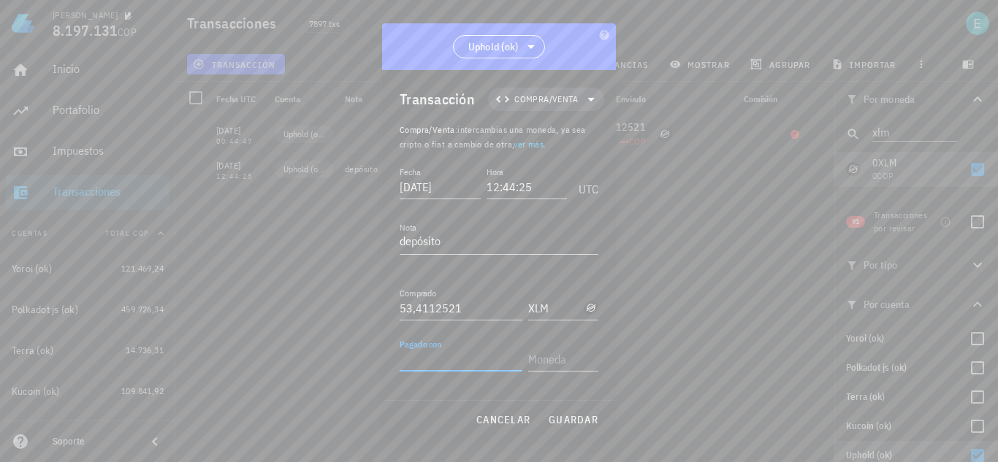
click at [475, 364] on input "Pagado con" at bounding box center [461, 359] width 123 height 23
type input "10"
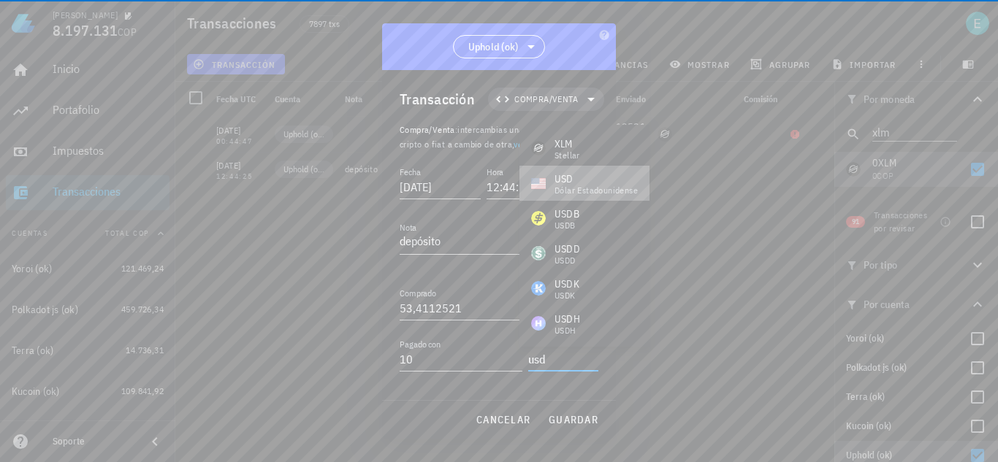
click at [606, 180] on div "USD" at bounding box center [595, 179] width 83 height 15
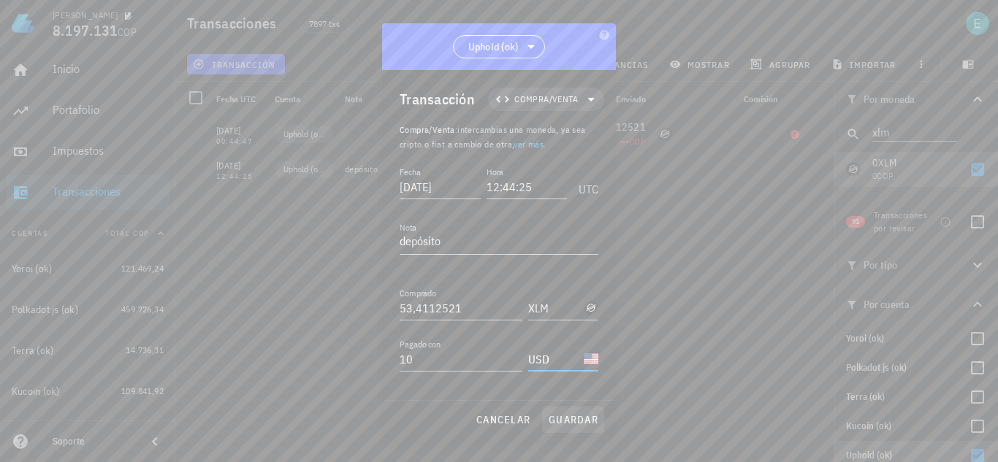
type input "USD"
click at [579, 414] on span "guardar" at bounding box center [573, 419] width 50 height 13
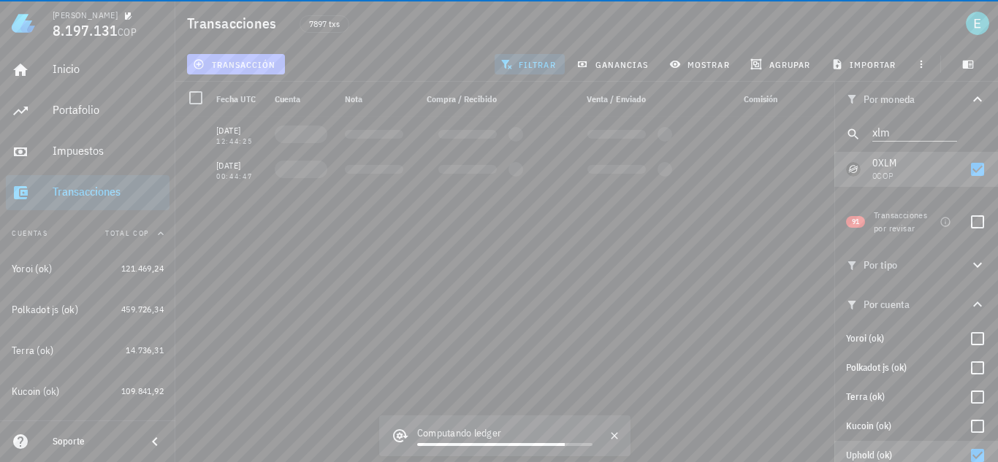
click at [262, 66] on span "transacción" at bounding box center [236, 64] width 80 height 12
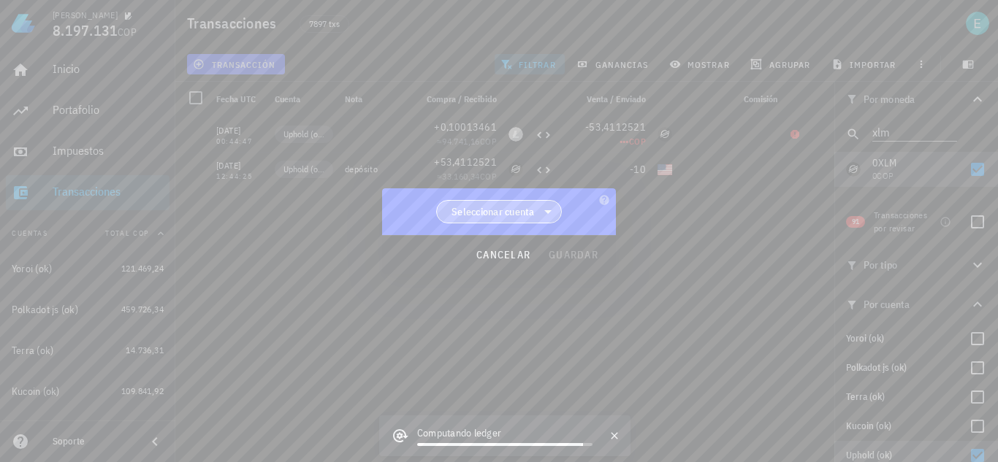
click at [505, 212] on span "Seleccionar cuenta" at bounding box center [492, 212] width 83 height 15
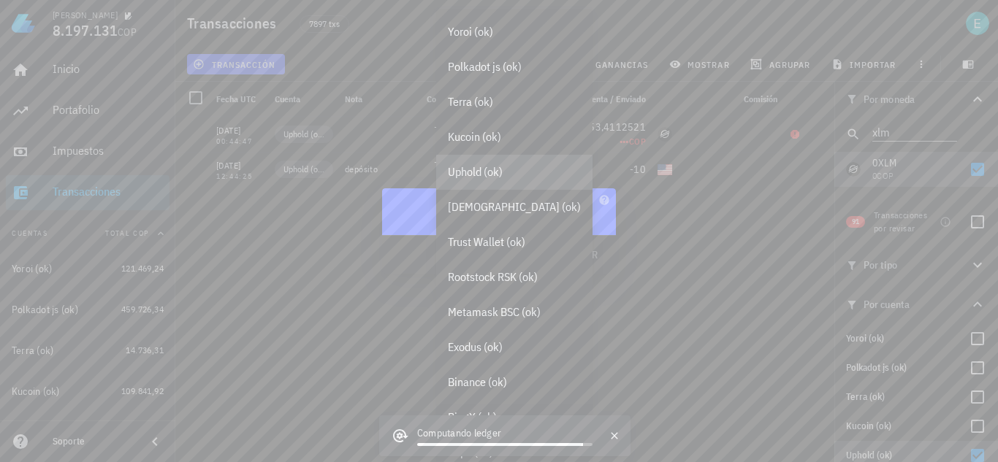
click at [503, 172] on div "Uphold (ok)" at bounding box center [514, 172] width 133 height 14
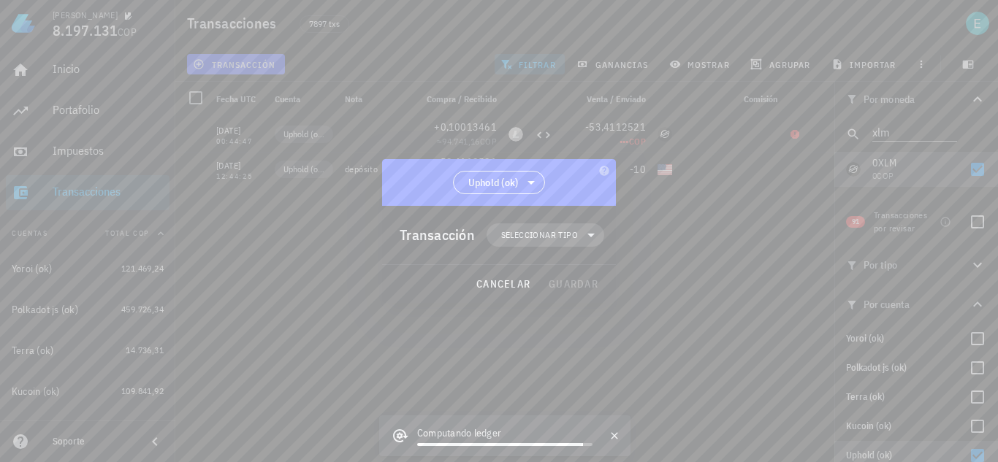
click at [549, 237] on span "Seleccionar tipo" at bounding box center [539, 235] width 77 height 15
click at [587, 353] on div "Transferencia" at bounding box center [555, 357] width 136 height 29
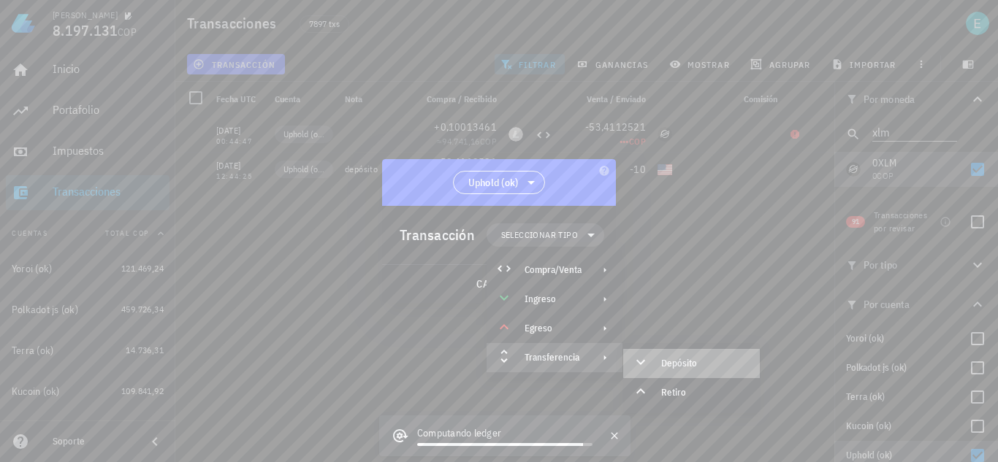
click at [682, 358] on div "Depósito" at bounding box center [704, 364] width 87 height 12
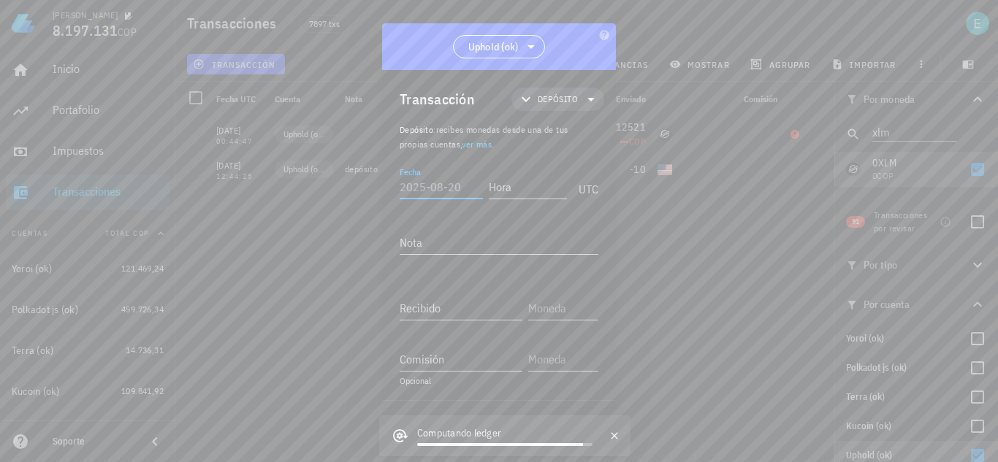
click at [461, 188] on input "Fecha" at bounding box center [441, 186] width 83 height 23
type input "[DATE]"
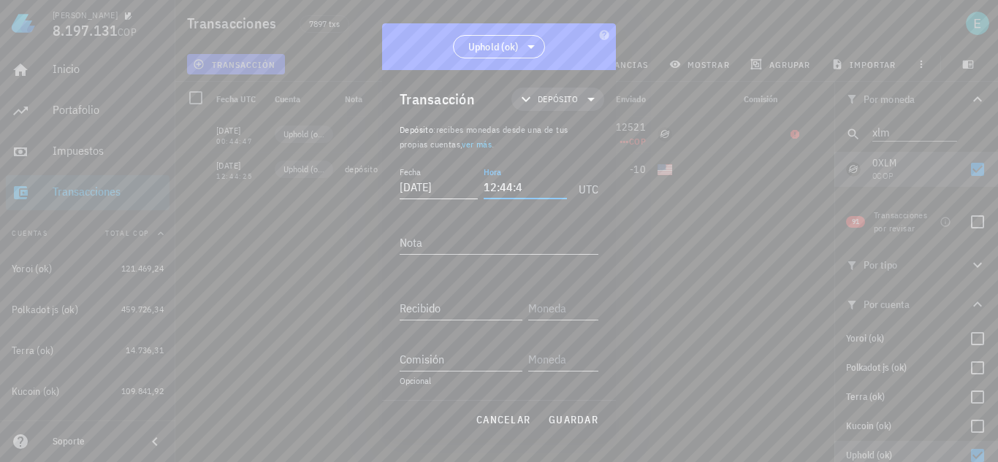
type input "12:44:44"
type input "10"
click at [593, 103] on div "dólar estadounidense" at bounding box center [595, 105] width 83 height 9
type input "USD"
click at [574, 416] on span "guardar" at bounding box center [573, 419] width 50 height 13
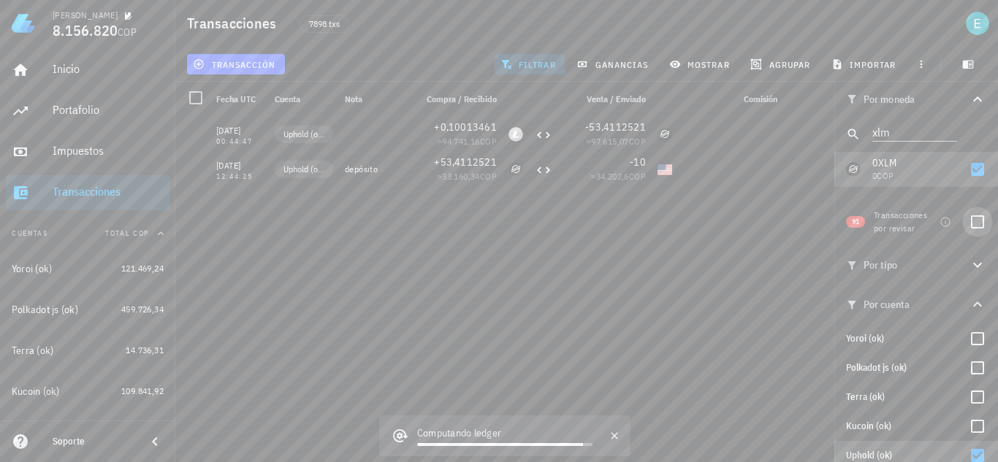
click at [969, 219] on div at bounding box center [977, 222] width 25 height 25
checkbox input "true"
click at [969, 166] on div at bounding box center [977, 169] width 25 height 25
checkbox input "false"
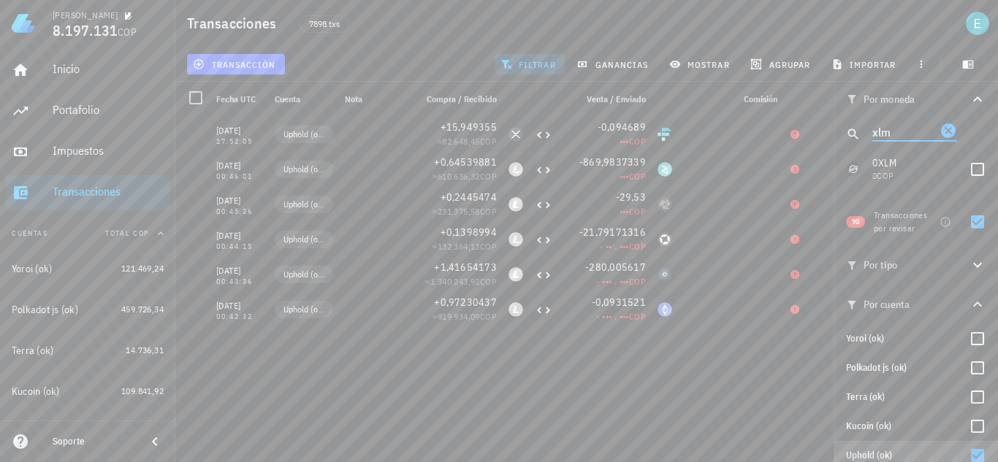
drag, startPoint x: 898, startPoint y: 137, endPoint x: 850, endPoint y: 137, distance: 47.5
click at [850, 137] on div "xlm" at bounding box center [916, 134] width 164 height 35
type input "zi"
click at [971, 167] on div at bounding box center [977, 169] width 25 height 25
click at [967, 218] on div at bounding box center [977, 222] width 25 height 25
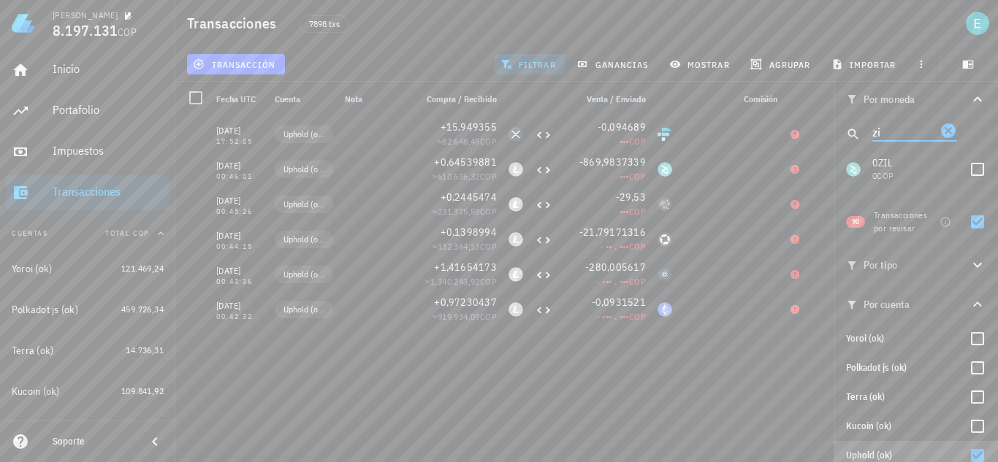
checkbox input "true"
checkbox input "false"
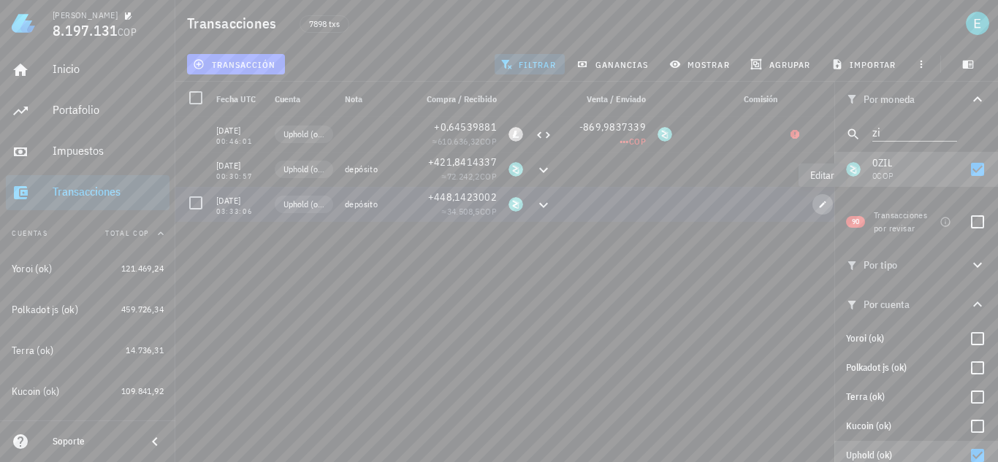
click at [825, 203] on icon "button" at bounding box center [822, 204] width 9 height 9
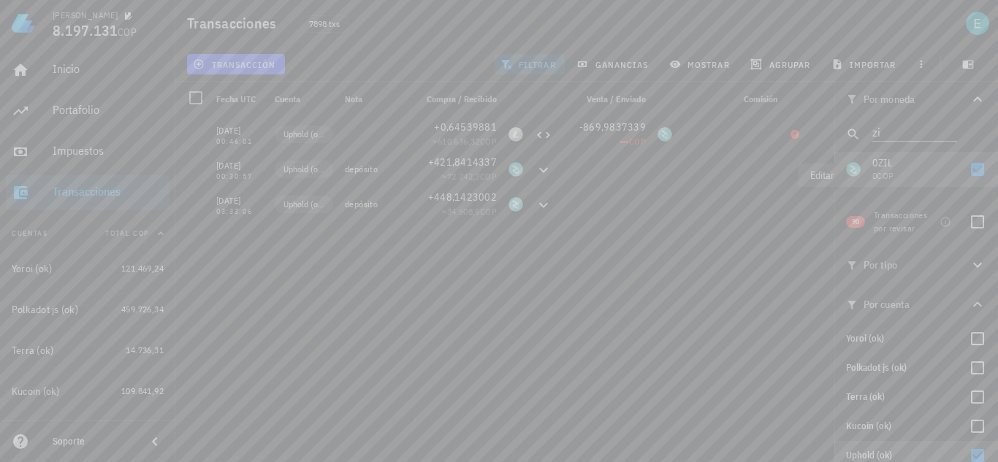
type input "2020-11-19"
type input "03:33:06"
type input "448,1423002"
type input "ZIL"
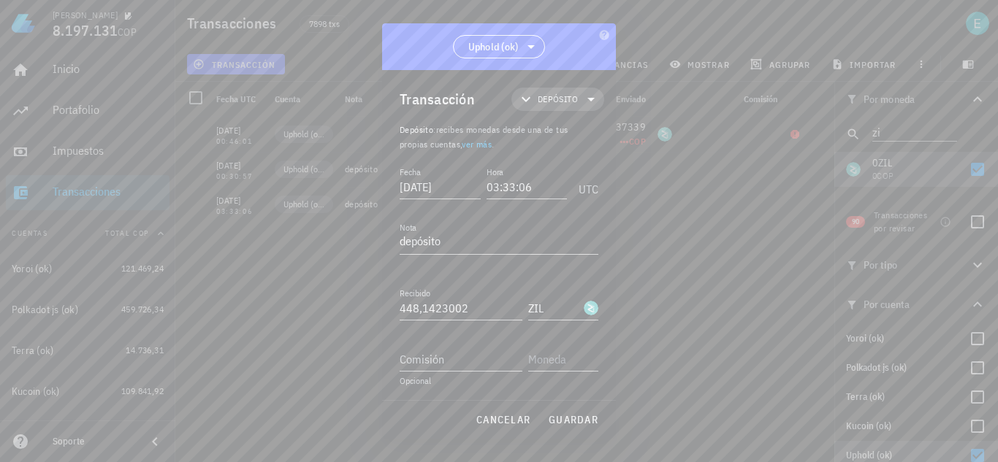
click at [544, 98] on span "Depósito" at bounding box center [558, 99] width 40 height 15
click at [573, 124] on div "Compra/Venta" at bounding box center [571, 133] width 136 height 29
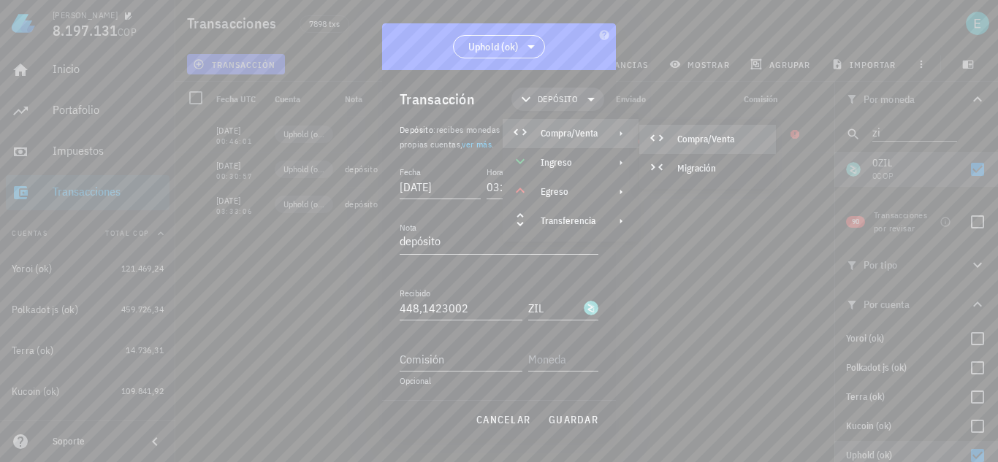
click at [717, 130] on div "Compra/Venta" at bounding box center [707, 139] width 137 height 29
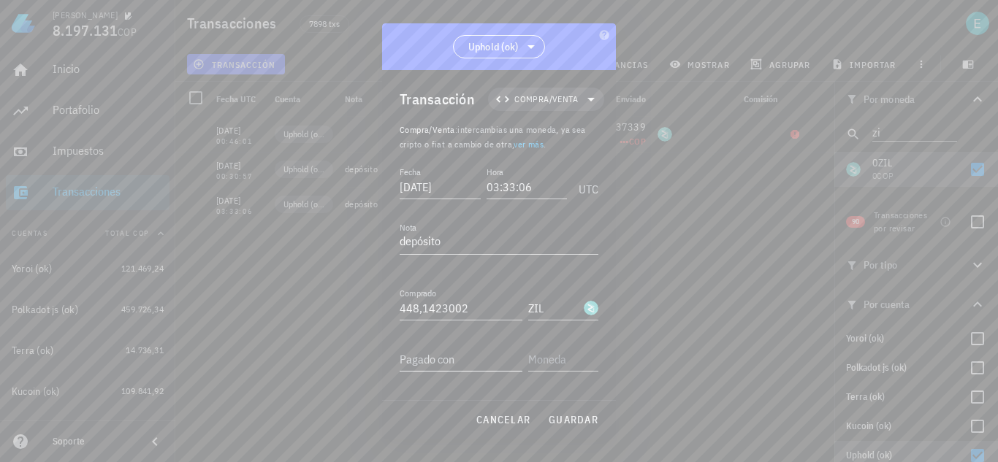
click at [454, 358] on input "Pagado con" at bounding box center [461, 359] width 123 height 23
type input "10"
click at [593, 141] on div "USD" at bounding box center [595, 144] width 83 height 15
type input "USD"
click at [565, 416] on span "guardar" at bounding box center [573, 419] width 50 height 13
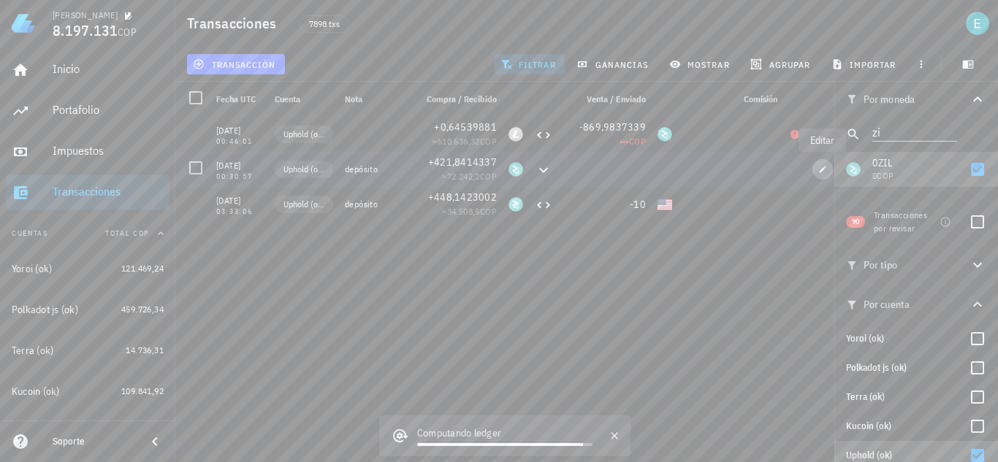
click at [822, 170] on icon "button" at bounding box center [823, 169] width 7 height 7
type input "[DATE]"
type input "00:30:57"
type input "421,8414337"
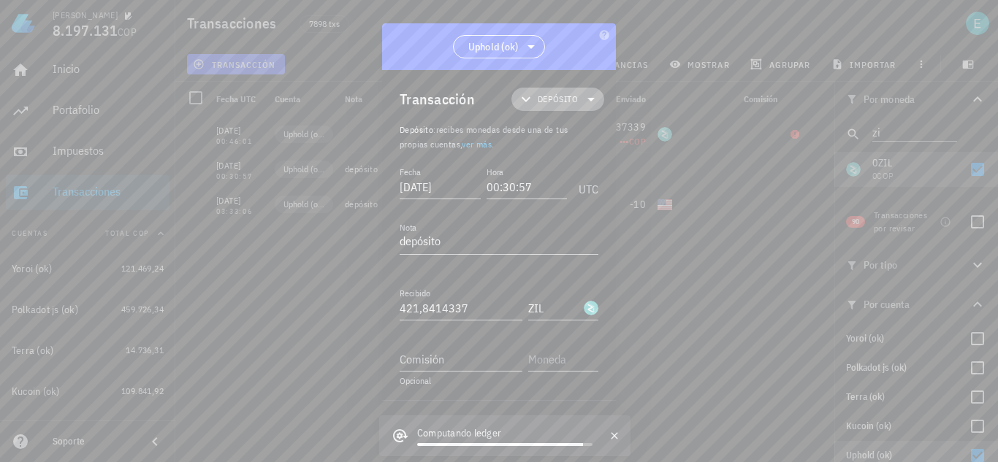
click at [582, 103] on icon at bounding box center [591, 100] width 18 height 18
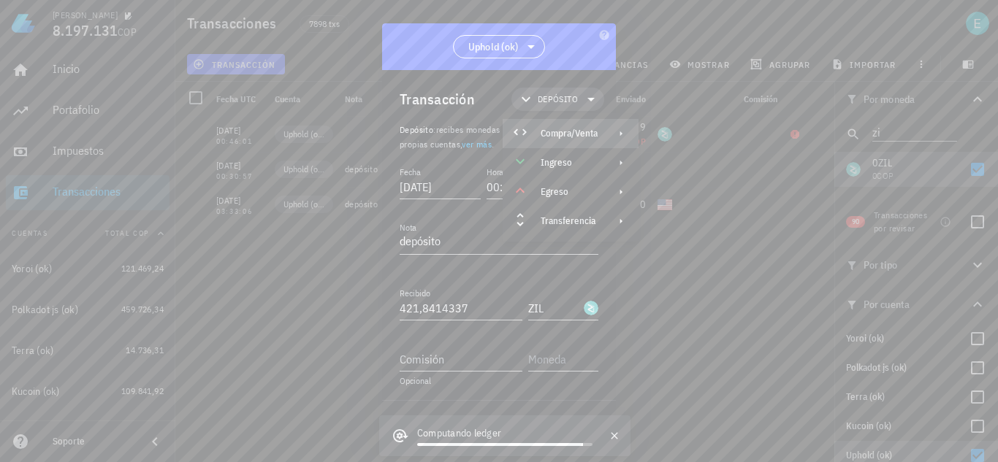
click at [587, 131] on div "Compra/Venta" at bounding box center [569, 134] width 57 height 12
click at [700, 140] on div "Compra/Venta" at bounding box center [720, 140] width 87 height 12
click at [462, 354] on input "Pagado con" at bounding box center [461, 359] width 123 height 23
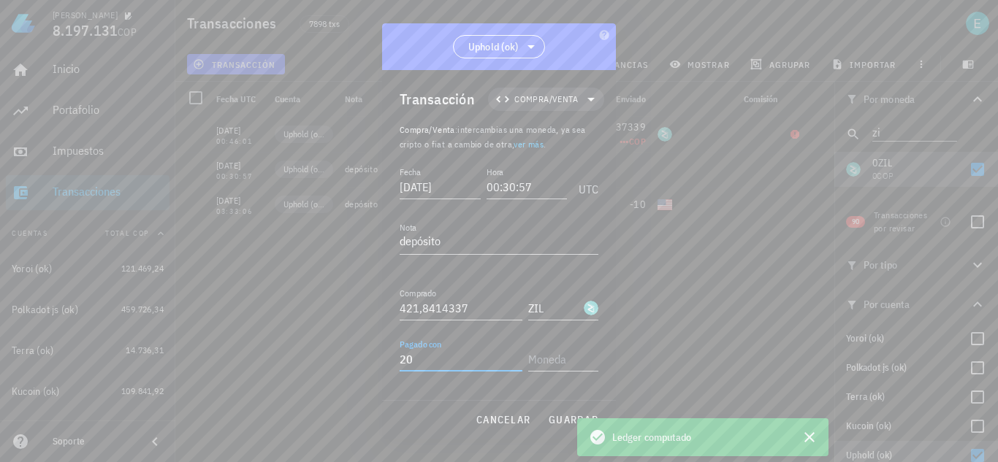
type input "20"
click at [573, 148] on div "USD" at bounding box center [595, 144] width 83 height 15
type input "USD"
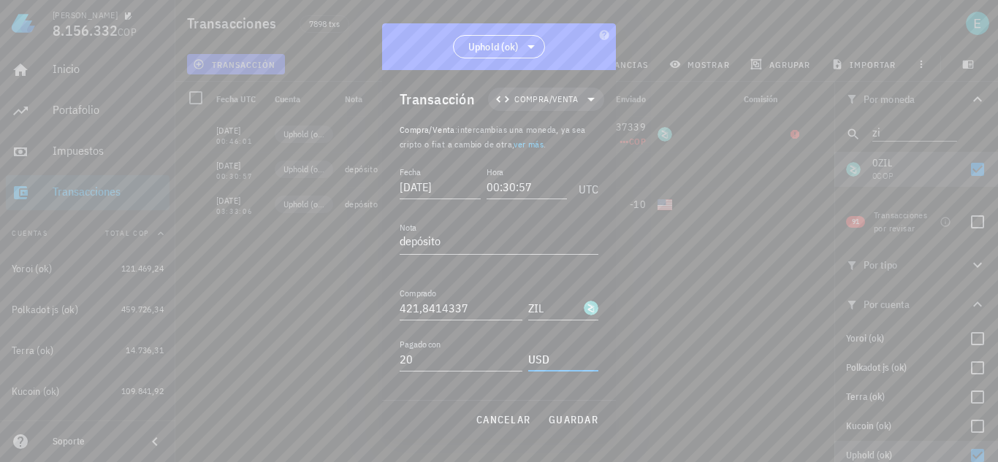
click at [597, 145] on div "Transacción Compra/Venta Compra/Venta : intercambias una moneda, ya sea cripto …" at bounding box center [499, 235] width 234 height 331
drag, startPoint x: 570, startPoint y: 419, endPoint x: 500, endPoint y: 389, distance: 75.6
click at [569, 419] on span "guardar" at bounding box center [573, 419] width 50 height 13
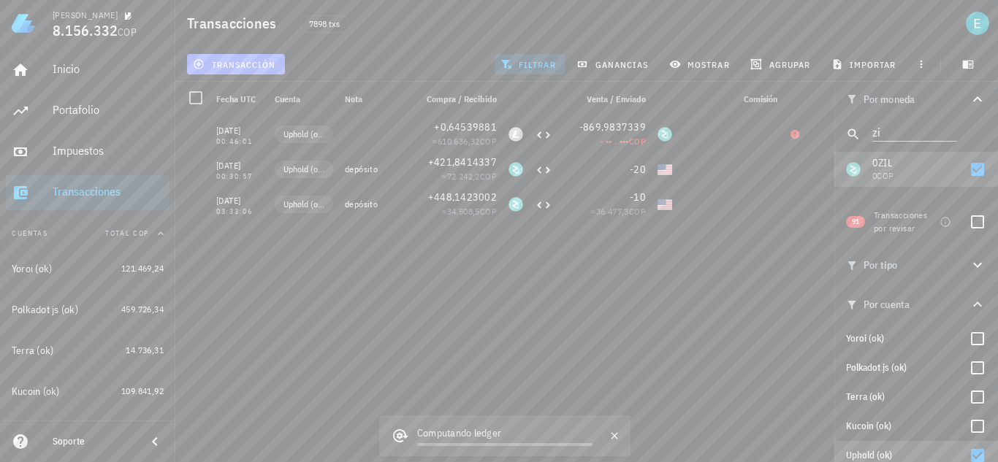
click at [250, 62] on span "transacción" at bounding box center [236, 64] width 80 height 12
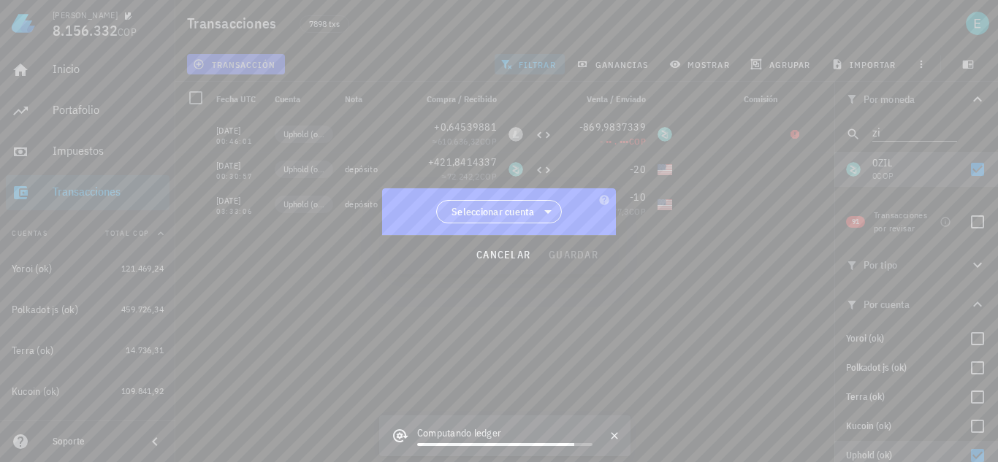
drag, startPoint x: 528, startPoint y: 212, endPoint x: 536, endPoint y: 264, distance: 52.5
click at [528, 211] on span "Seleccionar cuenta" at bounding box center [492, 212] width 83 height 15
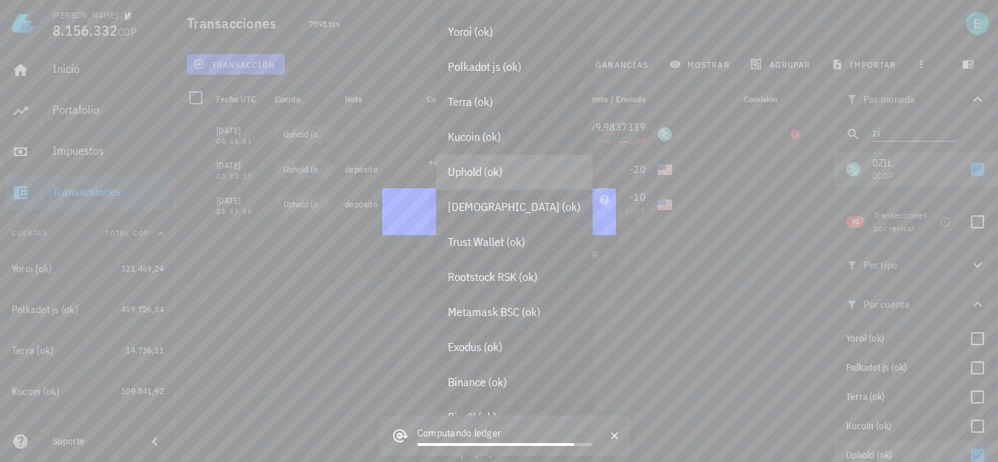
click at [506, 176] on div "Uphold (ok)" at bounding box center [514, 172] width 133 height 14
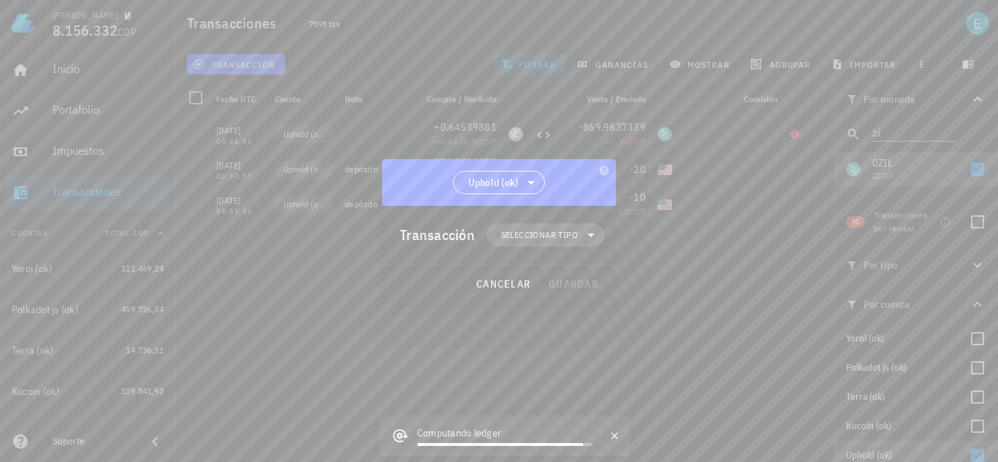
click at [541, 232] on span "Seleccionar tipo" at bounding box center [539, 235] width 77 height 15
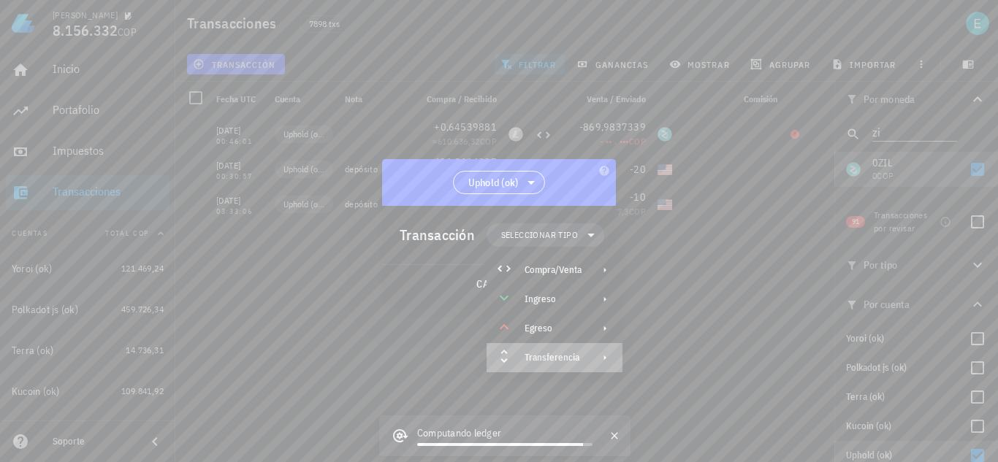
click at [564, 349] on div "Transferencia" at bounding box center [555, 357] width 136 height 29
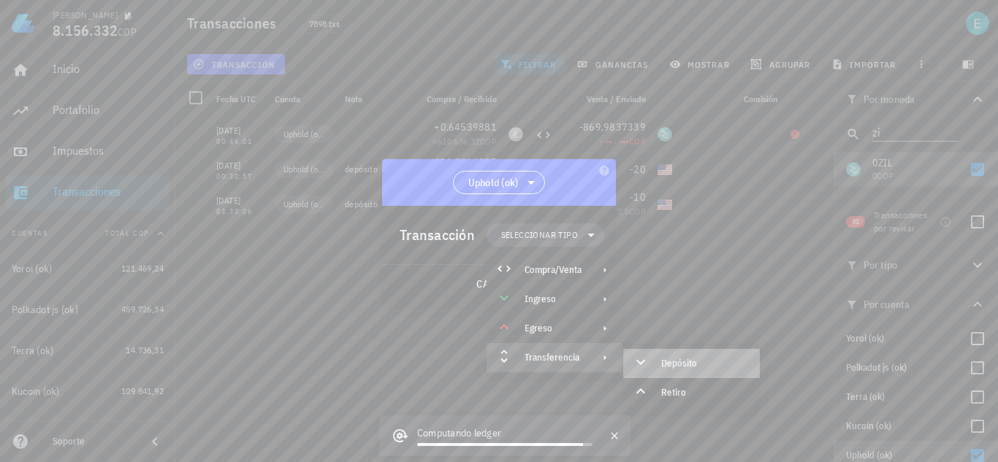
click at [674, 357] on div "Depósito" at bounding box center [691, 363] width 137 height 29
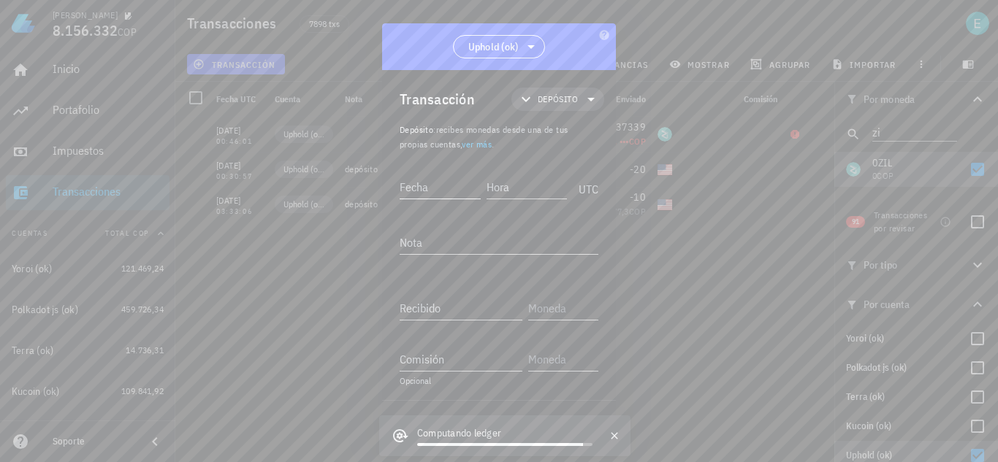
click at [442, 191] on input "Fecha" at bounding box center [440, 186] width 81 height 23
type input "2020-11-19"
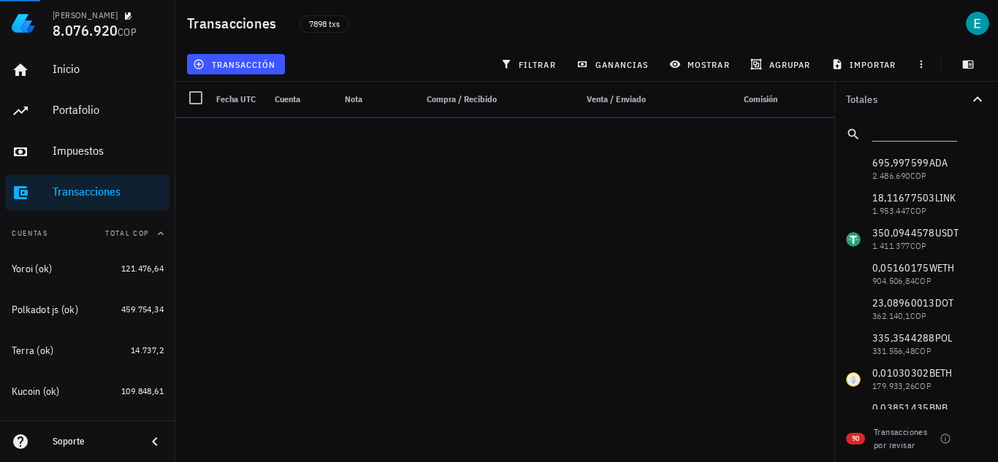
click at [977, 440] on div at bounding box center [977, 439] width 25 height 25
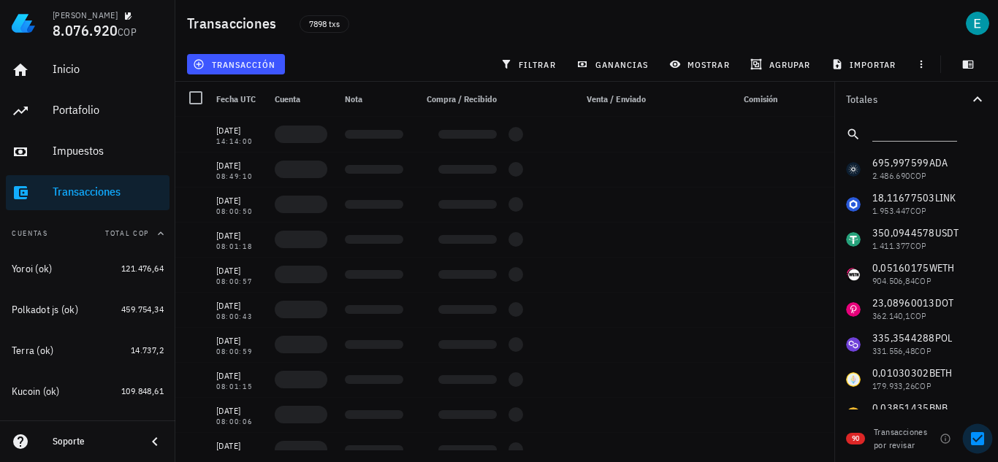
checkbox input "true"
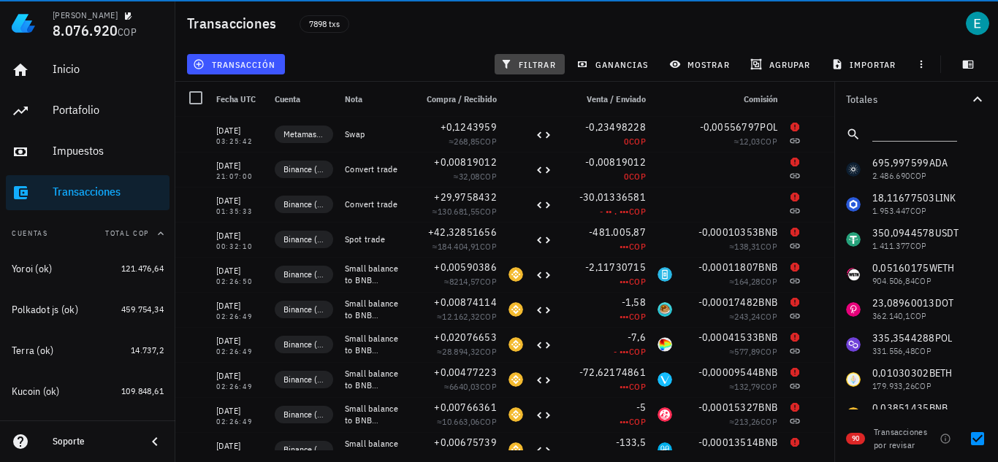
click at [522, 66] on span "filtrar" at bounding box center [529, 64] width 53 height 12
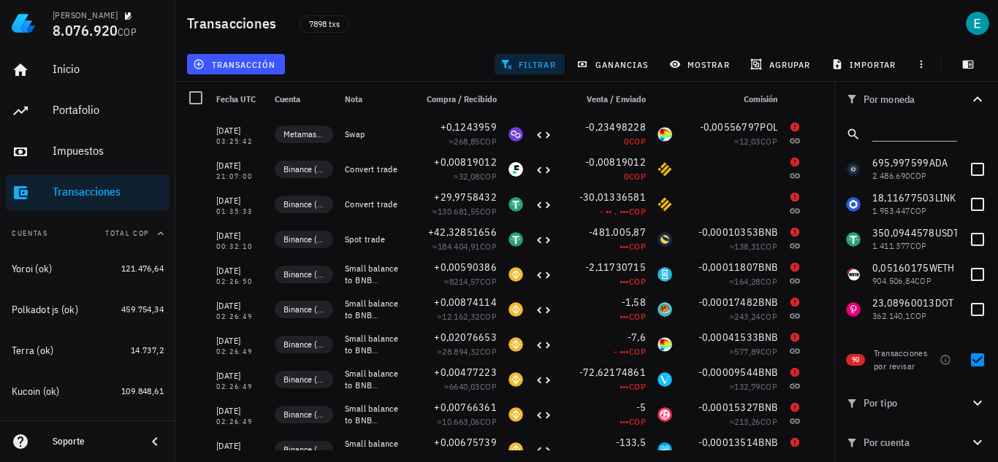
click at [976, 440] on icon "button" at bounding box center [978, 443] width 18 height 18
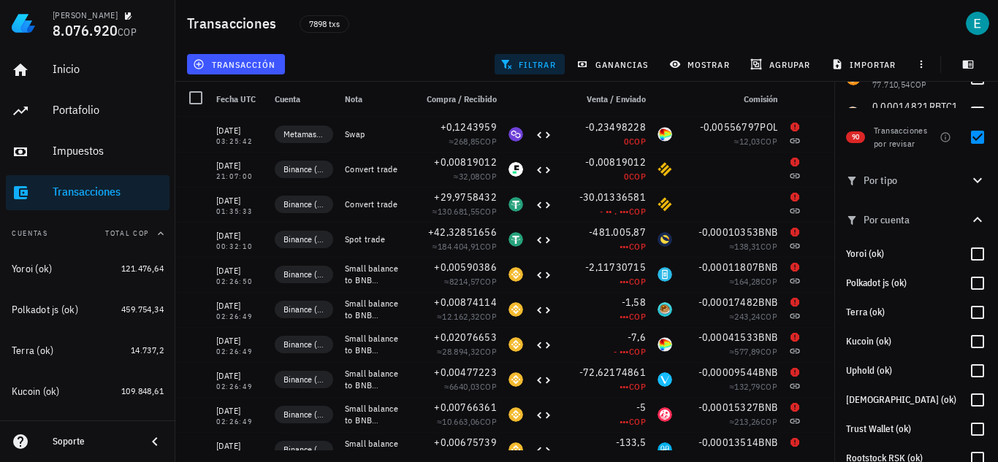
scroll to position [292, 0]
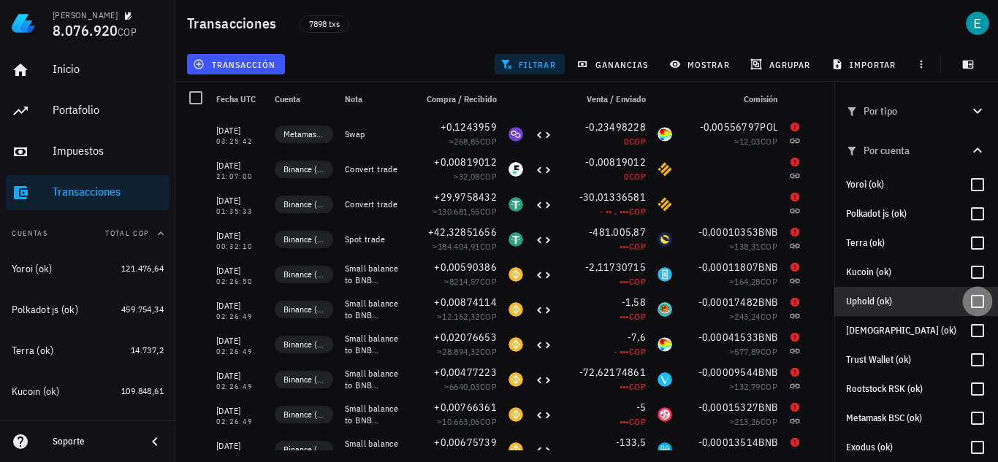
click at [976, 301] on div at bounding box center [977, 301] width 25 height 25
checkbox input "true"
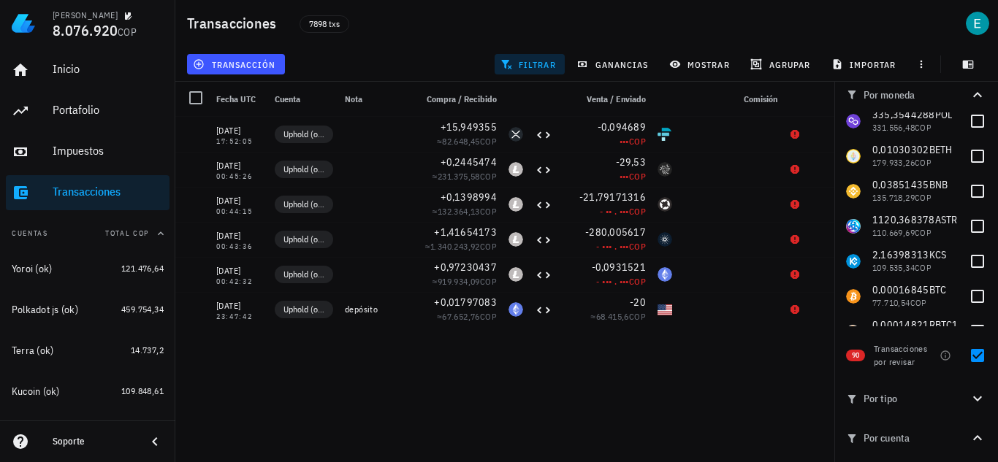
scroll to position [0, 0]
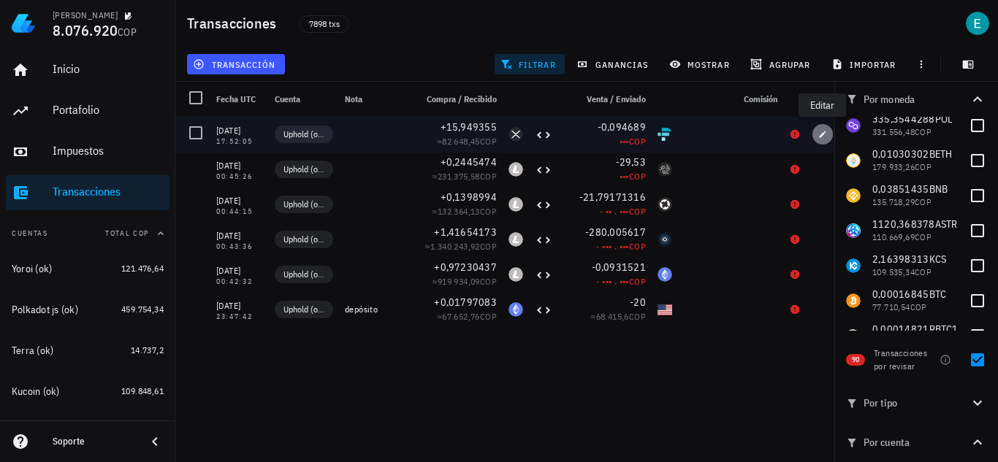
click at [827, 132] on icon "button" at bounding box center [822, 134] width 9 height 9
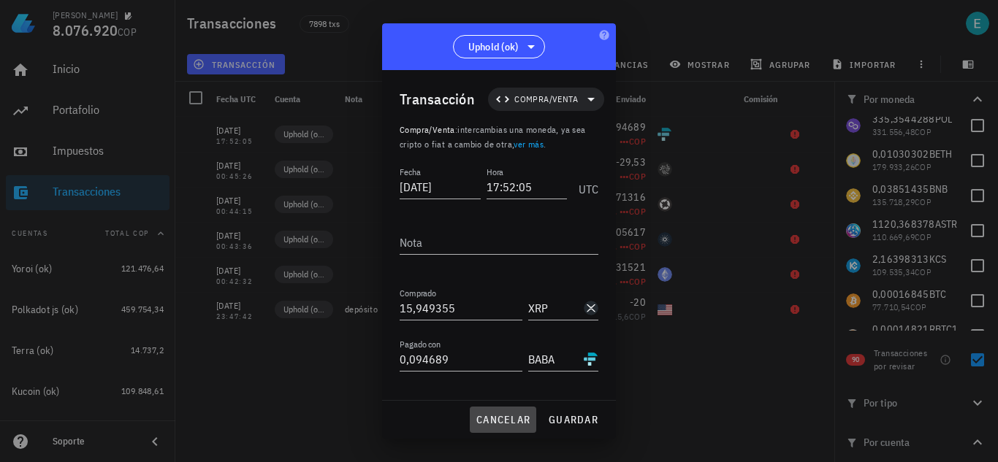
click at [491, 420] on span "cancelar" at bounding box center [503, 419] width 55 height 13
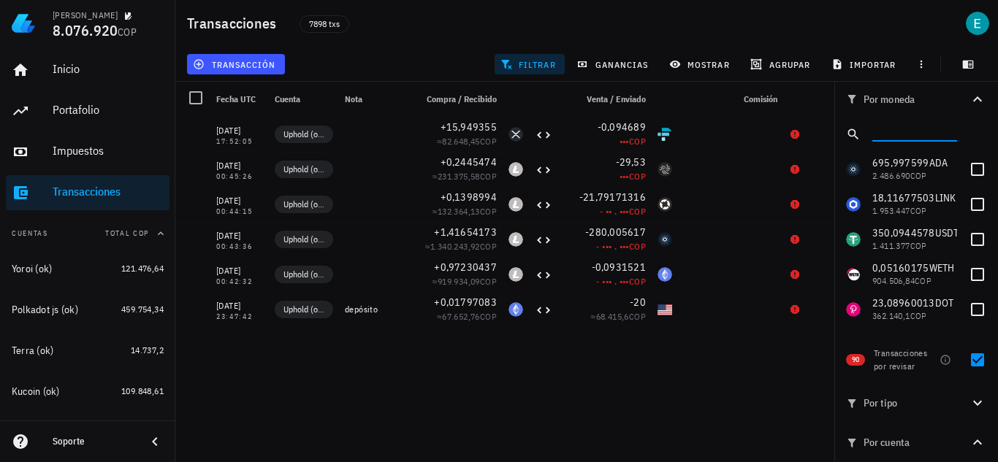
click at [915, 133] on input "text" at bounding box center [913, 131] width 82 height 19
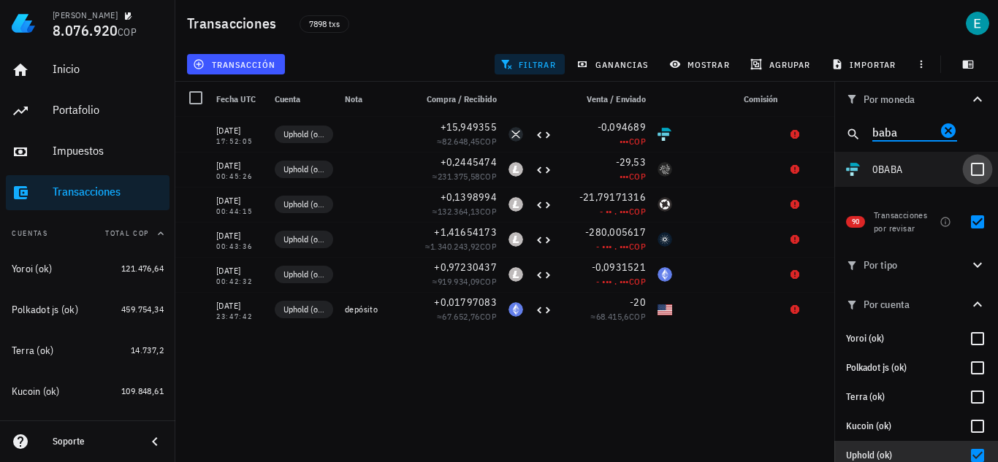
type input "baba"
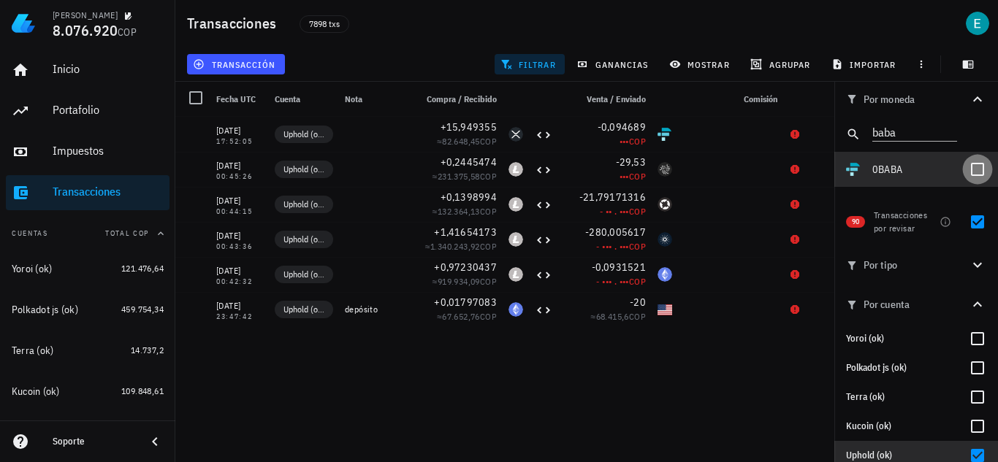
click at [974, 166] on div at bounding box center [977, 169] width 25 height 25
checkbox input "true"
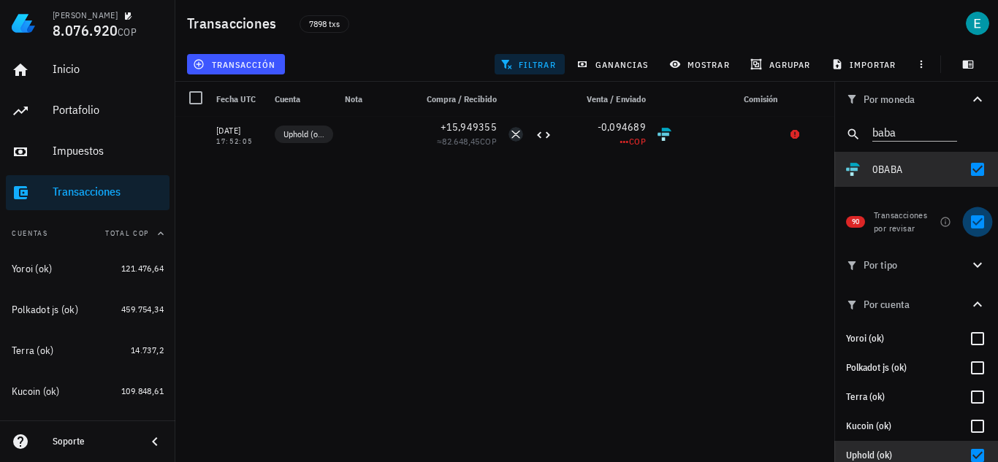
click at [965, 226] on div at bounding box center [977, 222] width 25 height 25
checkbox input "false"
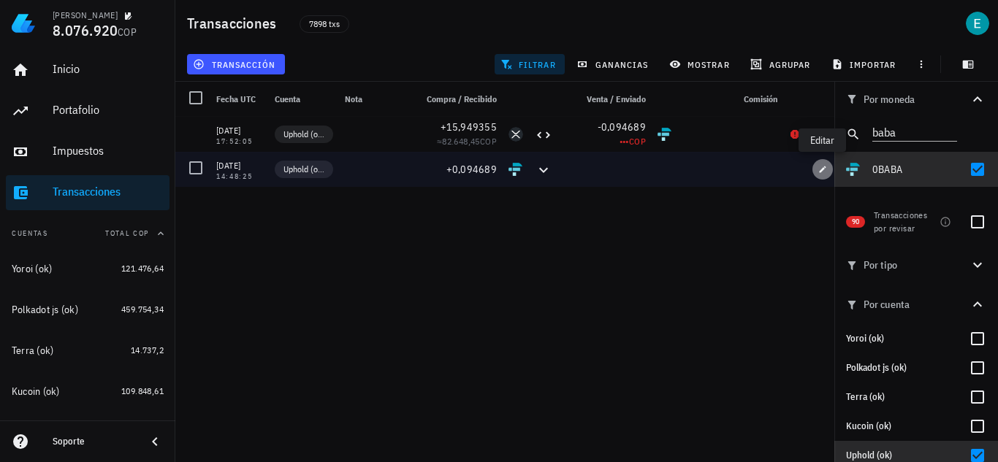
click at [822, 168] on icon "button" at bounding box center [822, 169] width 9 height 9
type input "[DATE]"
type input "14:48:25"
type input "0,094689"
type input "BABA"
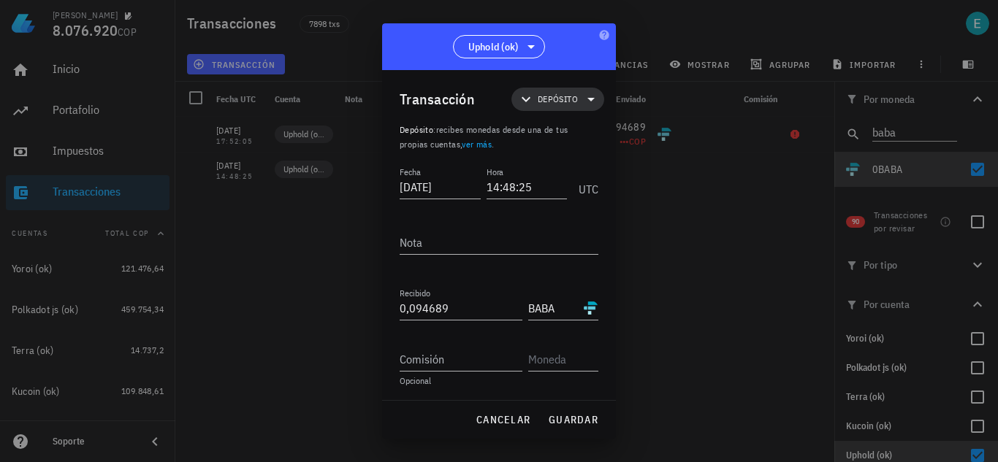
click at [538, 107] on span "Depósito" at bounding box center [557, 99] width 75 height 23
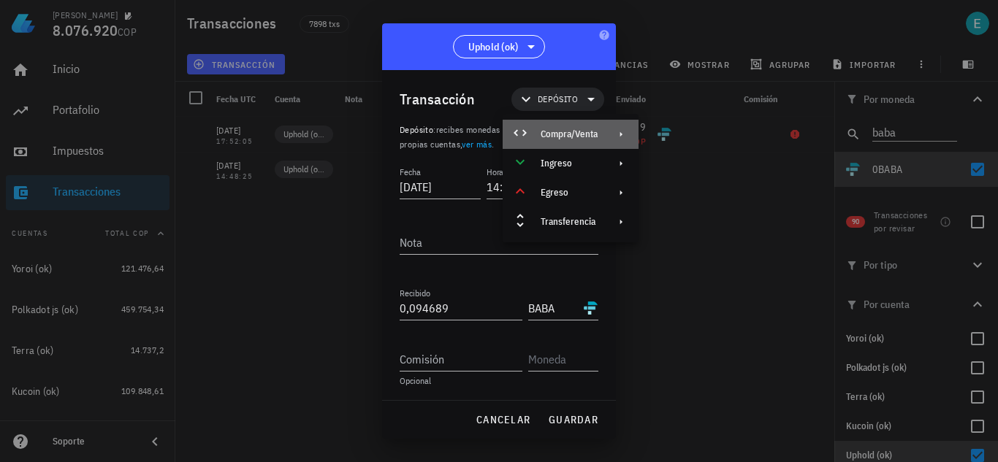
click at [556, 129] on div "Compra/Venta" at bounding box center [569, 135] width 57 height 12
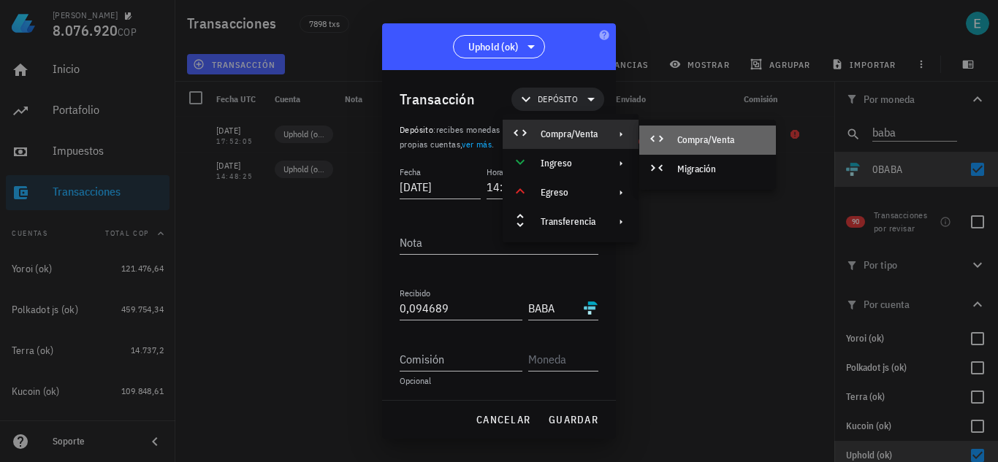
click at [694, 138] on div "Compra/Venta" at bounding box center [720, 140] width 87 height 12
click at [685, 138] on div "Compra/Venta" at bounding box center [720, 140] width 87 height 12
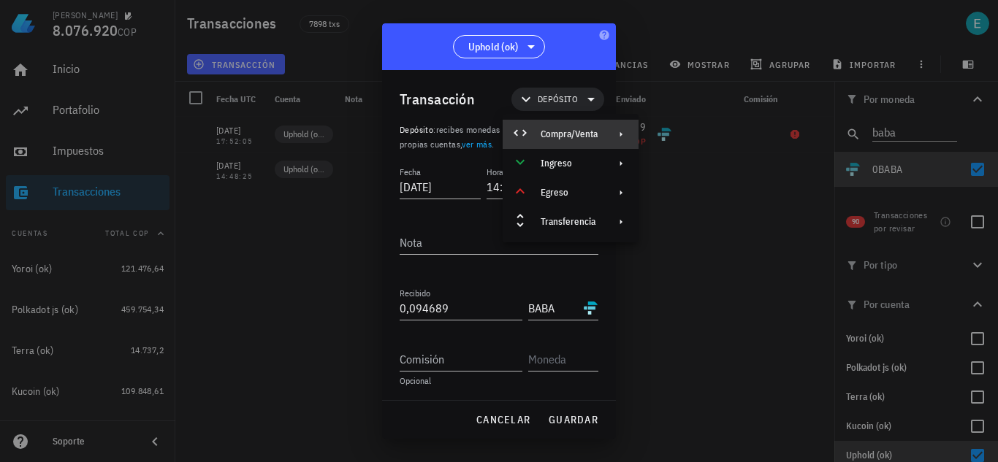
click at [565, 130] on div "Compra/Venta" at bounding box center [569, 135] width 57 height 12
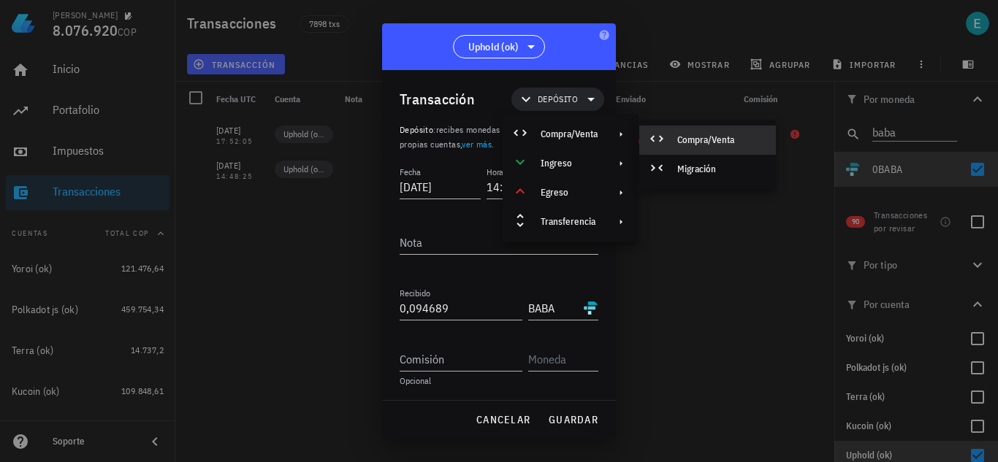
click at [676, 131] on div "Compra/Venta" at bounding box center [707, 140] width 137 height 29
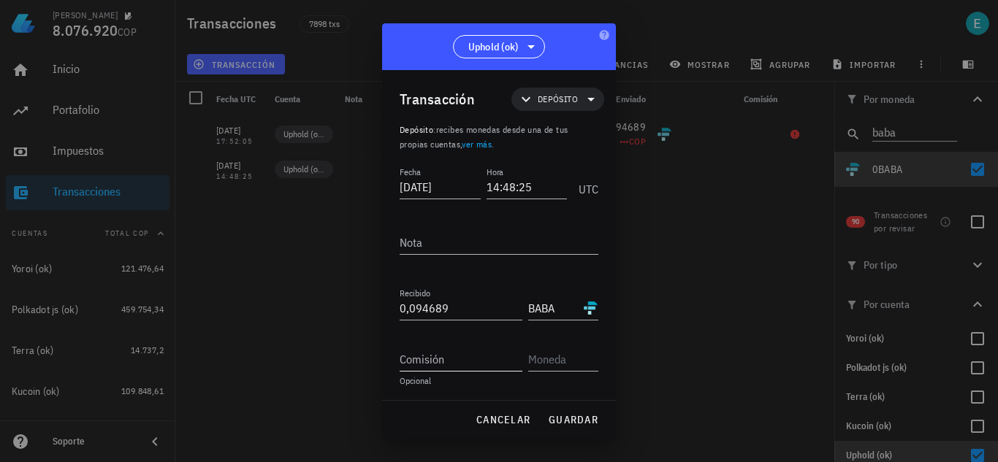
click at [455, 350] on input "Comisión" at bounding box center [461, 359] width 123 height 23
click at [584, 101] on icon at bounding box center [591, 100] width 18 height 18
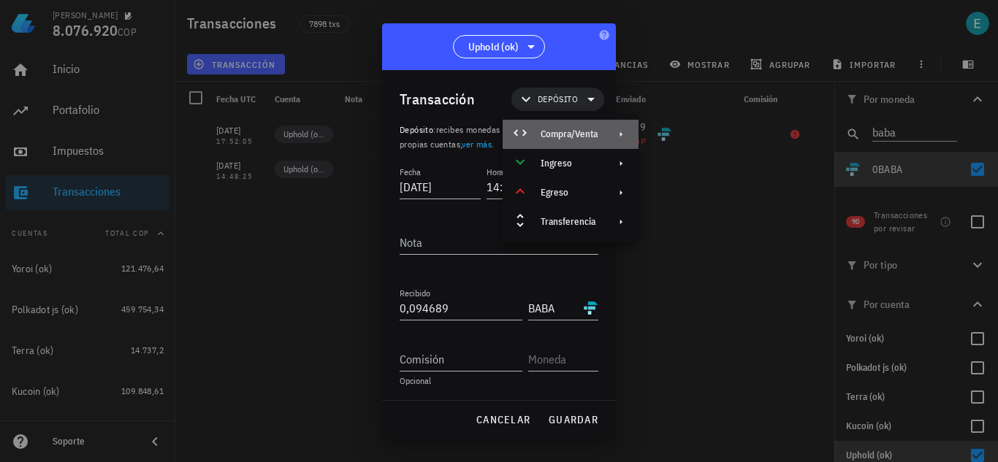
click at [592, 130] on div "Compra/Venta" at bounding box center [569, 135] width 57 height 12
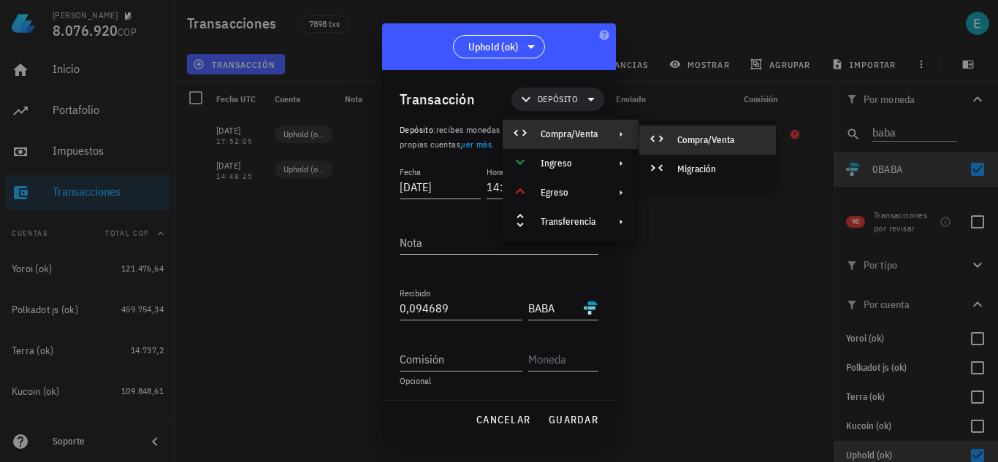
click at [671, 140] on div "Compra/Venta" at bounding box center [707, 140] width 137 height 29
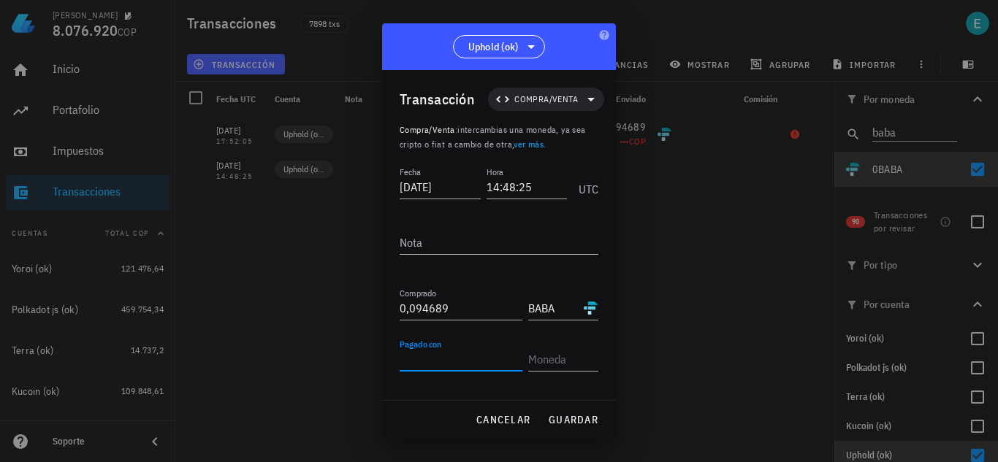
click at [460, 357] on input "Pagado con" at bounding box center [461, 359] width 123 height 23
type input "30"
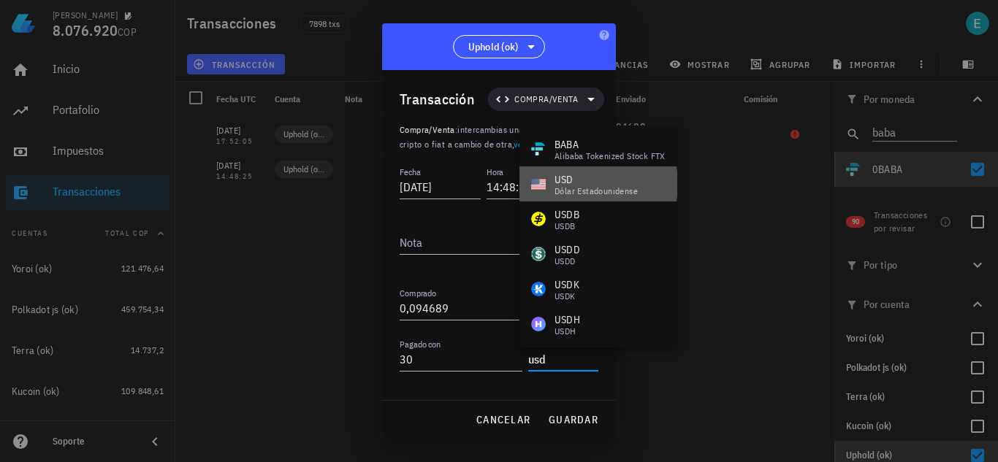
click at [611, 188] on div "dólar estadounidense" at bounding box center [595, 191] width 83 height 9
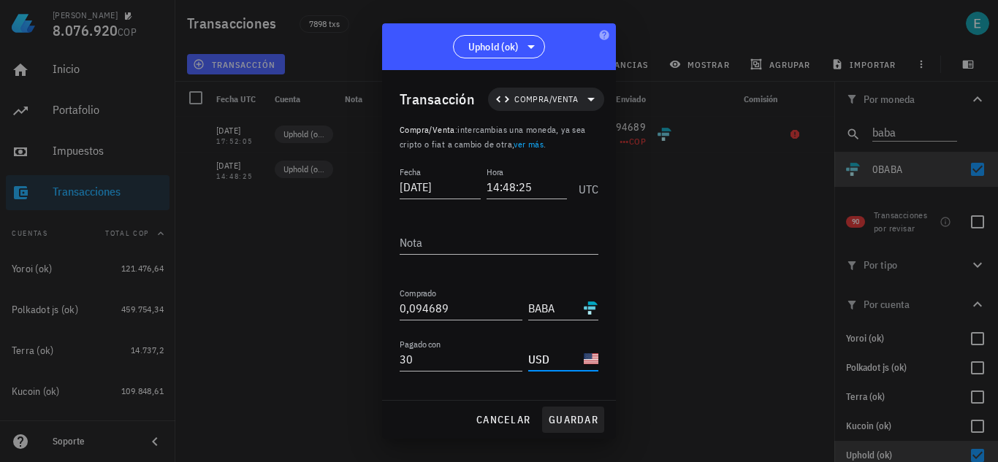
type input "USD"
click at [579, 422] on span "guardar" at bounding box center [573, 419] width 50 height 13
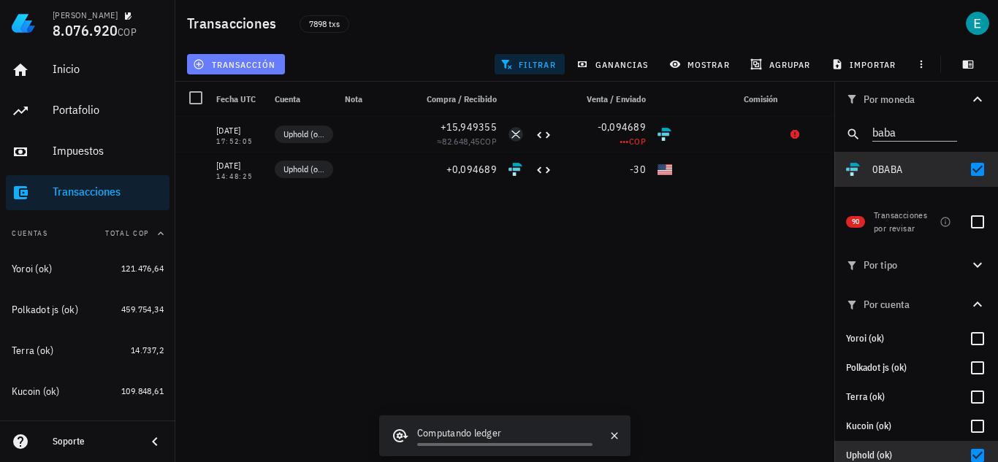
click at [255, 65] on span "transacción" at bounding box center [236, 64] width 80 height 12
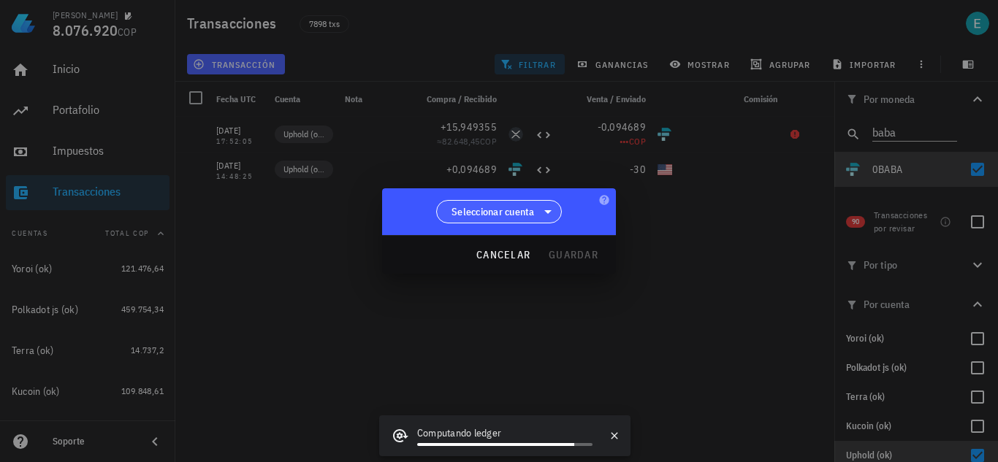
click at [511, 210] on span "Seleccionar cuenta" at bounding box center [492, 212] width 83 height 15
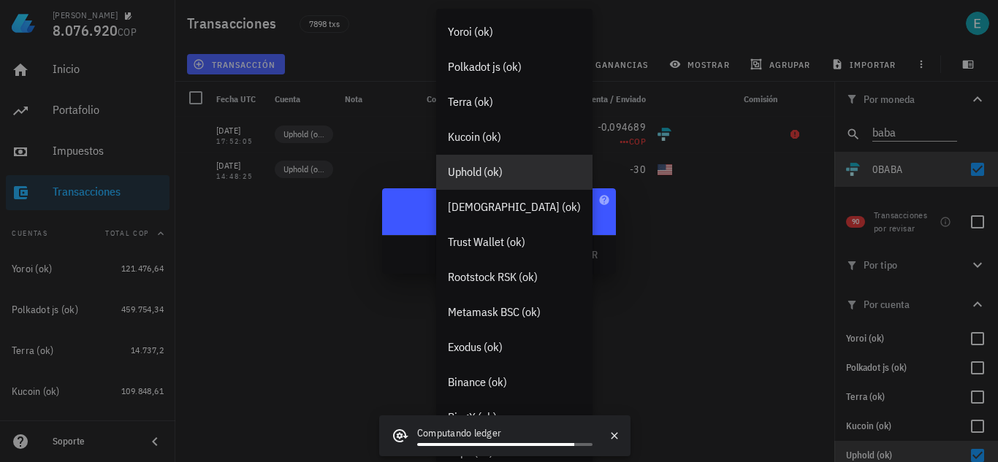
click at [479, 167] on div "Uphold (ok)" at bounding box center [514, 172] width 133 height 14
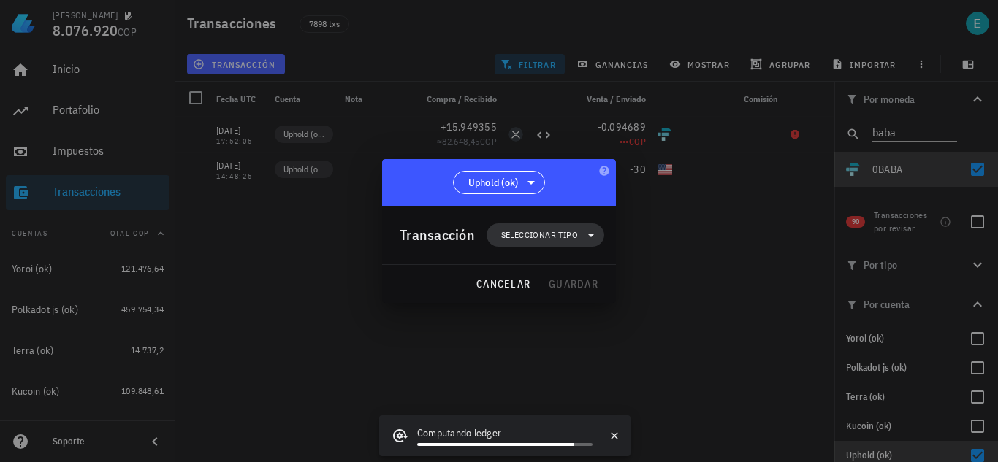
click at [545, 237] on span "Seleccionar tipo" at bounding box center [539, 235] width 77 height 15
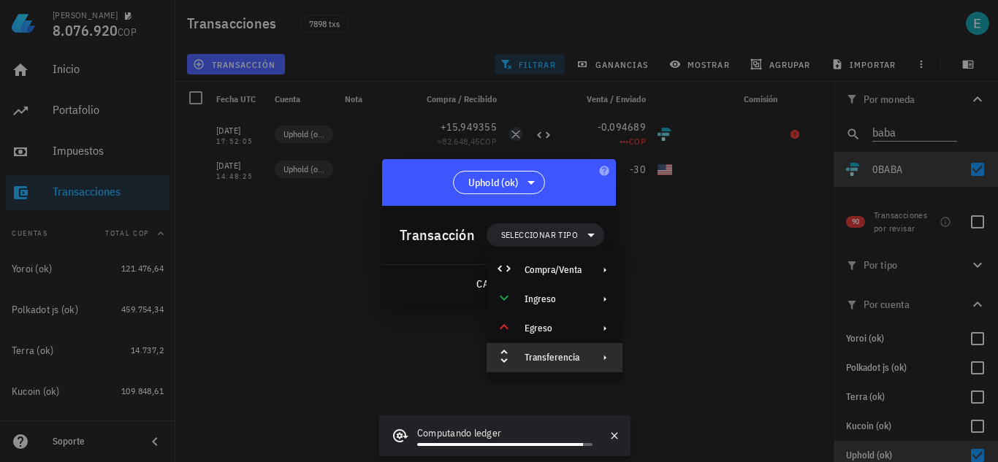
click at [581, 356] on div "Transferencia" at bounding box center [553, 358] width 57 height 12
click at [674, 362] on div "Depósito" at bounding box center [704, 364] width 87 height 12
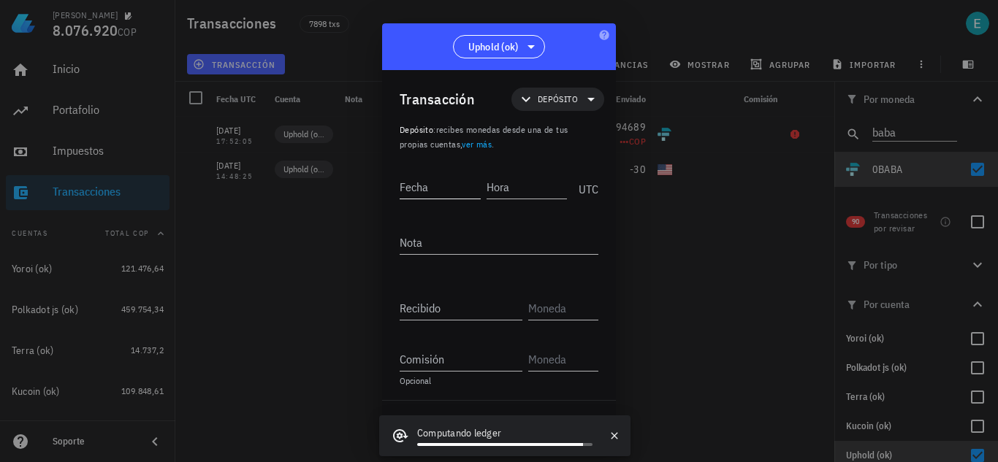
click at [446, 187] on input "Fecha" at bounding box center [440, 186] width 81 height 23
type input "[DATE]"
type input "14:48:24"
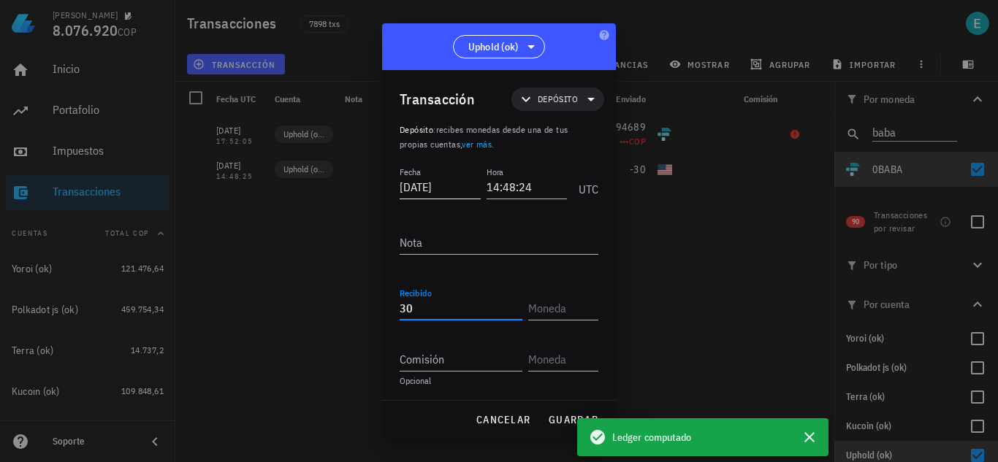
type input "30"
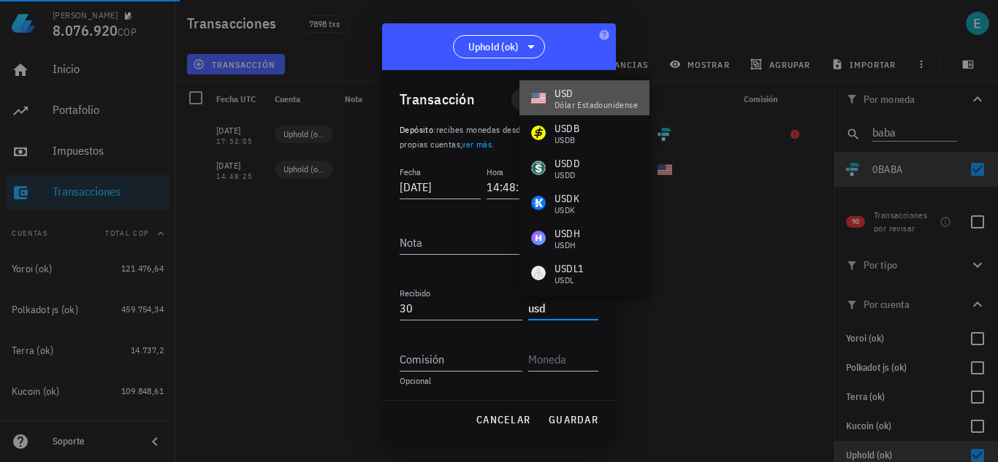
click at [554, 92] on div "USD" at bounding box center [595, 93] width 83 height 15
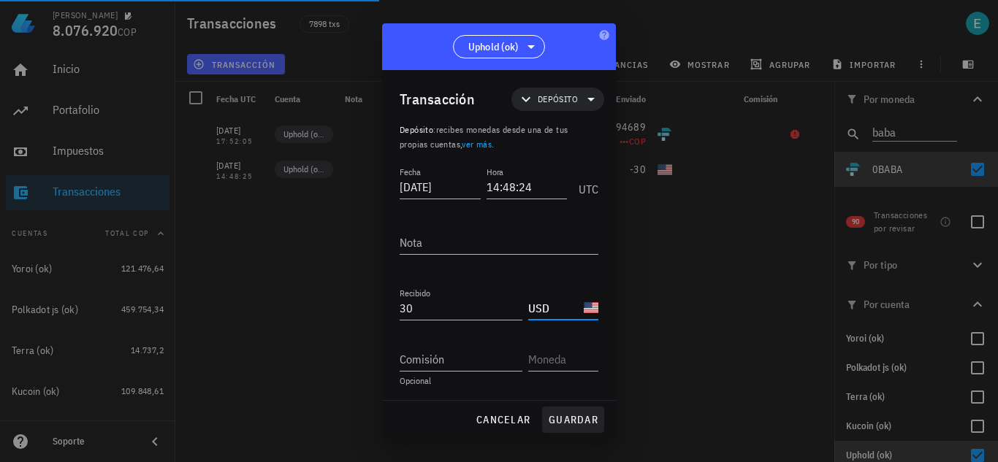
type input "USD"
click at [579, 413] on button "guardar" at bounding box center [573, 420] width 62 height 26
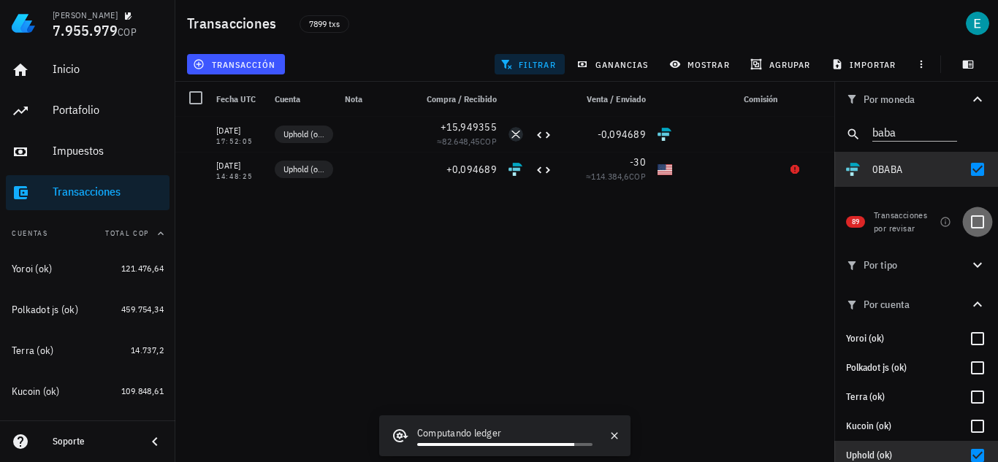
click at [971, 221] on div at bounding box center [977, 222] width 25 height 25
checkbox input "true"
click at [969, 167] on div at bounding box center [977, 169] width 25 height 25
checkbox input "false"
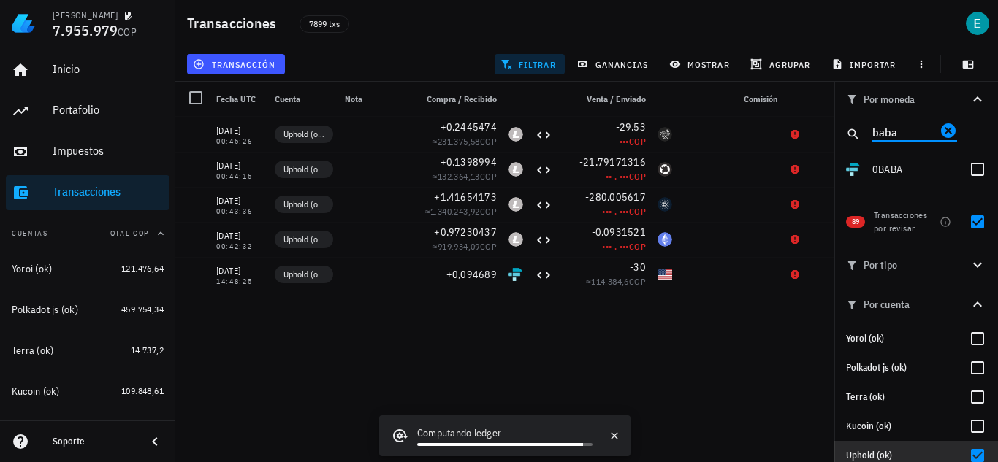
drag, startPoint x: 900, startPoint y: 137, endPoint x: 847, endPoint y: 129, distance: 53.9
click at [847, 129] on div "baba" at bounding box center [916, 134] width 164 height 35
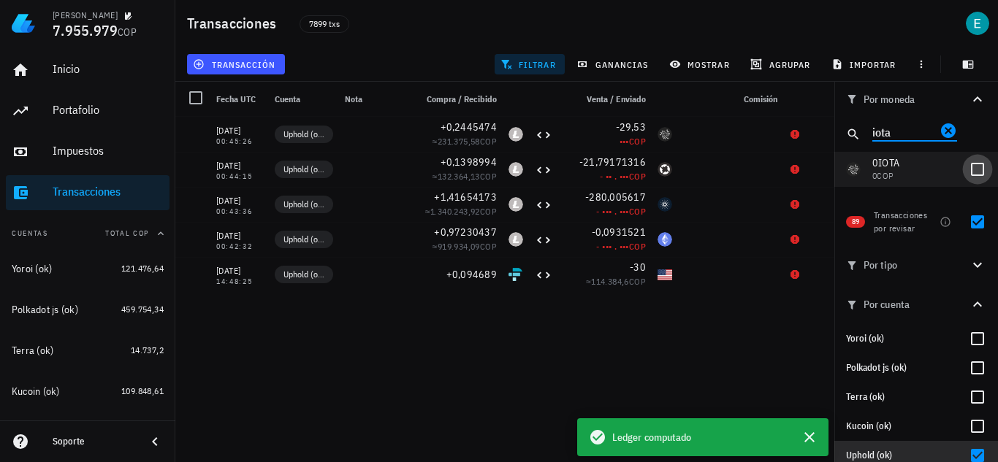
type input "iota"
click at [969, 170] on div at bounding box center [977, 169] width 25 height 25
checkbox input "true"
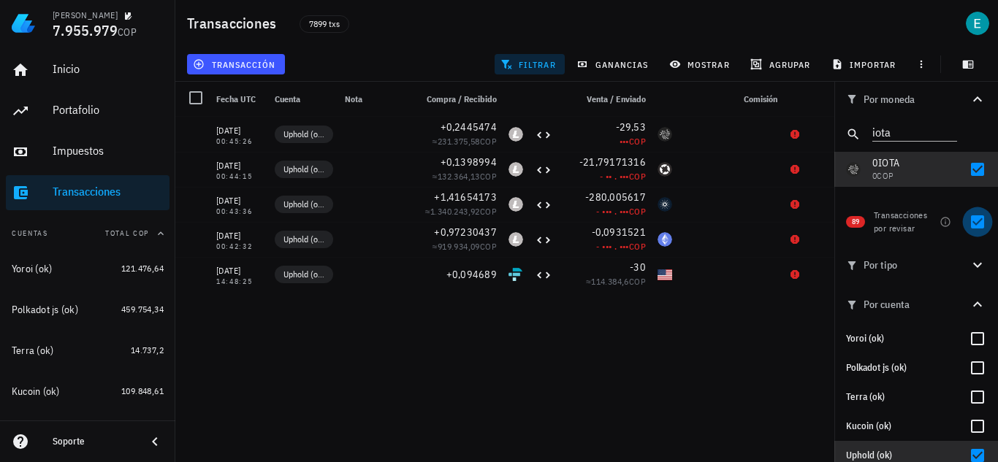
click at [965, 224] on div at bounding box center [977, 222] width 25 height 25
checkbox input "false"
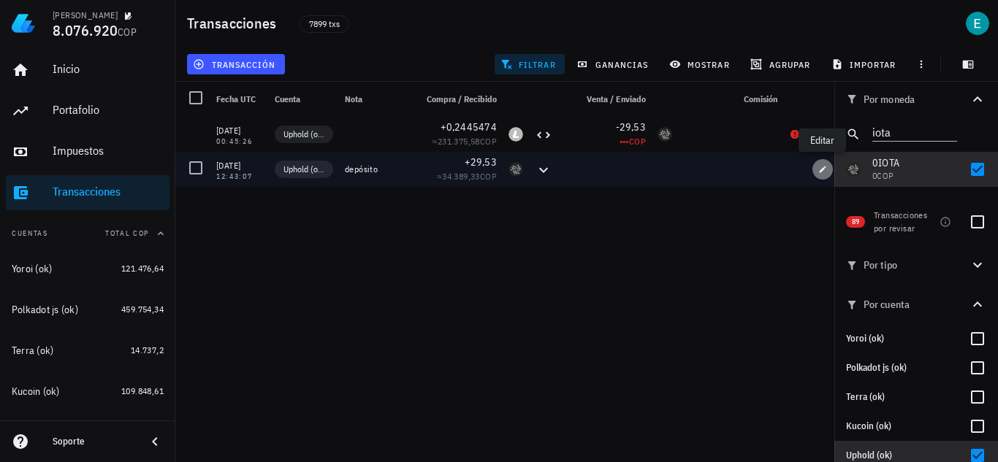
click at [824, 168] on icon "button" at bounding box center [823, 169] width 7 height 7
type input "[DATE]"
type input "12:43:07"
type textarea "depósito"
type input "29,53"
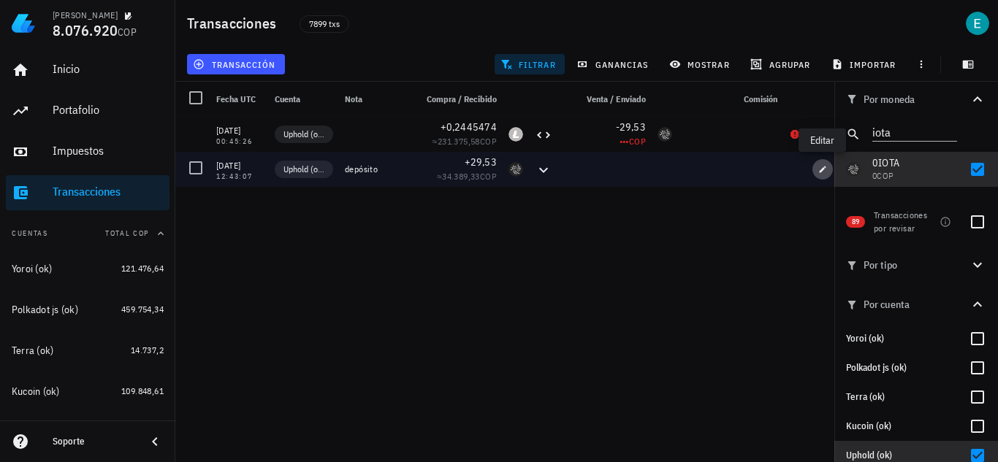
type input "IOTA"
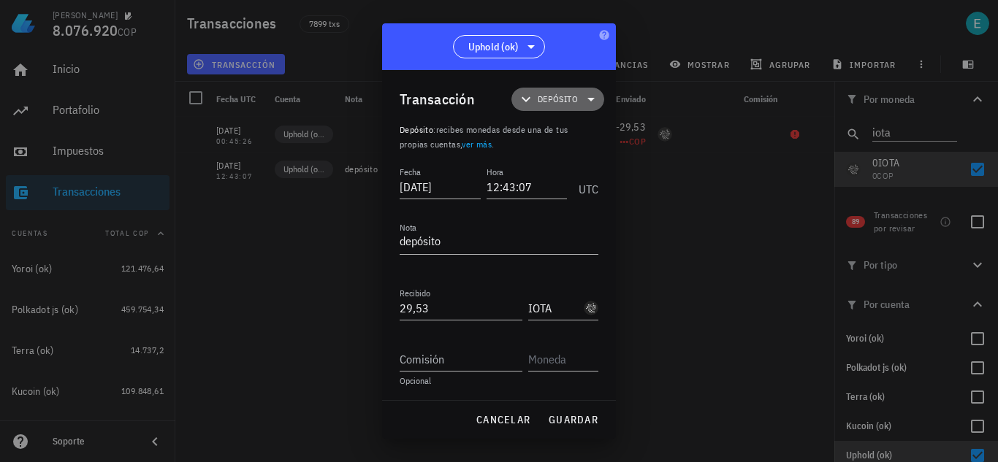
click at [522, 92] on icon at bounding box center [526, 100] width 18 height 18
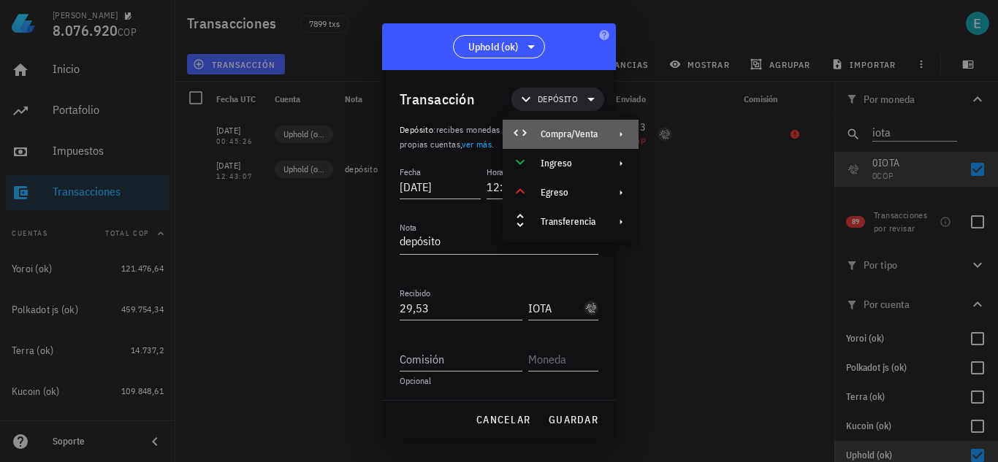
click at [556, 131] on div "Compra/Venta" at bounding box center [569, 135] width 57 height 12
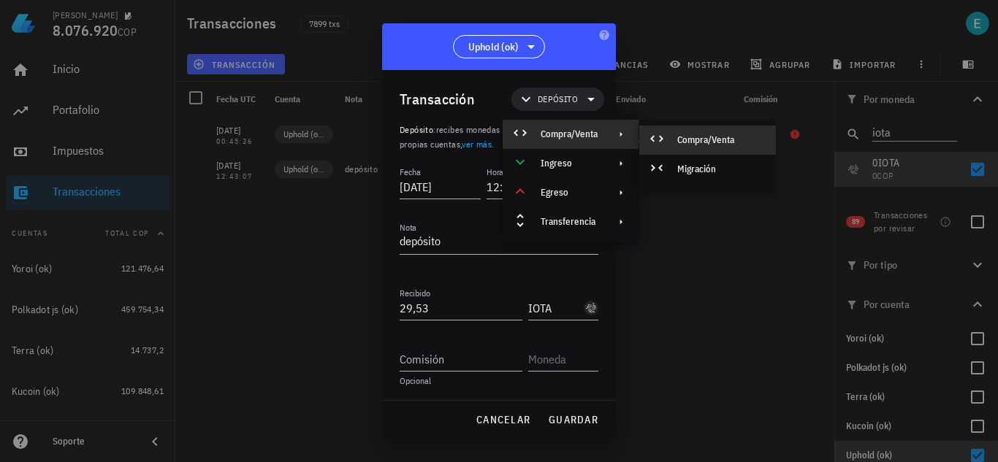
click at [679, 132] on div "Compra/Venta" at bounding box center [707, 140] width 137 height 29
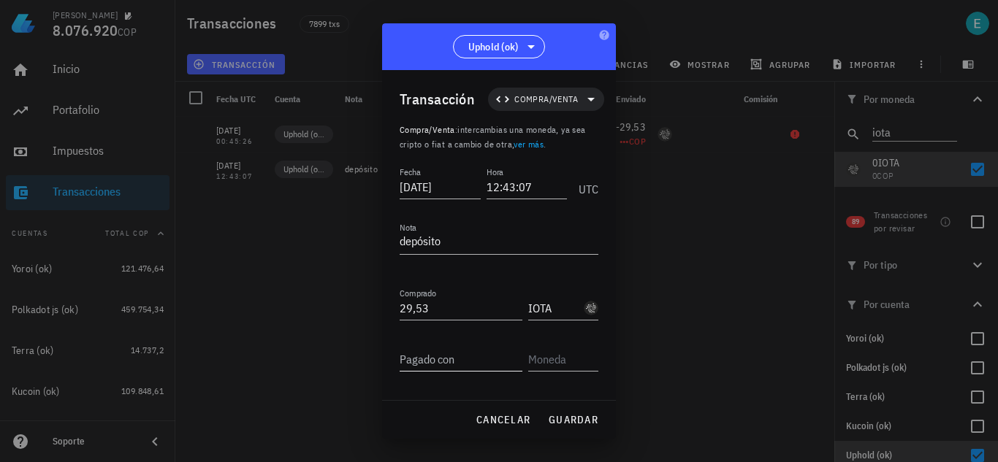
click at [454, 354] on input "Pagado con" at bounding box center [461, 359] width 123 height 23
type input "10"
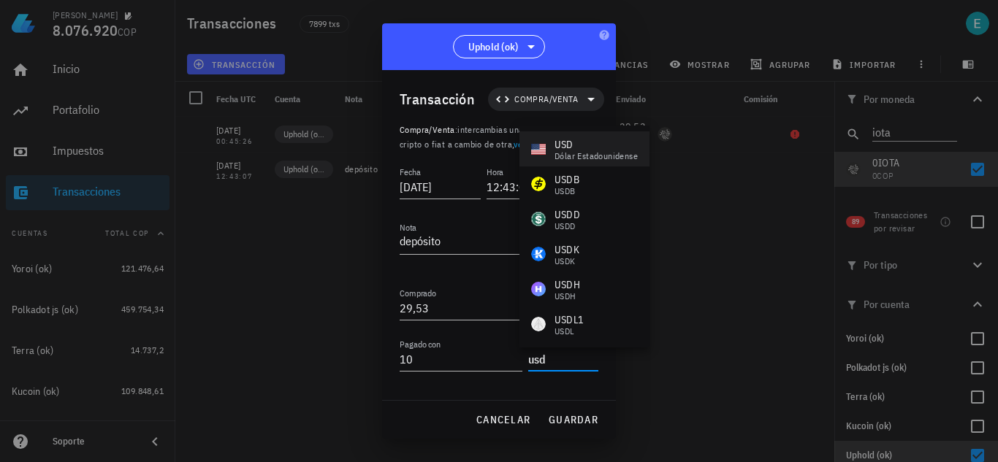
click at [562, 158] on div "dólar estadounidense" at bounding box center [595, 156] width 83 height 9
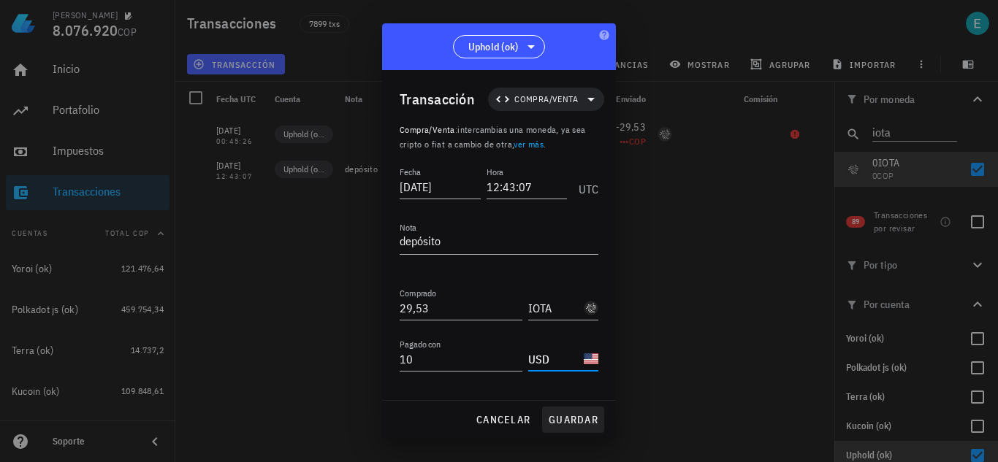
type input "USD"
click at [557, 417] on span "guardar" at bounding box center [573, 419] width 50 height 13
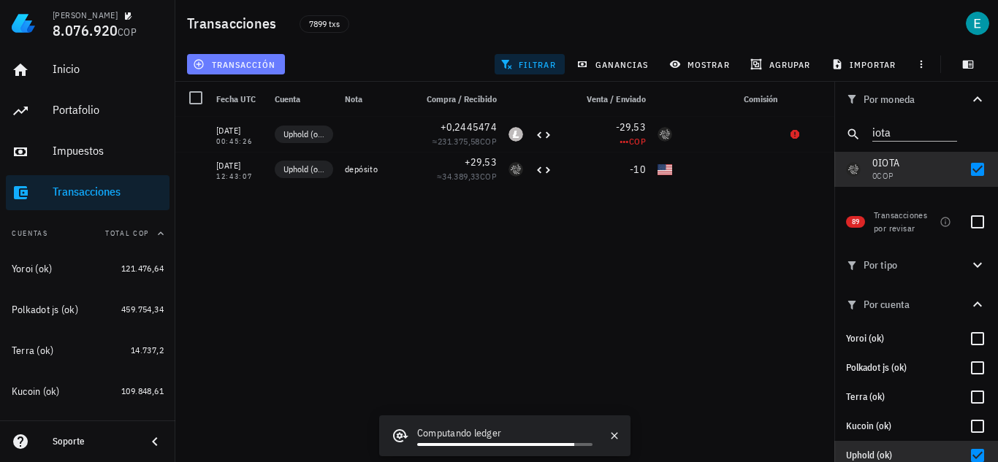
click at [254, 65] on span "transacción" at bounding box center [236, 64] width 80 height 12
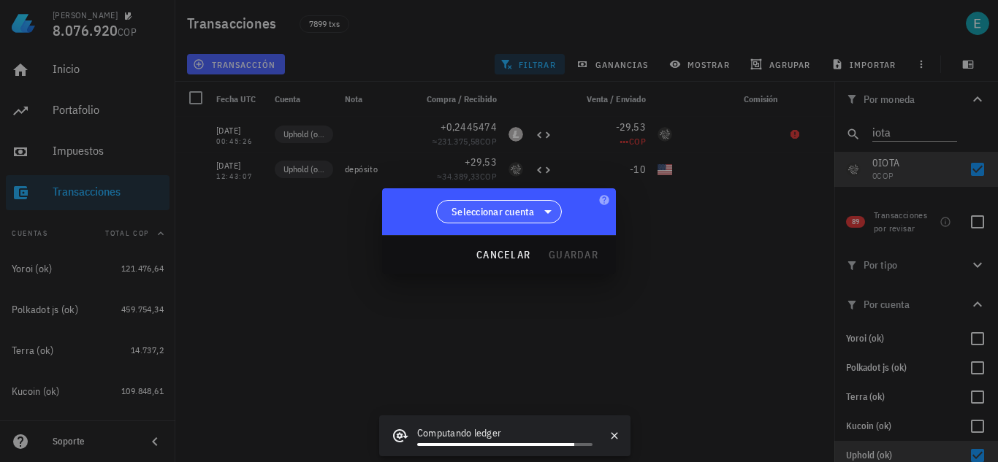
click at [554, 216] on icon at bounding box center [548, 212] width 18 height 18
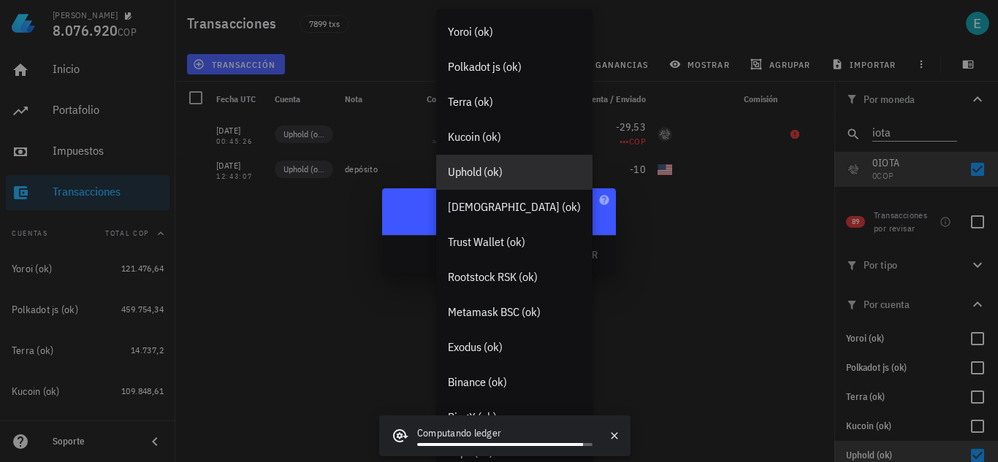
click at [507, 172] on div "Uphold (ok)" at bounding box center [514, 172] width 133 height 14
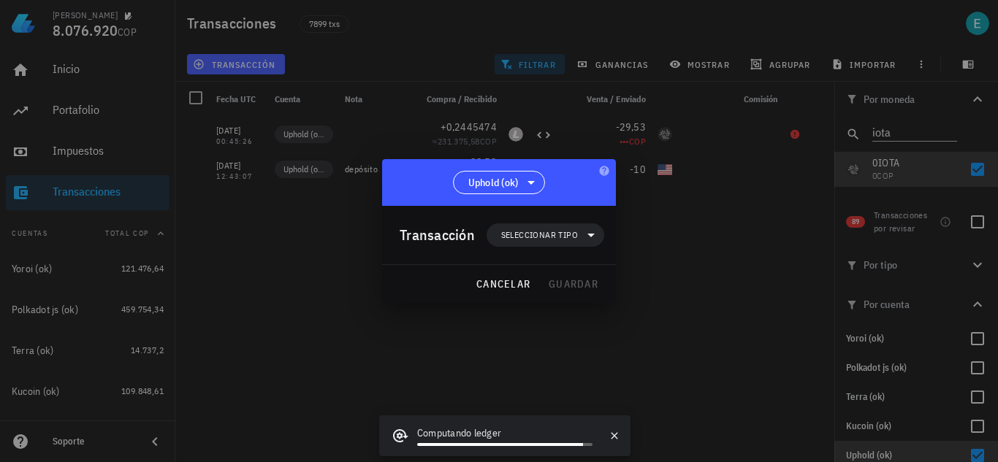
click at [522, 249] on div "Transacción Seleccionar tipo" at bounding box center [502, 235] width 205 height 58
click at [526, 240] on span "Seleccionar tipo" at bounding box center [539, 235] width 77 height 15
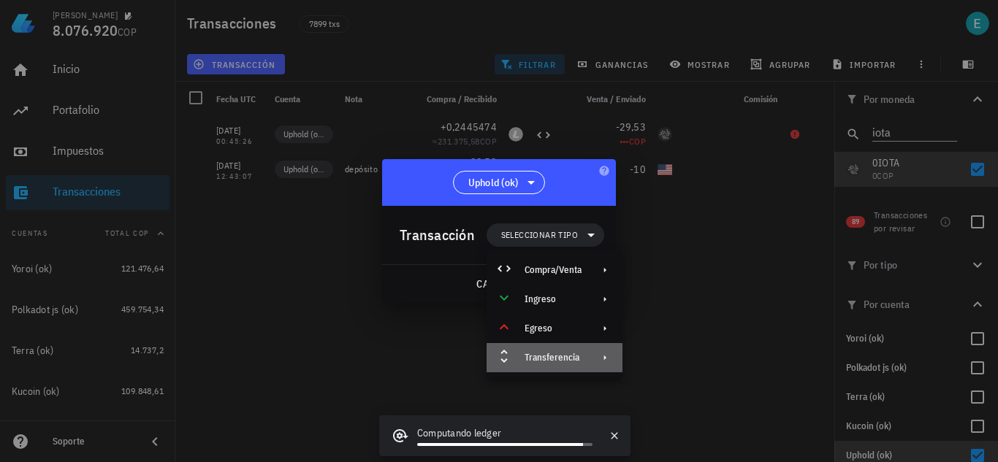
click at [571, 356] on div "Transferencia" at bounding box center [553, 358] width 57 height 12
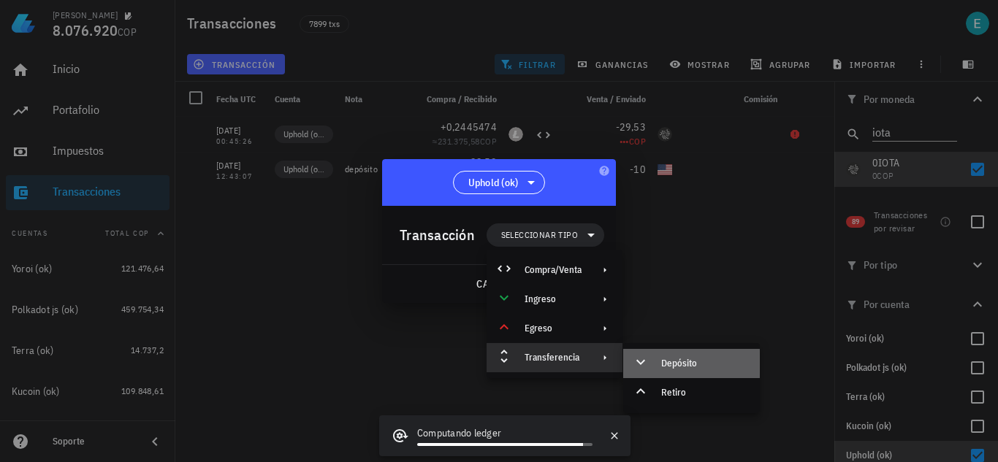
click at [642, 363] on icon at bounding box center [640, 361] width 9 height 5
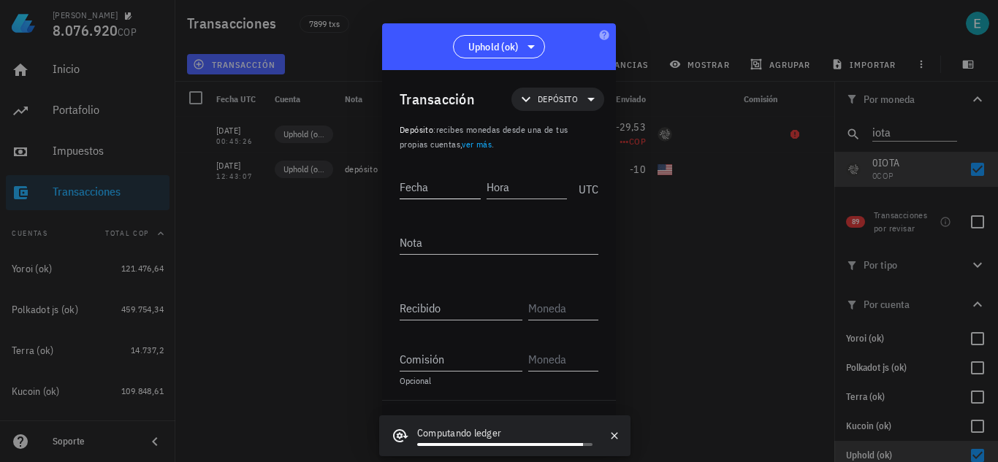
click at [433, 183] on input "Fecha" at bounding box center [440, 186] width 81 height 23
type input "[DATE]"
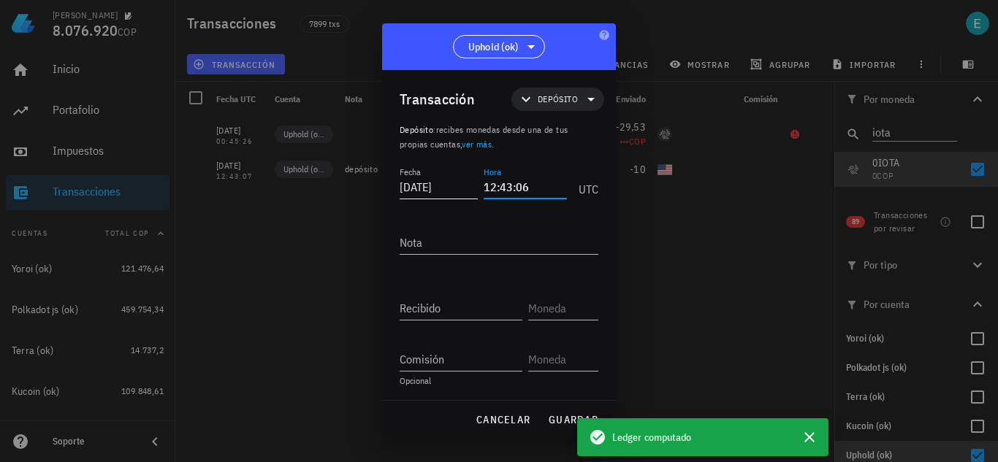
type input "12:43:06"
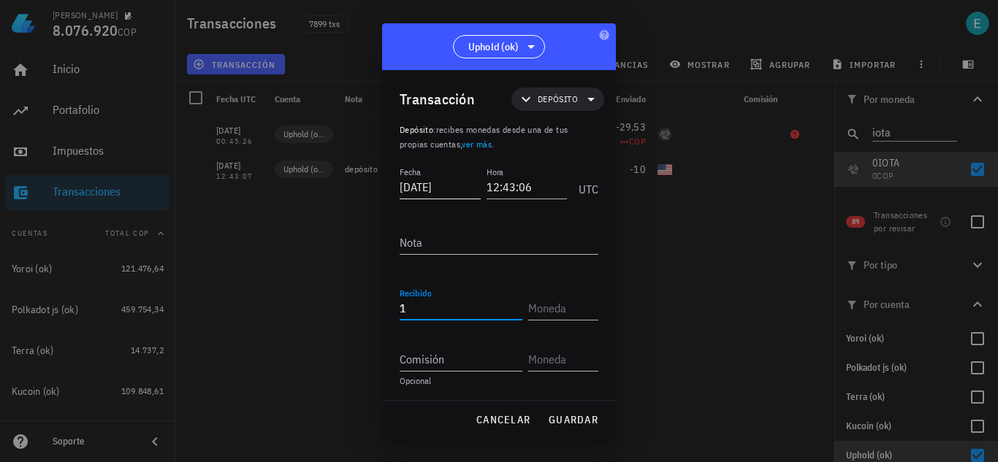
type input "10"
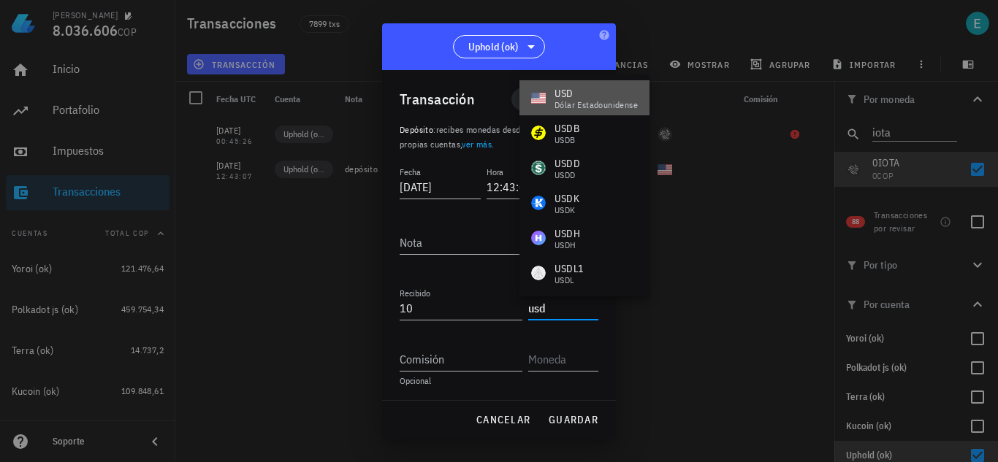
click at [557, 109] on div "dólar estadounidense" at bounding box center [595, 105] width 83 height 9
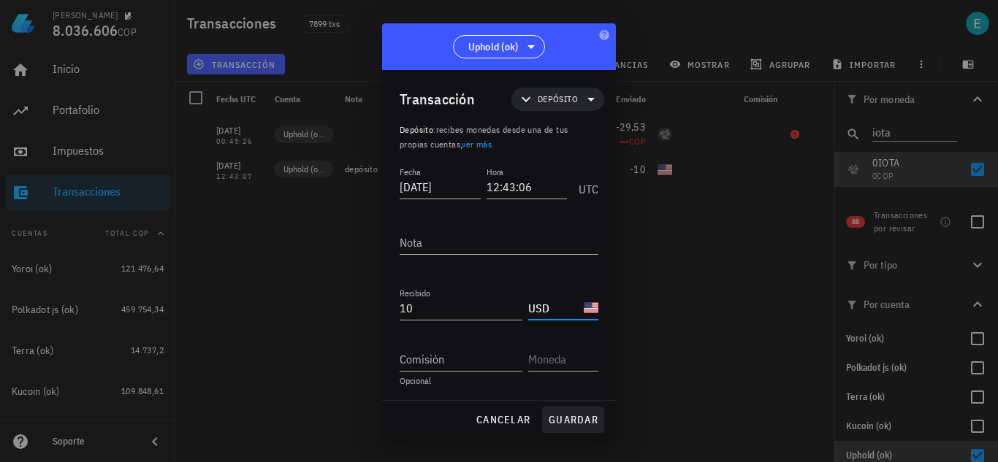
type input "USD"
click at [580, 419] on span "guardar" at bounding box center [573, 419] width 50 height 13
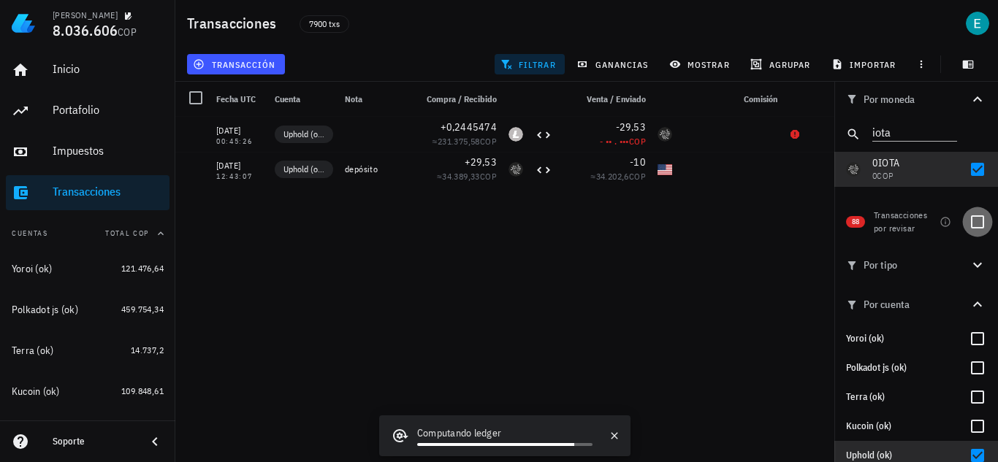
click at [971, 225] on div at bounding box center [977, 222] width 25 height 25
checkbox input "true"
click at [967, 168] on div at bounding box center [977, 169] width 25 height 25
checkbox input "false"
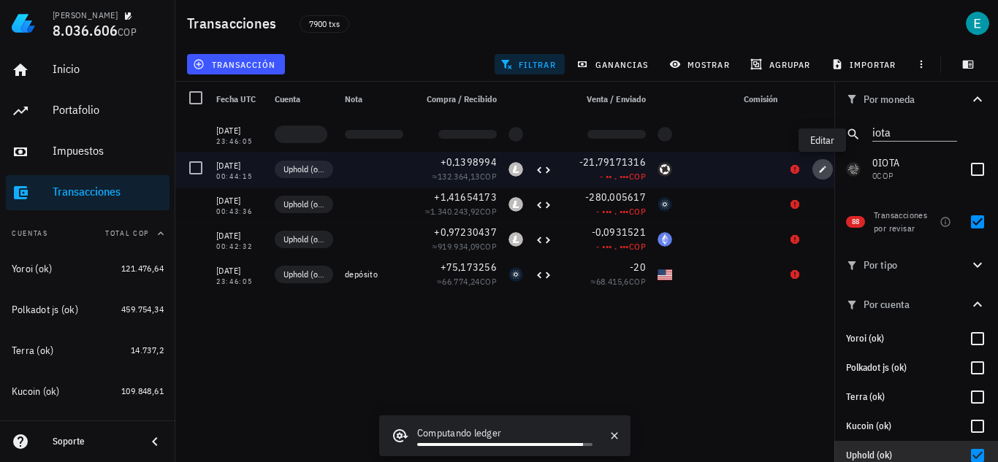
click at [825, 174] on button "button" at bounding box center [822, 169] width 20 height 20
type input "[DATE]"
type input "00:44:15"
type input "0,1398994"
type input "LTC"
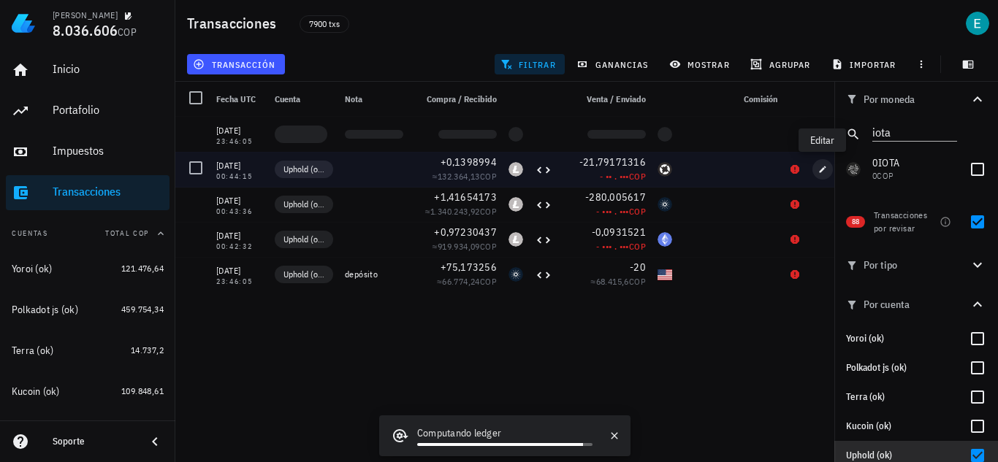
type input "21,79171316"
type input "ZRX"
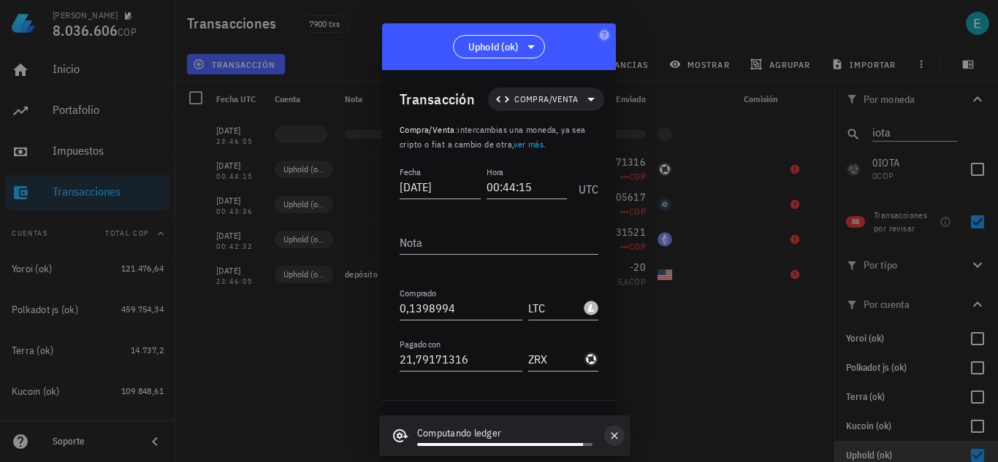
click at [609, 435] on icon "button" at bounding box center [615, 436] width 12 height 12
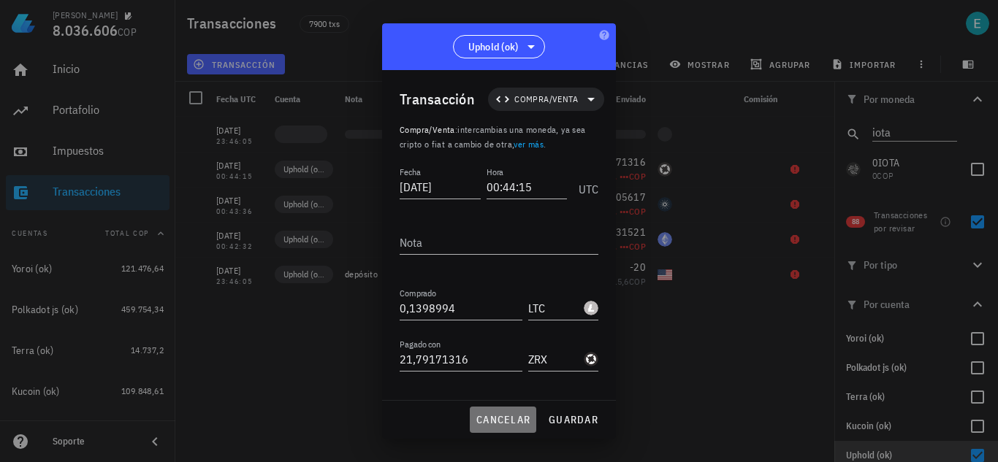
click at [516, 412] on button "cancelar" at bounding box center [503, 420] width 66 height 26
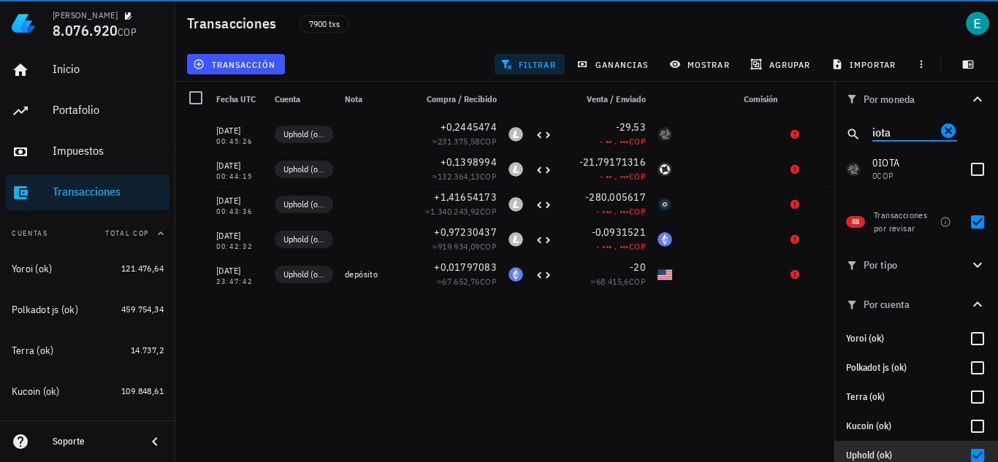
drag, startPoint x: 868, startPoint y: 137, endPoint x: 839, endPoint y: 132, distance: 28.8
click at [839, 132] on div "iota" at bounding box center [916, 134] width 164 height 35
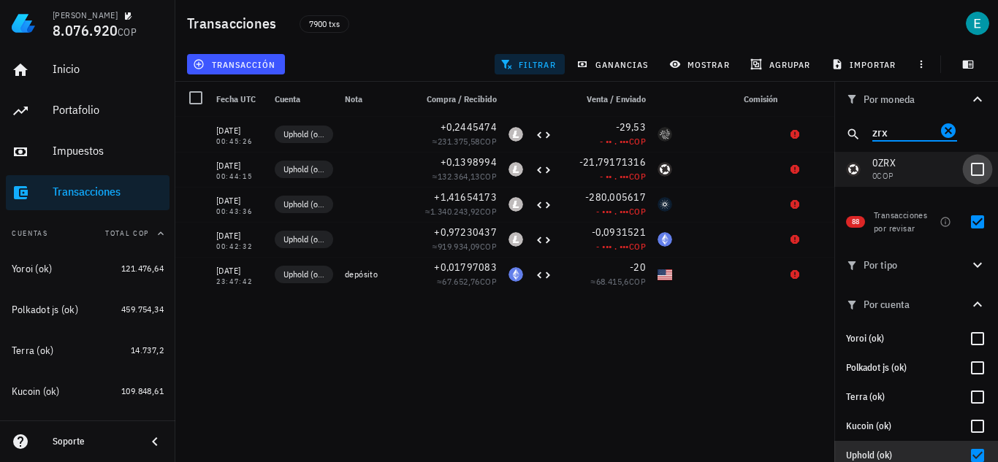
type input "zrx"
drag, startPoint x: 965, startPoint y: 167, endPoint x: 963, endPoint y: 224, distance: 56.3
click at [965, 168] on div at bounding box center [977, 169] width 25 height 25
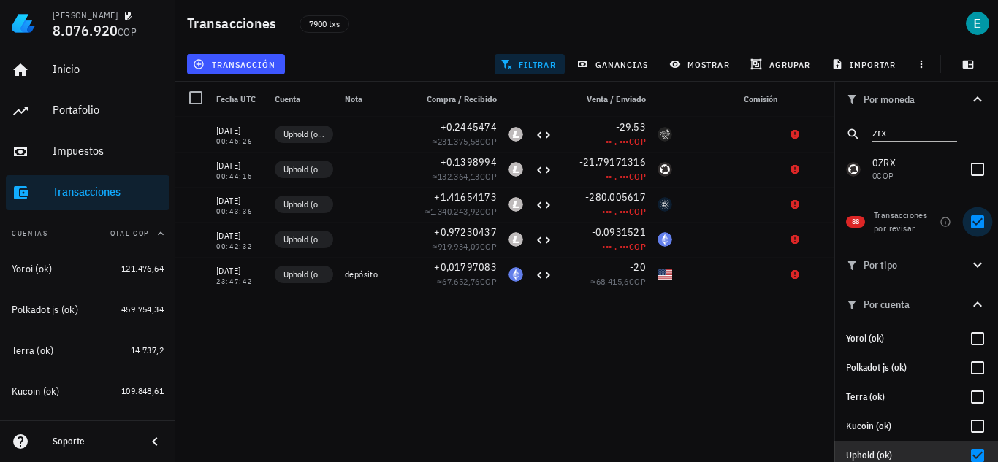
checkbox input "true"
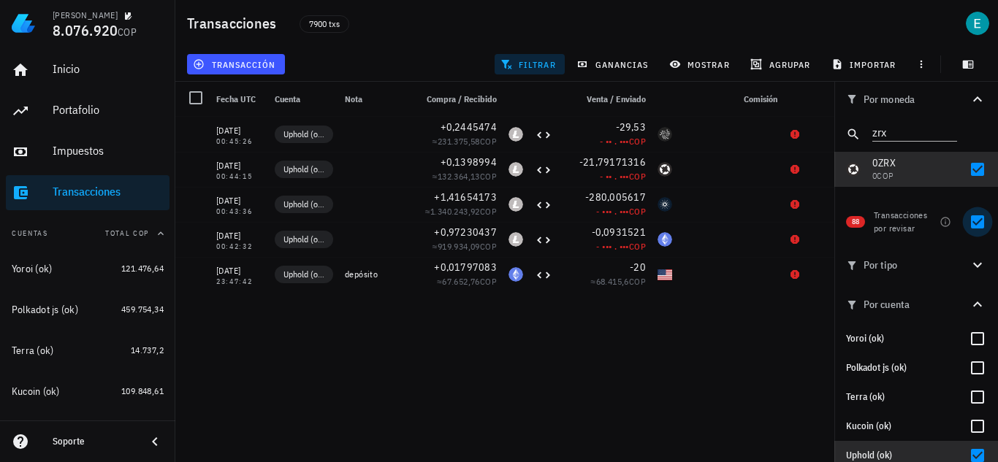
click at [968, 218] on div at bounding box center [977, 222] width 25 height 25
checkbox input "false"
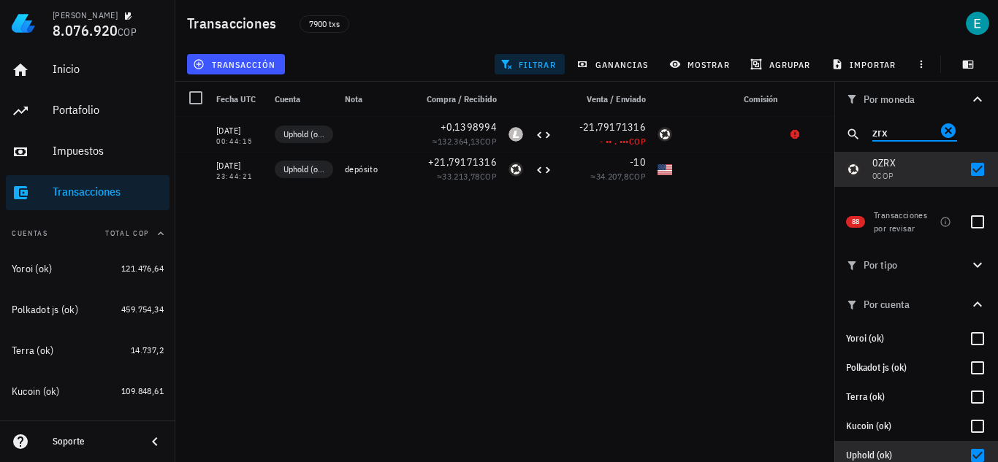
drag, startPoint x: 901, startPoint y: 135, endPoint x: 848, endPoint y: 126, distance: 53.3
click at [848, 126] on div "zrx" at bounding box center [916, 134] width 164 height 35
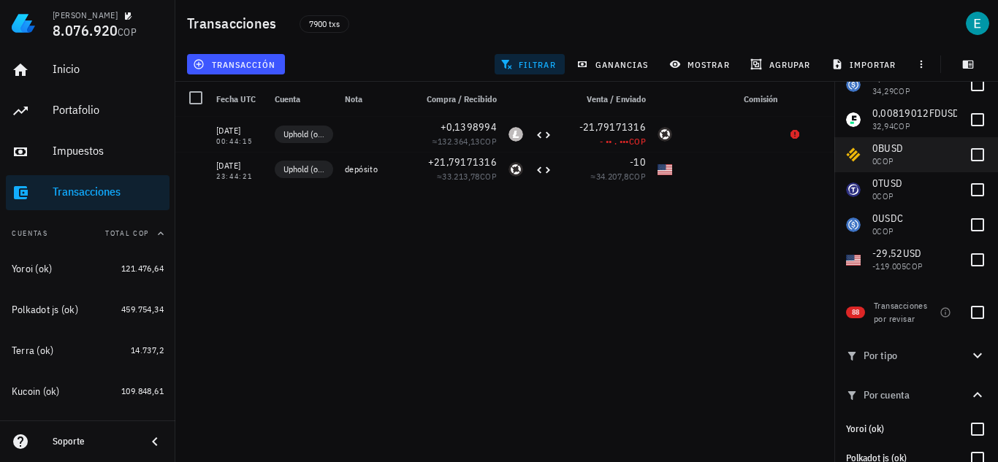
scroll to position [73, 0]
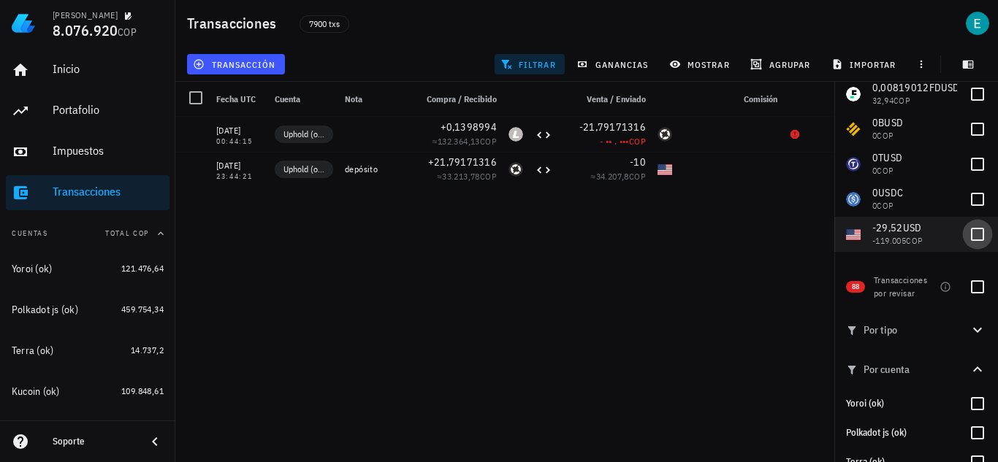
type input "usd"
click at [965, 234] on div at bounding box center [977, 234] width 25 height 25
checkbox input "true"
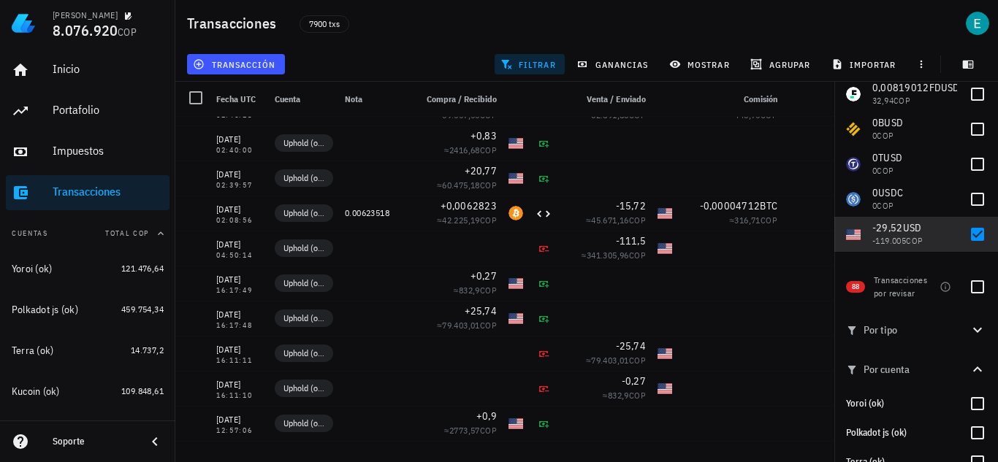
scroll to position [4018, 0]
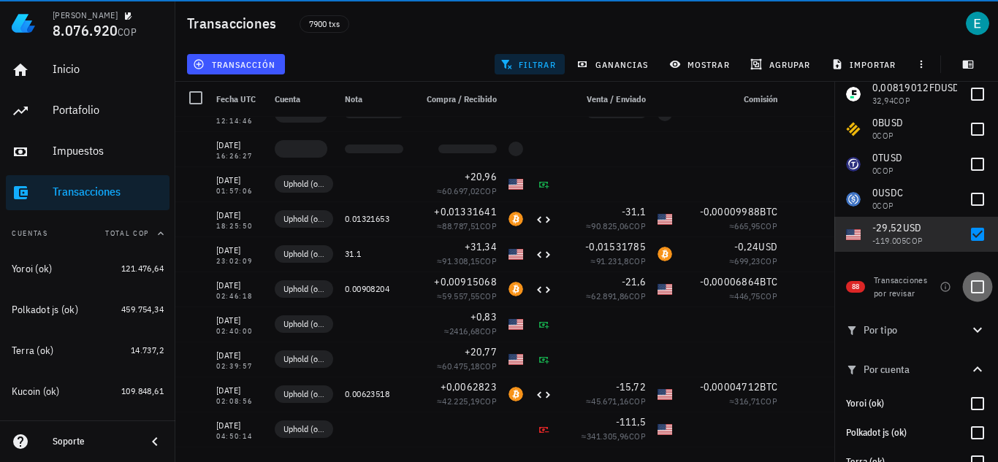
click at [971, 291] on div at bounding box center [977, 287] width 25 height 25
checkbox input "true"
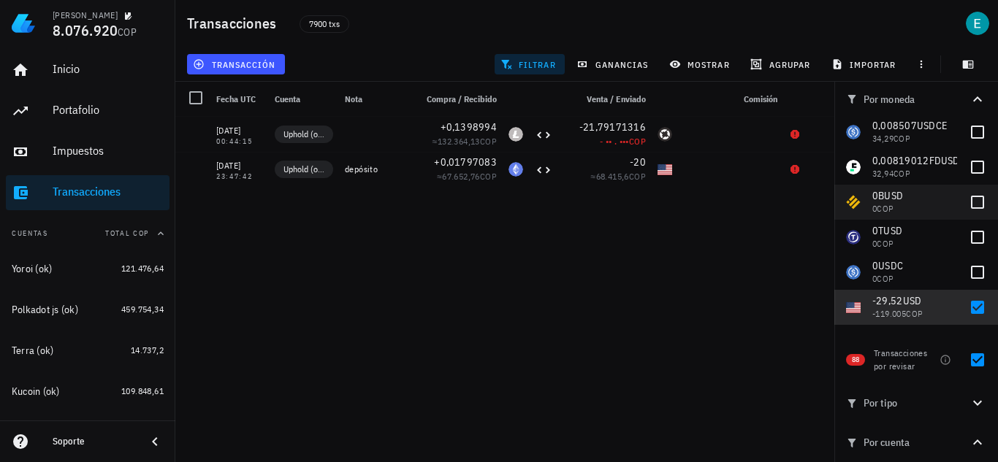
scroll to position [0, 0]
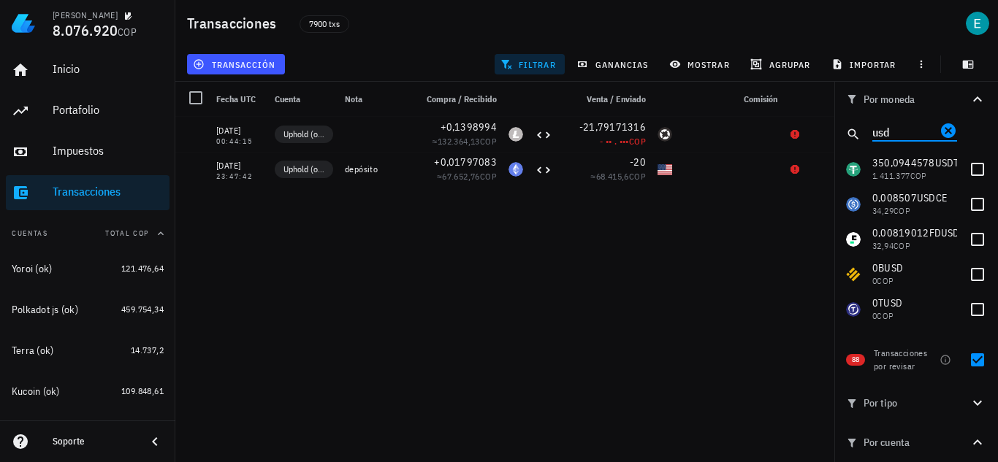
drag, startPoint x: 895, startPoint y: 135, endPoint x: 840, endPoint y: 132, distance: 54.9
click at [840, 132] on div "usd" at bounding box center [916, 134] width 164 height 35
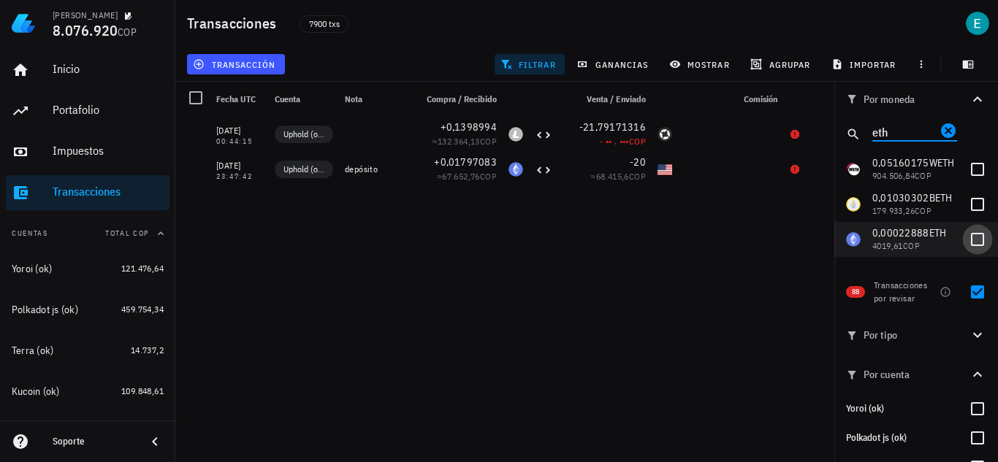
type input "eth"
click at [973, 232] on div at bounding box center [977, 239] width 25 height 25
checkbox input "true"
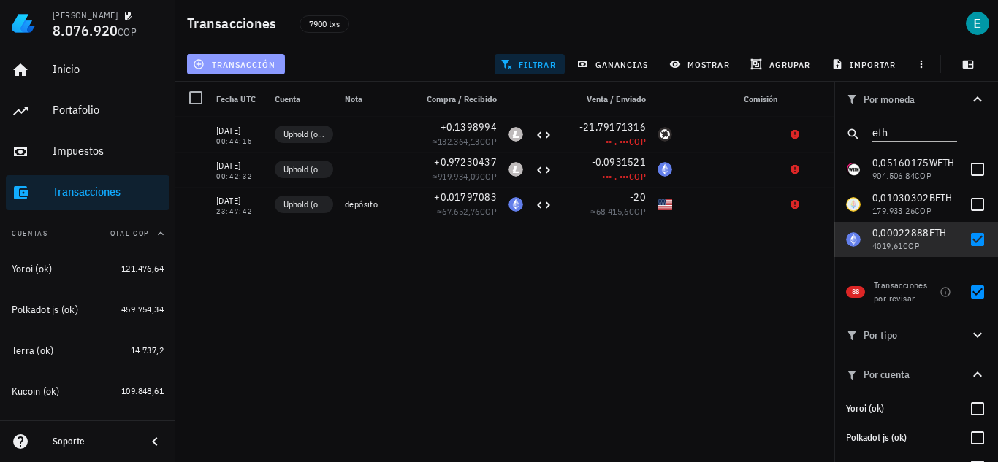
click at [256, 58] on span "transacción" at bounding box center [236, 64] width 80 height 12
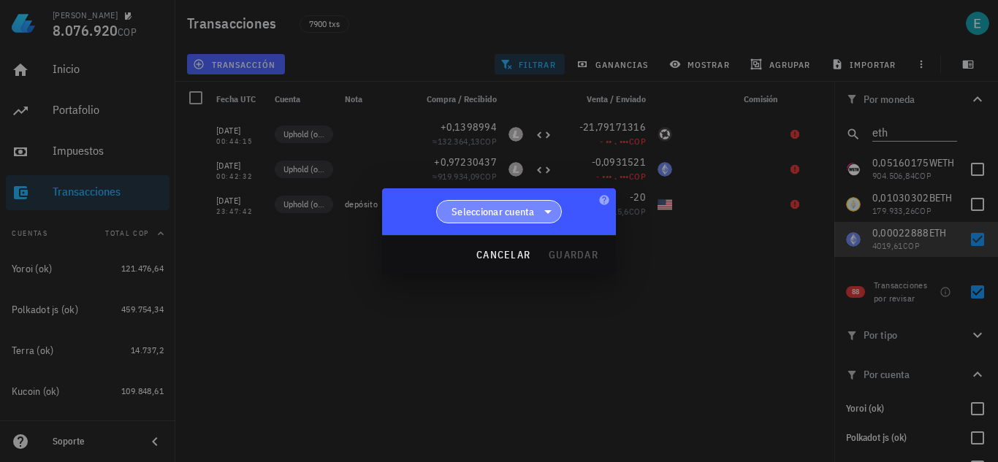
click at [498, 208] on span "Seleccionar cuenta" at bounding box center [492, 212] width 83 height 15
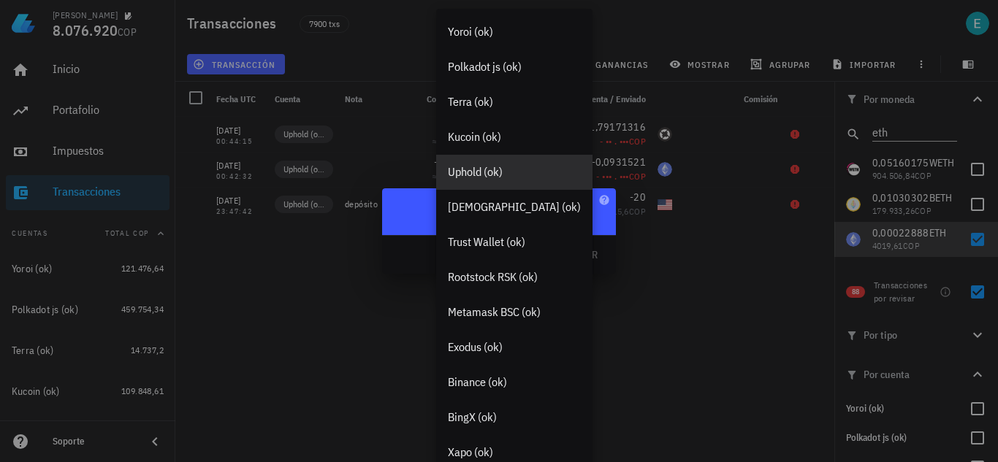
click at [490, 174] on div "Uphold (ok)" at bounding box center [514, 172] width 133 height 14
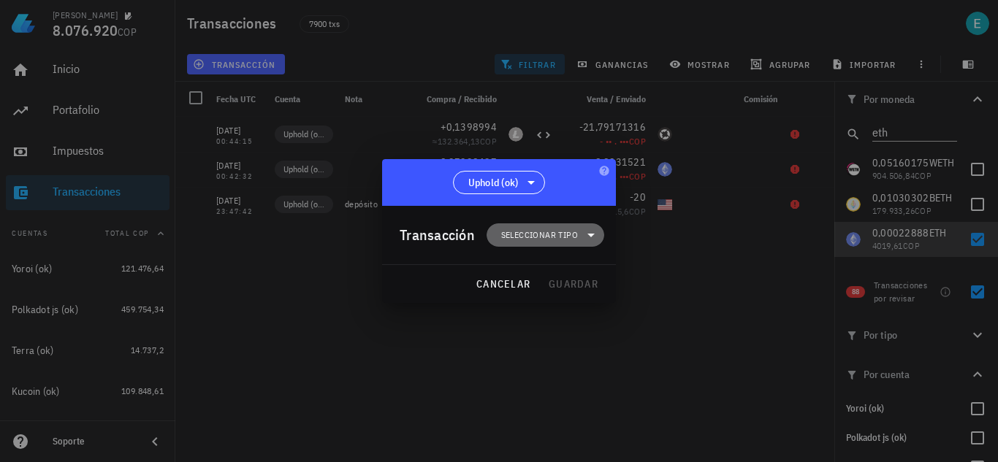
click at [518, 232] on span "Seleccionar tipo" at bounding box center [539, 235] width 77 height 15
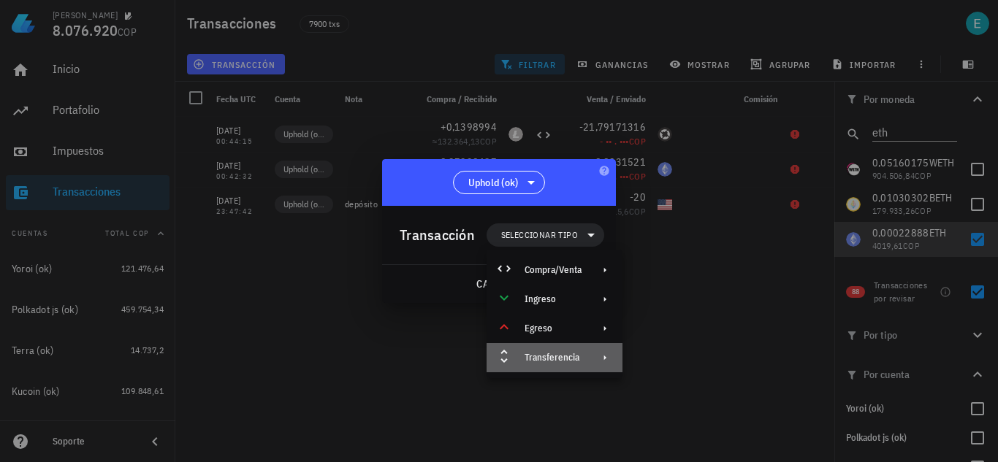
click at [571, 352] on div "Transferencia" at bounding box center [555, 357] width 136 height 29
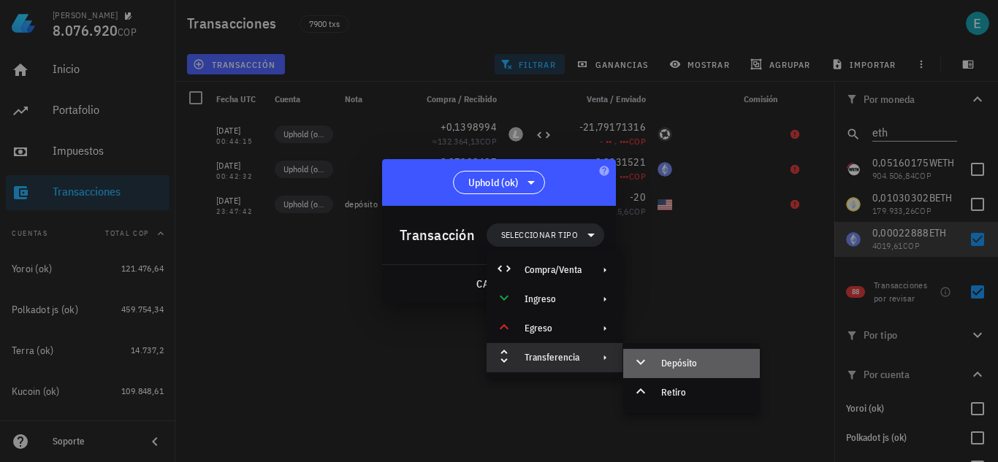
click at [660, 361] on div "Depósito" at bounding box center [691, 363] width 137 height 29
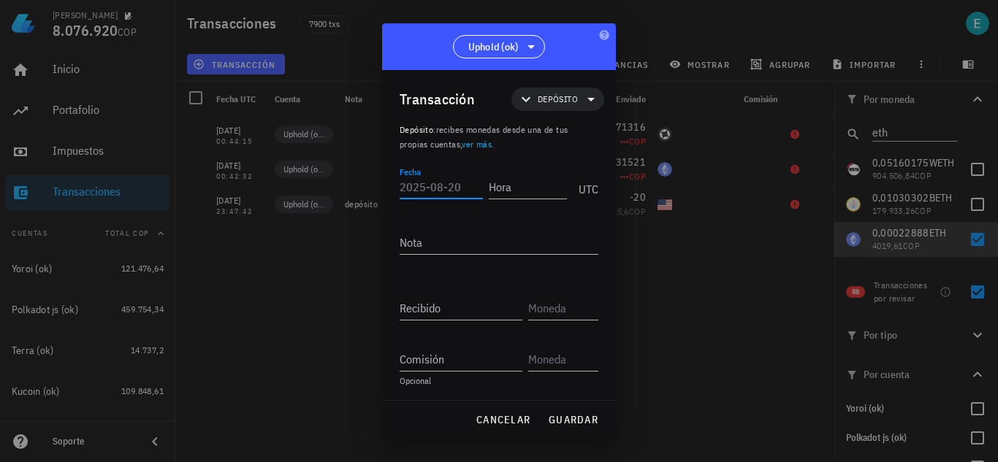
click at [453, 192] on input "Fecha" at bounding box center [441, 186] width 83 height 23
type input "[DATE]"
type input "23:47:41"
type input "20"
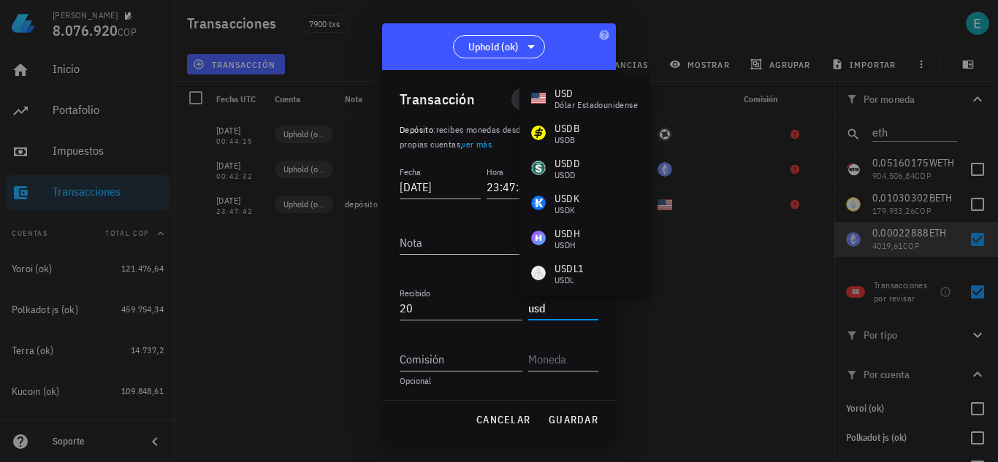
click at [561, 93] on div "USD" at bounding box center [595, 93] width 83 height 15
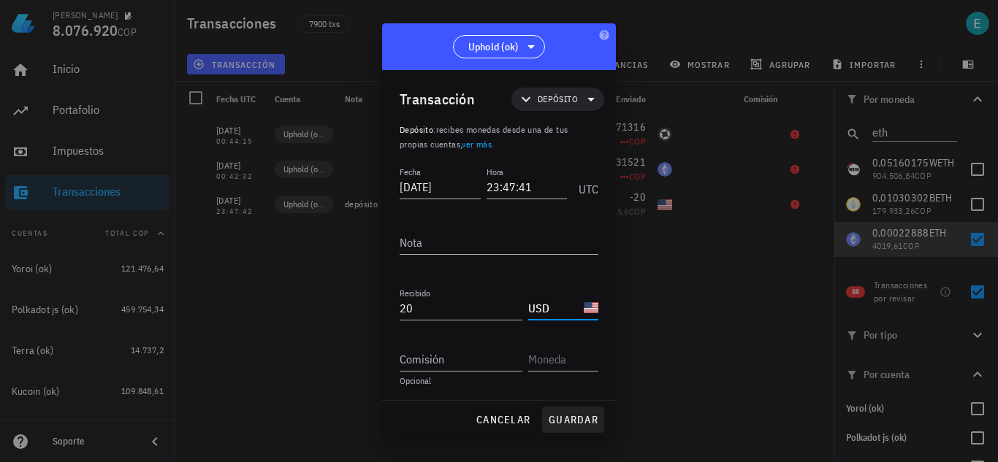
type input "USD"
click at [582, 416] on span "guardar" at bounding box center [573, 419] width 50 height 13
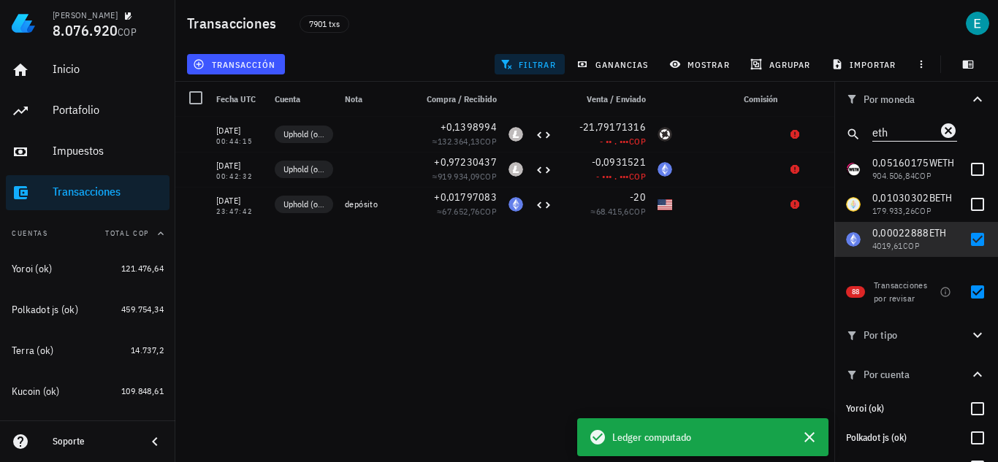
click at [942, 130] on icon "Clear" at bounding box center [948, 130] width 15 height 15
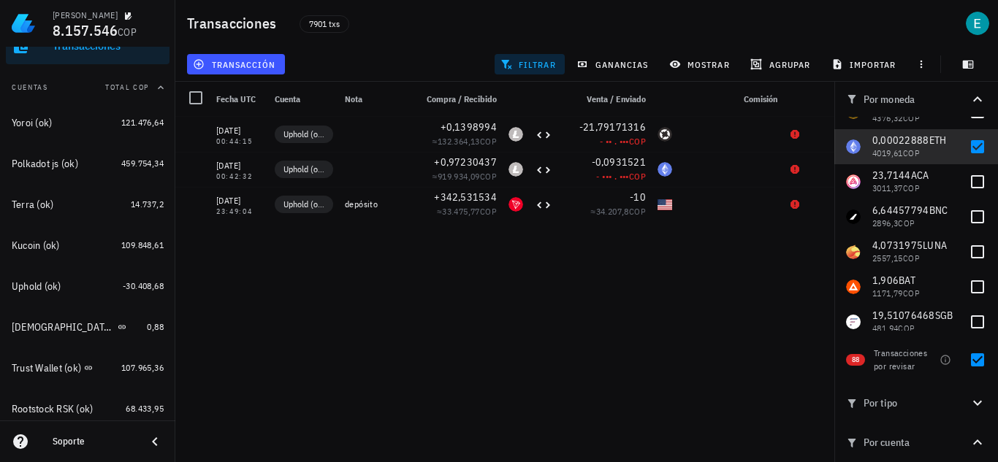
scroll to position [584, 0]
click at [965, 147] on div at bounding box center [977, 146] width 25 height 25
checkbox input "false"
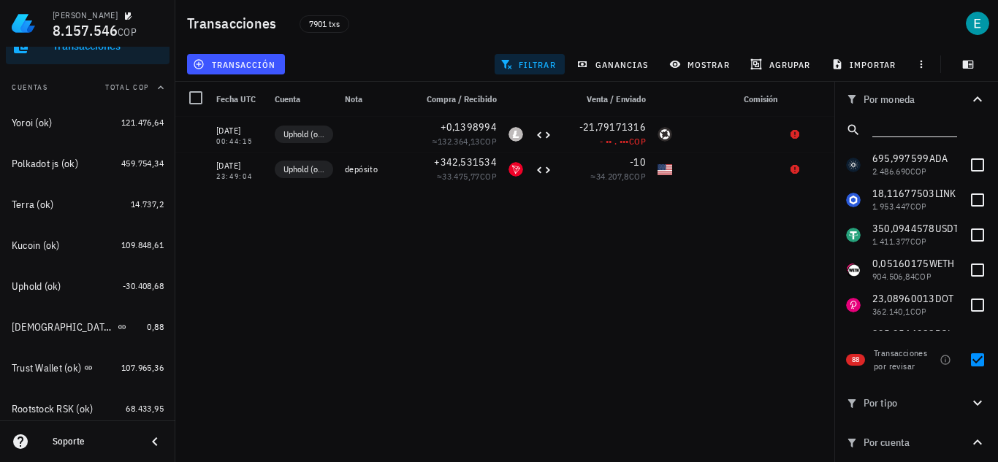
scroll to position [0, 0]
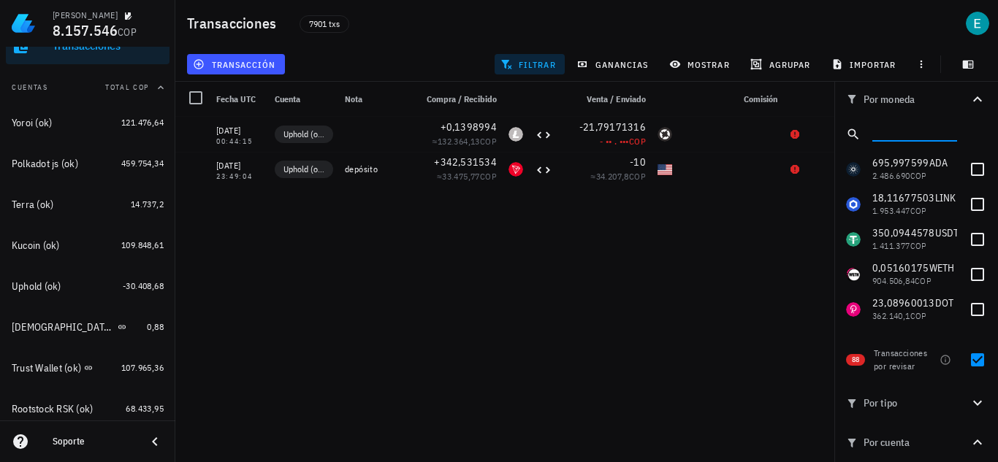
click at [907, 130] on input "text" at bounding box center [913, 131] width 82 height 19
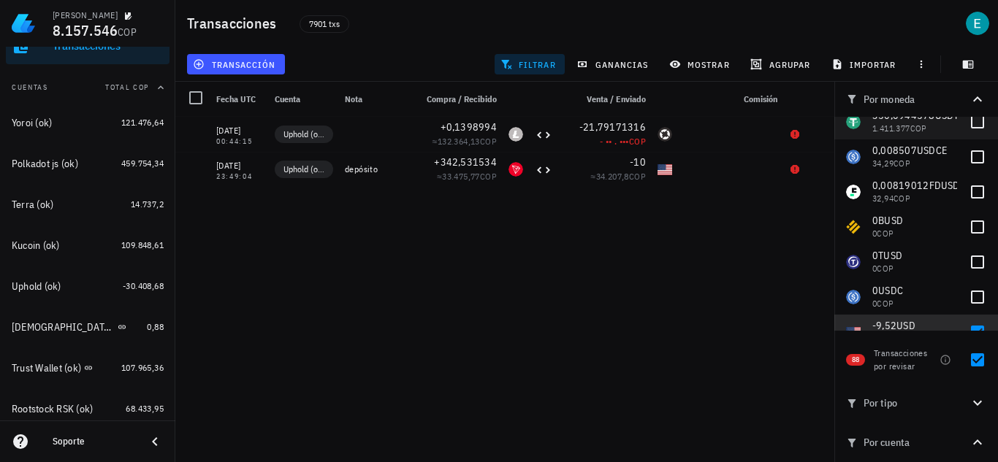
scroll to position [72, 0]
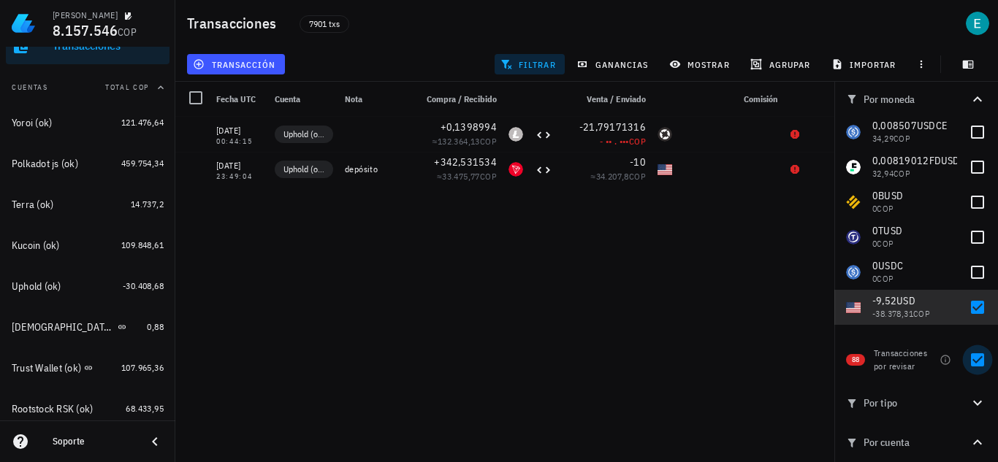
type input "usd"
click at [976, 357] on div at bounding box center [977, 360] width 25 height 25
checkbox input "false"
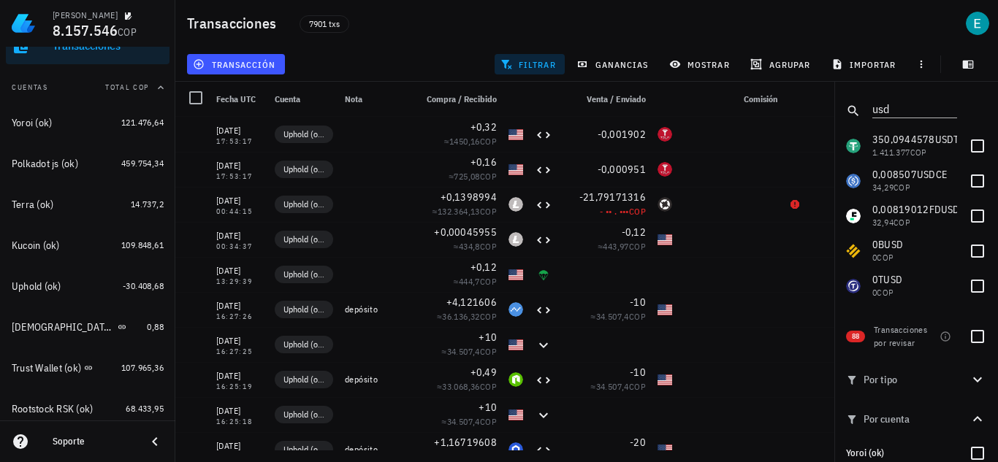
scroll to position [0, 0]
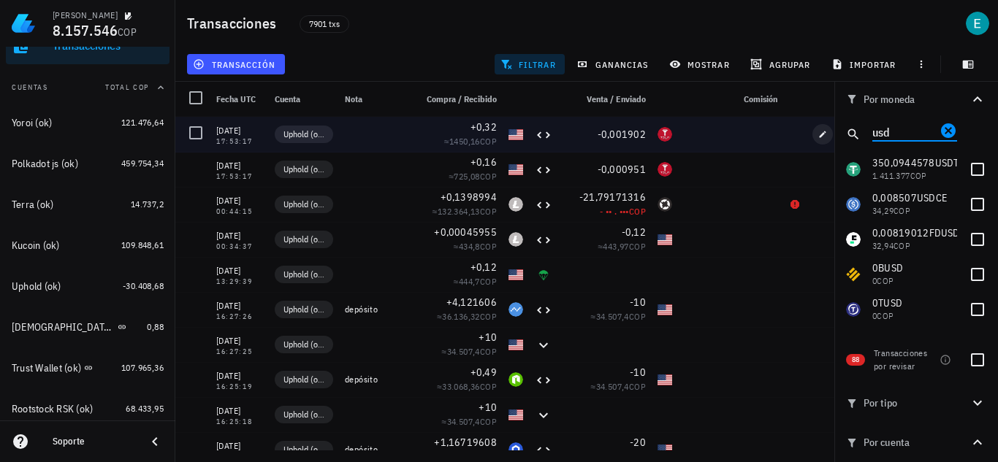
drag, startPoint x: 906, startPoint y: 137, endPoint x: 820, endPoint y: 129, distance: 85.8
click at [820, 129] on div "Transacciones 7901 txs transacción filtrar ganancias mostrar [GEOGRAPHIC_DATA] …" at bounding box center [499, 225] width 998 height 451
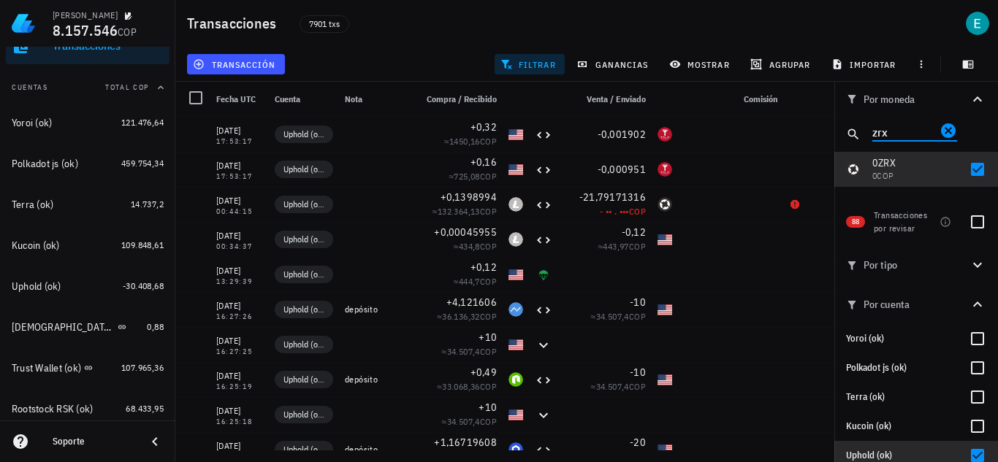
drag, startPoint x: 913, startPoint y: 130, endPoint x: 868, endPoint y: 123, distance: 45.8
click at [868, 123] on div "zrx" at bounding box center [916, 134] width 164 height 35
type input "zrx"
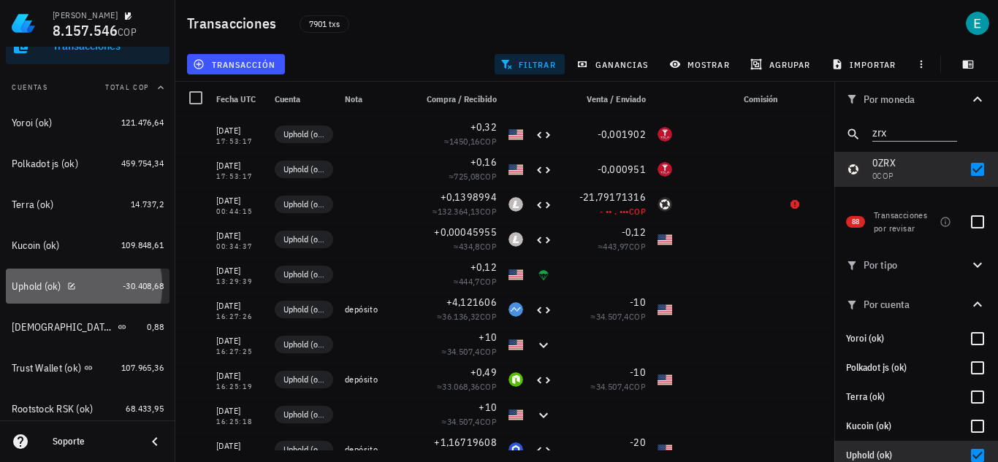
click at [94, 288] on div "Uphold (ok)" at bounding box center [64, 287] width 105 height 14
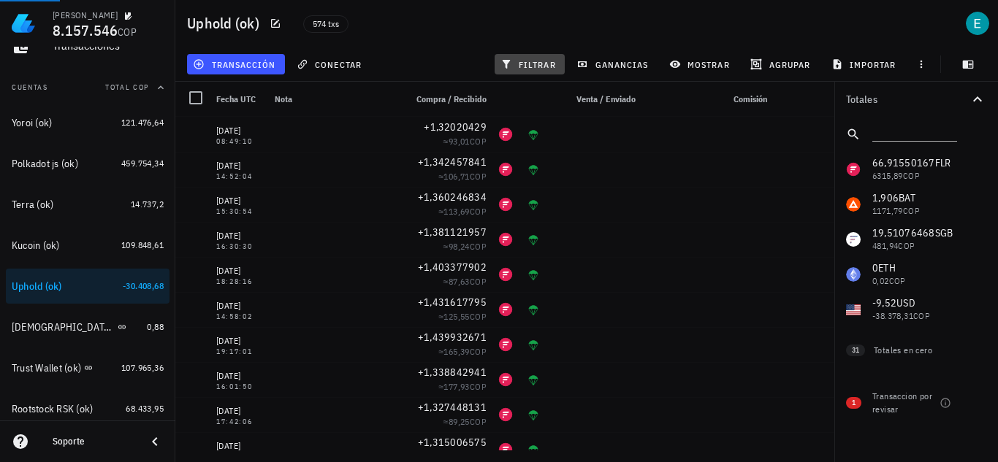
click at [544, 64] on span "filtrar" at bounding box center [529, 64] width 53 height 12
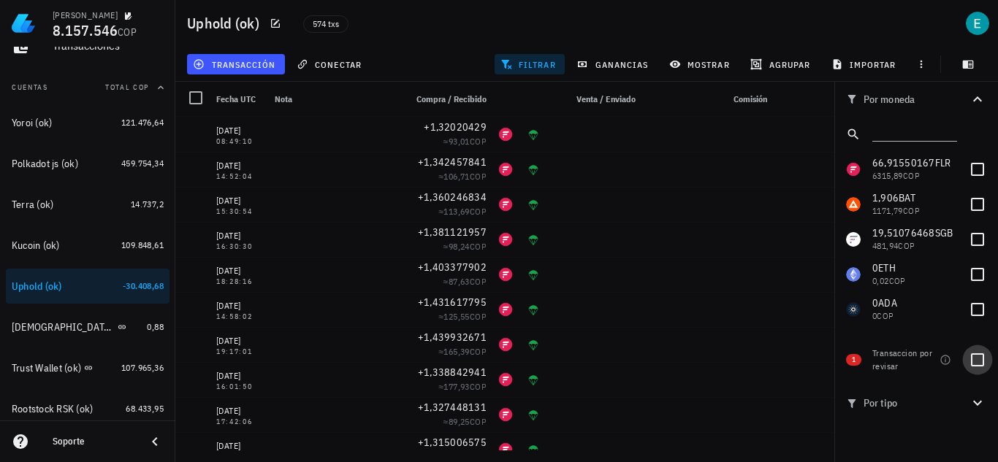
click at [986, 359] on div at bounding box center [977, 360] width 25 height 25
checkbox input "true"
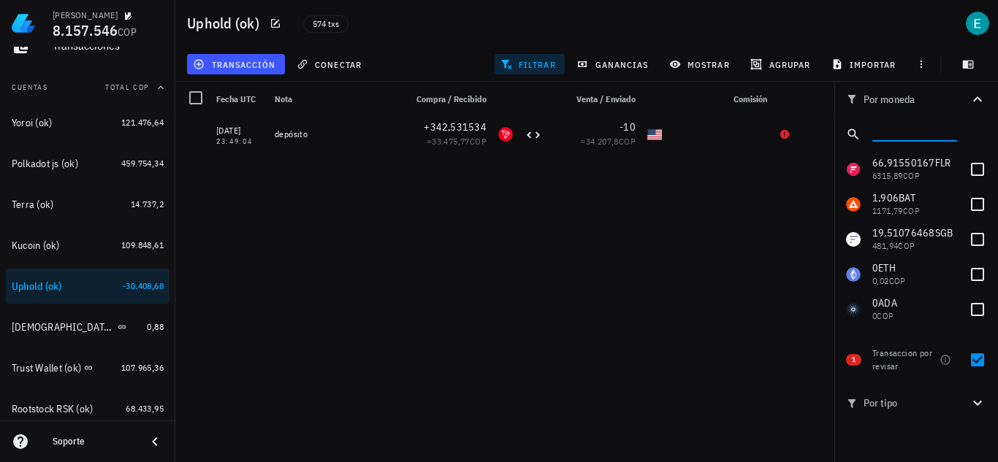
click at [901, 136] on input "text" at bounding box center [913, 131] width 82 height 19
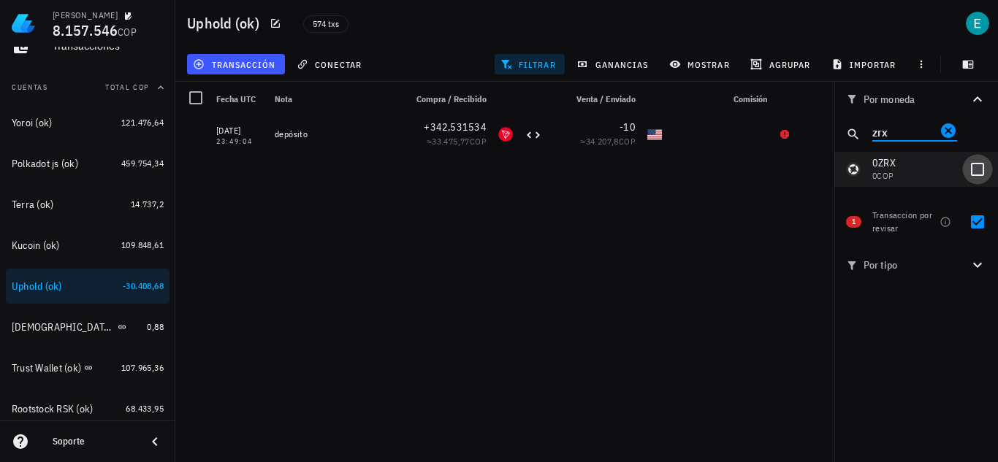
type input "zrx"
click at [969, 166] on div at bounding box center [977, 169] width 25 height 25
checkbox input "true"
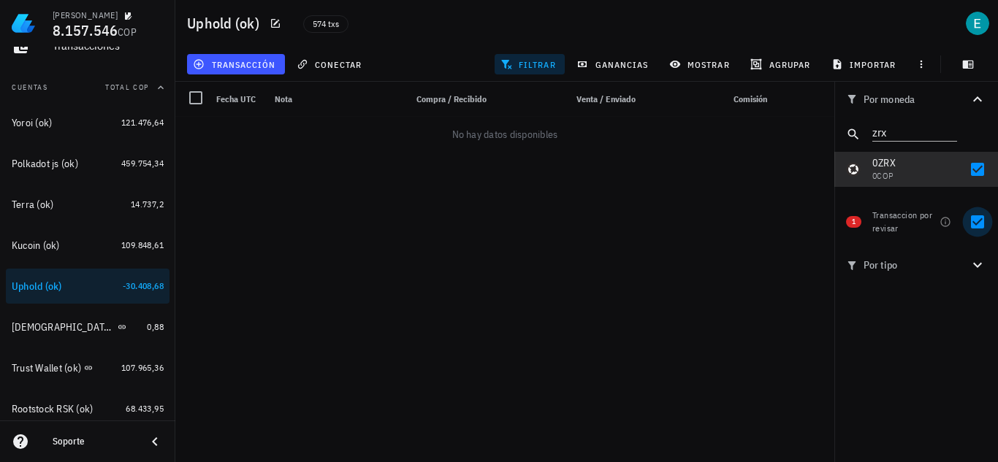
click at [977, 220] on div at bounding box center [977, 222] width 25 height 25
checkbox input "false"
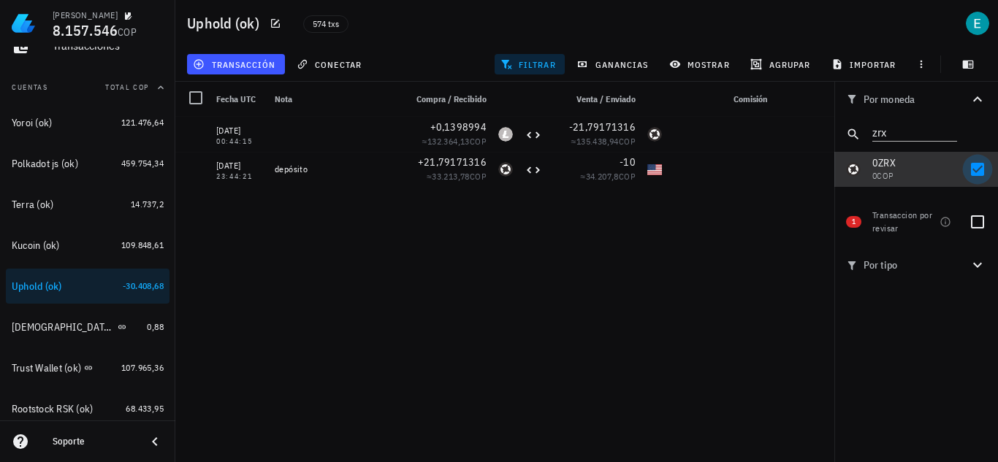
click at [975, 172] on div at bounding box center [977, 169] width 25 height 25
checkbox input "false"
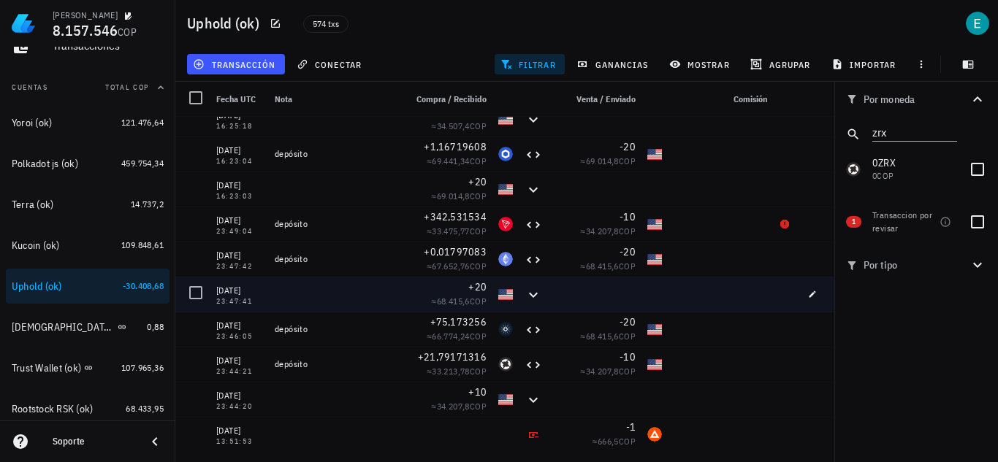
scroll to position [2776, 0]
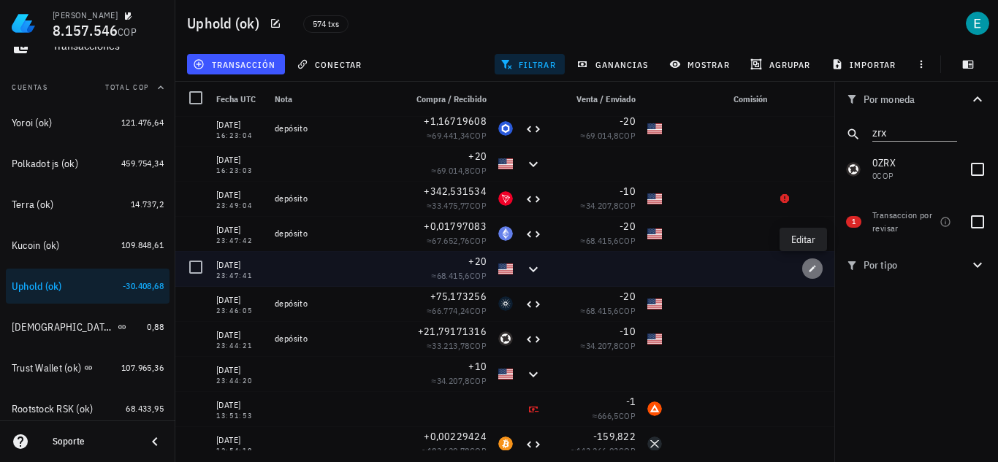
click at [808, 267] on icon "button" at bounding box center [812, 268] width 9 height 9
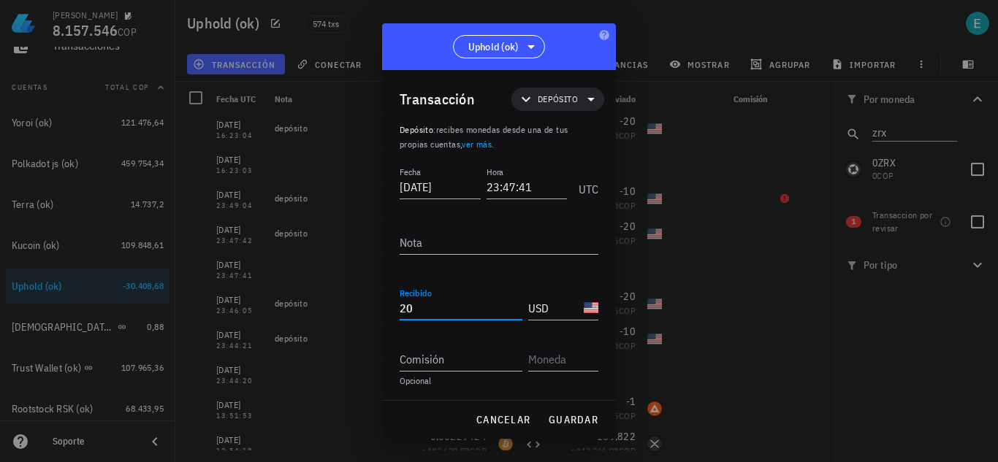
drag, startPoint x: 242, startPoint y: 298, endPoint x: 191, endPoint y: 299, distance: 51.1
click at [197, 297] on div "[PERSON_NAME] 8.157.546 COP Inicio [GEOGRAPHIC_DATA] Impuestos [GEOGRAPHIC_DATA…" at bounding box center [499, 231] width 998 height 462
drag, startPoint x: 571, startPoint y: 419, endPoint x: 581, endPoint y: 424, distance: 10.8
click at [571, 419] on span "guardar" at bounding box center [573, 419] width 50 height 13
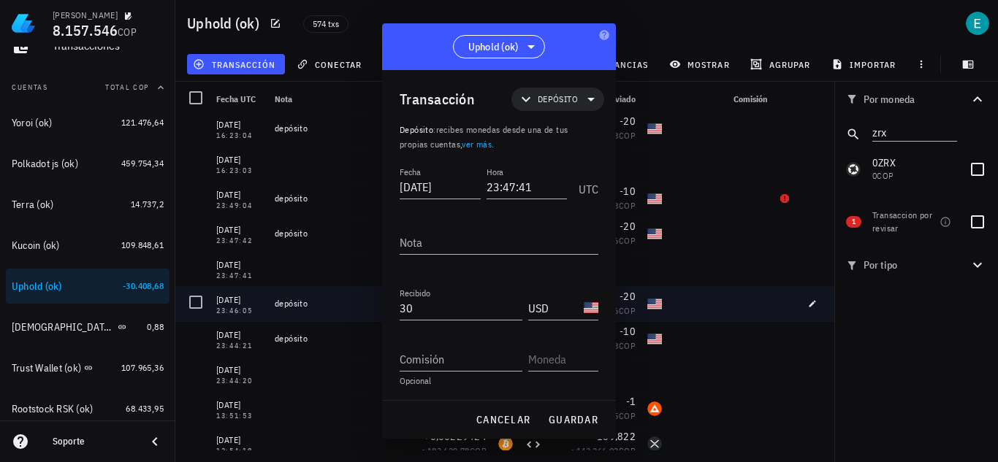
type input "20"
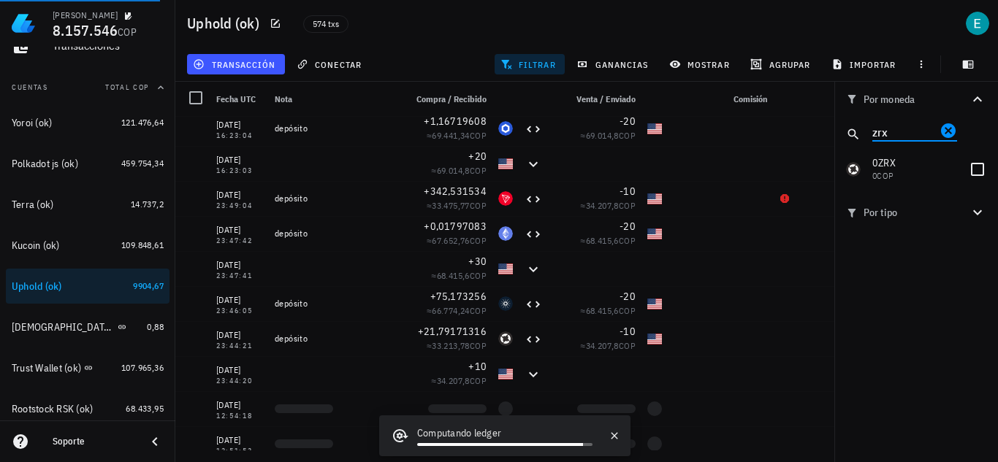
drag, startPoint x: 902, startPoint y: 132, endPoint x: 839, endPoint y: 129, distance: 62.2
click at [839, 129] on div "zrx" at bounding box center [916, 134] width 164 height 35
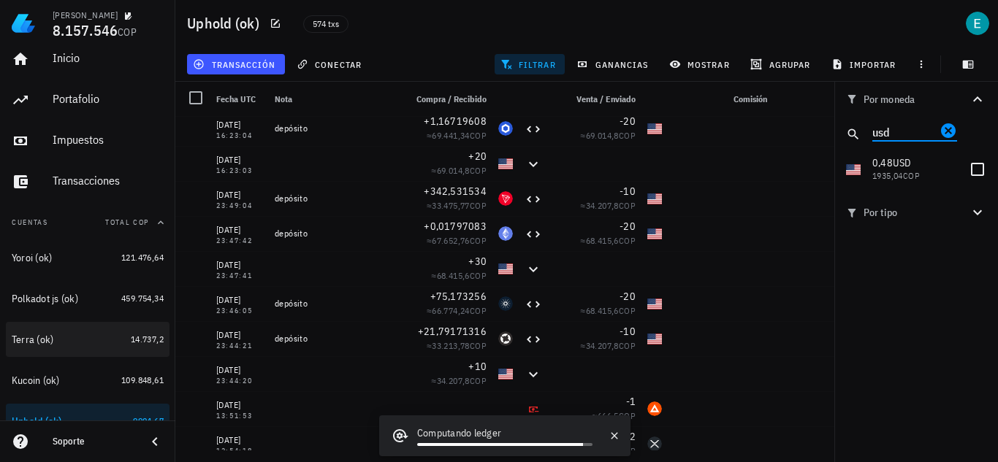
scroll to position [0, 0]
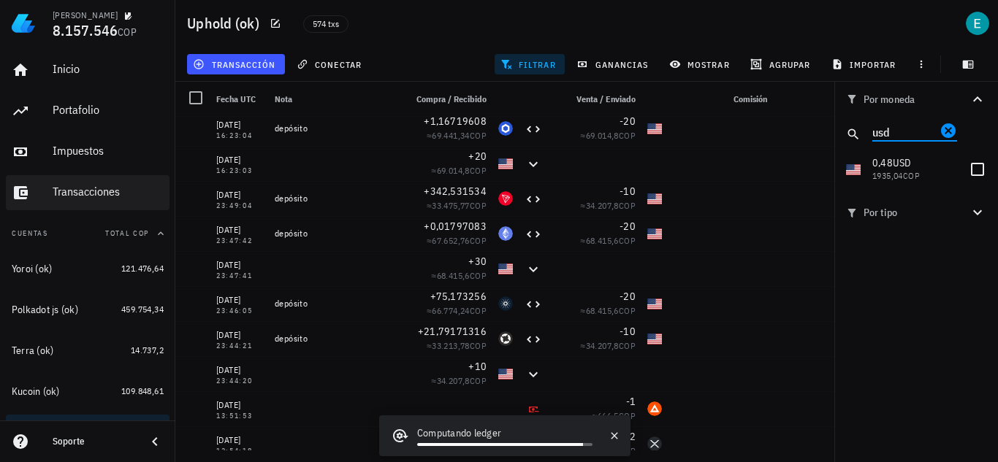
type input "usd"
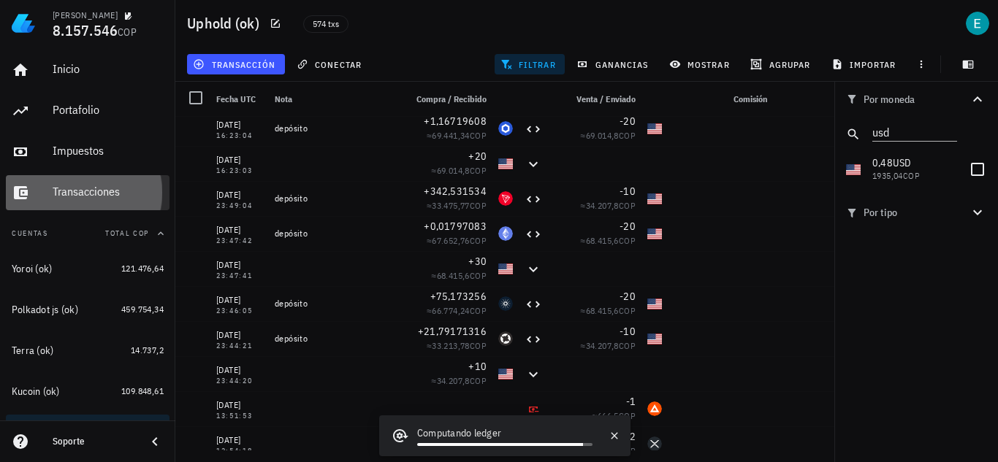
click at [94, 197] on div "Transacciones" at bounding box center [108, 192] width 111 height 14
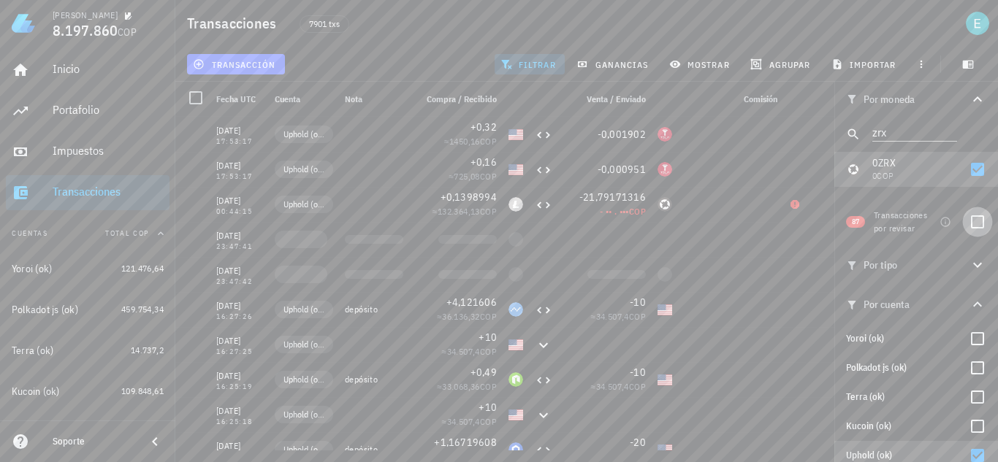
click at [965, 221] on div at bounding box center [977, 222] width 25 height 25
checkbox input "true"
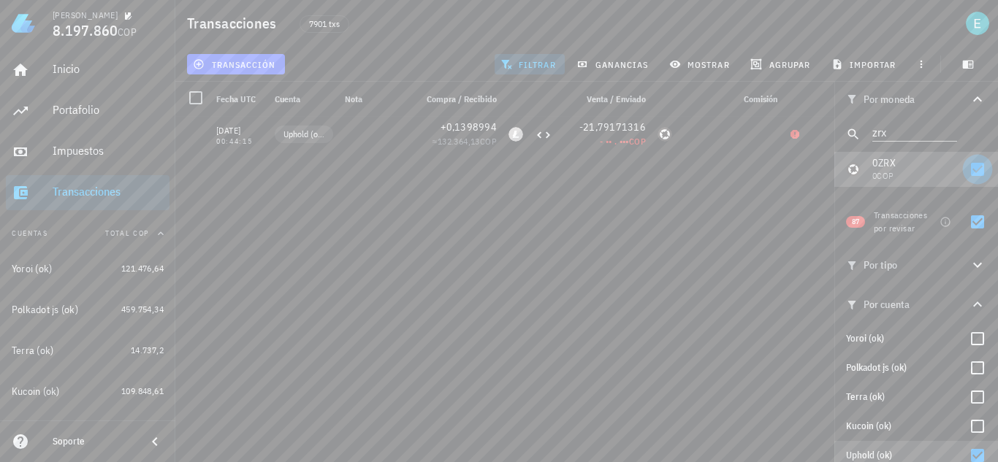
click at [965, 170] on div at bounding box center [977, 169] width 25 height 25
checkbox input "false"
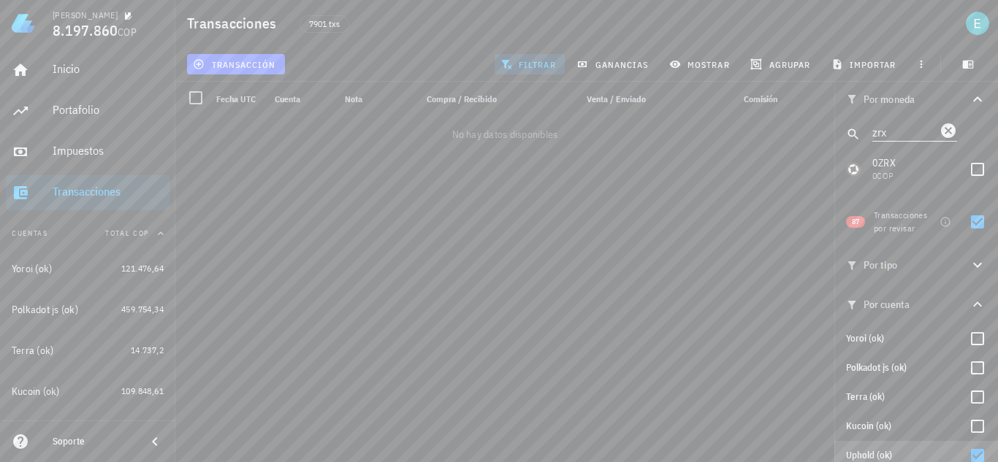
click at [941, 128] on icon "Clear" at bounding box center [948, 130] width 15 height 15
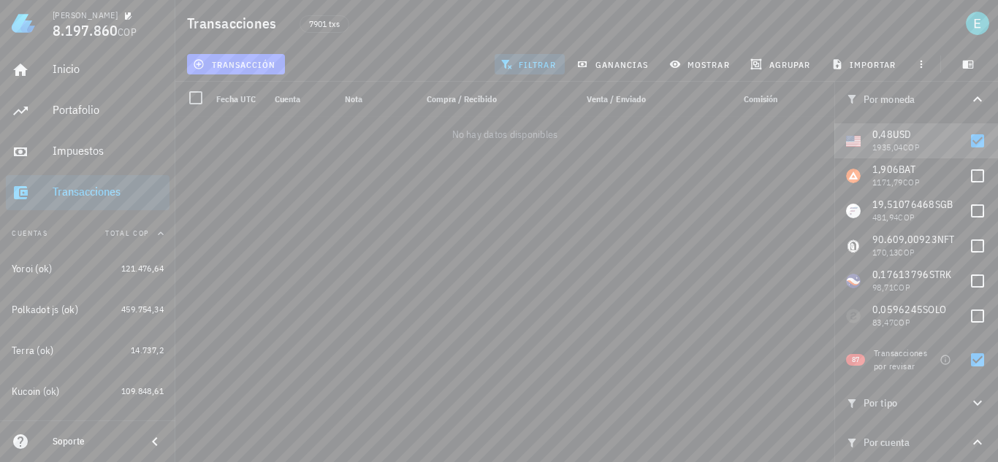
scroll to position [731, 0]
click at [965, 139] on div at bounding box center [977, 140] width 25 height 25
checkbox input "false"
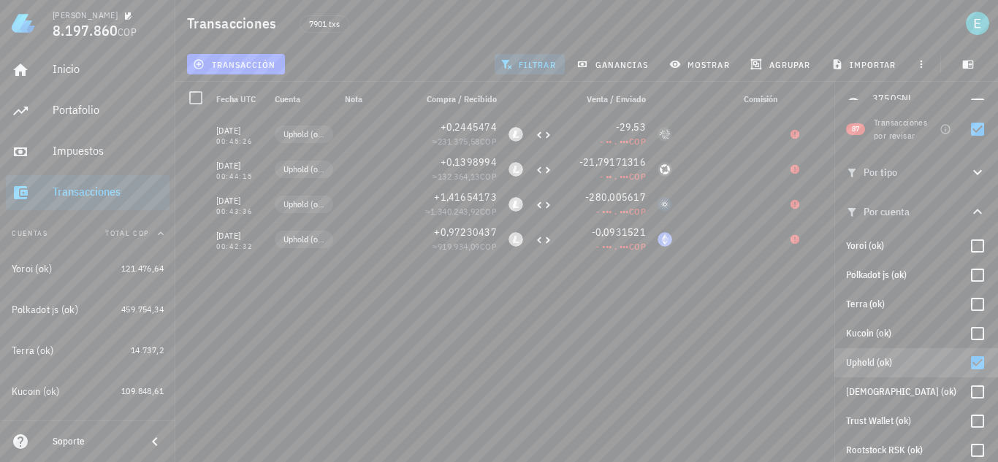
scroll to position [359, 0]
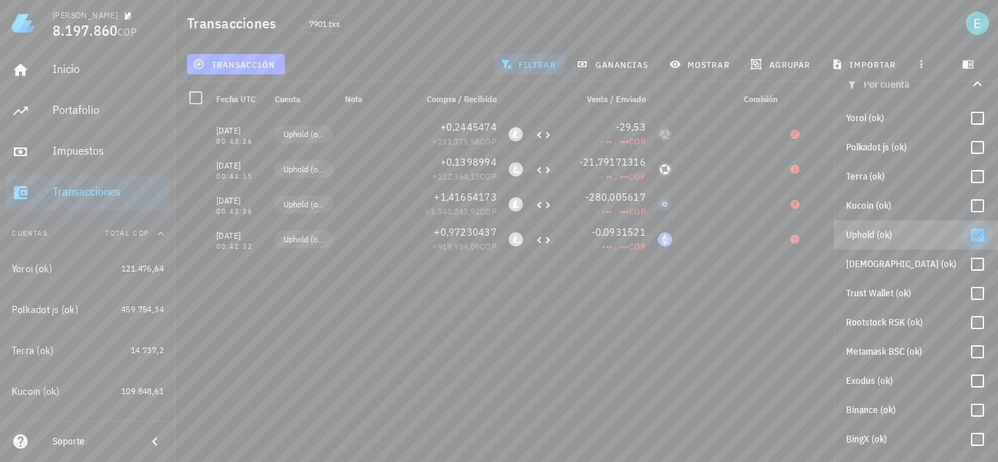
click at [968, 237] on div at bounding box center [977, 235] width 25 height 25
checkbox input "false"
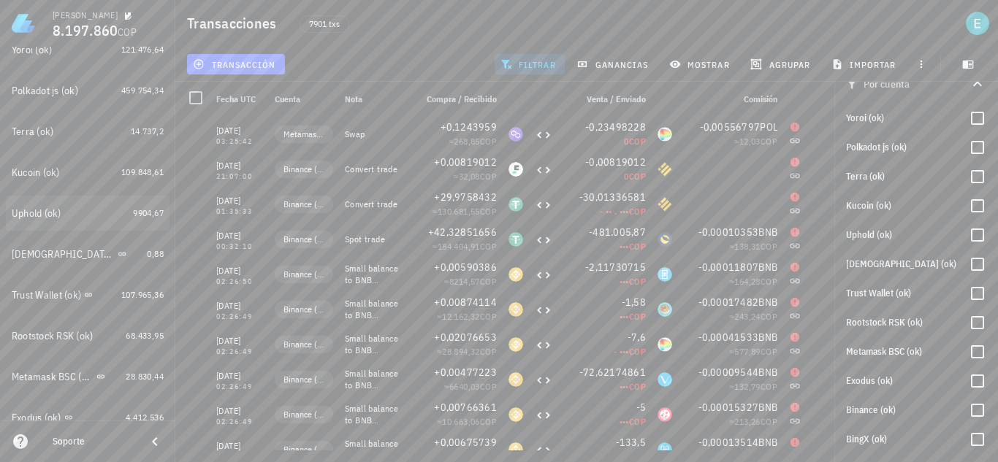
scroll to position [292, 0]
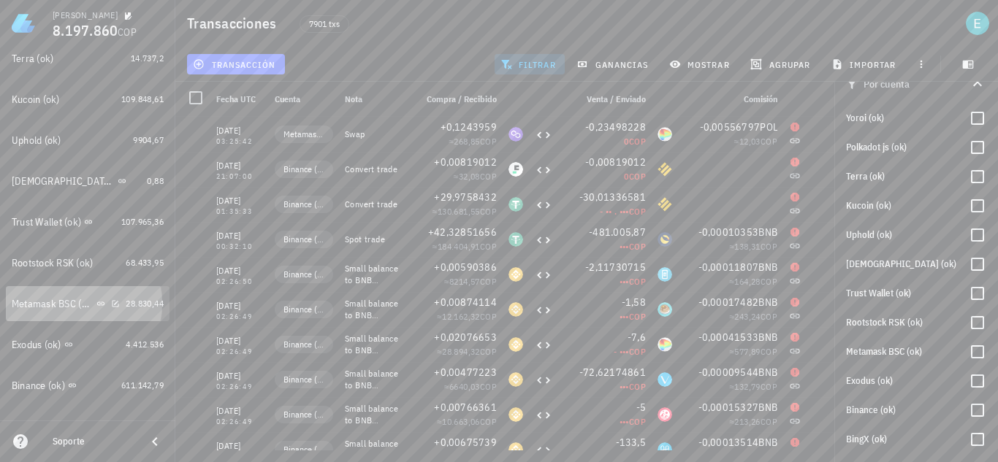
click at [58, 302] on div "Metamask BSC (ok)" at bounding box center [53, 304] width 82 height 12
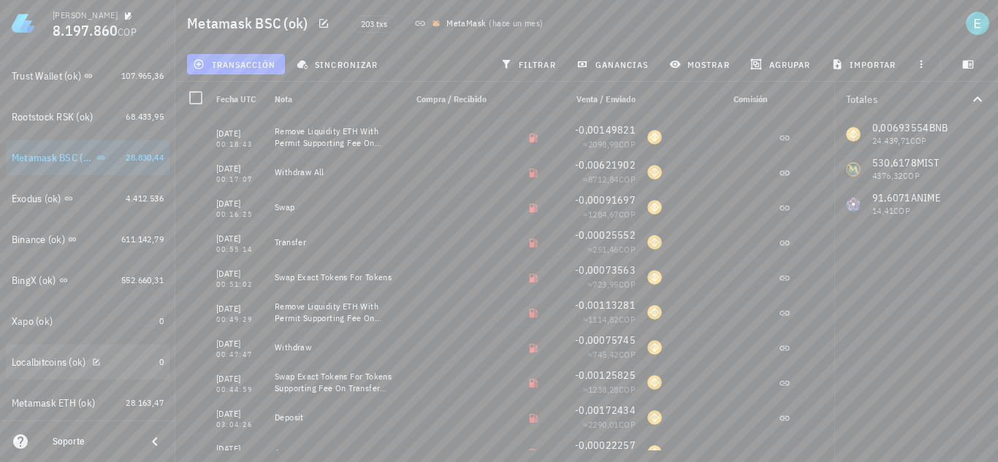
scroll to position [511, 0]
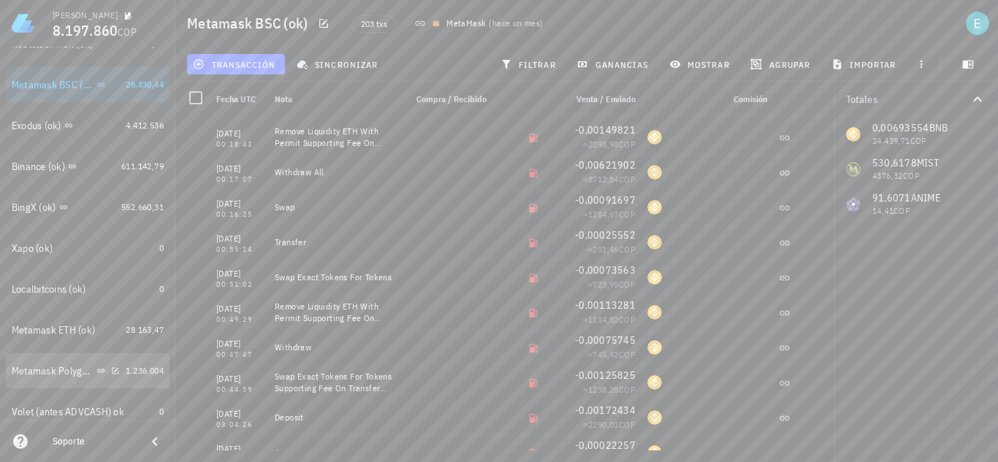
drag, startPoint x: 56, startPoint y: 368, endPoint x: 414, endPoint y: 320, distance: 361.2
click at [56, 368] on div "Metamask Polygon (ok)" at bounding box center [53, 371] width 82 height 12
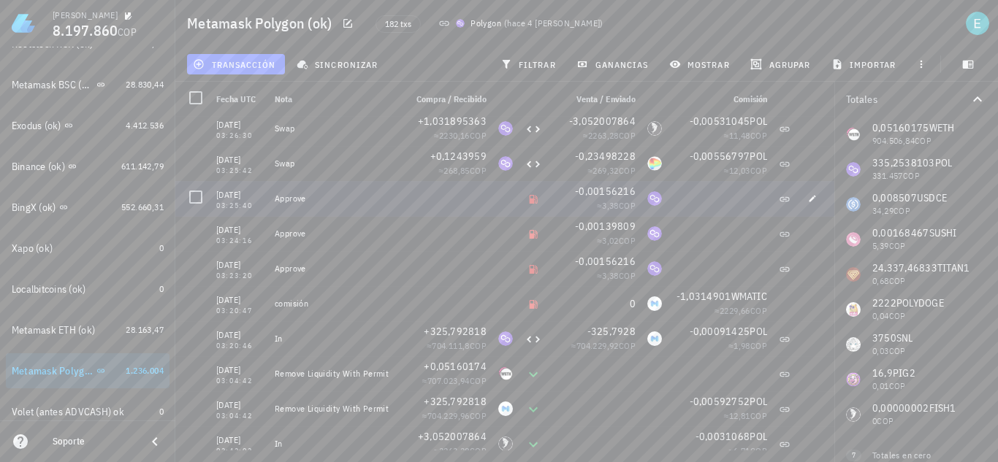
scroll to position [219, 0]
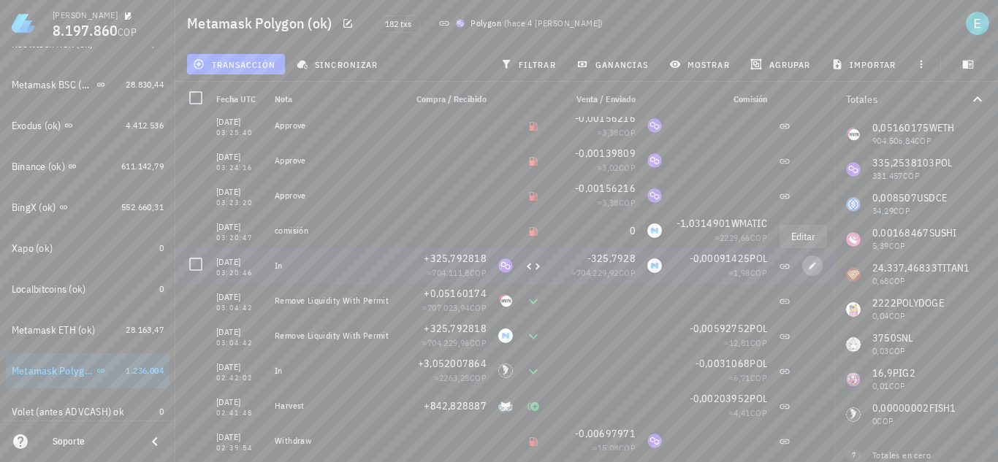
click at [809, 269] on span "button" at bounding box center [812, 266] width 20 height 9
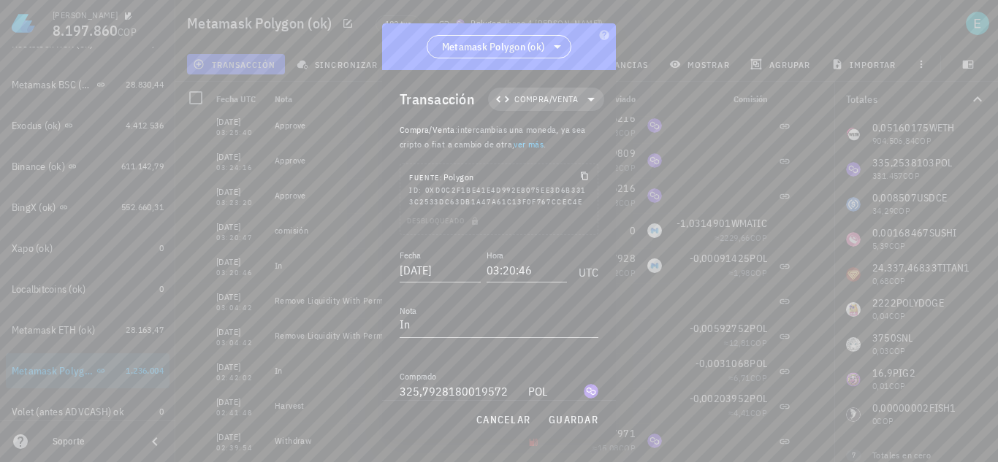
click at [567, 99] on span "Compra/Venta" at bounding box center [546, 99] width 64 height 15
click at [591, 215] on div "Transferencia" at bounding box center [548, 221] width 136 height 29
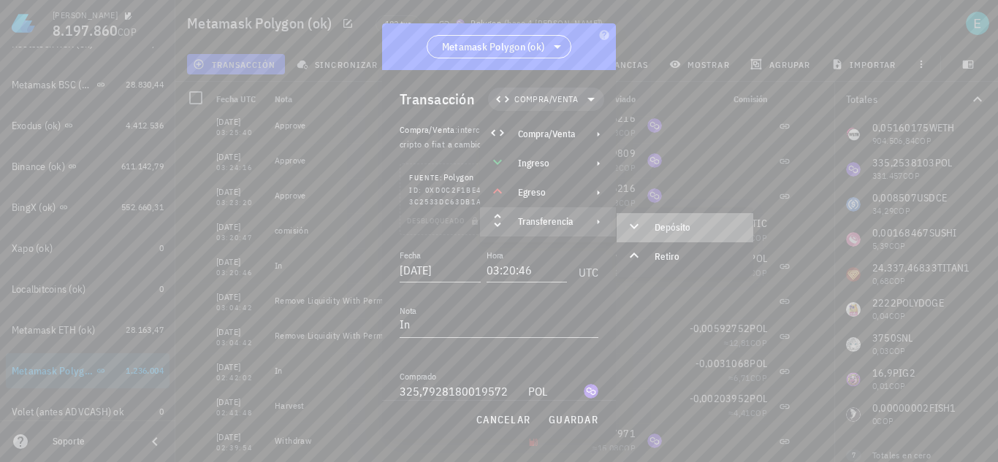
click at [658, 233] on div "Depósito" at bounding box center [698, 228] width 87 height 12
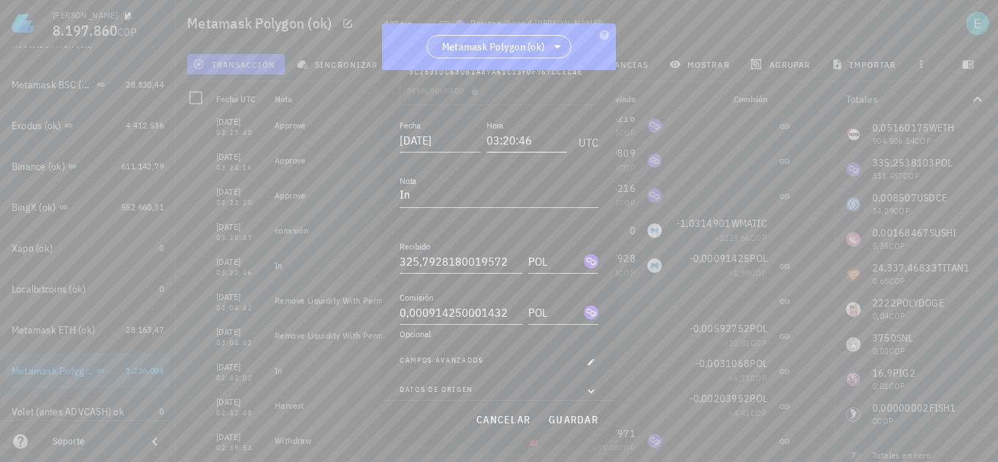
scroll to position [146, 0]
click at [564, 413] on span "guardar" at bounding box center [573, 419] width 50 height 13
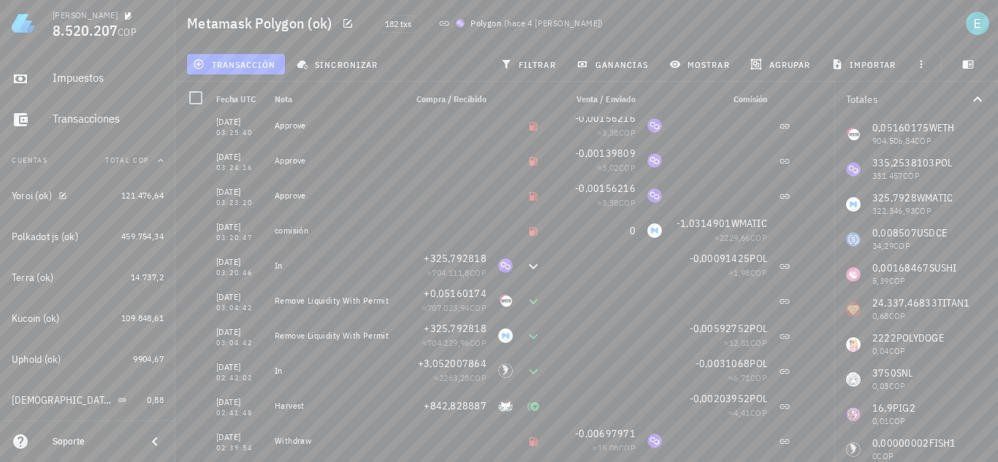
scroll to position [0, 0]
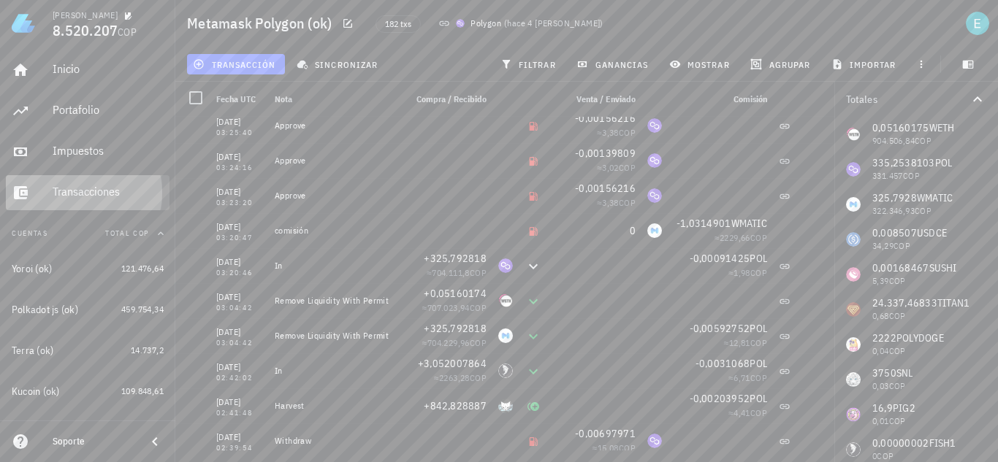
click at [97, 191] on div "Transacciones" at bounding box center [108, 192] width 111 height 14
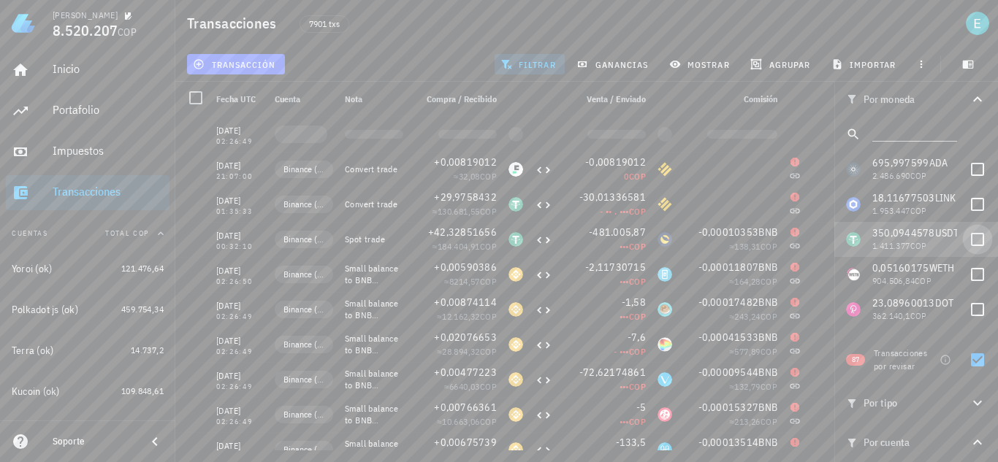
click at [965, 247] on div at bounding box center [977, 239] width 25 height 25
checkbox input "true"
click at [971, 361] on div at bounding box center [977, 360] width 25 height 25
checkbox input "false"
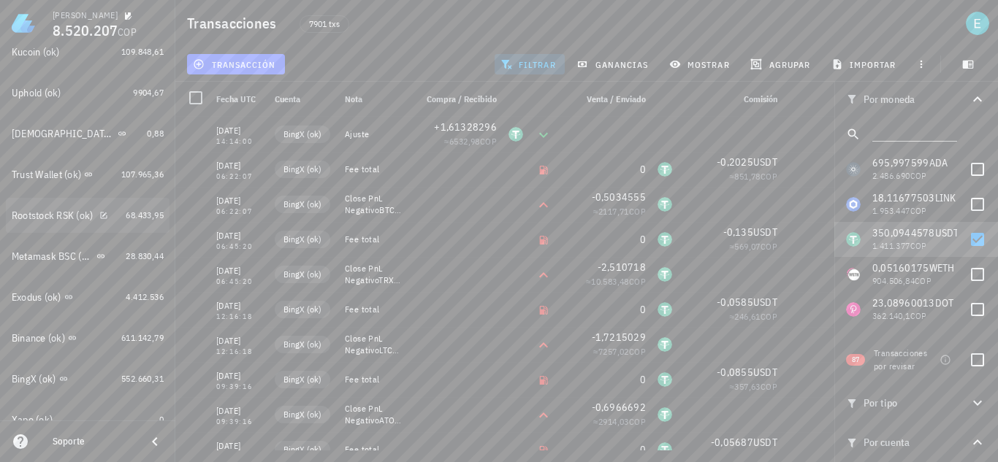
scroll to position [365, 0]
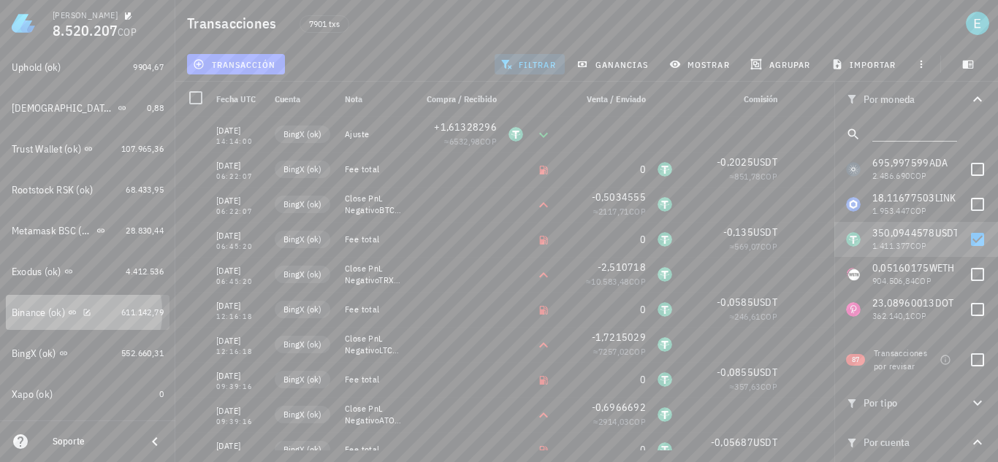
click at [33, 308] on div "Binance (ok)" at bounding box center [38, 313] width 53 height 12
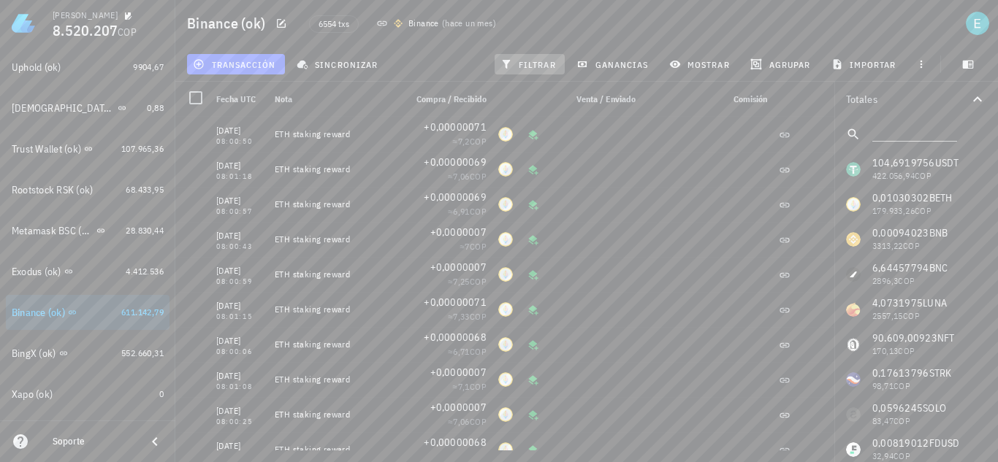
click at [524, 61] on span "filtrar" at bounding box center [529, 64] width 53 height 12
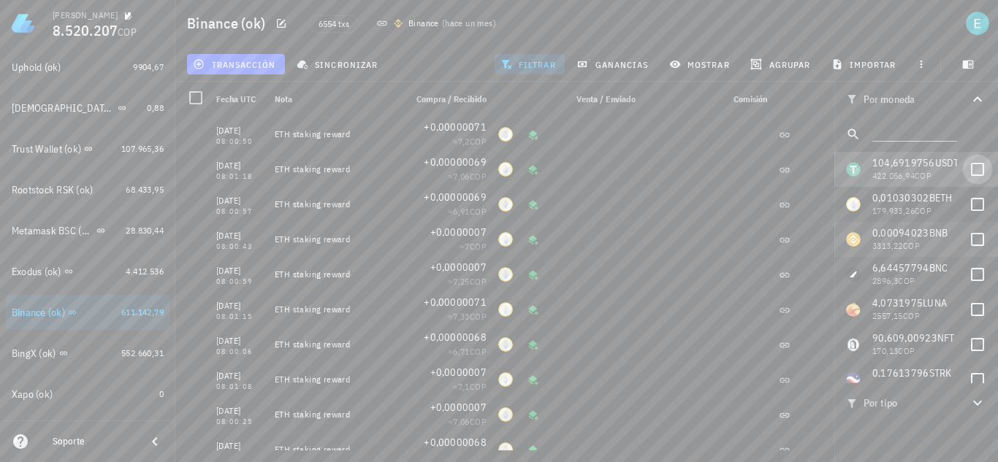
drag, startPoint x: 966, startPoint y: 169, endPoint x: 902, endPoint y: 219, distance: 81.1
click at [967, 169] on div at bounding box center [977, 169] width 25 height 25
checkbox input "true"
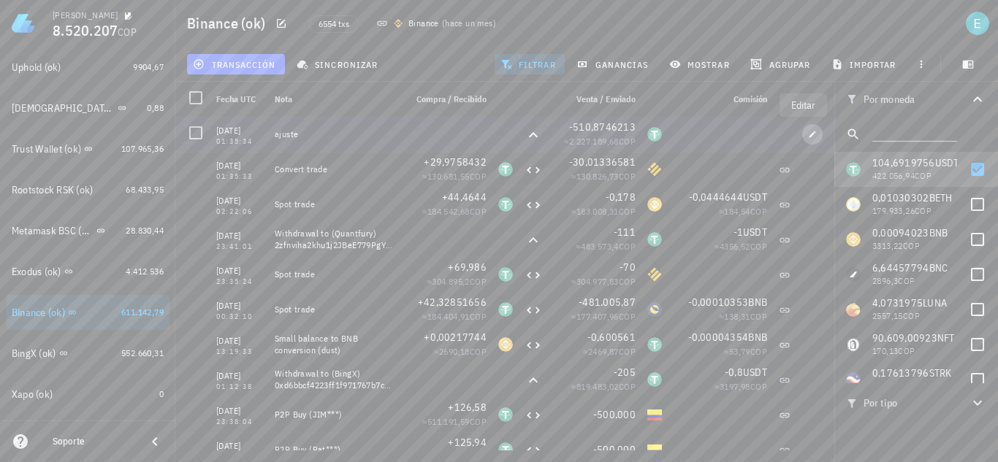
click at [808, 137] on icon "button" at bounding box center [812, 134] width 9 height 9
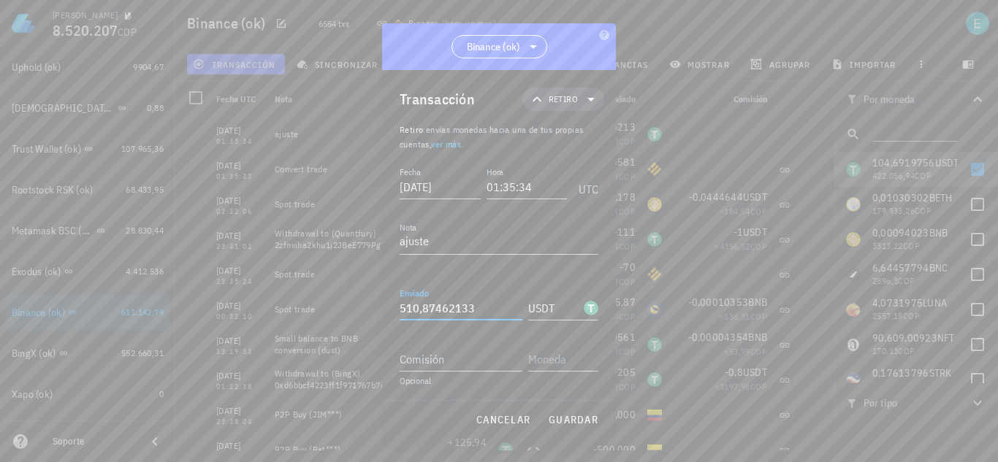
drag, startPoint x: 488, startPoint y: 310, endPoint x: 378, endPoint y: 301, distance: 110.7
click at [378, 301] on div "[PERSON_NAME] 8.520.207 COP Inicio [GEOGRAPHIC_DATA] Impuestos [GEOGRAPHIC_DATA…" at bounding box center [499, 231] width 998 height 462
click at [466, 243] on textarea "ajuste" at bounding box center [499, 242] width 199 height 23
paste textarea "510,87462133"
type textarea "ajuste 510,87462133"
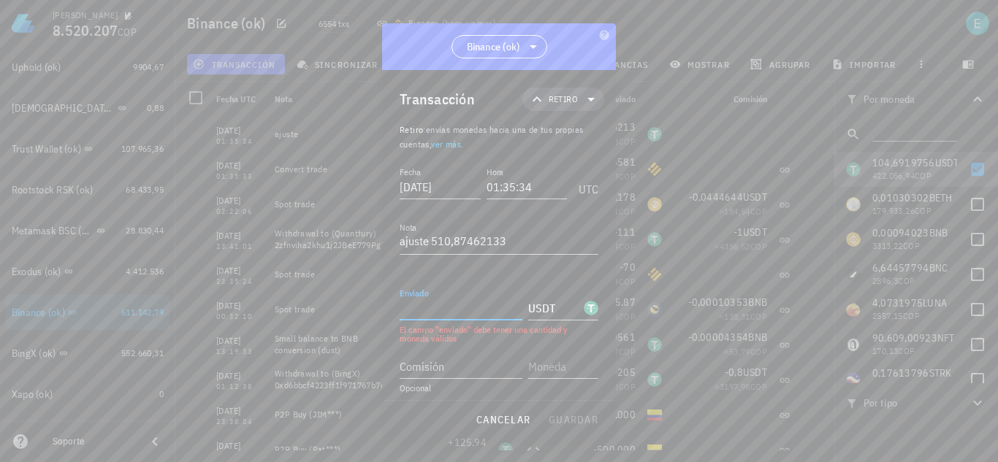
click at [484, 309] on input "Enviado" at bounding box center [461, 308] width 123 height 23
type input "0"
click at [551, 419] on span "guardar" at bounding box center [573, 419] width 50 height 13
type textarea "ajuste"
type input "510,87462133"
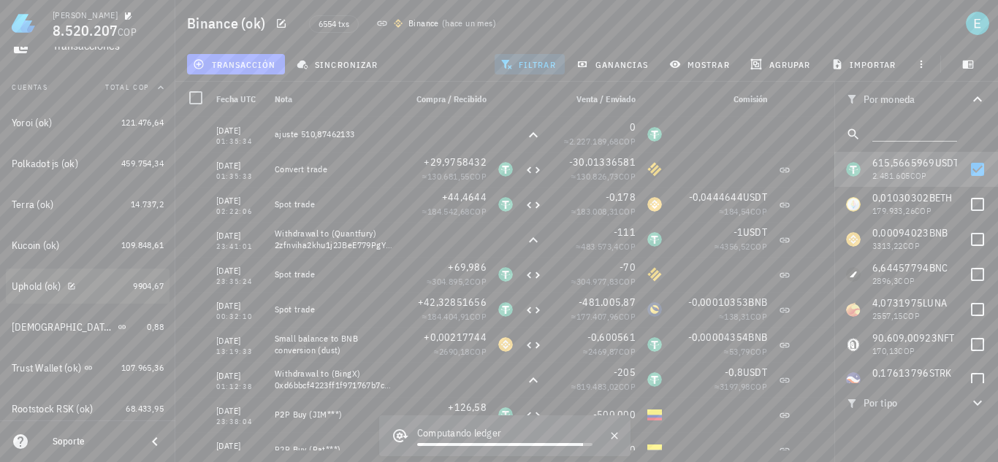
scroll to position [73, 0]
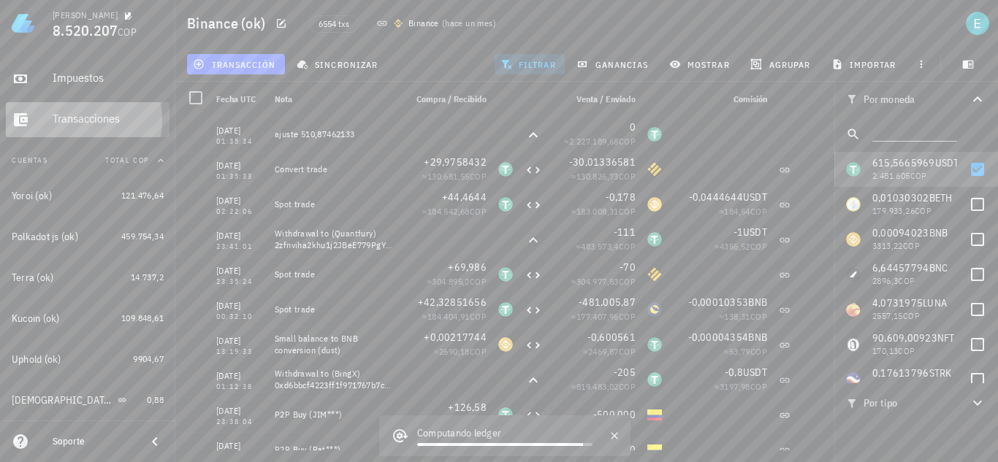
click at [97, 112] on div "Transacciones" at bounding box center [108, 119] width 111 height 14
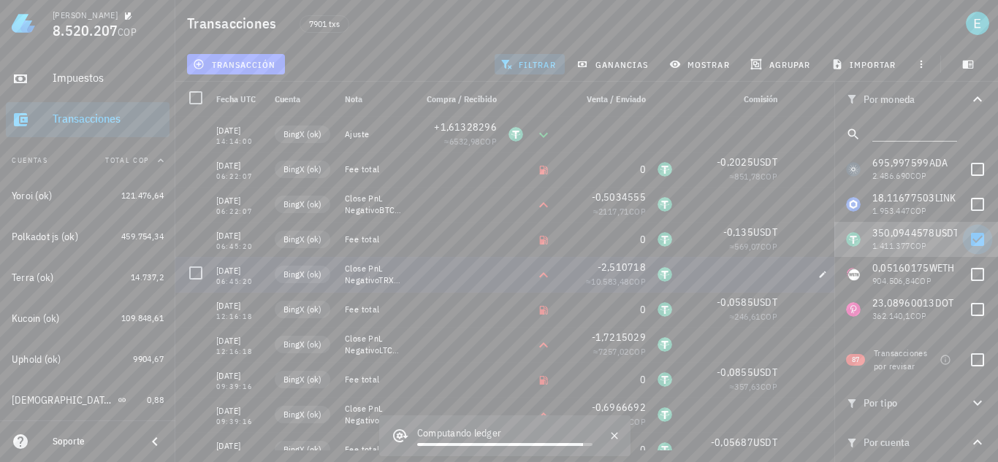
click at [965, 236] on div at bounding box center [977, 239] width 25 height 25
checkbox input "false"
click at [968, 361] on div at bounding box center [977, 360] width 25 height 25
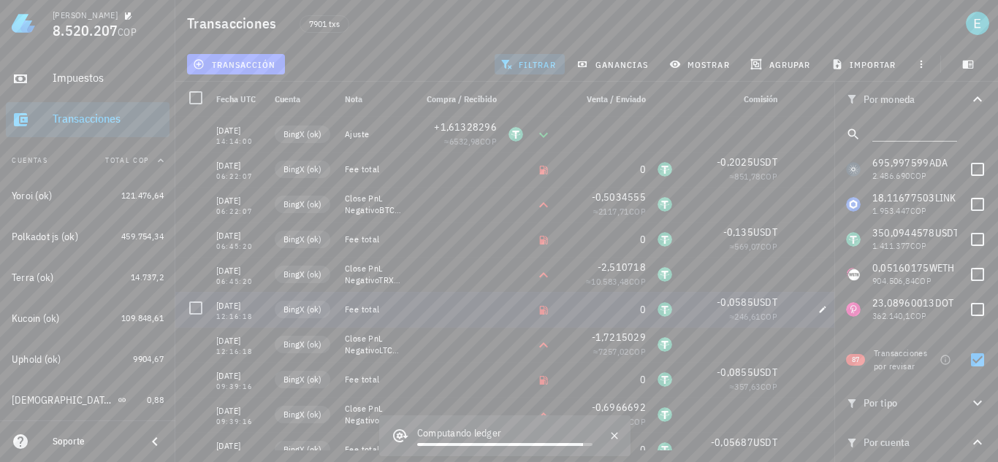
checkbox input "true"
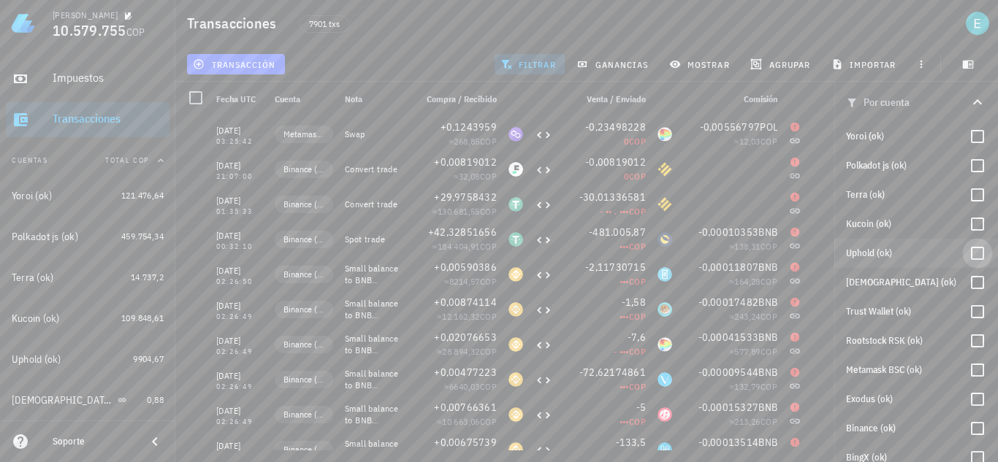
scroll to position [365, 0]
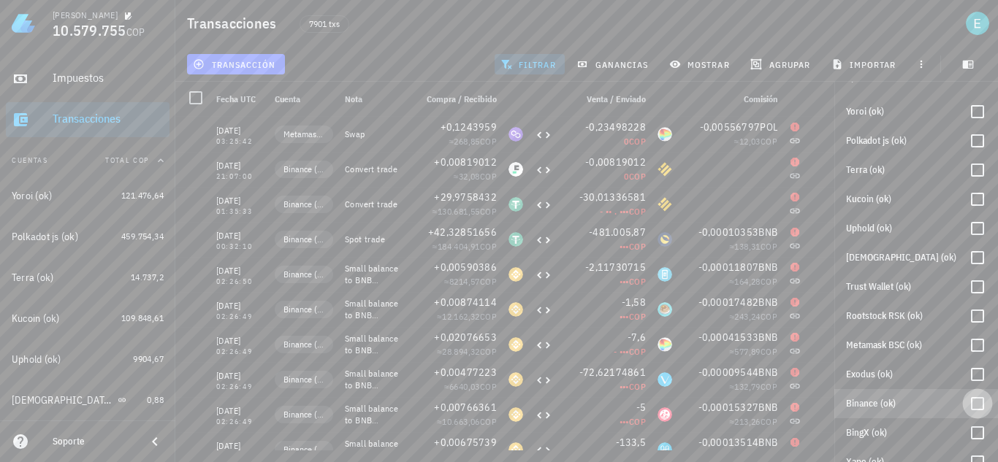
click at [967, 403] on div at bounding box center [977, 404] width 25 height 25
checkbox input "true"
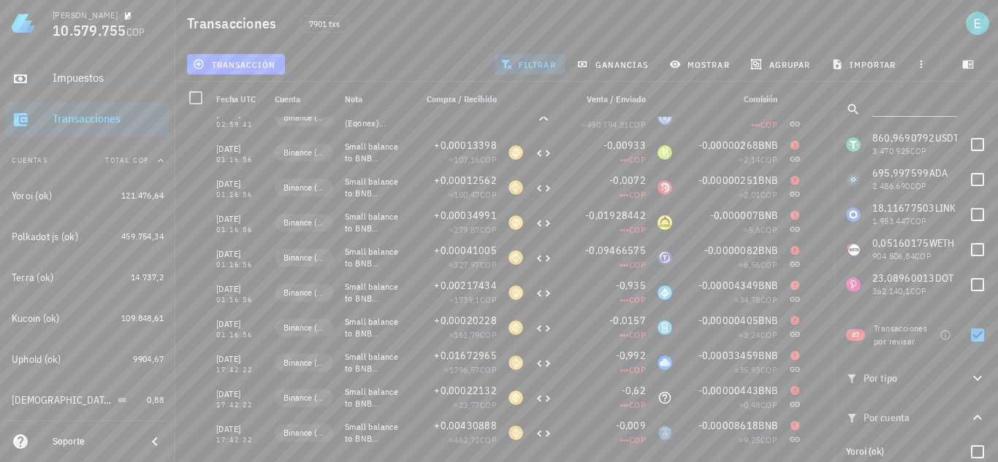
scroll to position [0, 0]
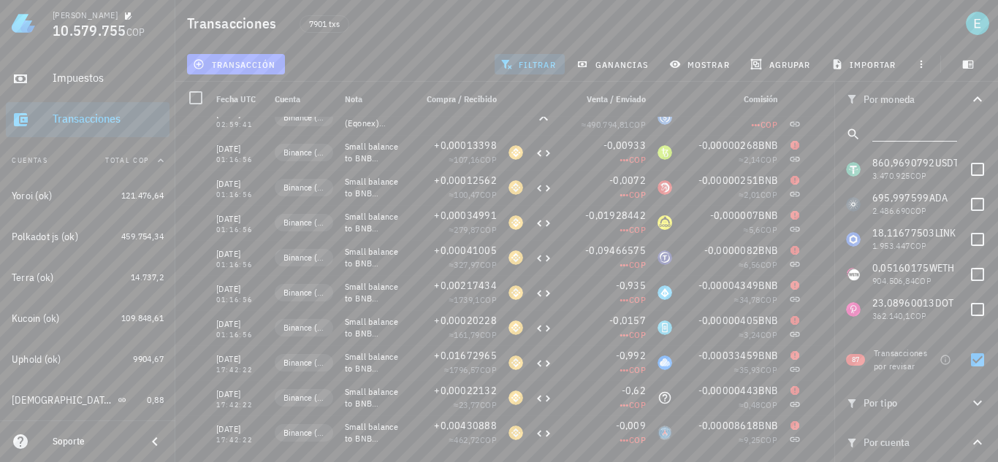
click at [907, 137] on input "text" at bounding box center [913, 131] width 82 height 19
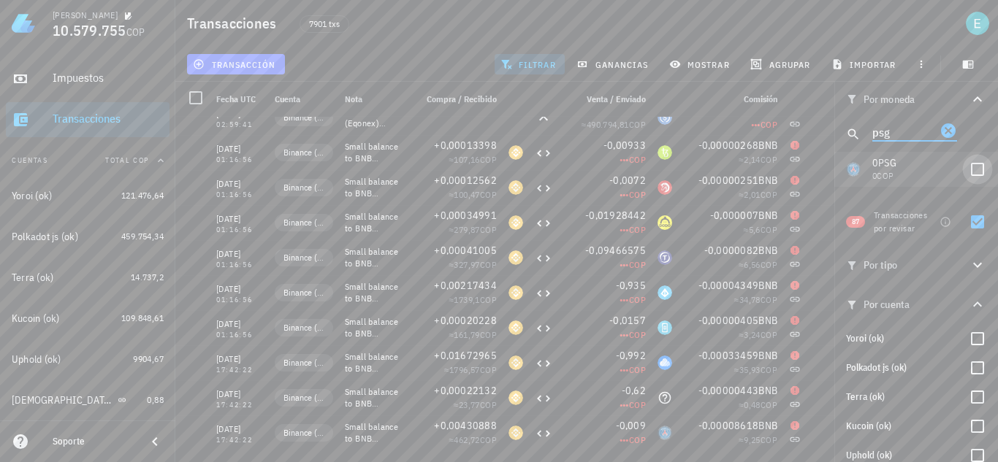
type input "psg"
click at [972, 167] on div at bounding box center [977, 169] width 25 height 25
checkbox input "true"
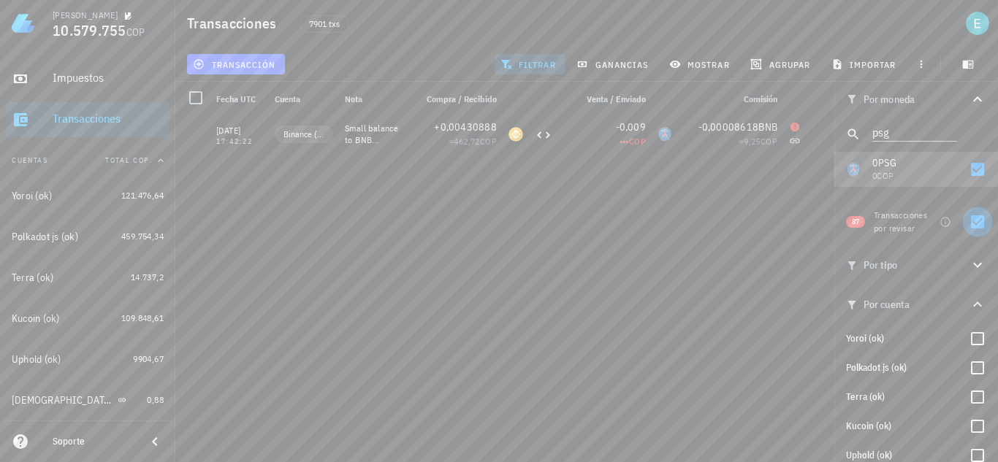
click at [969, 227] on div at bounding box center [977, 222] width 25 height 25
checkbox input "false"
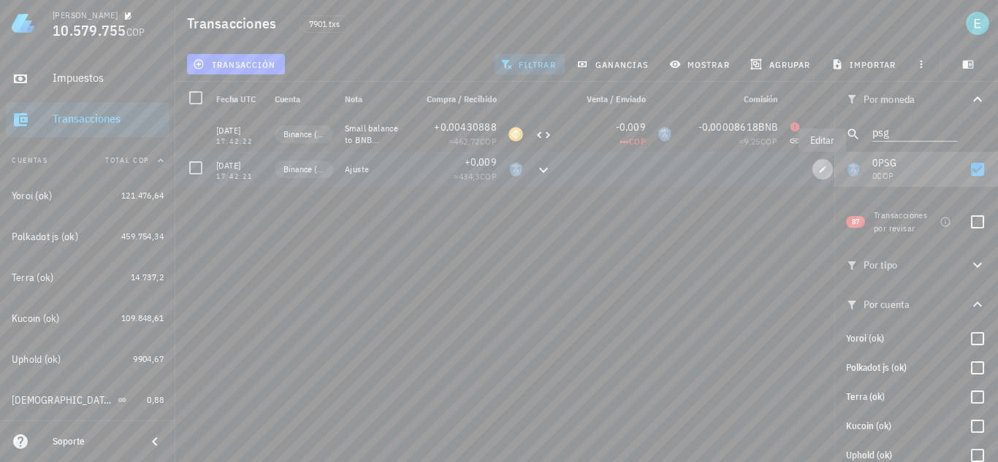
click at [820, 176] on button "button" at bounding box center [822, 169] width 20 height 20
type input "[DATE]"
type input "17:42:21"
type textarea "Ajuste"
type input "0,009"
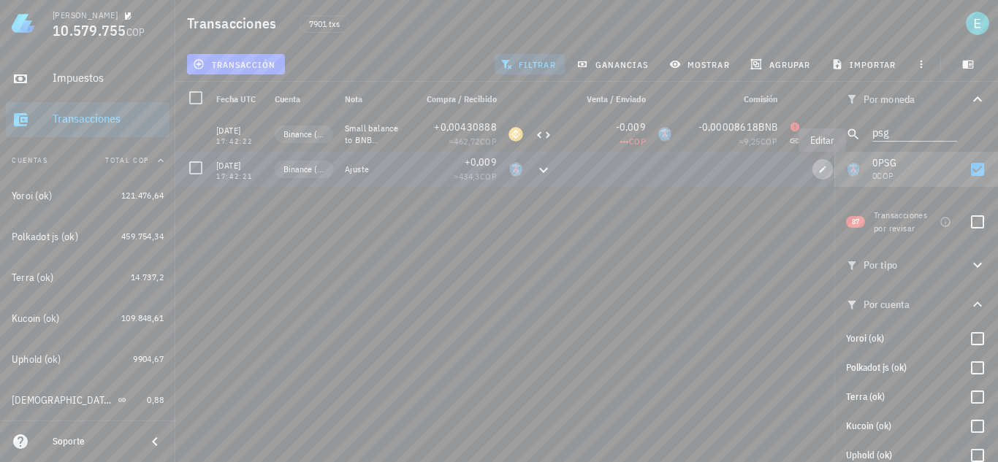
type input "PSG"
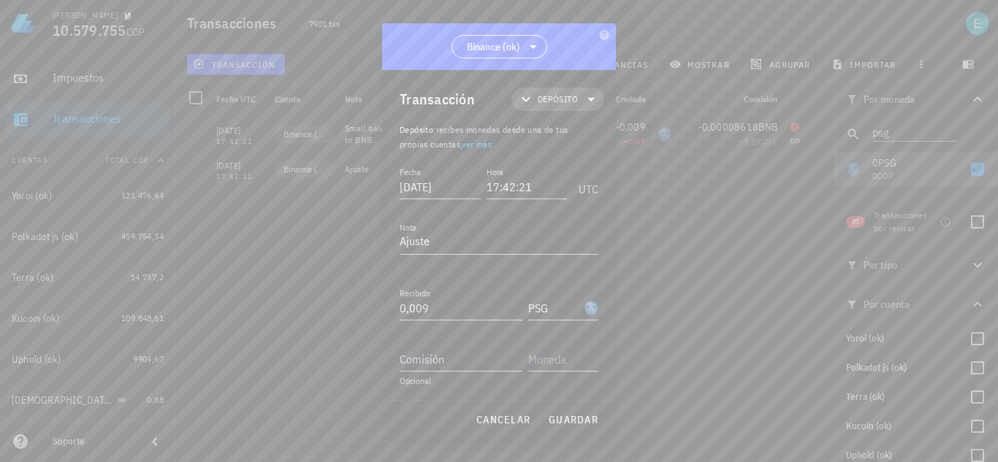
click at [582, 96] on icon at bounding box center [591, 100] width 18 height 18
click at [587, 140] on div "Compra/Venta" at bounding box center [569, 135] width 57 height 12
click at [683, 145] on div "Compra/Venta" at bounding box center [720, 140] width 87 height 12
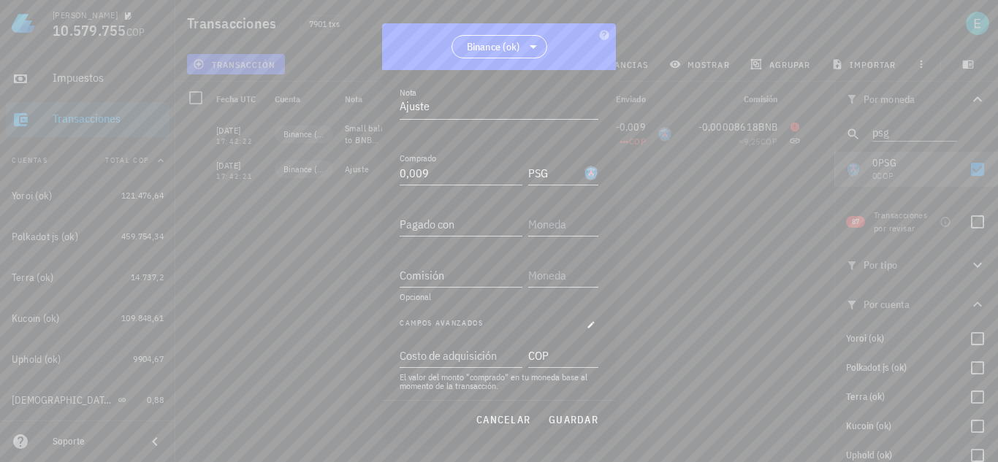
scroll to position [140, 0]
click at [451, 224] on input "Pagado con" at bounding box center [461, 219] width 123 height 23
drag, startPoint x: 594, startPoint y: 298, endPoint x: 571, endPoint y: 209, distance: 92.0
click at [571, 209] on div "[PERSON_NAME] 10.579.755 COP Inicio [GEOGRAPHIC_DATA] Impuestos [GEOGRAPHIC_DAT…" at bounding box center [499, 231] width 998 height 462
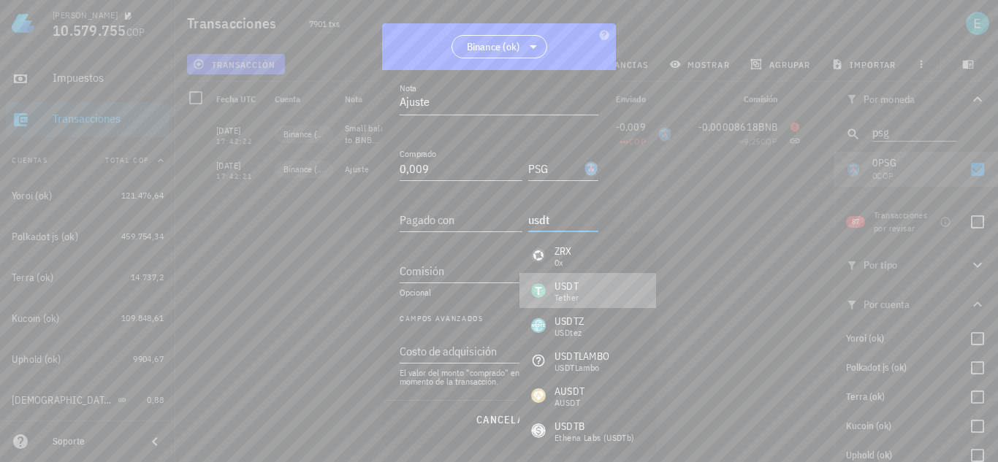
click at [601, 297] on div "USDT Tether" at bounding box center [587, 290] width 137 height 35
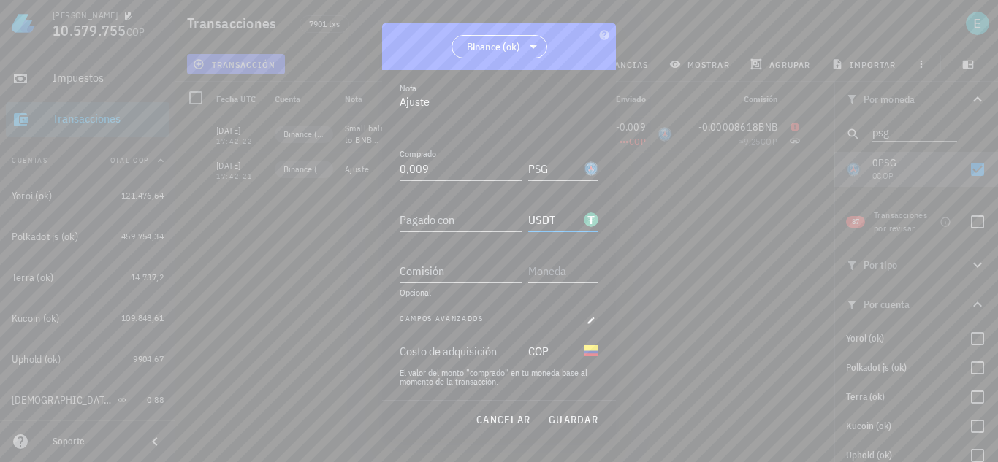
type input "USDT"
click at [462, 222] on input "Pagado con" at bounding box center [461, 219] width 123 height 23
type input "0,1161"
click at [571, 421] on span "guardar" at bounding box center [573, 419] width 50 height 13
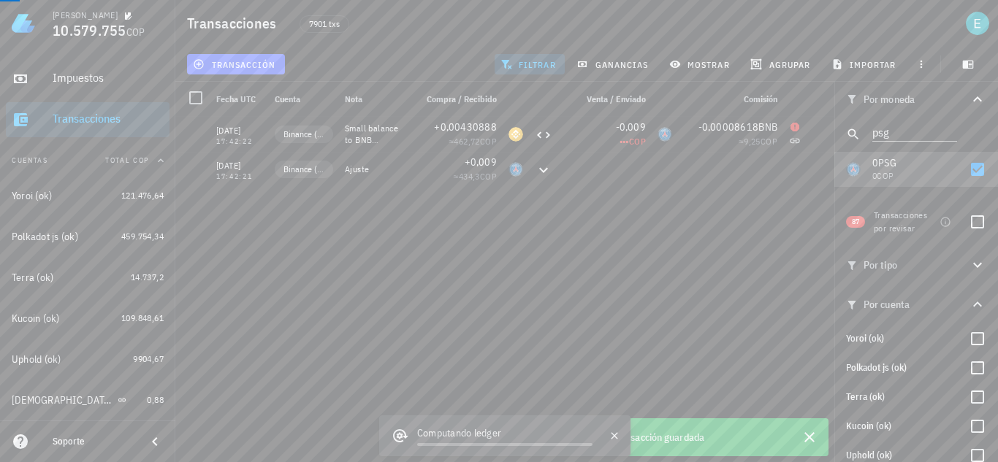
scroll to position [1, 0]
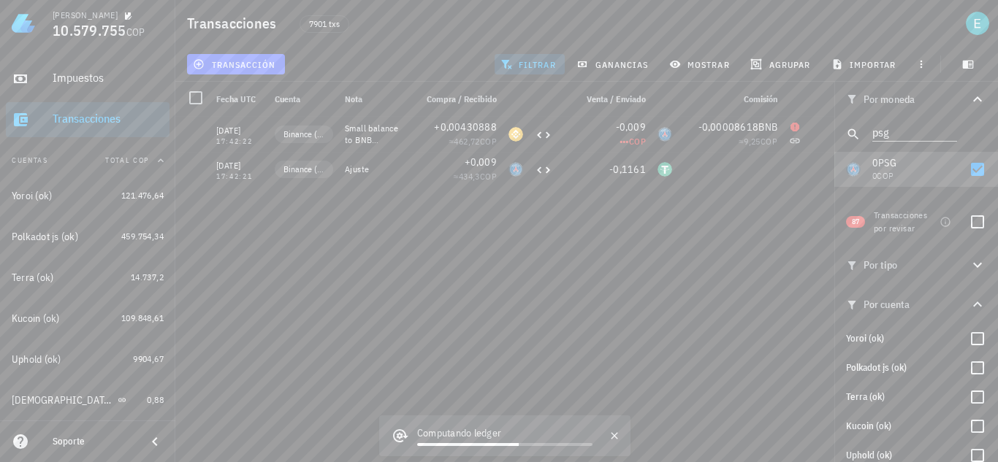
click at [517, 245] on div "[DATE] 17:42:22 Binance (ok) Small balance to BNB conversion (dust) +0,00430888…" at bounding box center [509, 284] width 669 height 334
click at [828, 169] on span "button" at bounding box center [822, 169] width 20 height 9
type input "0,1161"
type input "USDT"
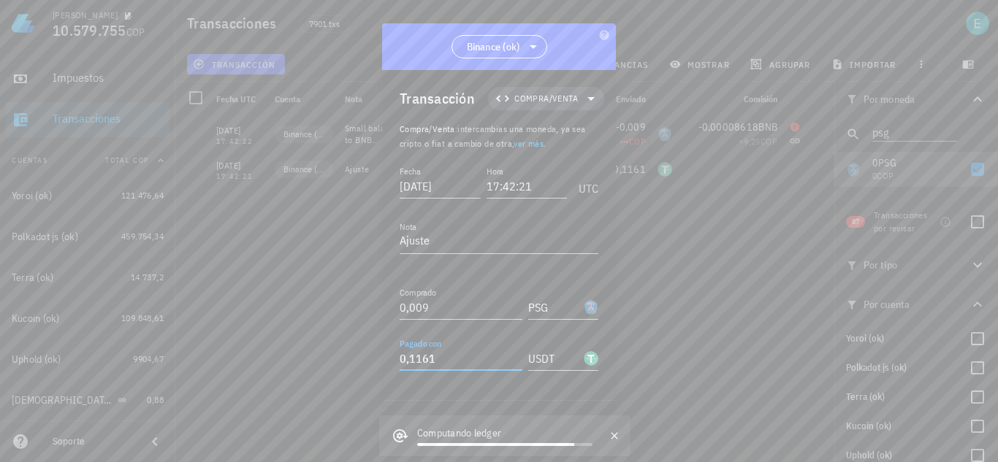
drag, startPoint x: 412, startPoint y: 361, endPoint x: 468, endPoint y: 365, distance: 56.4
click at [468, 365] on input "0,1161" at bounding box center [461, 358] width 123 height 23
click at [451, 363] on input "0,1161" at bounding box center [461, 358] width 123 height 23
click at [612, 435] on icon "button" at bounding box center [615, 436] width 12 height 12
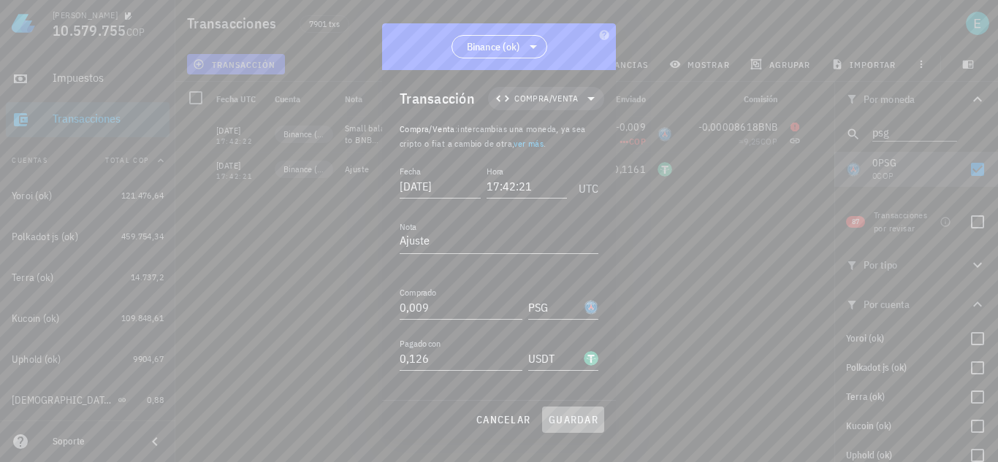
click at [588, 422] on span "guardar" at bounding box center [573, 419] width 50 height 13
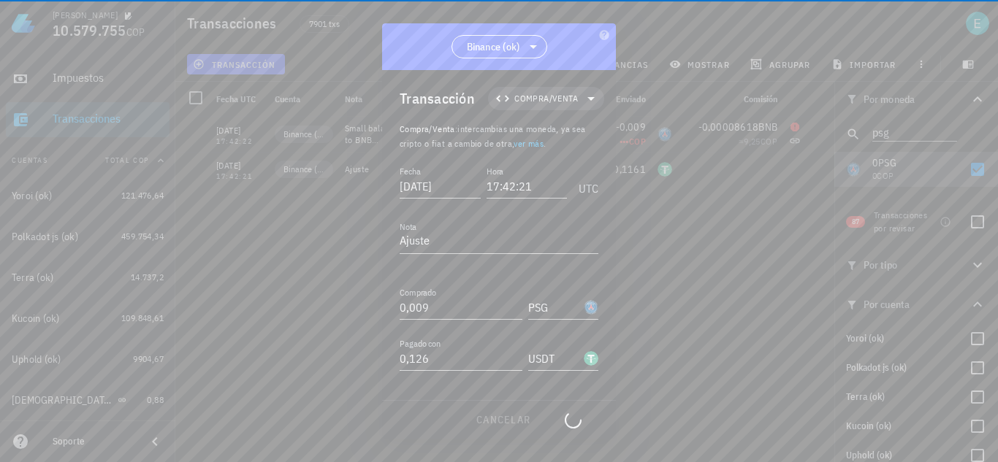
type input "0,1161"
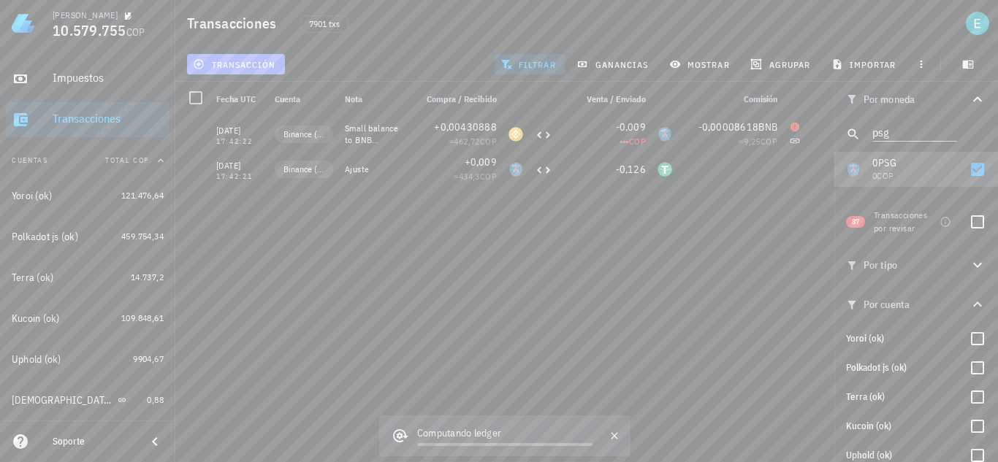
click at [264, 59] on span "transacción" at bounding box center [236, 64] width 80 height 12
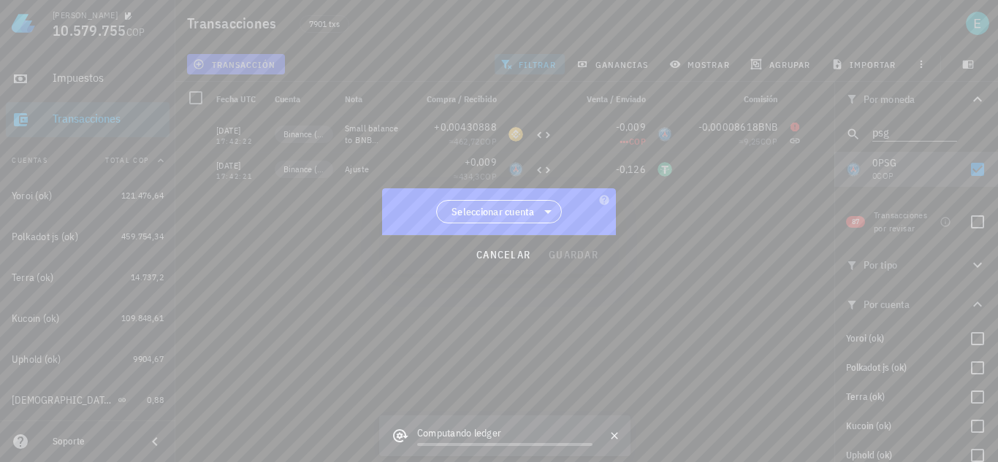
click at [477, 202] on span "Seleccionar cuenta" at bounding box center [499, 212] width 107 height 22
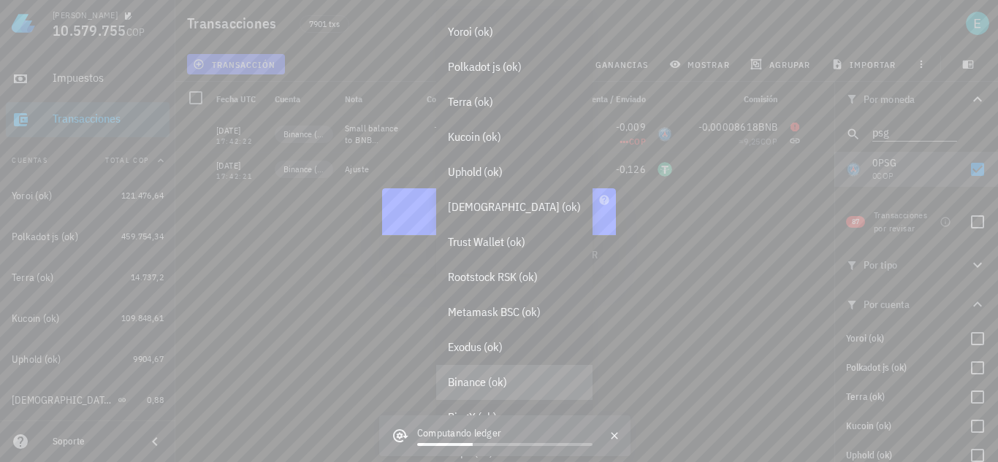
click at [488, 376] on div "Binance (ok)" at bounding box center [514, 383] width 133 height 14
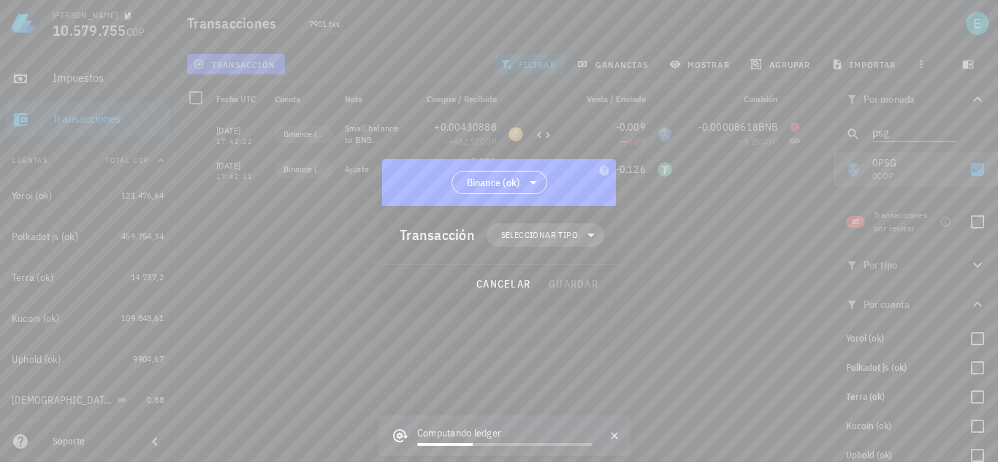
click at [533, 233] on span "Seleccionar tipo" at bounding box center [539, 235] width 77 height 15
click at [445, 276] on div "cancelar guardar" at bounding box center [499, 284] width 234 height 38
click at [492, 285] on span "cancelar" at bounding box center [503, 284] width 55 height 13
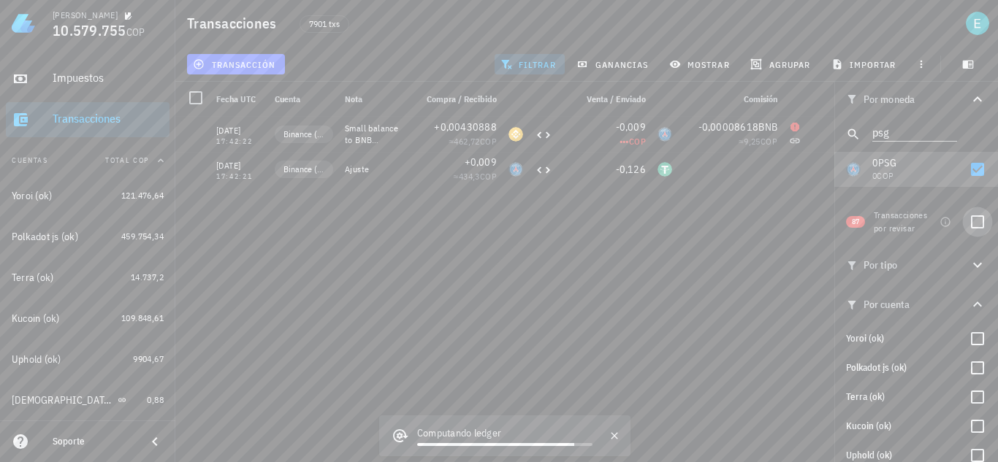
click at [965, 220] on div at bounding box center [977, 222] width 25 height 25
checkbox input "true"
click at [975, 162] on div at bounding box center [977, 169] width 25 height 25
checkbox input "false"
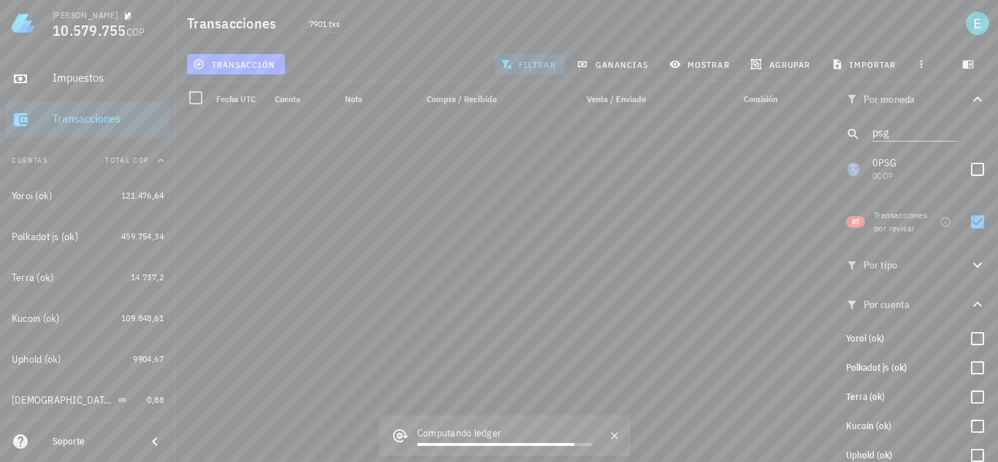
scroll to position [1490, 0]
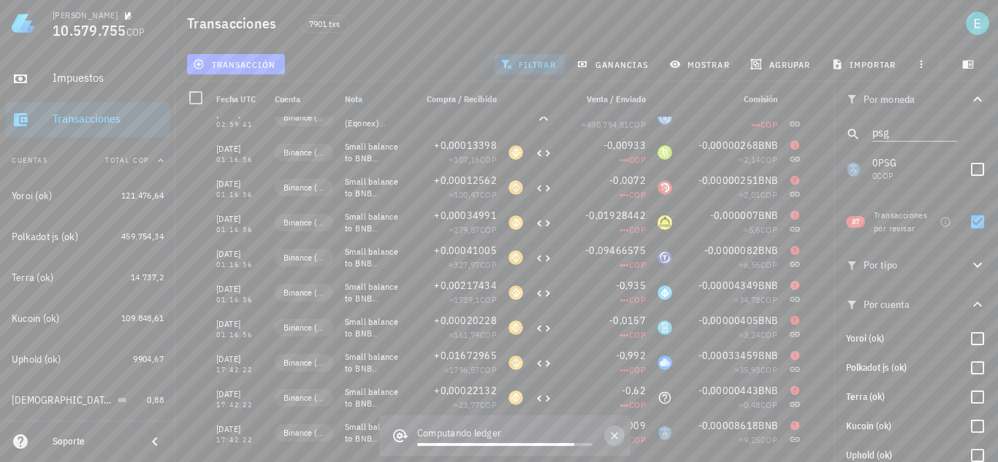
click at [611, 436] on icon "button" at bounding box center [615, 436] width 12 height 12
drag, startPoint x: 902, startPoint y: 133, endPoint x: 834, endPoint y: 132, distance: 67.9
click at [834, 132] on div "Transacciones 7901 txs transacción filtrar ganancias mostrar [GEOGRAPHIC_DATA] …" at bounding box center [499, 225] width 998 height 451
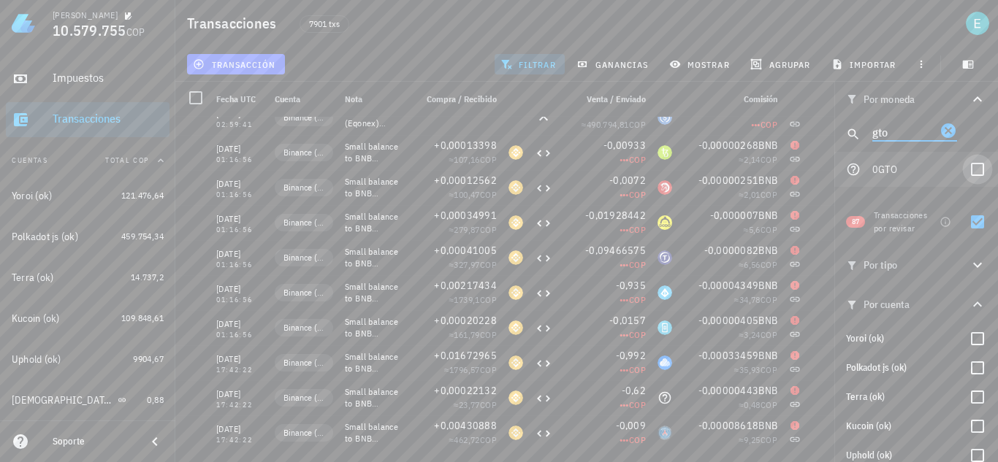
type input "gto"
click at [967, 172] on div at bounding box center [977, 169] width 25 height 25
checkbox input "true"
click at [968, 224] on div at bounding box center [977, 222] width 25 height 25
checkbox input "false"
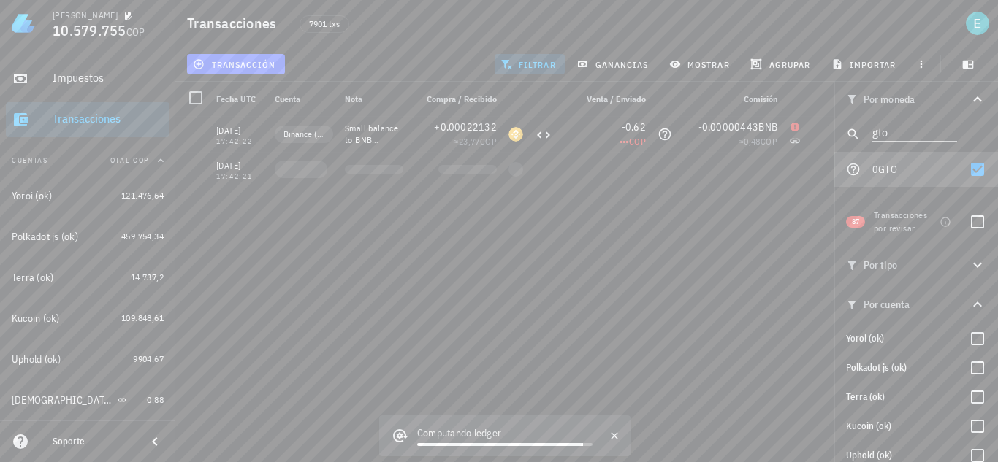
scroll to position [0, 0]
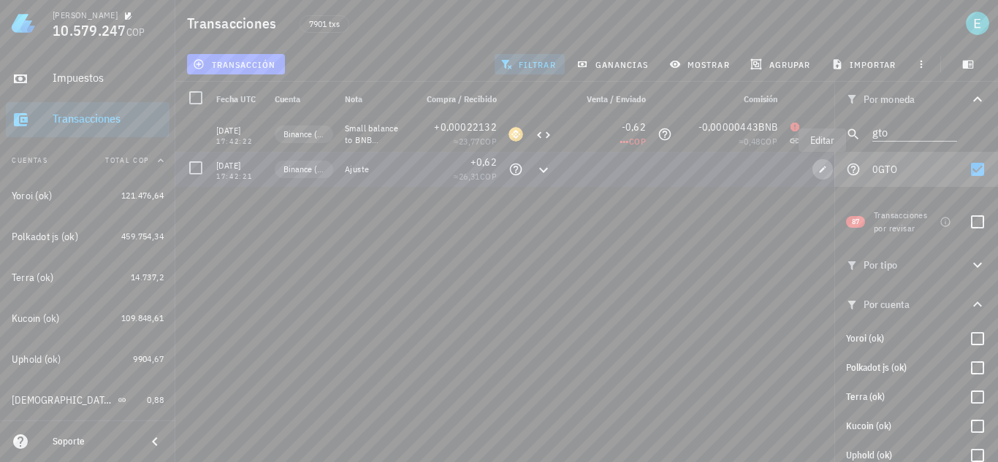
drag, startPoint x: 816, startPoint y: 172, endPoint x: 685, endPoint y: 216, distance: 138.2
click at [816, 172] on span "button" at bounding box center [822, 169] width 20 height 9
type input "0,62"
type input "GTO"
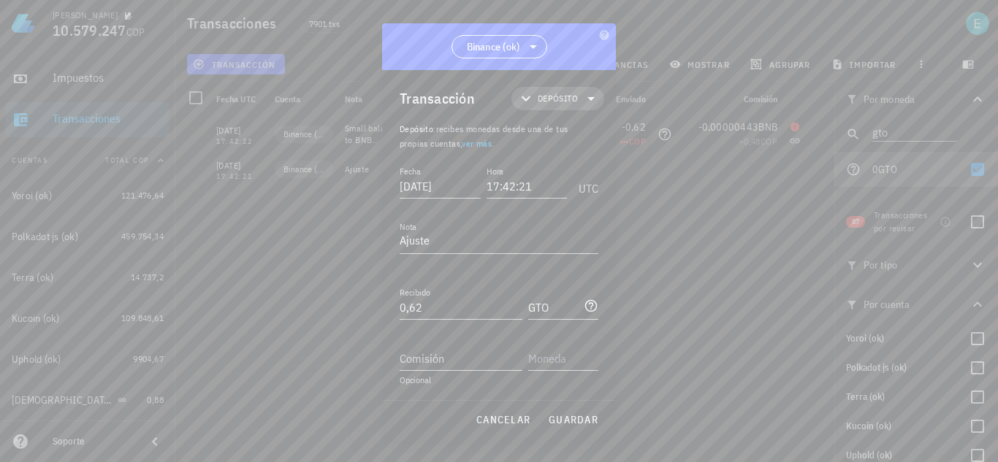
click at [544, 100] on span "Depósito" at bounding box center [558, 98] width 40 height 15
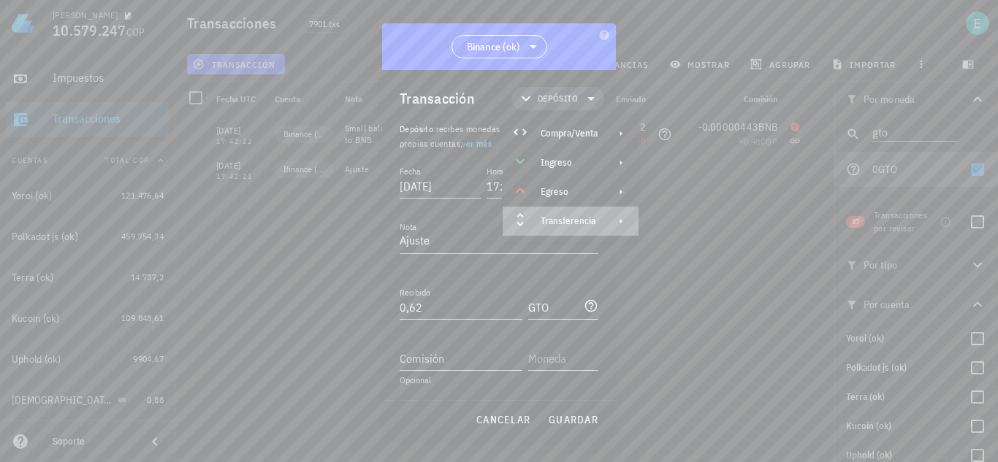
click at [573, 218] on div "Transferencia" at bounding box center [569, 222] width 57 height 12
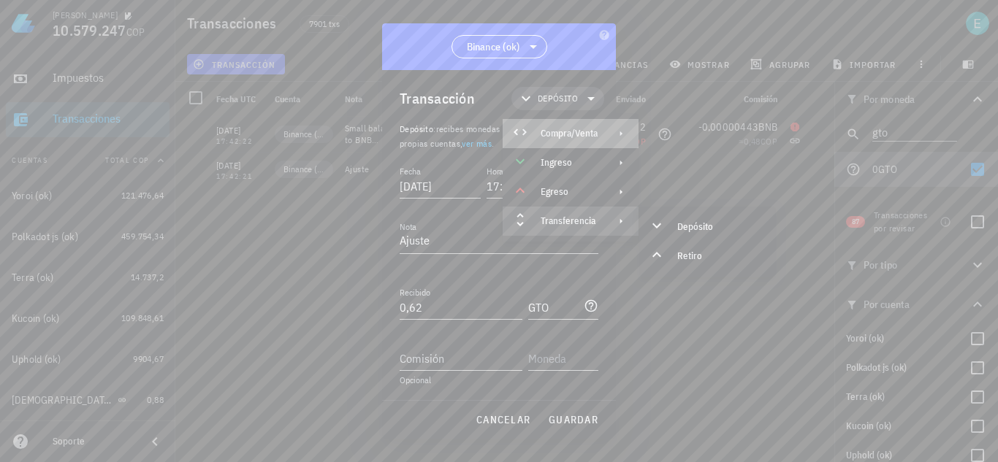
click at [601, 133] on div "Compra/Venta" at bounding box center [571, 133] width 136 height 29
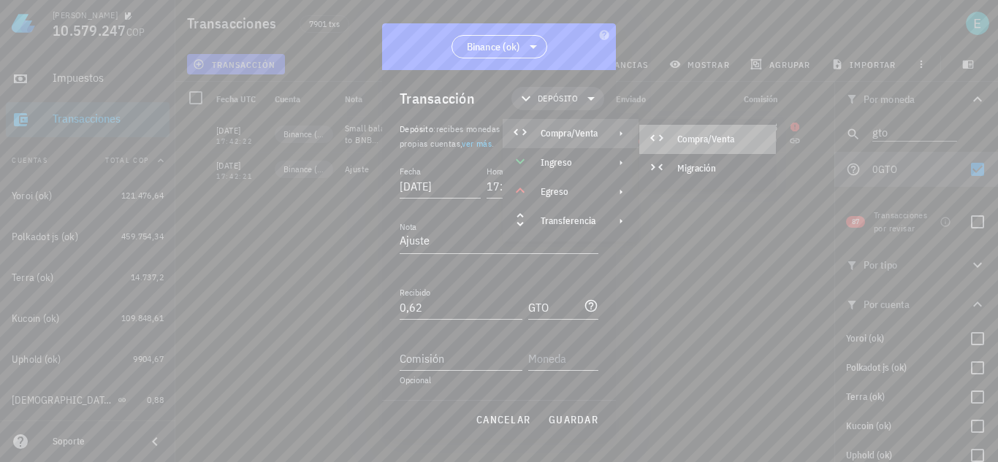
click at [673, 140] on div "Compra/Venta" at bounding box center [707, 139] width 137 height 29
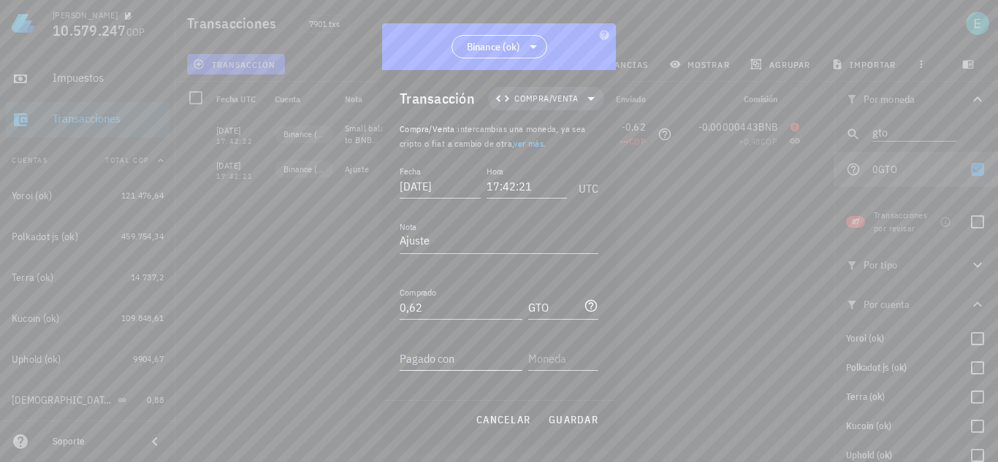
click at [450, 354] on div "Pagado con" at bounding box center [461, 358] width 123 height 23
type input "0,0076"
click at [586, 140] on div "USDT Tether" at bounding box center [587, 148] width 137 height 35
type input "USDT"
click at [573, 417] on span "guardar" at bounding box center [573, 419] width 50 height 13
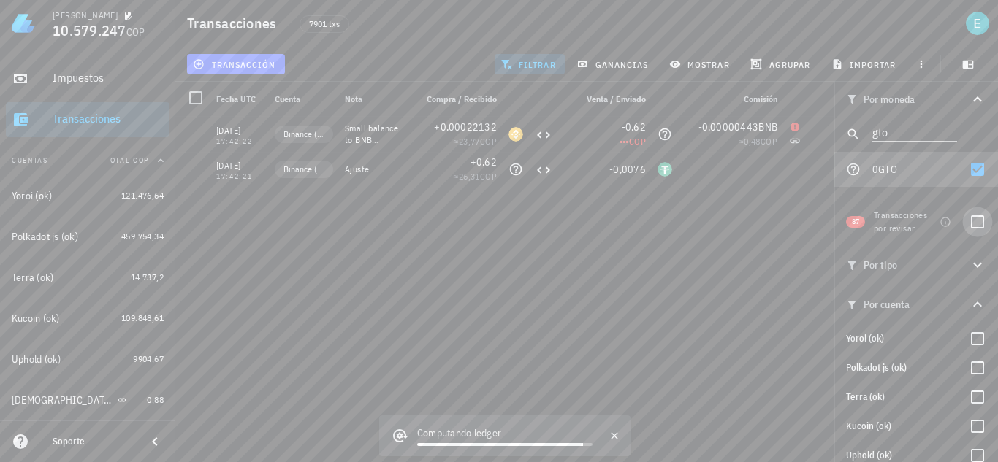
click at [968, 221] on div at bounding box center [977, 222] width 25 height 25
checkbox input "true"
click at [967, 168] on div at bounding box center [977, 169] width 25 height 25
checkbox input "false"
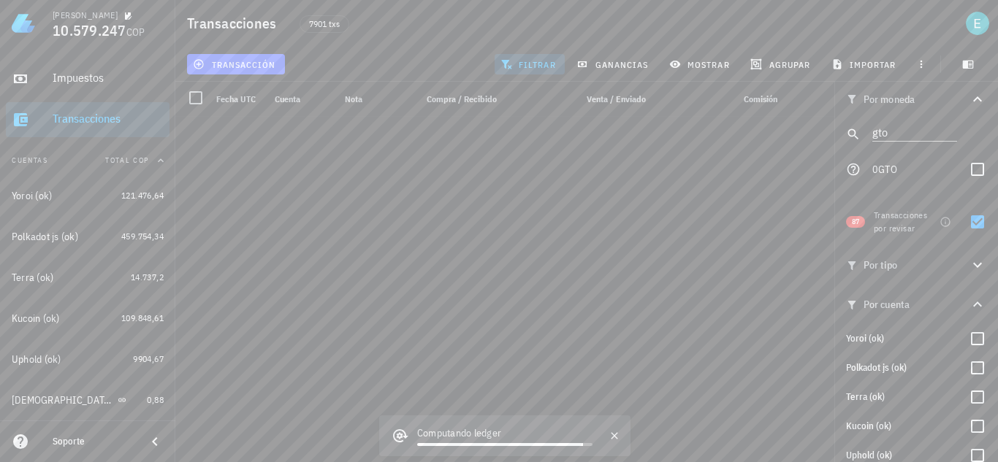
scroll to position [1490, 0]
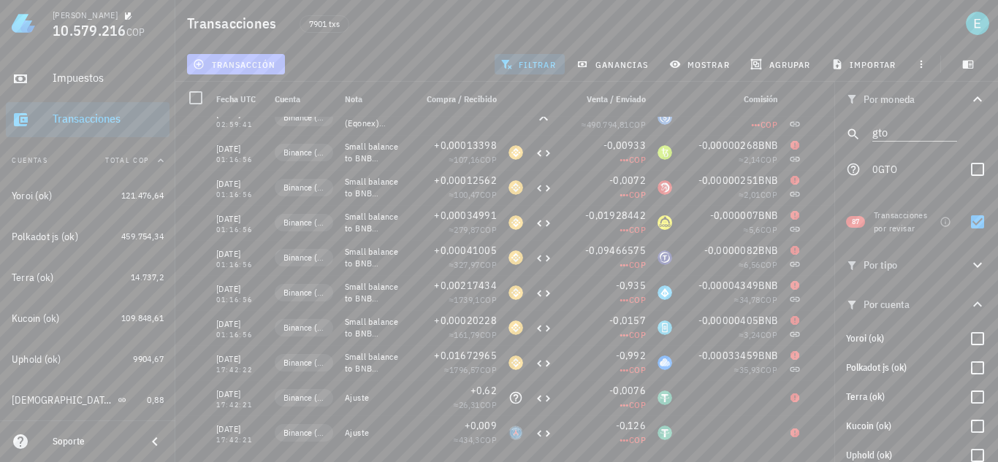
click at [264, 66] on span "transacción" at bounding box center [236, 64] width 80 height 12
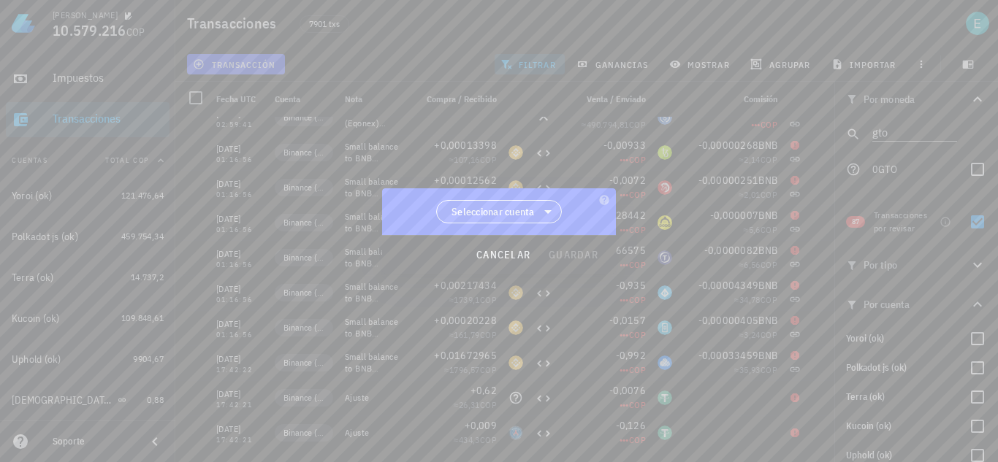
click at [487, 214] on span "Seleccionar cuenta" at bounding box center [492, 212] width 83 height 15
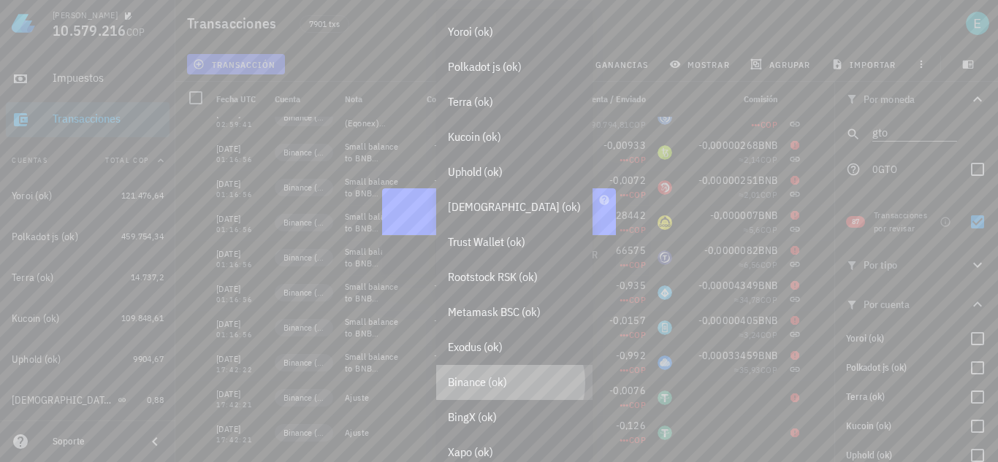
click at [503, 383] on div "Binance (ok)" at bounding box center [514, 383] width 133 height 14
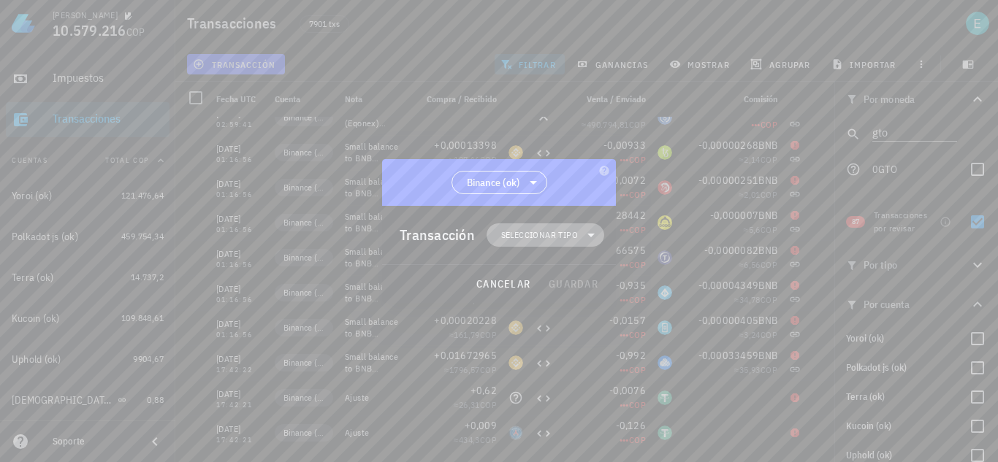
click at [546, 235] on span "Seleccionar tipo" at bounding box center [539, 235] width 77 height 15
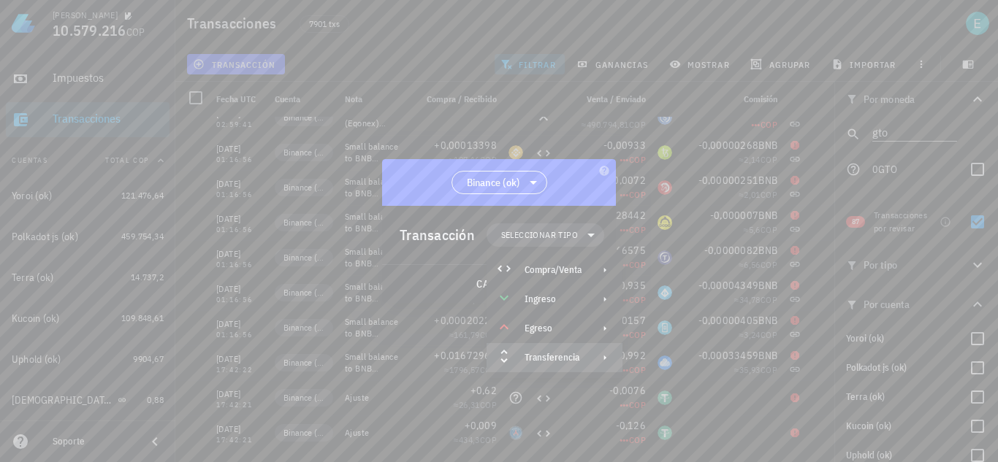
click at [582, 354] on div "Transferencia" at bounding box center [553, 358] width 57 height 12
click at [681, 357] on div "Depósito" at bounding box center [691, 363] width 137 height 29
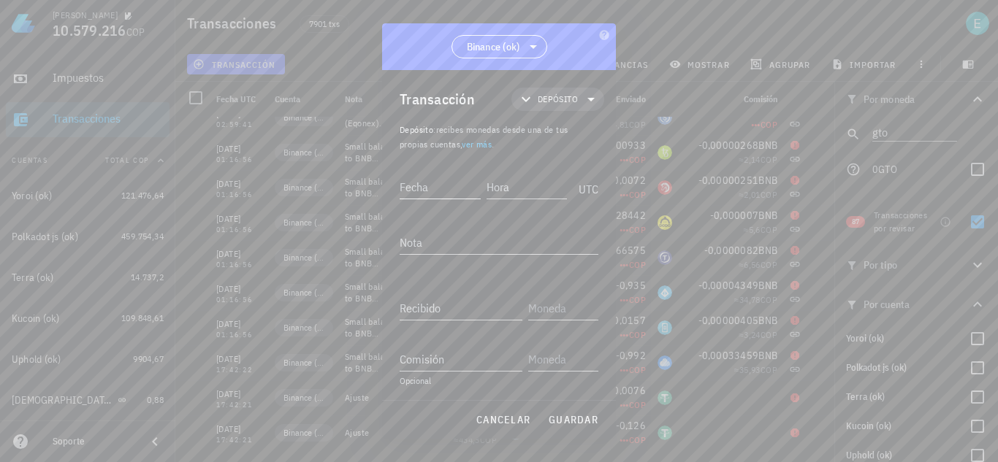
click at [443, 184] on input "Fecha" at bounding box center [440, 186] width 81 height 23
type input "[DATE]"
click at [514, 177] on input "Hora" at bounding box center [527, 186] width 81 height 23
type input "17:42:20"
type input "100"
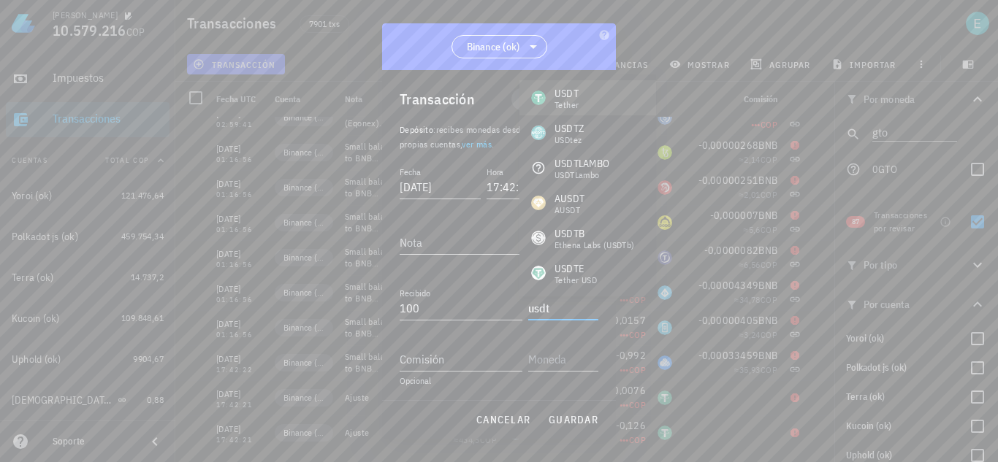
click at [552, 111] on div "USDT Tether" at bounding box center [587, 97] width 137 height 35
type input "USDT"
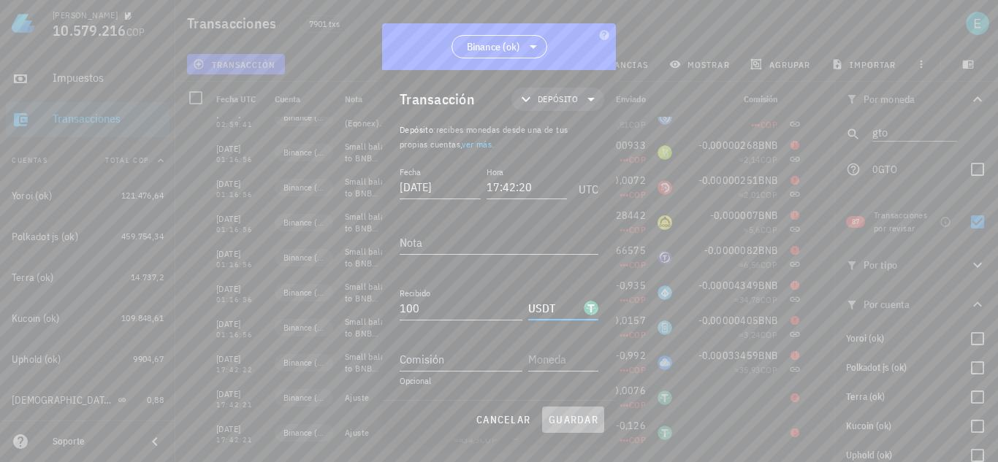
click at [586, 419] on span "guardar" at bounding box center [573, 419] width 50 height 13
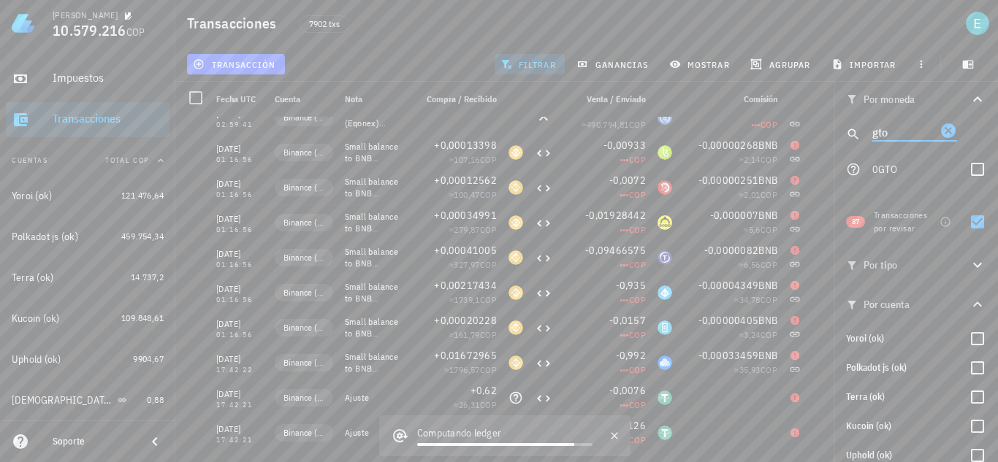
drag, startPoint x: 853, startPoint y: 137, endPoint x: 834, endPoint y: 132, distance: 20.2
click at [834, 132] on div "Transacciones 7902 txs transacción filtrar ganancias mostrar [GEOGRAPHIC_DATA] …" at bounding box center [499, 225] width 998 height 451
type input "sky"
click at [977, 173] on div at bounding box center [977, 169] width 25 height 25
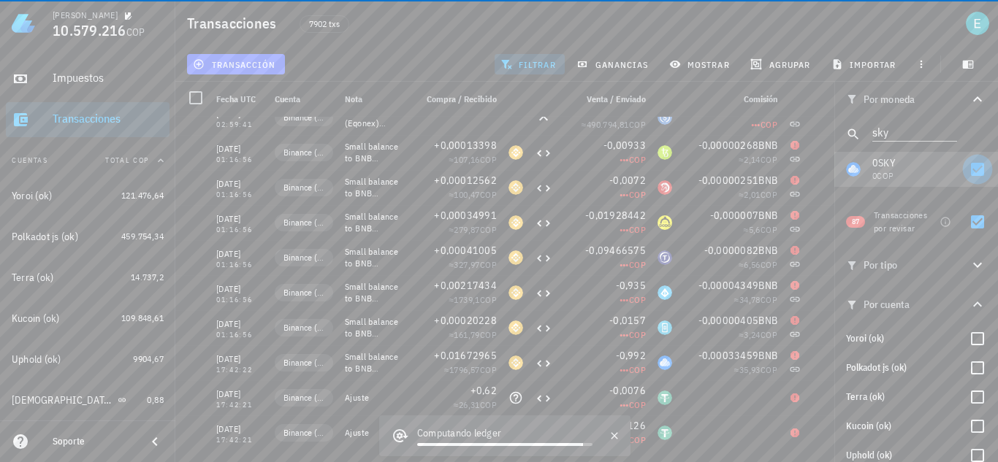
checkbox input "true"
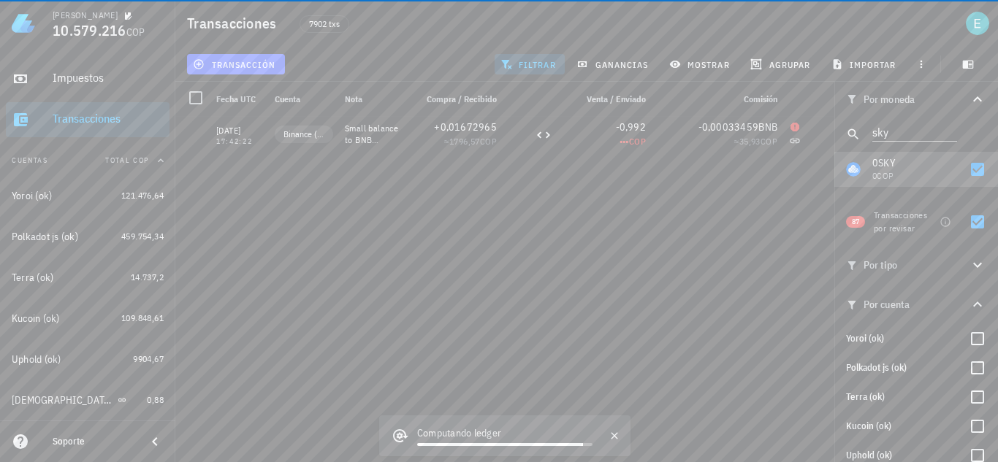
scroll to position [0, 0]
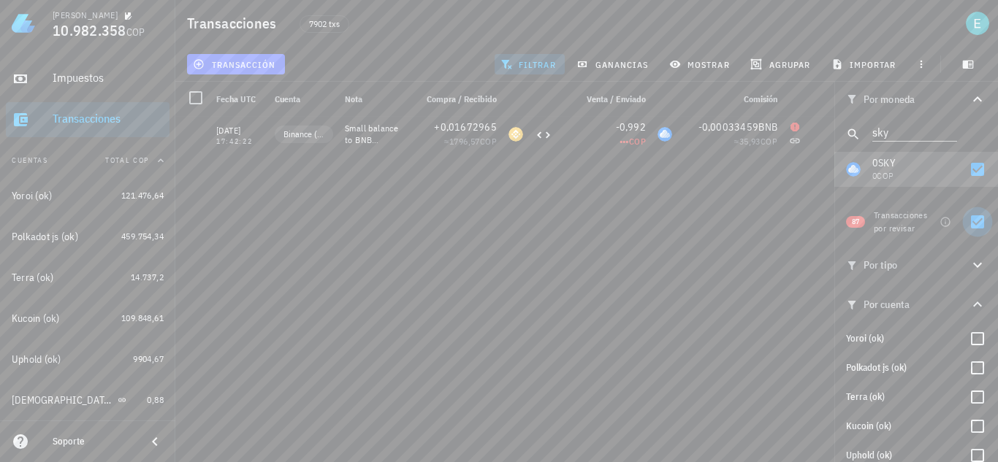
drag, startPoint x: 967, startPoint y: 224, endPoint x: 565, endPoint y: 346, distance: 420.4
click at [967, 225] on div at bounding box center [977, 222] width 25 height 25
checkbox input "false"
drag, startPoint x: 820, startPoint y: 168, endPoint x: 784, endPoint y: 218, distance: 61.8
click at [820, 168] on icon "button" at bounding box center [822, 169] width 9 height 9
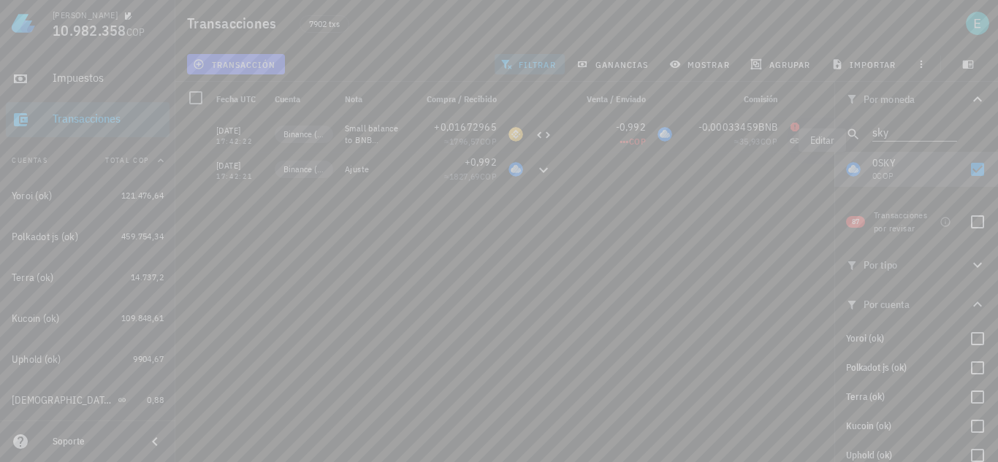
type input "0,992"
type input "SKY"
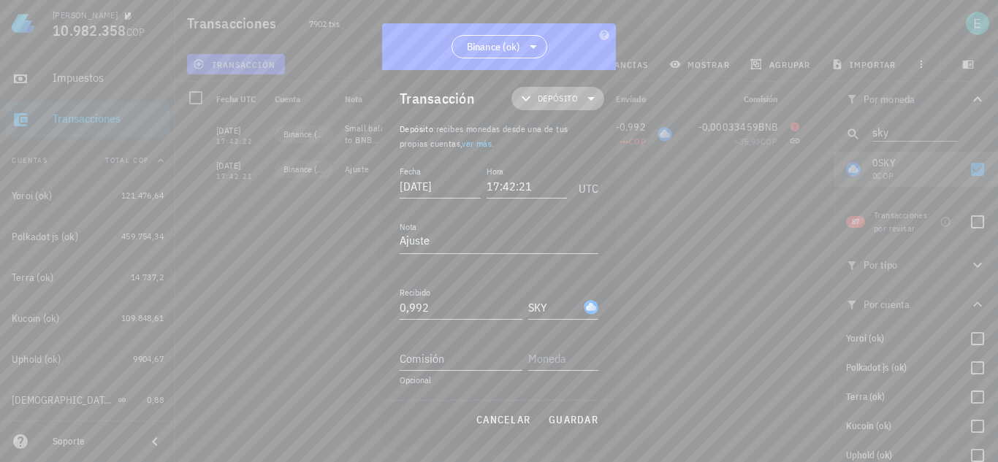
click at [564, 99] on span "Depósito" at bounding box center [558, 98] width 40 height 15
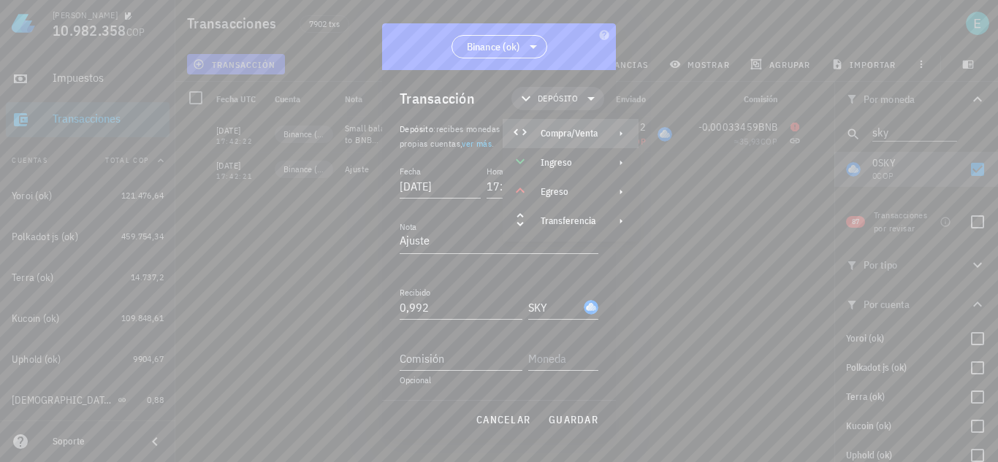
click at [585, 137] on div "Compra/Venta" at bounding box center [569, 134] width 57 height 12
click at [676, 135] on div "Compra/Venta" at bounding box center [707, 139] width 137 height 29
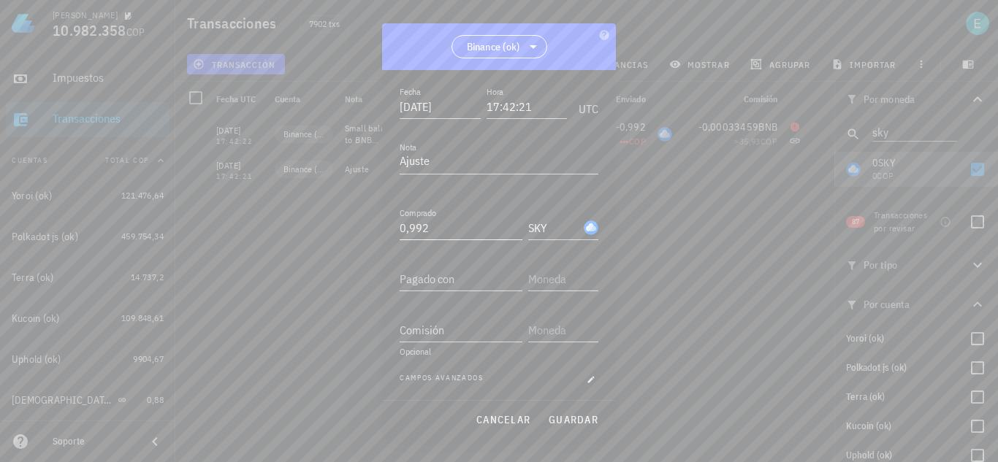
scroll to position [81, 0]
click at [449, 275] on div "Pagado con" at bounding box center [461, 278] width 123 height 23
type input "0,5305"
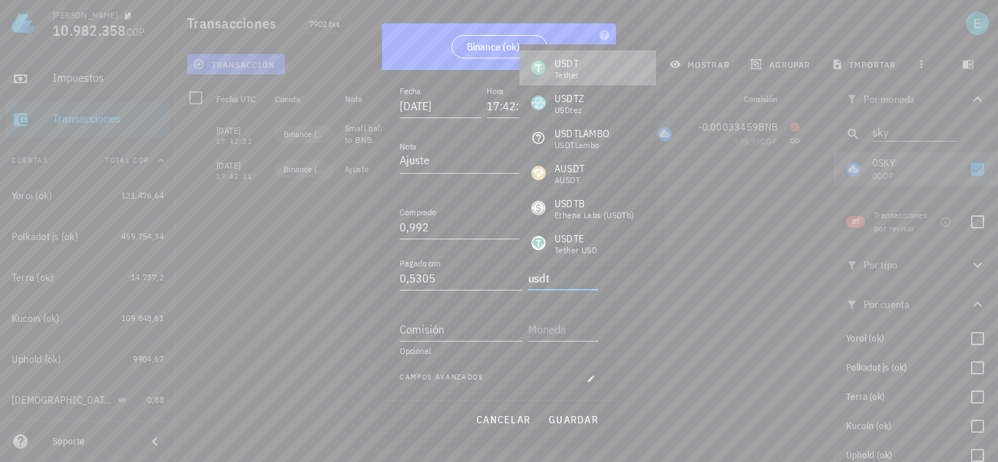
click at [573, 64] on div "USDT" at bounding box center [566, 63] width 24 height 15
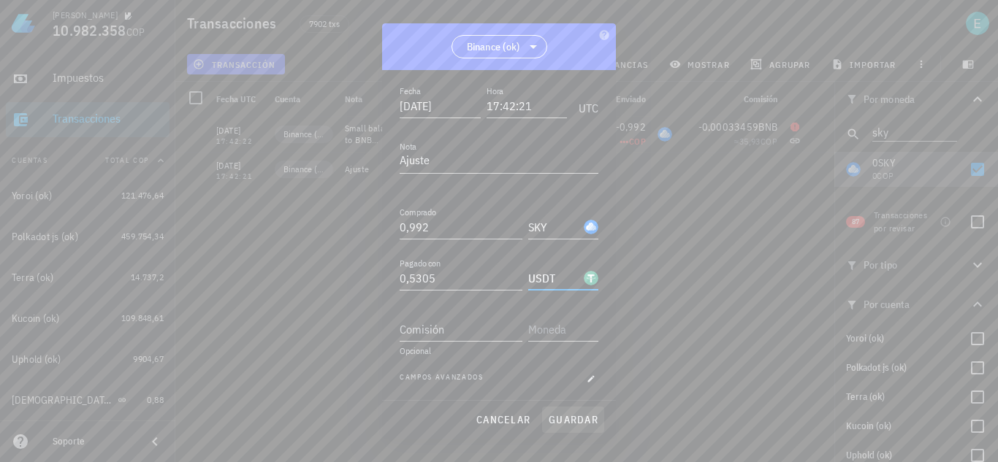
type input "USDT"
click at [579, 429] on button "guardar" at bounding box center [573, 420] width 62 height 26
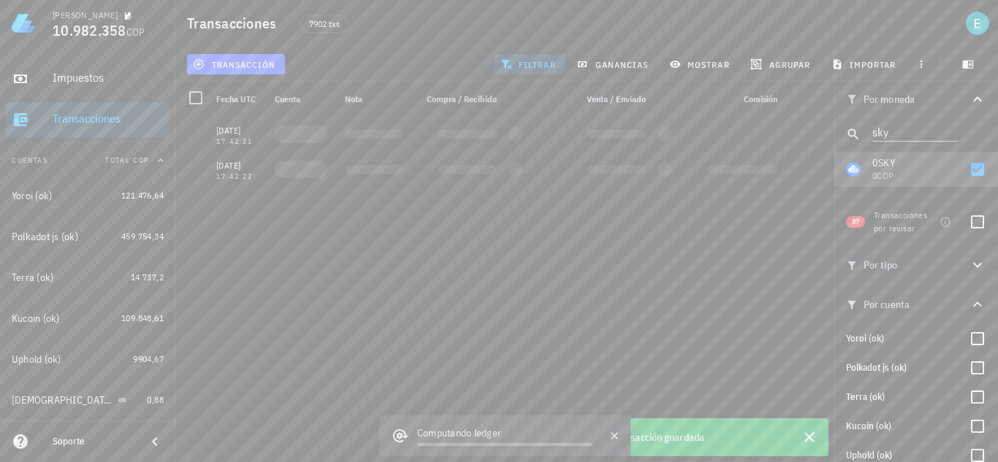
scroll to position [0, 0]
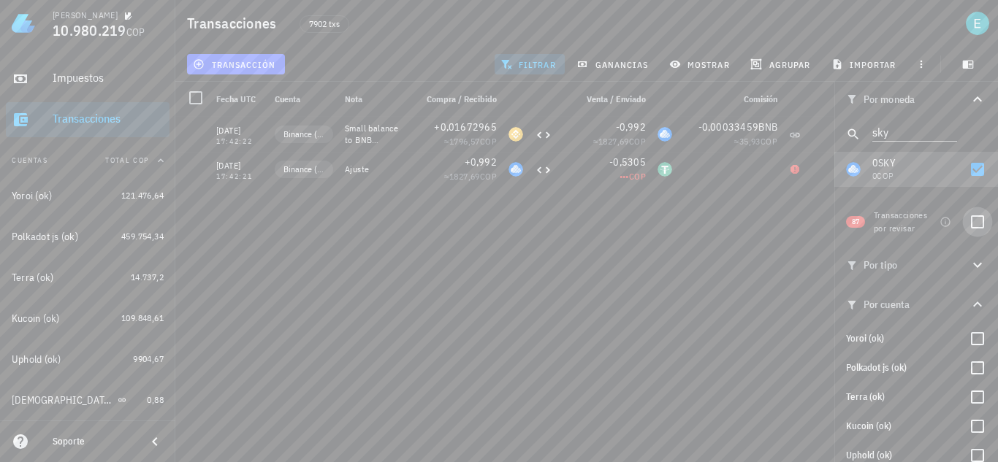
click at [976, 225] on div at bounding box center [977, 222] width 25 height 25
checkbox input "true"
click at [969, 164] on div at bounding box center [977, 169] width 25 height 25
checkbox input "false"
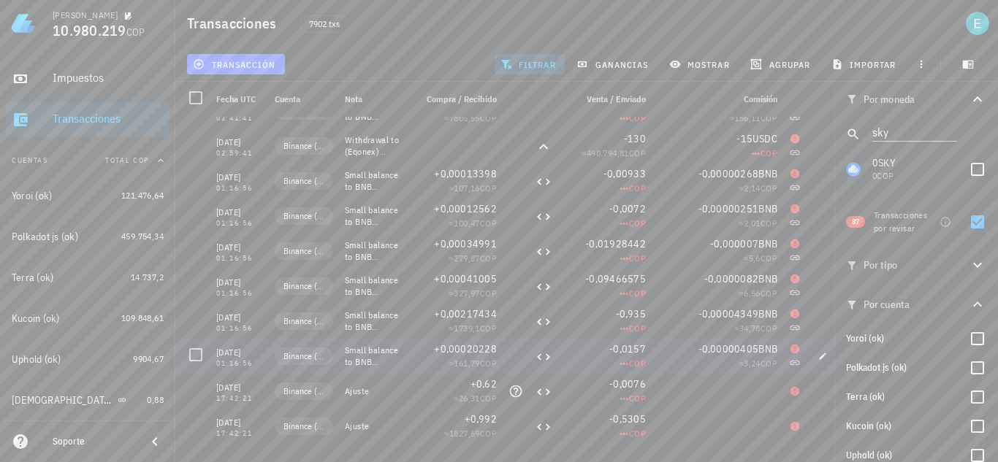
scroll to position [1490, 0]
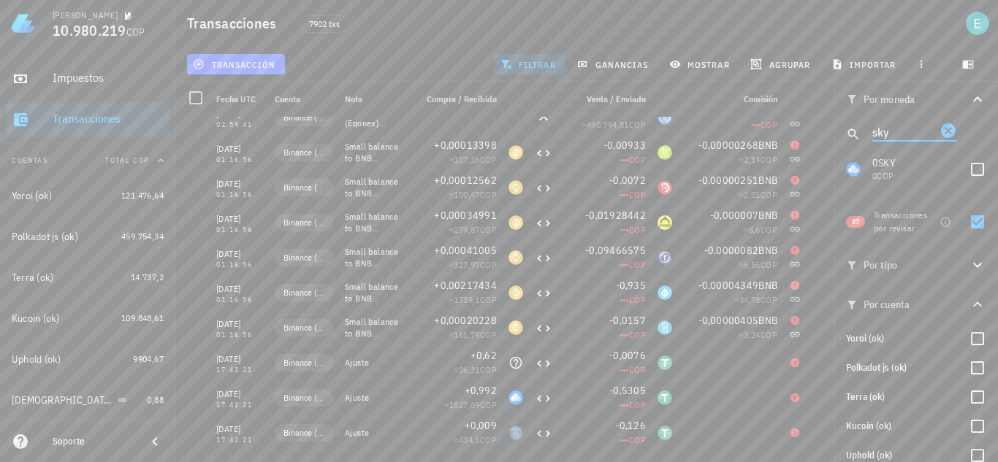
drag, startPoint x: 904, startPoint y: 134, endPoint x: 840, endPoint y: 134, distance: 63.6
click at [840, 134] on div "sky" at bounding box center [916, 134] width 164 height 35
type input "usdt"
click at [965, 174] on div at bounding box center [977, 169] width 25 height 25
checkbox input "true"
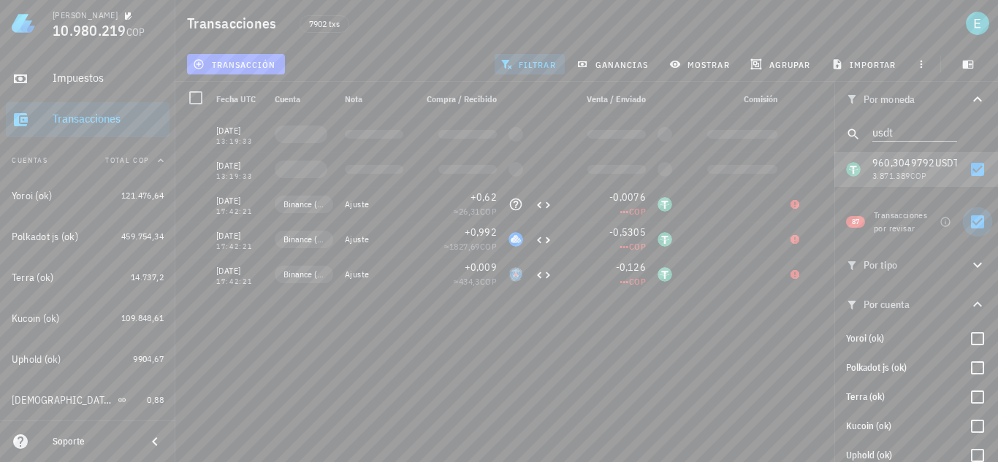
click at [971, 221] on div at bounding box center [977, 222] width 25 height 25
checkbox input "false"
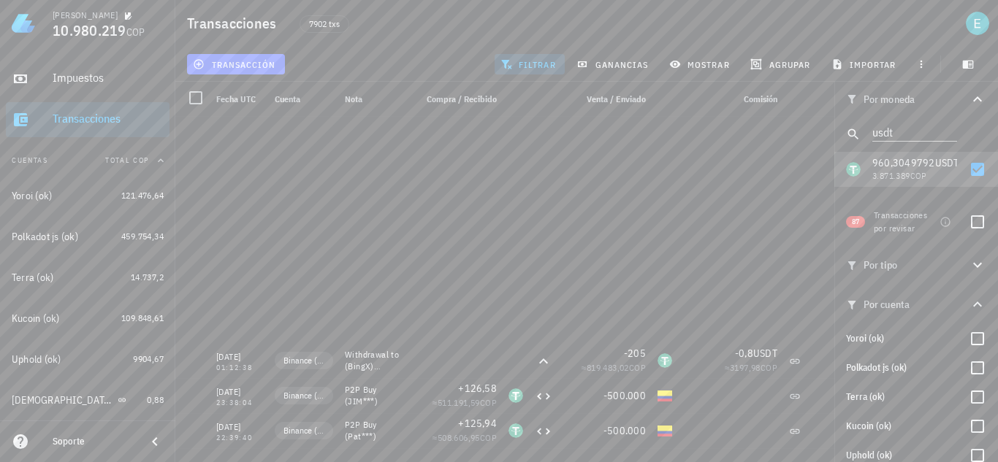
scroll to position [403, 0]
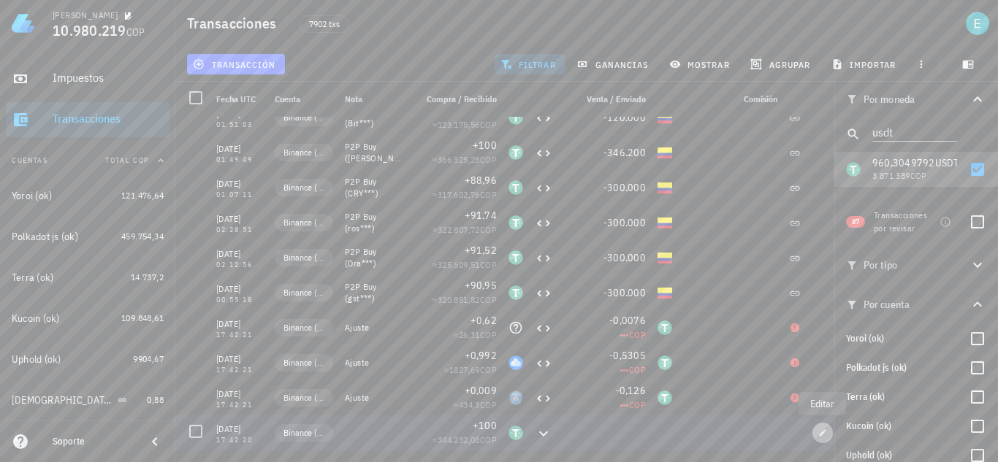
click at [824, 427] on button "button" at bounding box center [822, 433] width 20 height 20
type input "17:42:20"
type input "100"
type input "USDT"
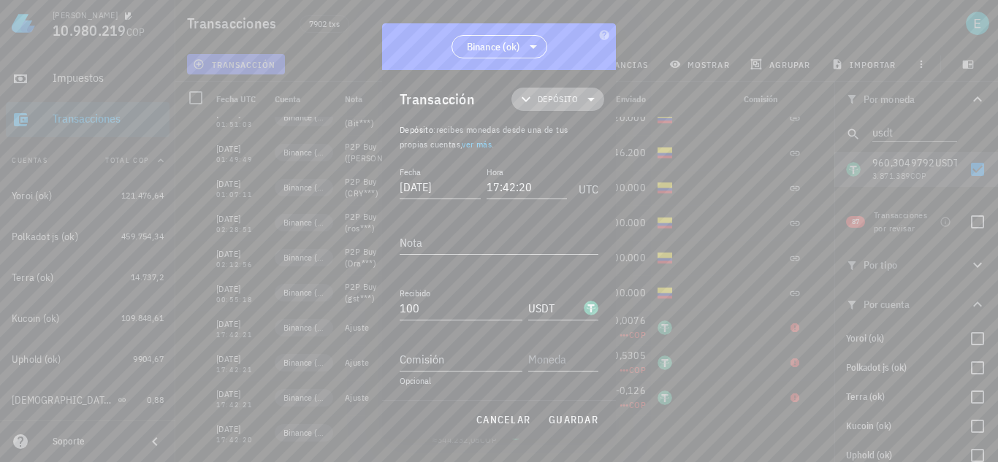
click at [554, 102] on span "Depósito" at bounding box center [558, 99] width 40 height 15
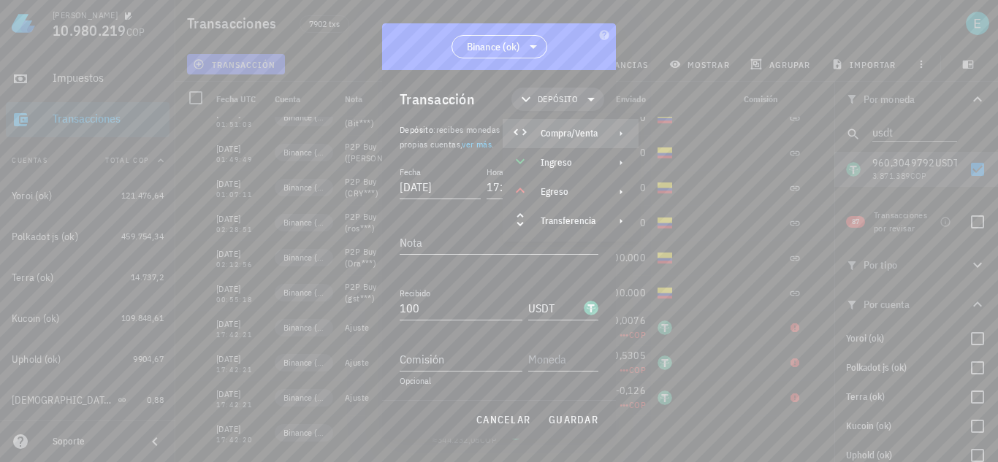
click at [578, 133] on div "Compra/Venta" at bounding box center [569, 134] width 57 height 12
click at [663, 135] on icon at bounding box center [657, 138] width 18 height 18
click at [476, 348] on input "Pagado con" at bounding box center [461, 359] width 123 height 23
type input "344.232,08"
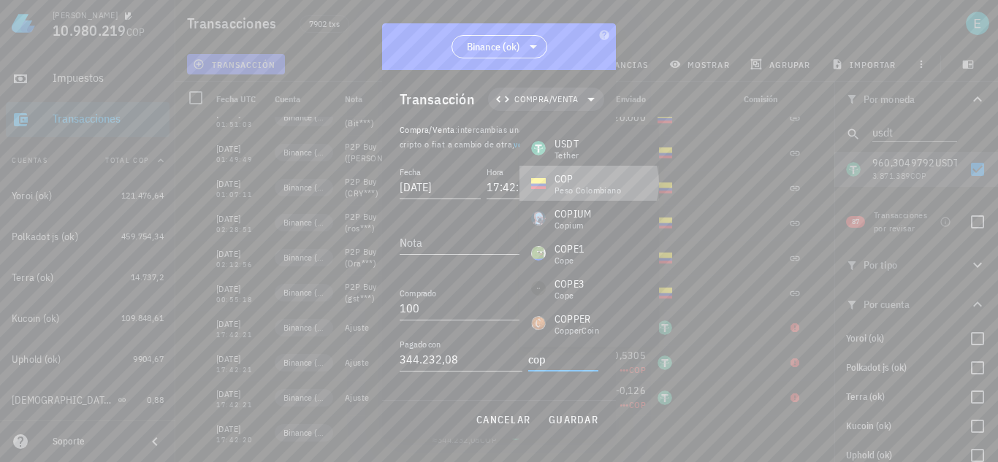
click at [581, 175] on div "COP" at bounding box center [587, 179] width 66 height 15
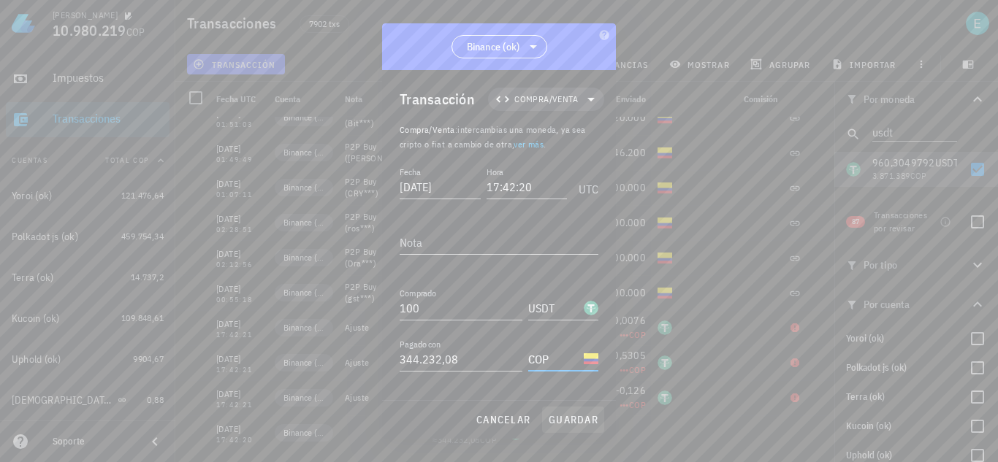
type input "COP"
click at [588, 420] on span "guardar" at bounding box center [573, 419] width 50 height 13
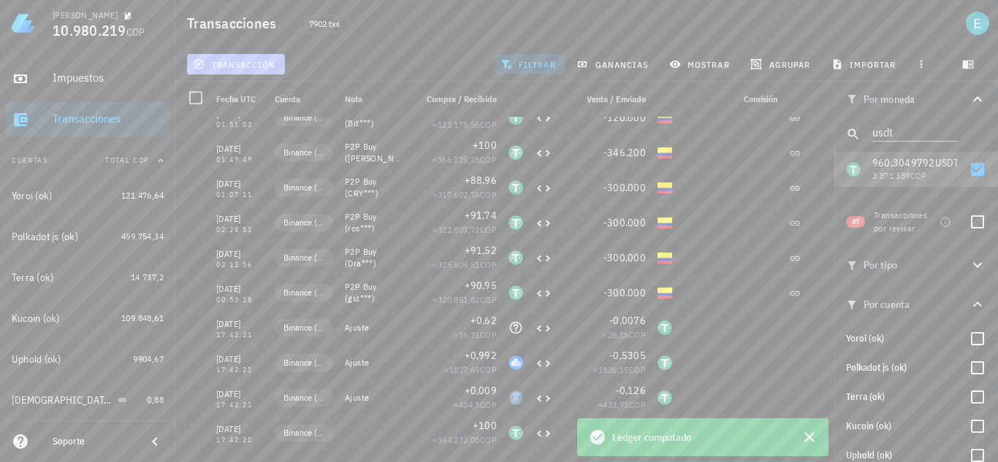
click at [265, 54] on button "transacción" at bounding box center [236, 64] width 98 height 20
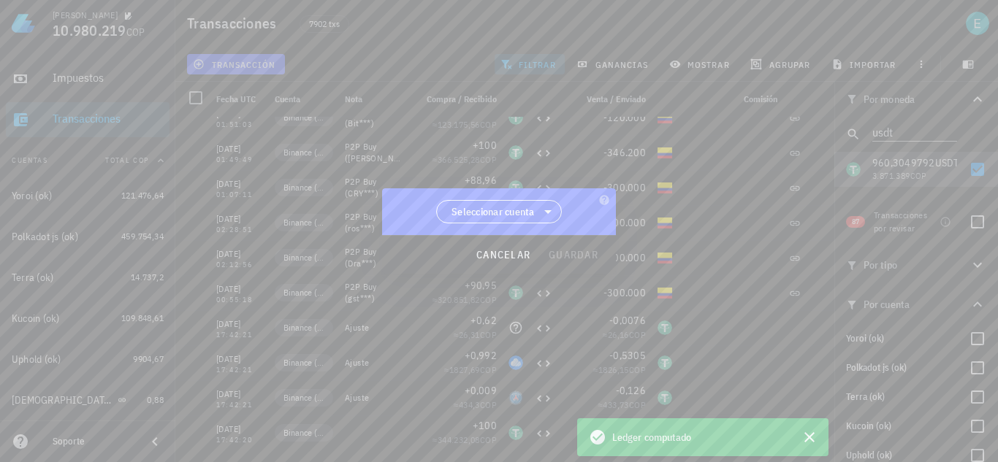
click at [508, 209] on div at bounding box center [499, 231] width 998 height 462
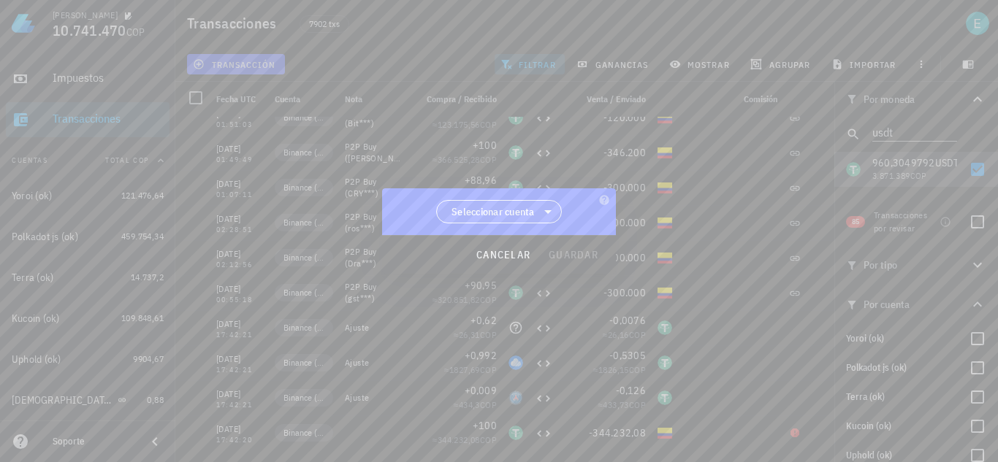
click at [507, 209] on span "Seleccionar cuenta" at bounding box center [492, 212] width 83 height 15
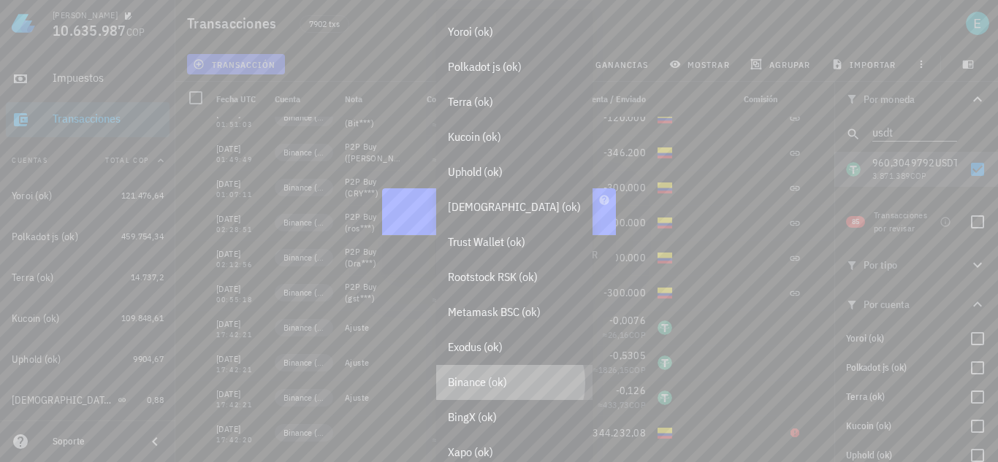
click at [500, 380] on div "Binance (ok)" at bounding box center [514, 383] width 133 height 14
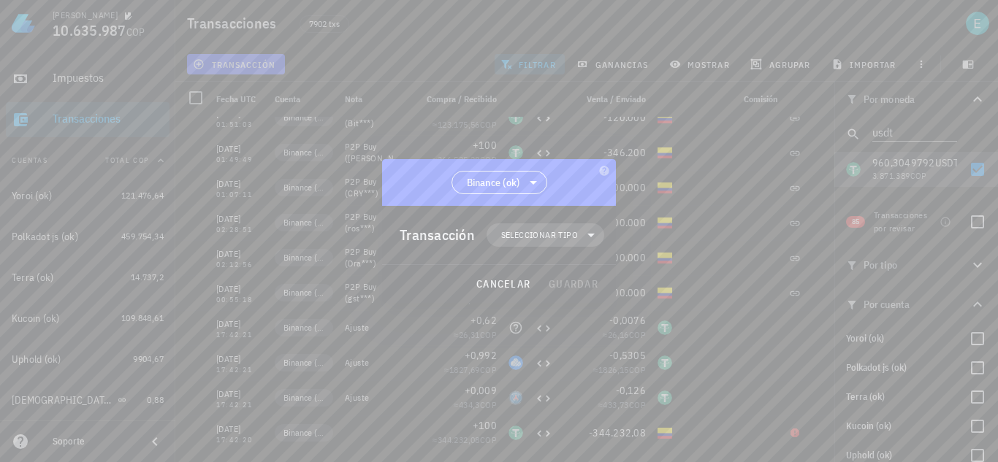
click at [560, 230] on span "Seleccionar tipo" at bounding box center [539, 235] width 77 height 15
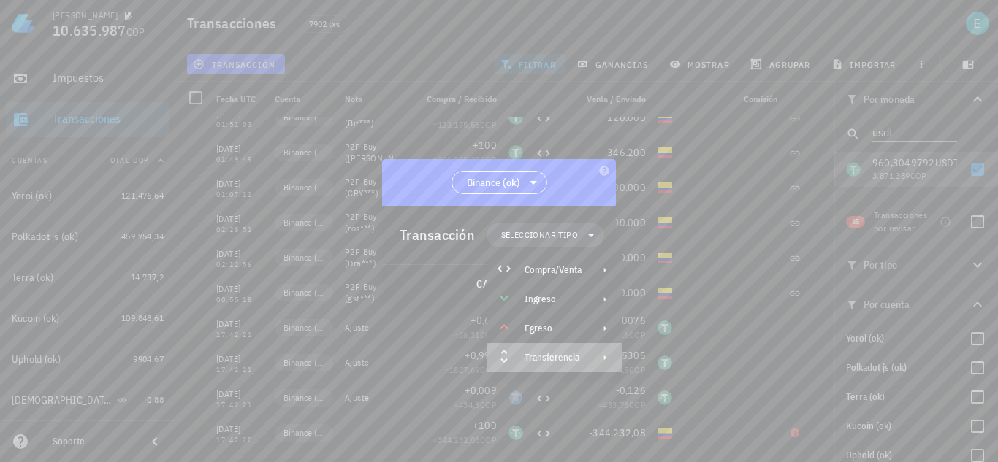
click at [582, 367] on div "Transferencia" at bounding box center [555, 357] width 136 height 29
click at [652, 370] on div "Depósito" at bounding box center [691, 363] width 137 height 29
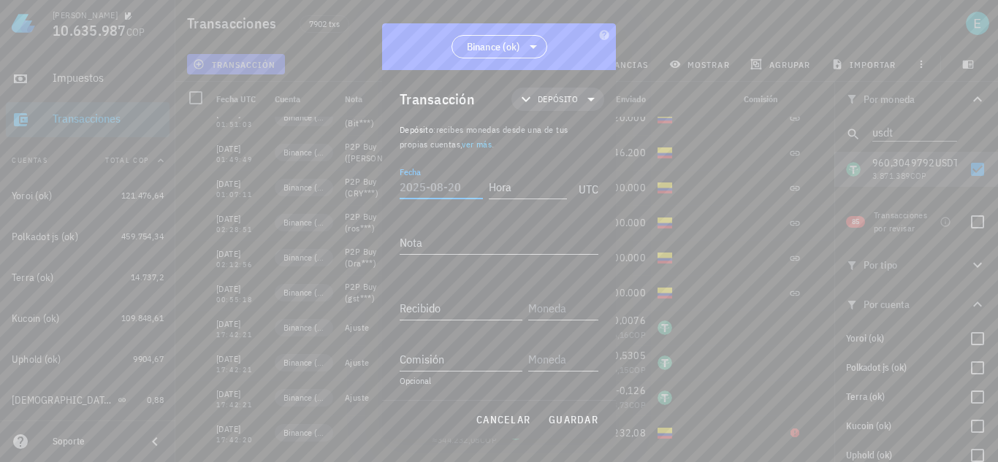
click at [439, 182] on input "Fecha" at bounding box center [441, 186] width 83 height 23
type input "[DATE]"
type input "17:42:19"
type input "344.232,08"
click at [584, 104] on div "peso colombiano" at bounding box center [587, 105] width 66 height 9
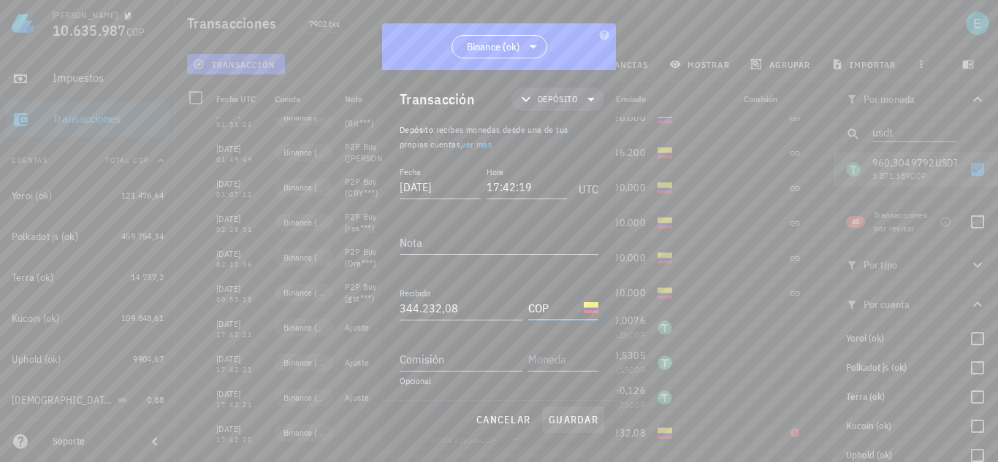
type input "COP"
click at [590, 417] on span "guardar" at bounding box center [573, 419] width 50 height 13
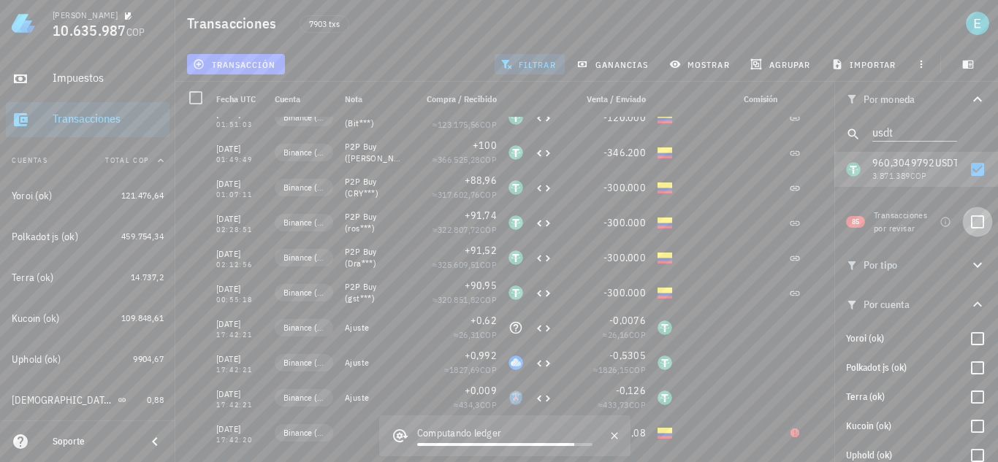
click at [969, 218] on div at bounding box center [977, 222] width 25 height 25
checkbox input "true"
click at [968, 172] on div at bounding box center [977, 169] width 25 height 25
checkbox input "false"
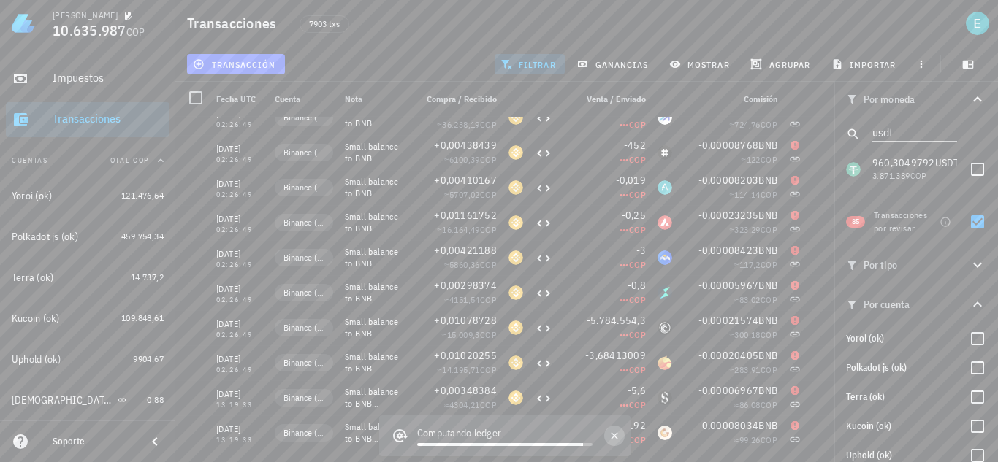
click at [613, 436] on icon "button" at bounding box center [615, 436] width 12 height 12
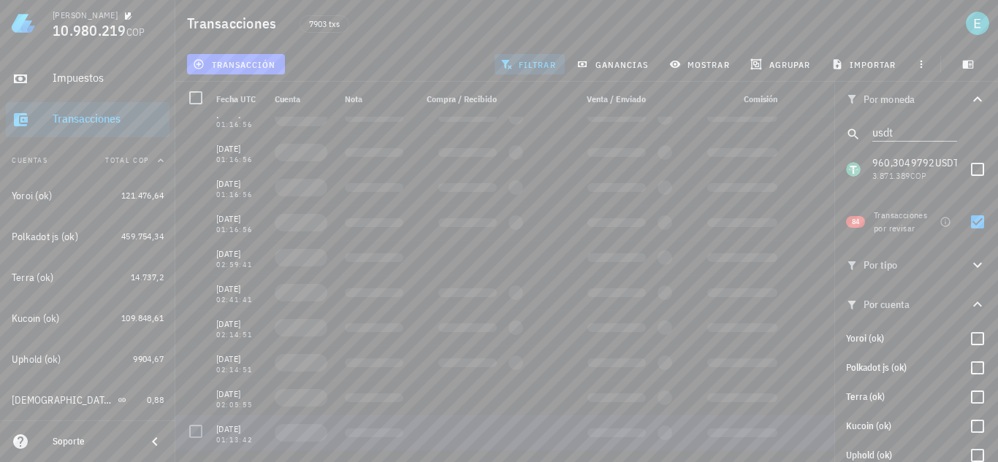
scroll to position [1384, 0]
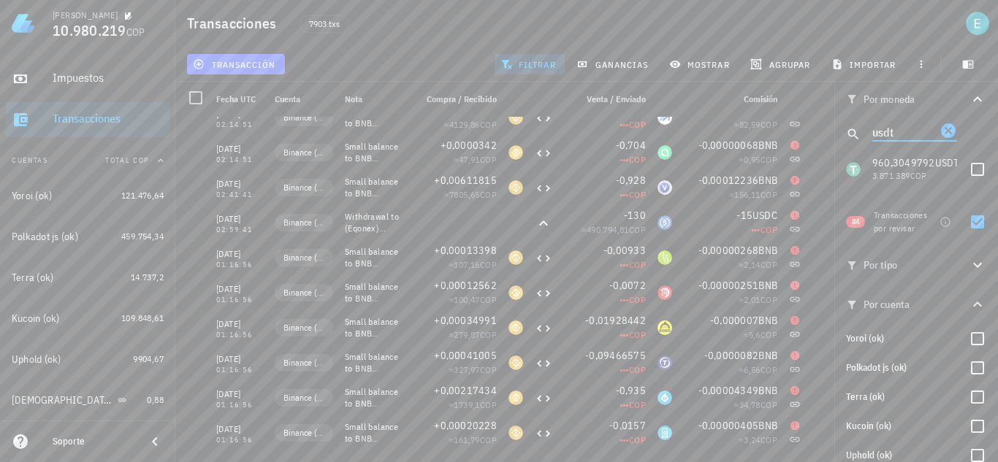
drag, startPoint x: 903, startPoint y: 131, endPoint x: 853, endPoint y: 133, distance: 49.7
click at [853, 133] on div "usdt" at bounding box center [916, 134] width 164 height 35
type input "thet"
click at [969, 170] on div at bounding box center [977, 169] width 25 height 25
checkbox input "true"
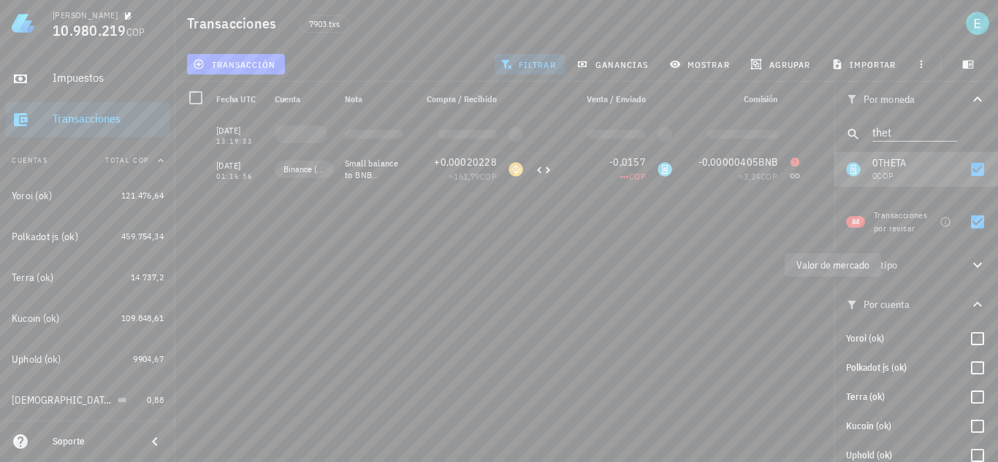
scroll to position [0, 0]
click at [972, 223] on div at bounding box center [977, 222] width 25 height 25
checkbox input "false"
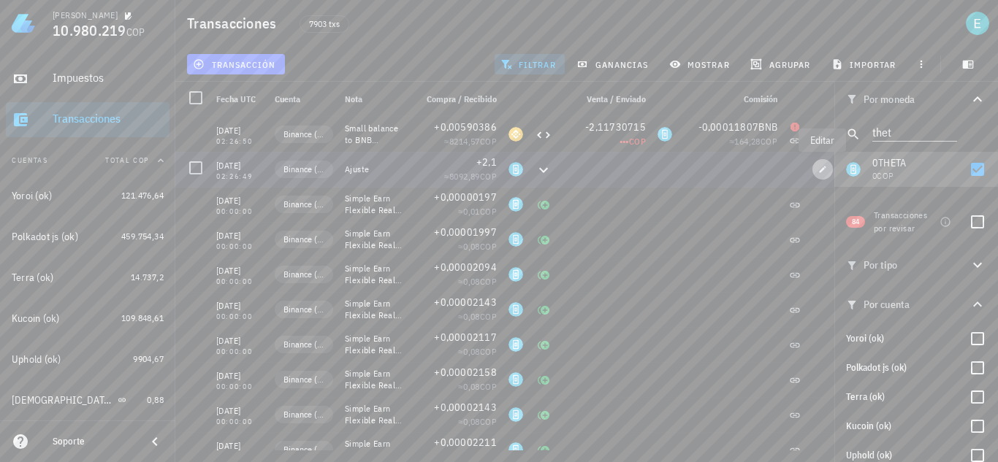
click at [817, 167] on span "button" at bounding box center [822, 169] width 20 height 9
type input "[DATE]"
type input "02:26:49"
type textarea "Ajuste"
type input "2,1"
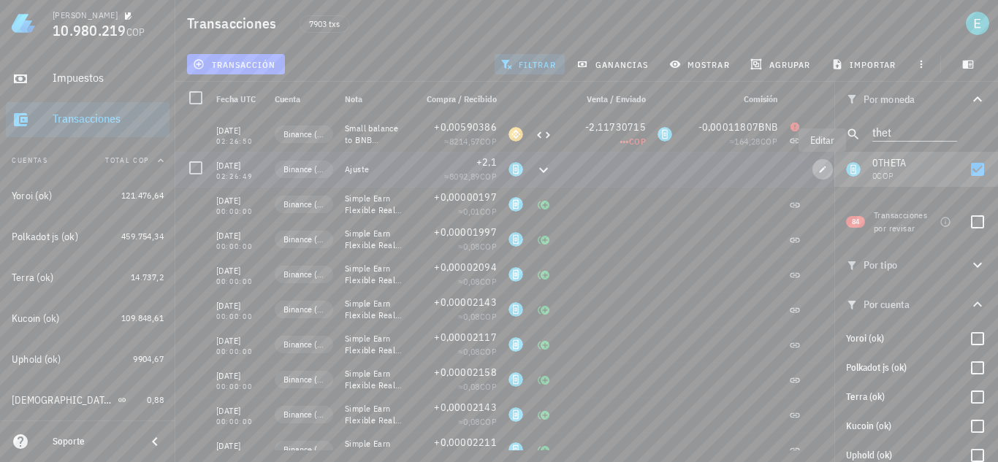
type input "THETA"
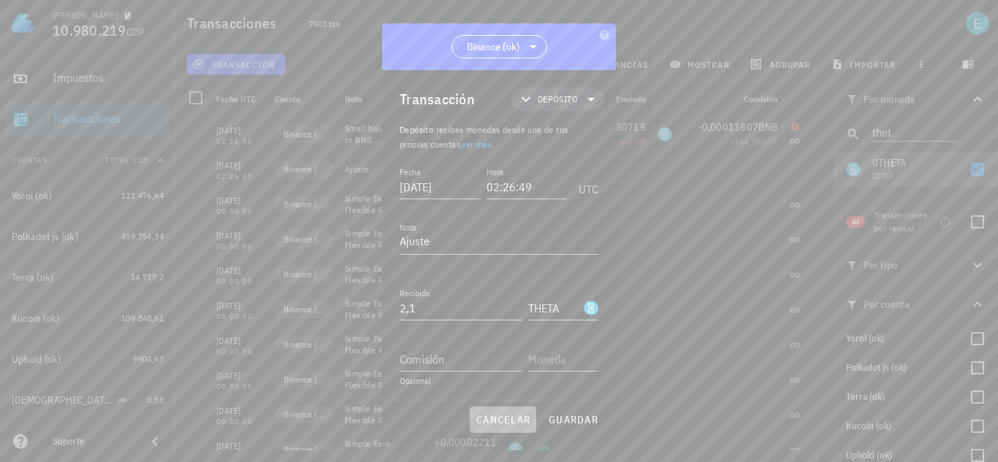
click at [516, 408] on button "cancelar" at bounding box center [503, 420] width 66 height 26
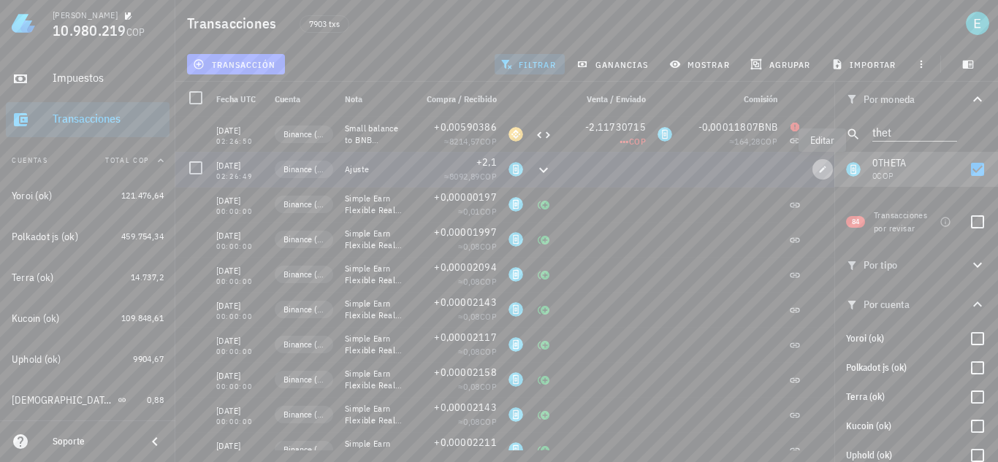
click at [816, 171] on span "button" at bounding box center [822, 169] width 20 height 9
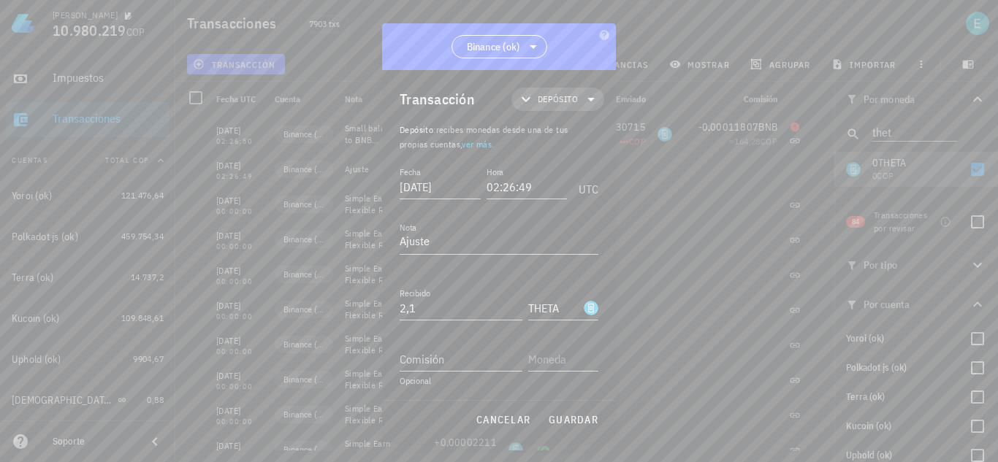
click at [565, 106] on span "Depósito" at bounding box center [557, 99] width 75 height 23
click at [582, 130] on div "Compra/Venta" at bounding box center [569, 134] width 57 height 12
click at [674, 134] on div "Compra/Venta" at bounding box center [707, 139] width 137 height 29
click at [454, 358] on input "Pagado con" at bounding box center [461, 359] width 123 height 23
click at [456, 355] on input "1,81" at bounding box center [461, 359] width 123 height 23
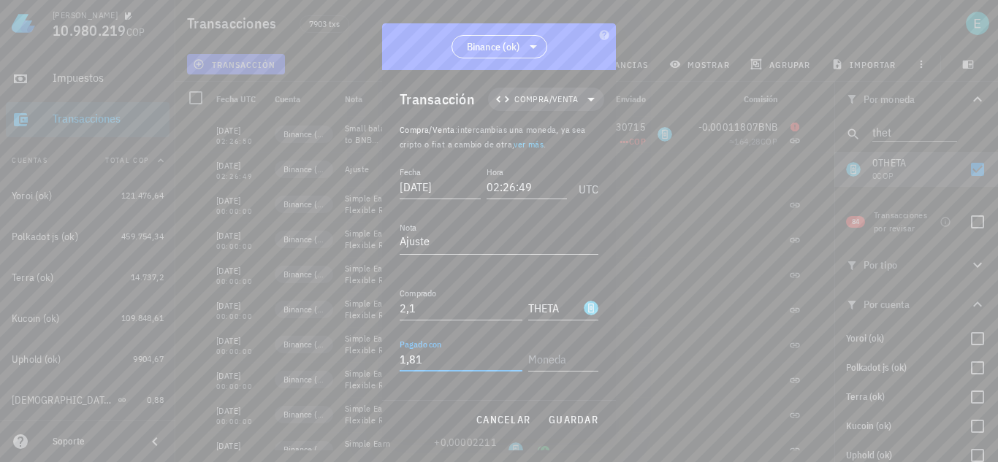
type input "1,81"
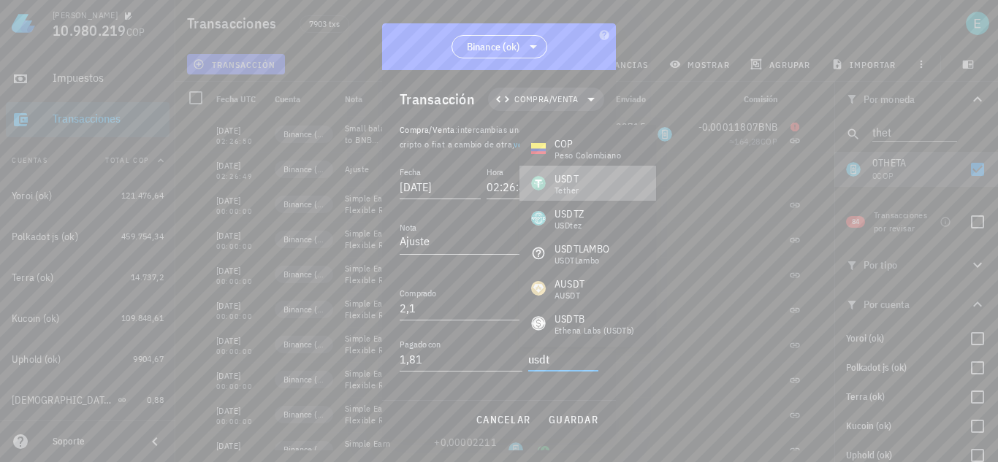
click at [576, 174] on div "USDT" at bounding box center [566, 179] width 24 height 15
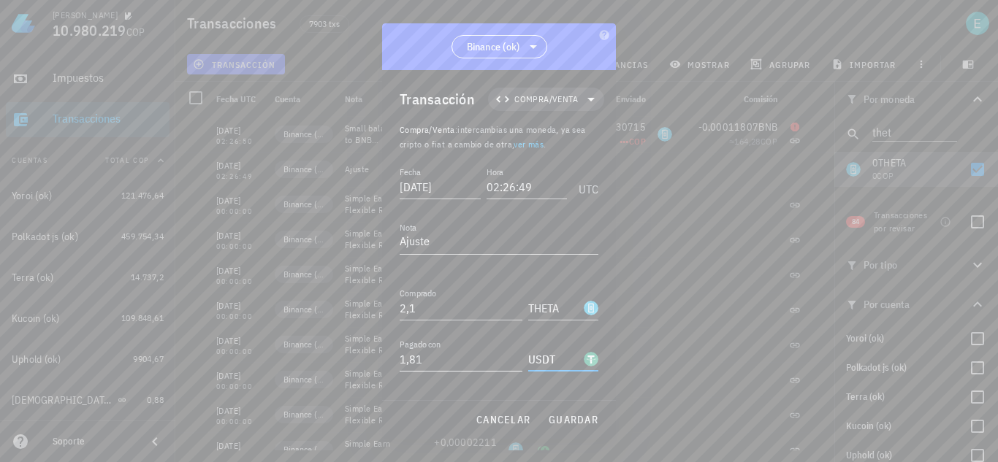
type input "USDT"
click at [443, 360] on input "1,81" at bounding box center [461, 359] width 123 height 23
type input "1,8138"
click at [547, 415] on button "guardar" at bounding box center [573, 420] width 62 height 26
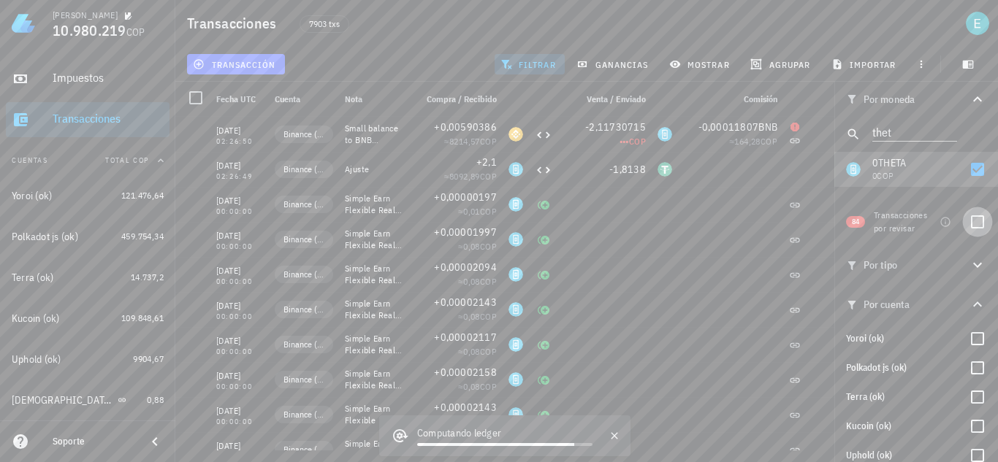
click at [972, 225] on div at bounding box center [977, 222] width 25 height 25
checkbox input "true"
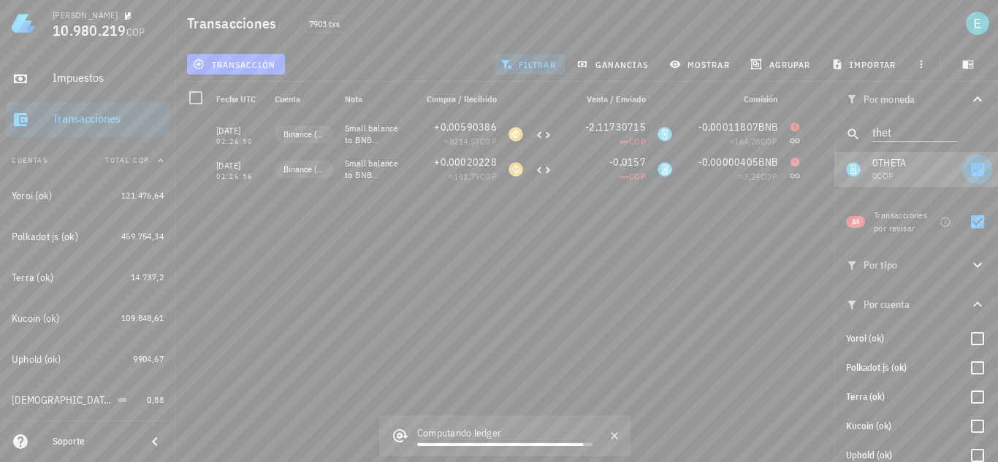
click at [971, 163] on div at bounding box center [977, 169] width 25 height 25
checkbox input "false"
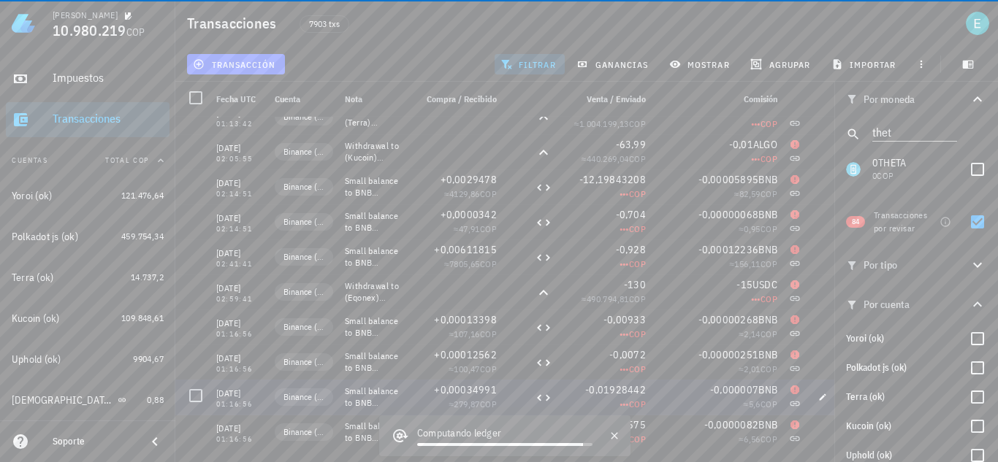
scroll to position [1384, 0]
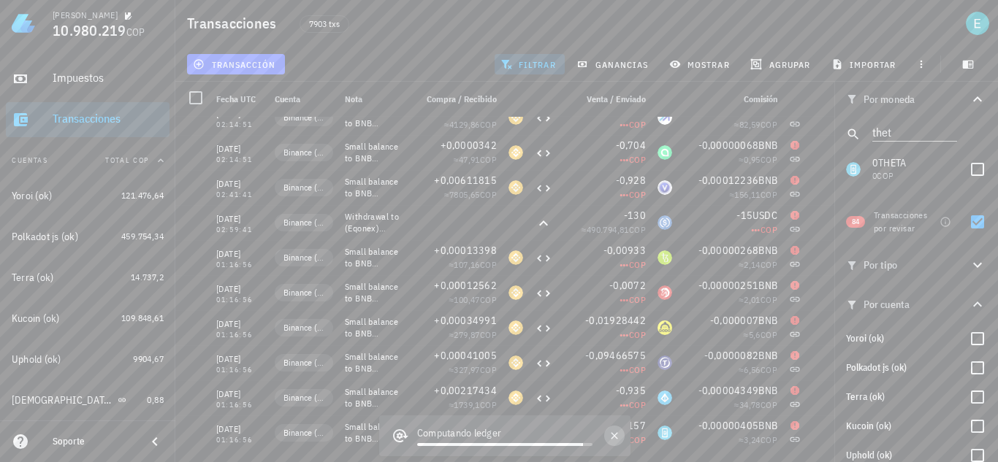
click at [620, 438] on button "button" at bounding box center [614, 436] width 20 height 20
drag, startPoint x: 902, startPoint y: 136, endPoint x: 831, endPoint y: 132, distance: 71.7
click at [831, 132] on div "Transacciones 7903 txs transacción filtrar ganancias mostrar [GEOGRAPHIC_DATA] …" at bounding box center [499, 225] width 998 height 451
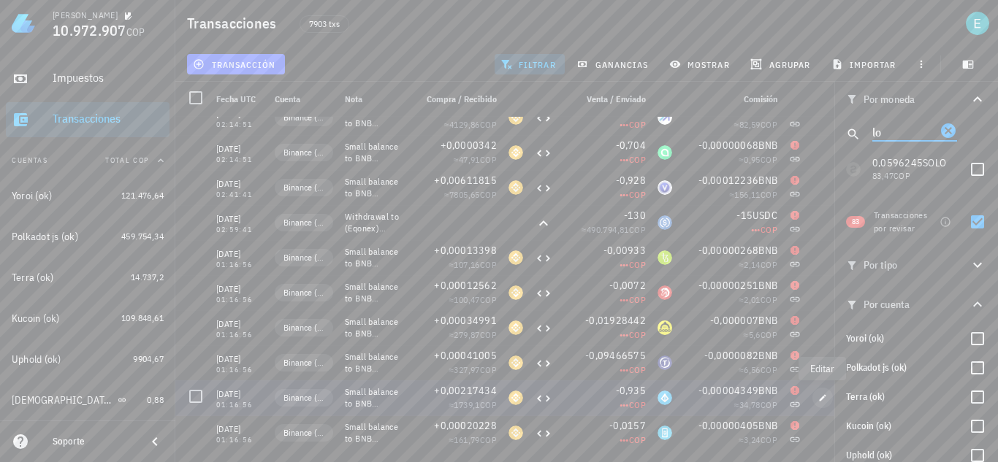
type input "lo"
click at [826, 396] on icon "button" at bounding box center [823, 397] width 7 height 7
type input "[DATE]"
type input "01:16:56"
type textarea "Small balance to BNB conversion (dust)"
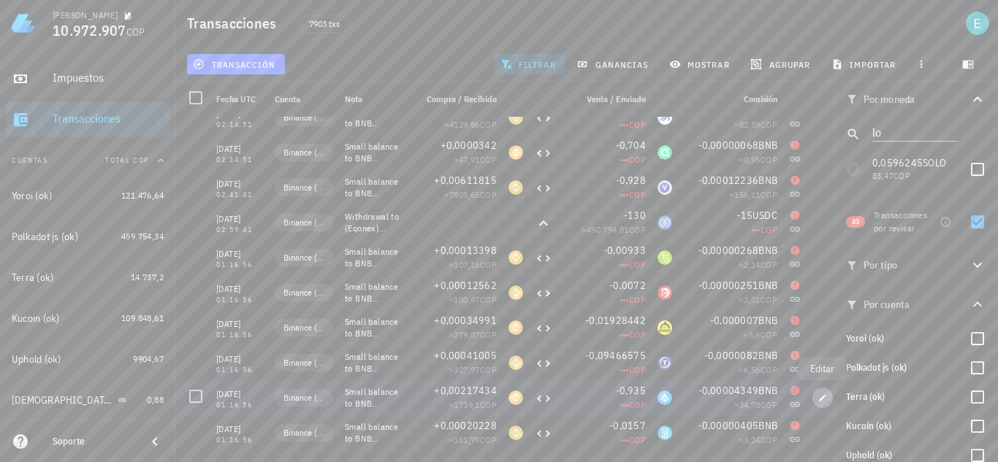
type input "0,00217434"
type input "BNB"
type input "0,935"
type input "LRC"
type input "0,00004349"
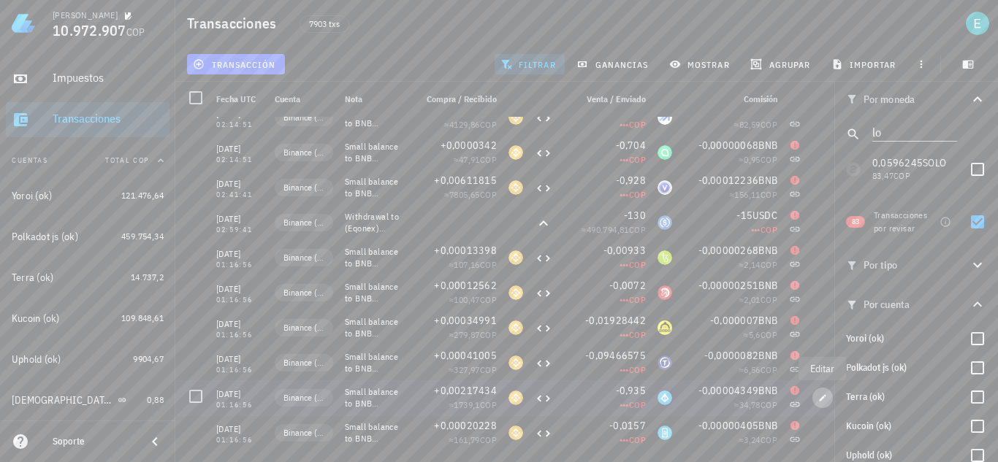
type input "BNB"
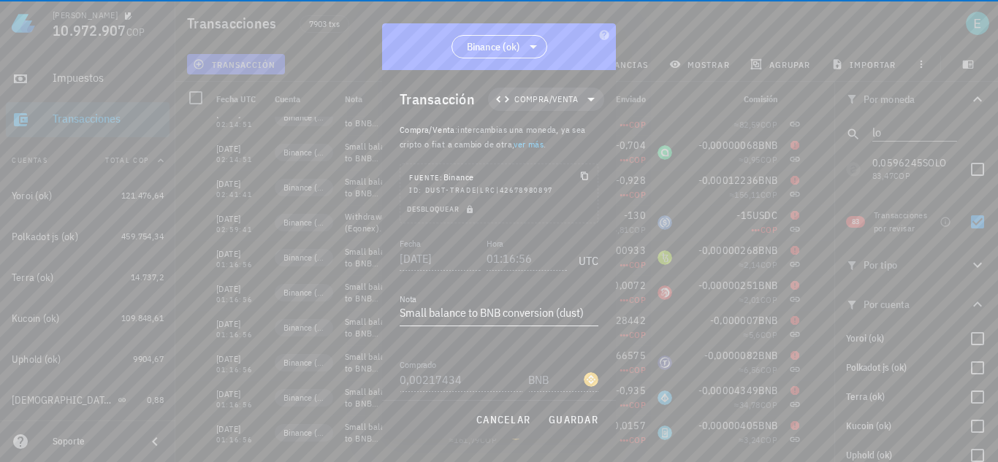
scroll to position [182, 0]
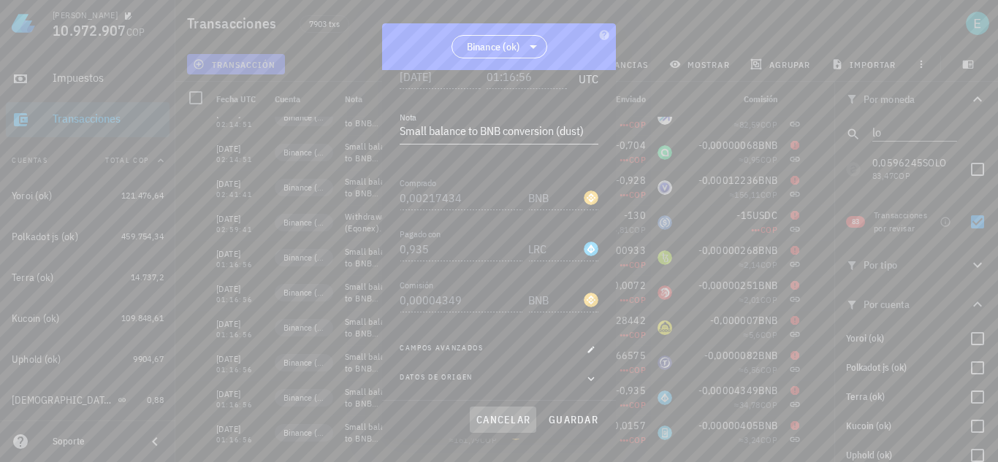
click at [510, 424] on span "cancelar" at bounding box center [503, 419] width 55 height 13
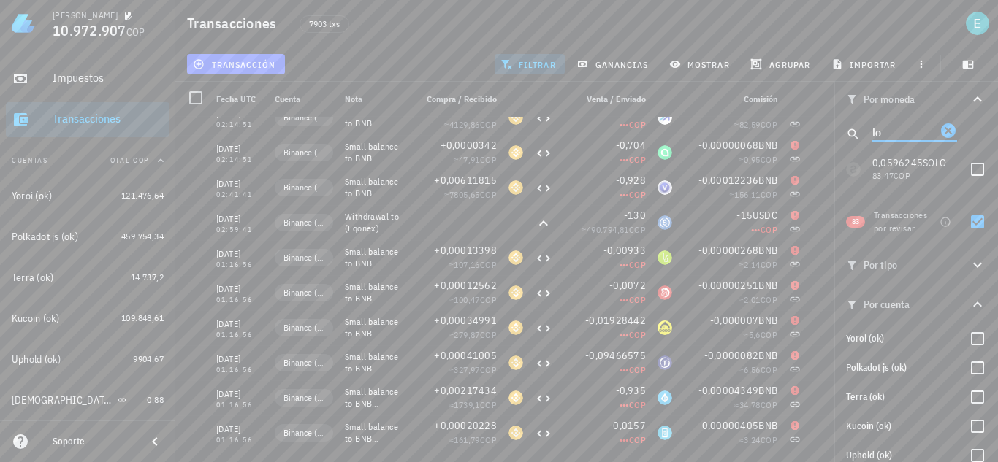
drag, startPoint x: 890, startPoint y: 137, endPoint x: 847, endPoint y: 134, distance: 43.2
click at [847, 134] on div "lo" at bounding box center [916, 134] width 164 height 35
type input "lrc"
click at [977, 168] on div at bounding box center [977, 169] width 25 height 25
checkbox input "true"
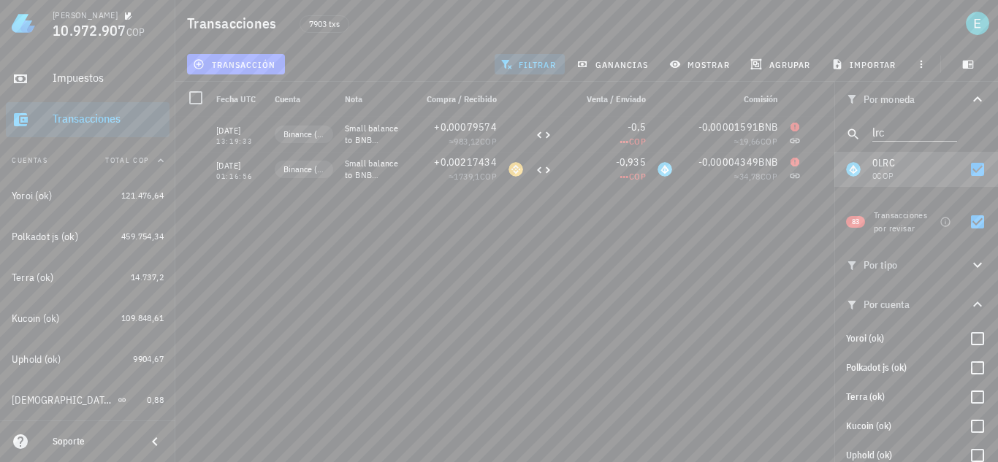
scroll to position [0, 0]
click at [974, 221] on div at bounding box center [977, 222] width 25 height 25
checkbox input "false"
click at [593, 359] on div "[DATE] 13:19:33 Binance (ok) Small balance to BNB conversion (dust) +0,00079574…" at bounding box center [509, 284] width 669 height 334
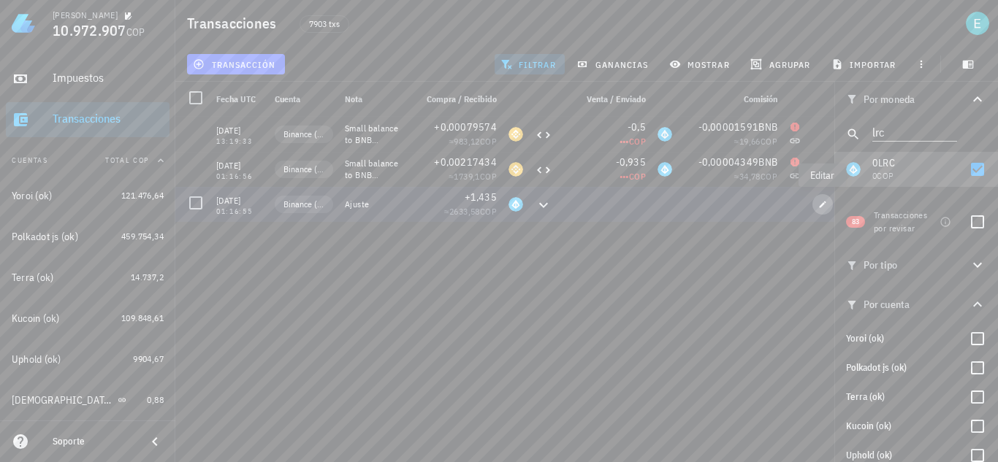
click at [826, 203] on icon "button" at bounding box center [822, 204] width 9 height 9
type input "01:16:55"
type textarea "Ajuste"
type input "1,435"
type input "LRC"
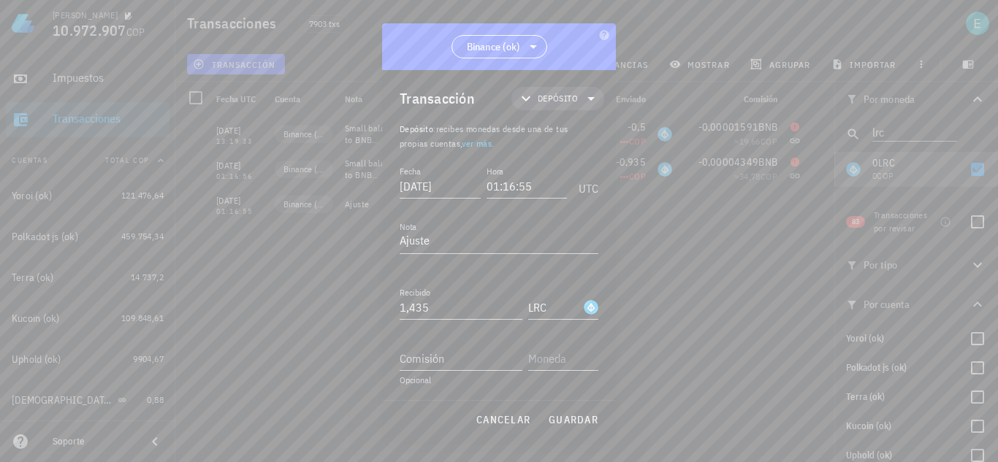
scroll to position [1, 0]
click at [546, 87] on span "Depósito" at bounding box center [557, 98] width 75 height 23
click at [582, 136] on div "Compra/Venta" at bounding box center [569, 134] width 57 height 12
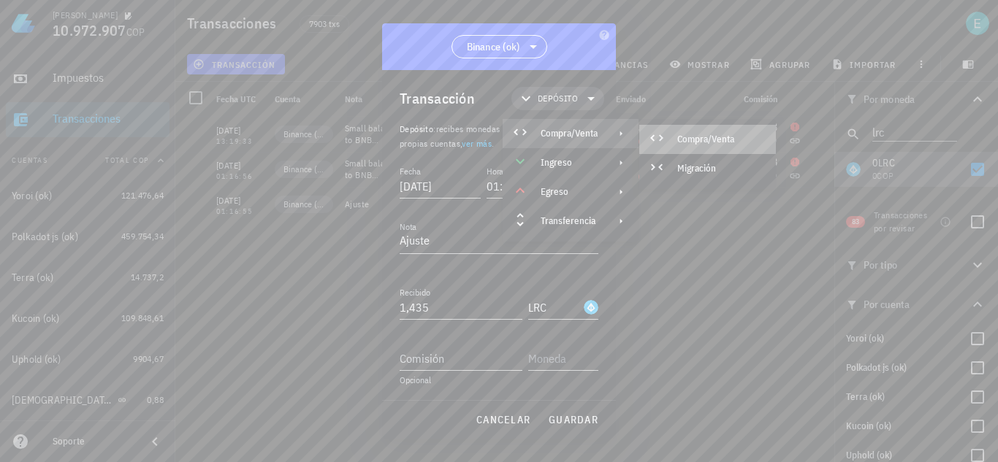
click at [693, 132] on div "Compra/Venta" at bounding box center [707, 139] width 137 height 29
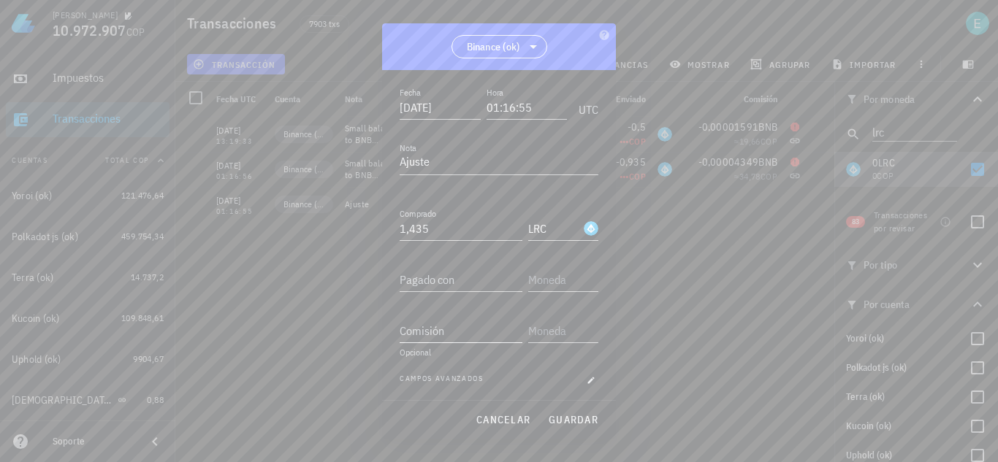
scroll to position [81, 0]
click at [464, 289] on input "Pagado con" at bounding box center [461, 278] width 123 height 23
type input "0,7339"
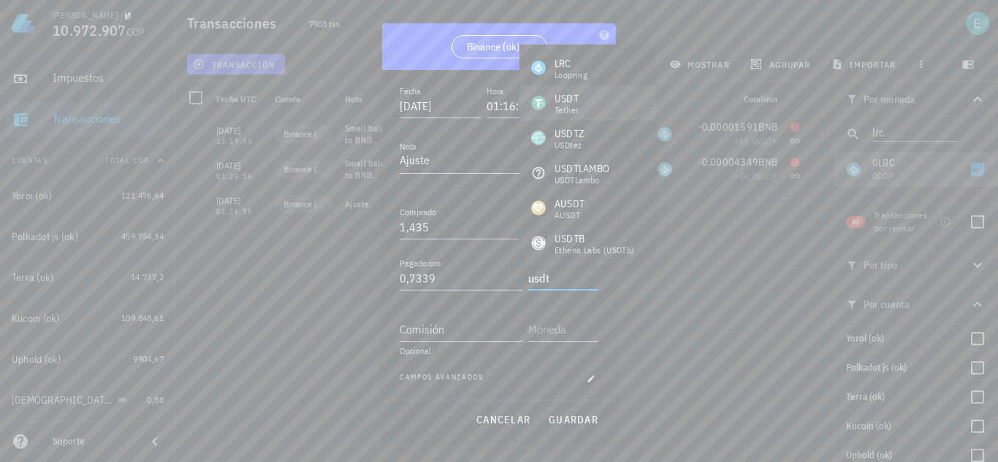
click at [578, 110] on div "Tether" at bounding box center [566, 110] width 24 height 9
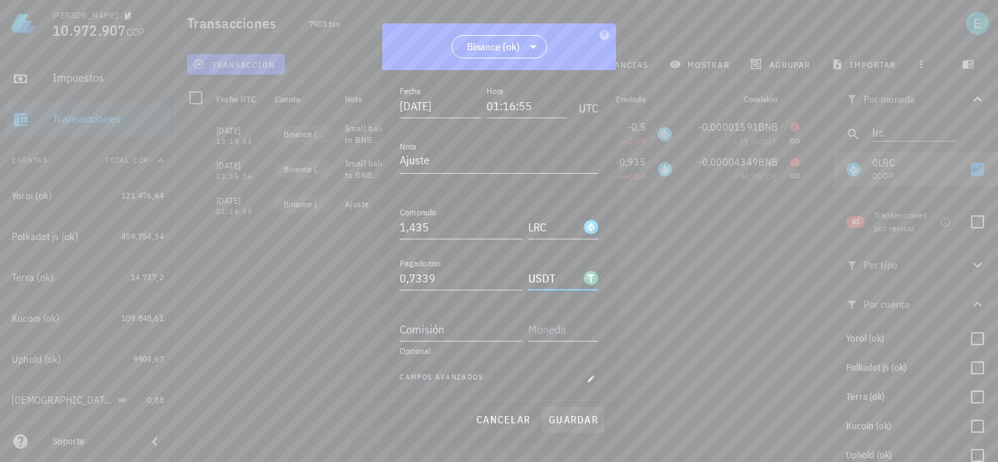
type input "USDT"
click at [578, 420] on span "guardar" at bounding box center [573, 419] width 50 height 13
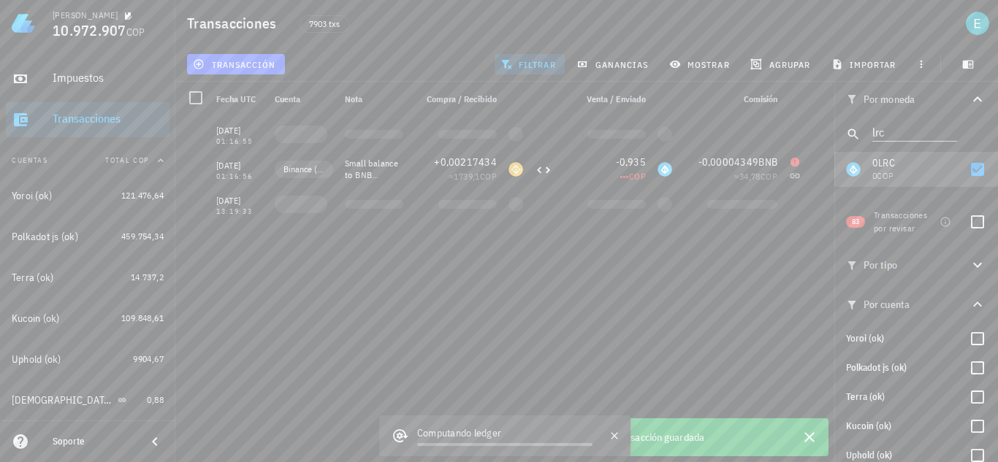
scroll to position [1, 0]
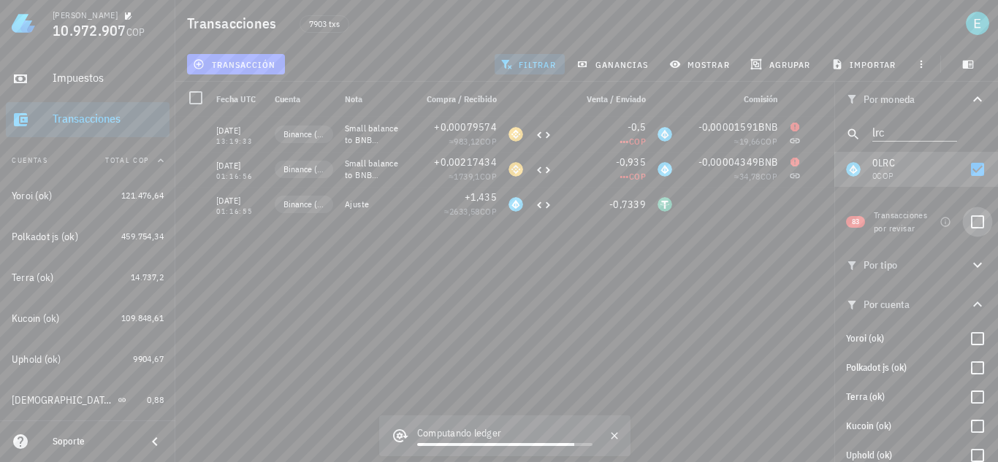
click at [967, 226] on div at bounding box center [977, 222] width 25 height 25
checkbox input "true"
click at [971, 168] on div at bounding box center [977, 169] width 25 height 25
checkbox input "false"
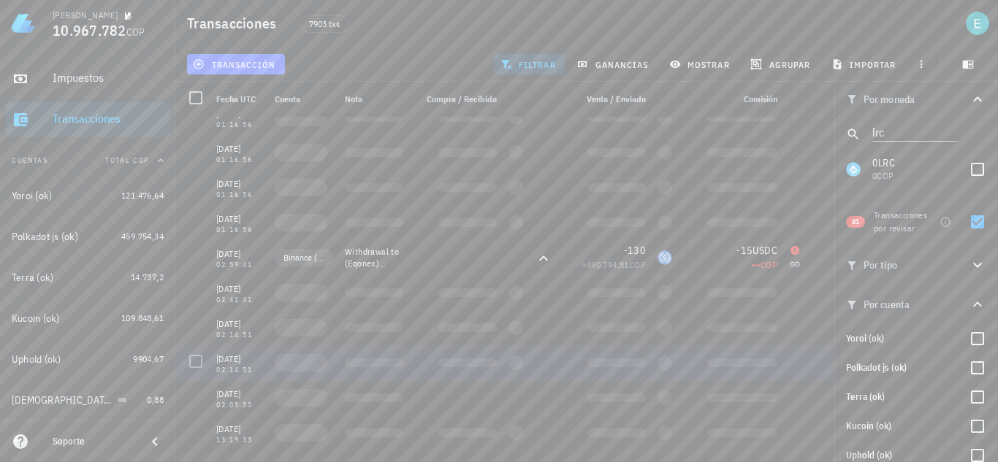
scroll to position [1279, 0]
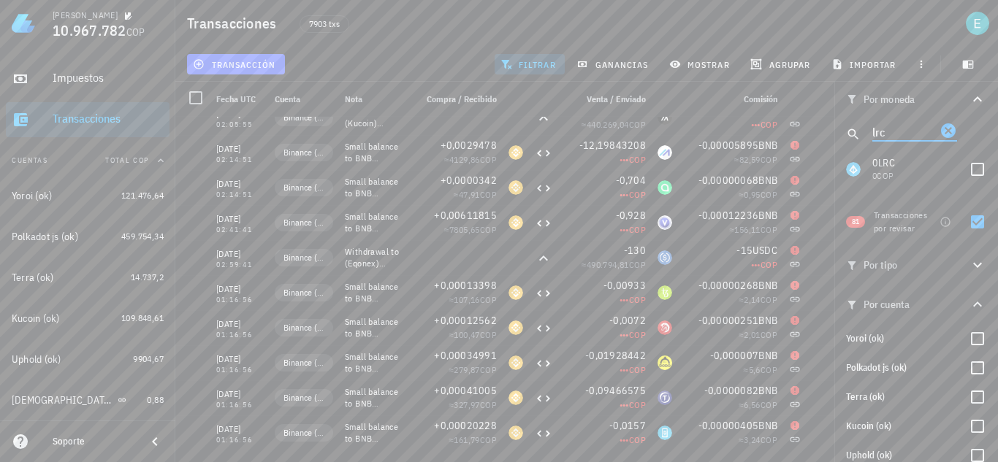
drag, startPoint x: 899, startPoint y: 131, endPoint x: 844, endPoint y: 131, distance: 54.8
click at [844, 131] on div "lrc" at bounding box center [916, 134] width 164 height 35
type input "tu"
click at [967, 172] on div at bounding box center [977, 169] width 25 height 25
checkbox input "true"
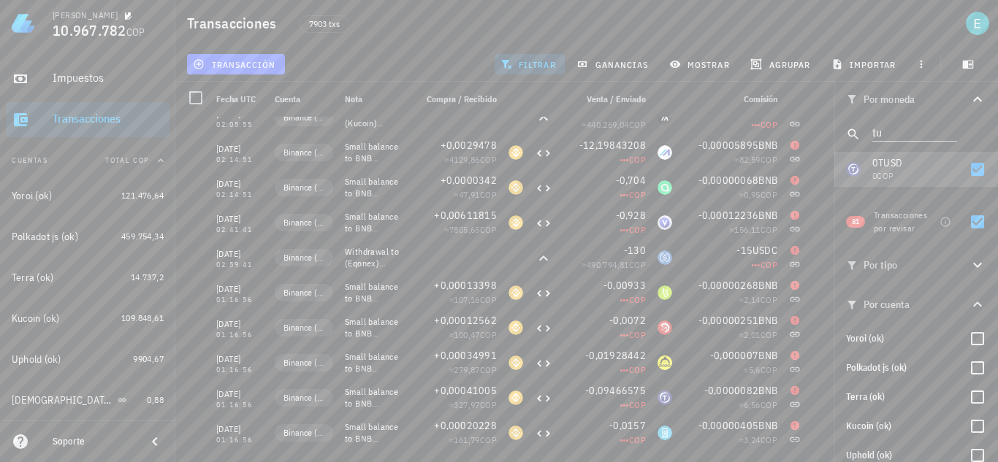
drag, startPoint x: 965, startPoint y: 224, endPoint x: 831, endPoint y: 297, distance: 152.3
click at [965, 224] on div at bounding box center [977, 222] width 25 height 25
checkbox input "false"
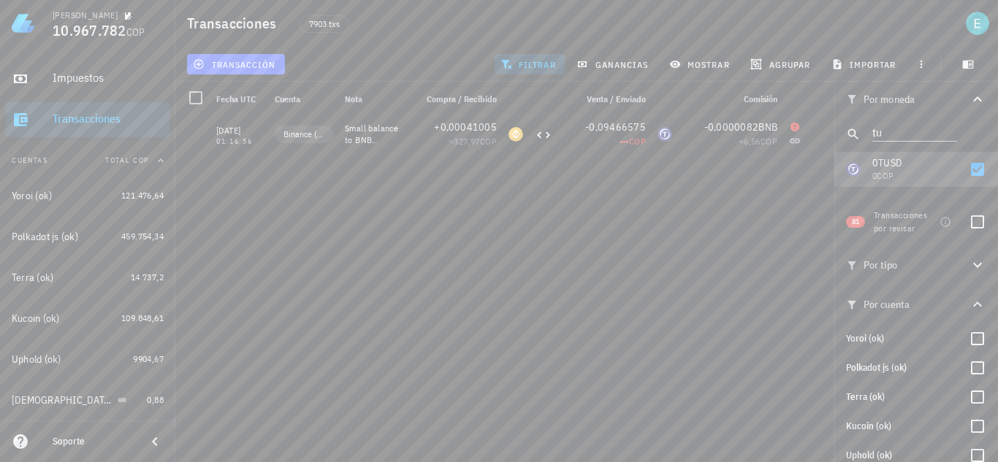
scroll to position [0, 0]
click at [822, 169] on icon "button" at bounding box center [822, 169] width 9 height 9
type input "0,09466575"
type input "TUSD"
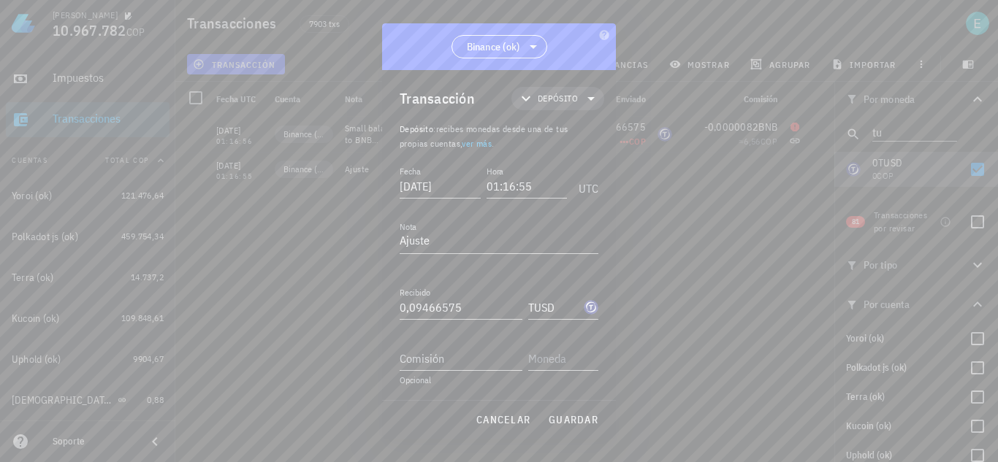
click at [563, 99] on div at bounding box center [499, 231] width 998 height 462
click at [573, 104] on span "Depósito" at bounding box center [557, 98] width 75 height 23
click at [584, 132] on div "Compra/Venta" at bounding box center [569, 134] width 57 height 12
click at [671, 138] on div "Compra/Venta" at bounding box center [707, 139] width 137 height 29
click at [470, 351] on input "Pagado con" at bounding box center [461, 358] width 123 height 23
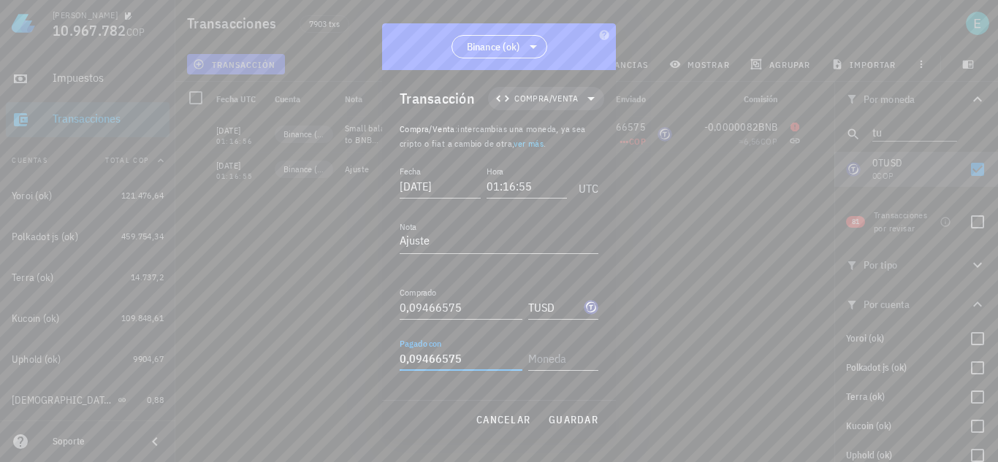
type input "0,09466575"
click at [575, 156] on div "Tether" at bounding box center [566, 155] width 24 height 9
type input "USDT"
click at [577, 409] on button "guardar" at bounding box center [573, 420] width 62 height 26
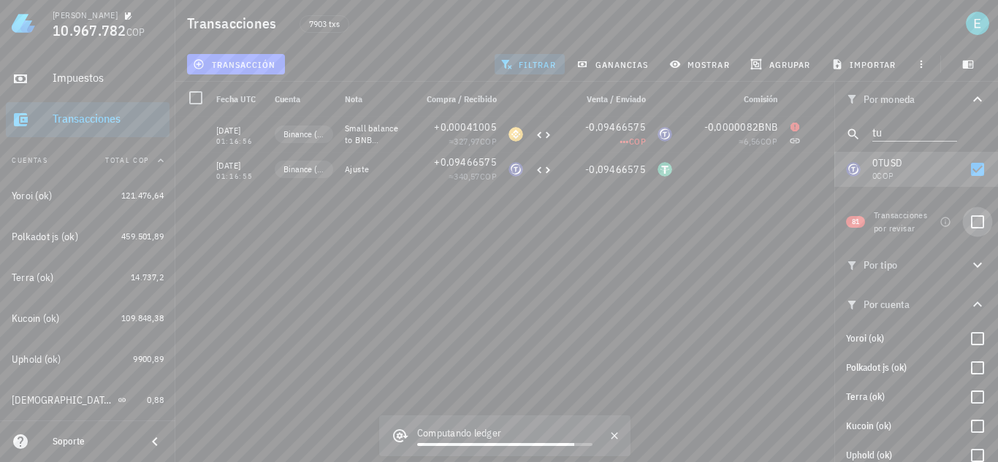
click at [970, 227] on div at bounding box center [977, 222] width 25 height 25
checkbox input "true"
click at [965, 168] on div at bounding box center [977, 169] width 25 height 25
checkbox input "false"
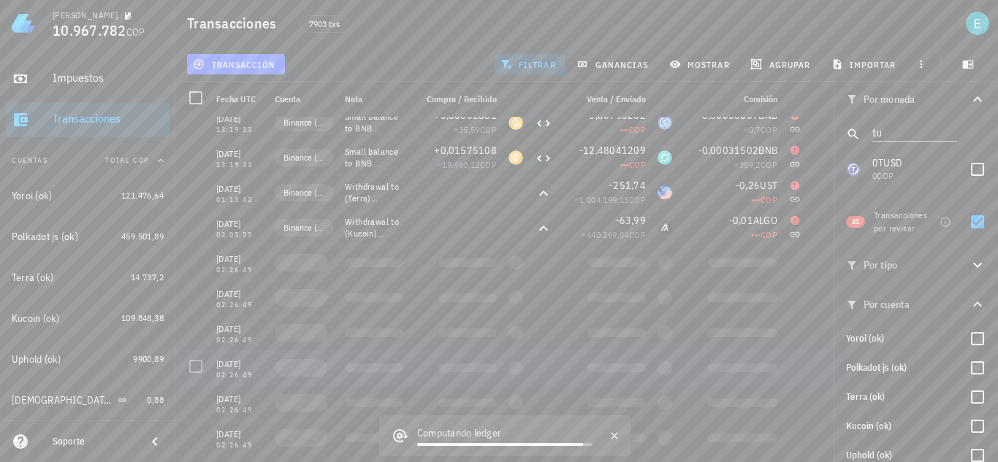
scroll to position [1279, 0]
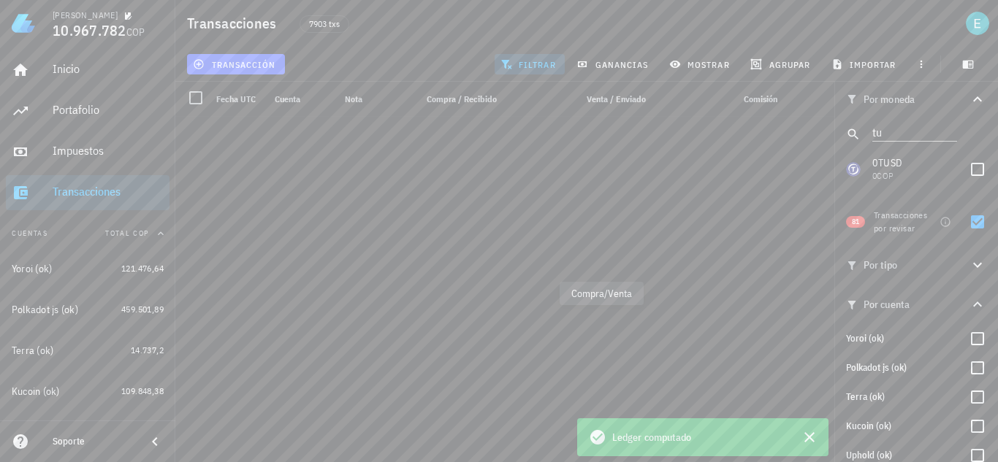
scroll to position [1279, 0]
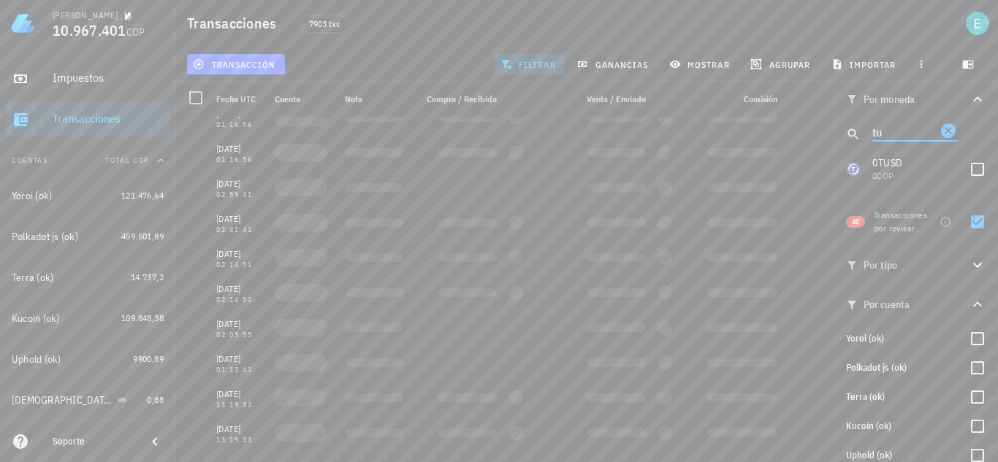
click at [836, 131] on div "tu" at bounding box center [916, 134] width 164 height 35
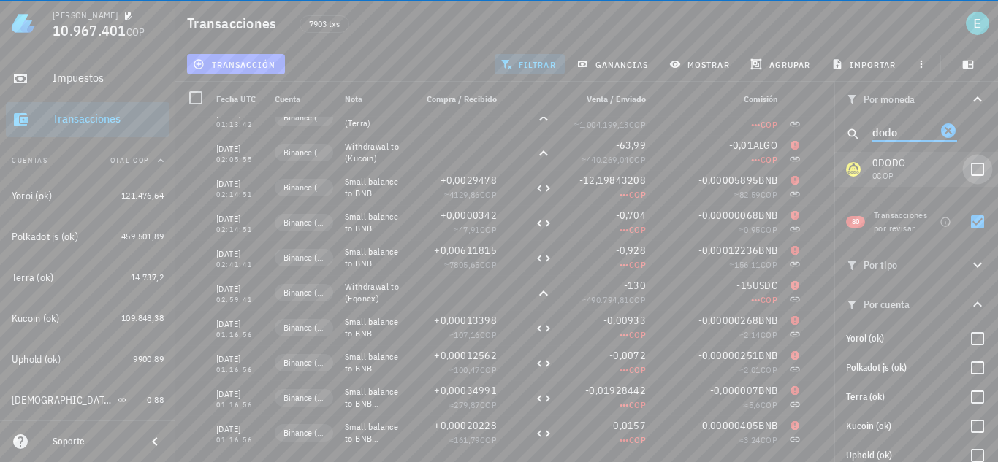
type input "dodo"
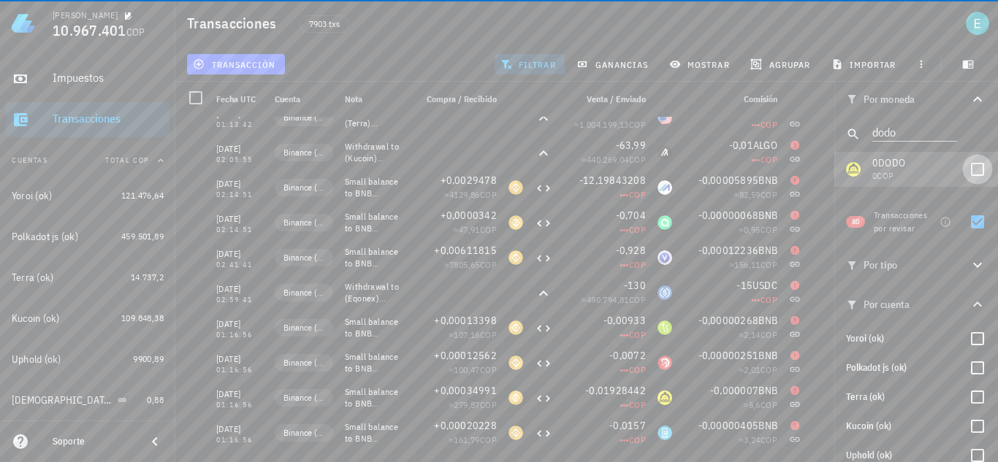
click at [967, 172] on div at bounding box center [977, 169] width 25 height 25
checkbox input "true"
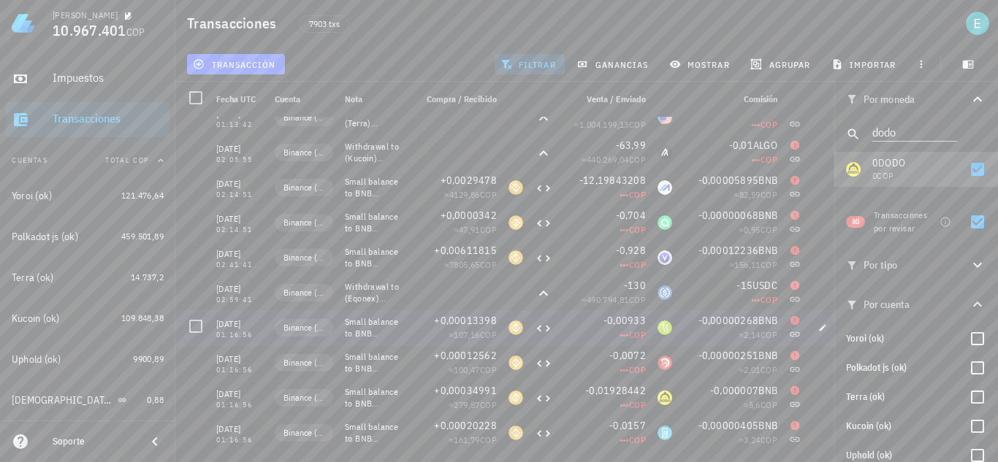
scroll to position [0, 0]
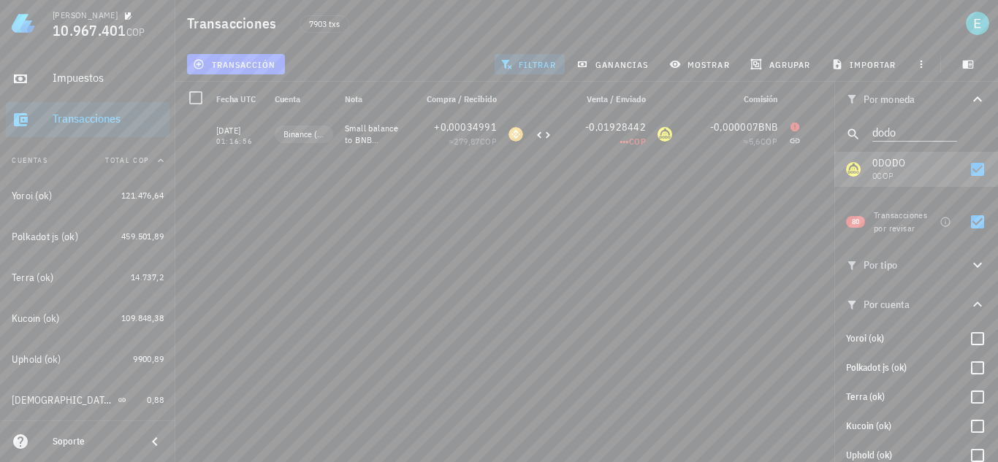
click at [971, 216] on div at bounding box center [977, 222] width 25 height 25
checkbox input "false"
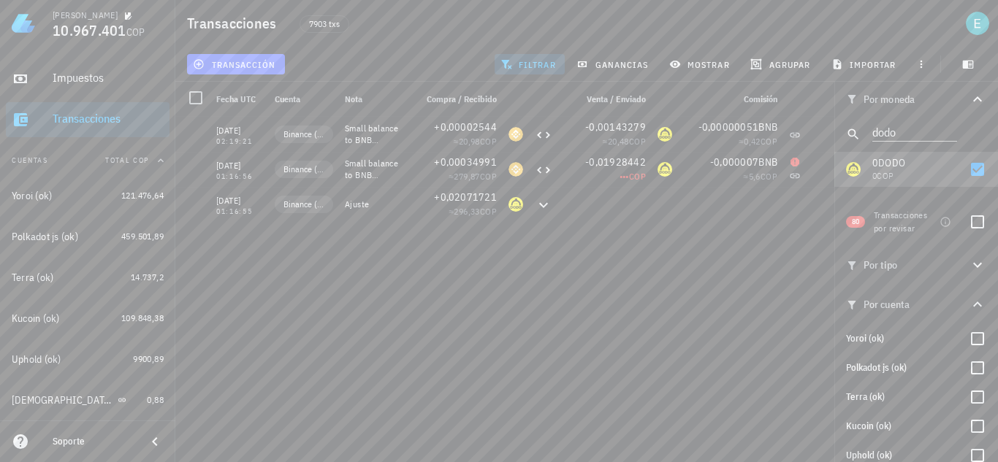
drag, startPoint x: 633, startPoint y: 309, endPoint x: 587, endPoint y: 300, distance: 46.9
click at [633, 309] on div "14/05/2022 13:19:33 Binance (ok) Small balance to BNB conversion (dust) +0,0000…" at bounding box center [509, 284] width 669 height 334
click at [820, 207] on icon "button" at bounding box center [823, 204] width 7 height 7
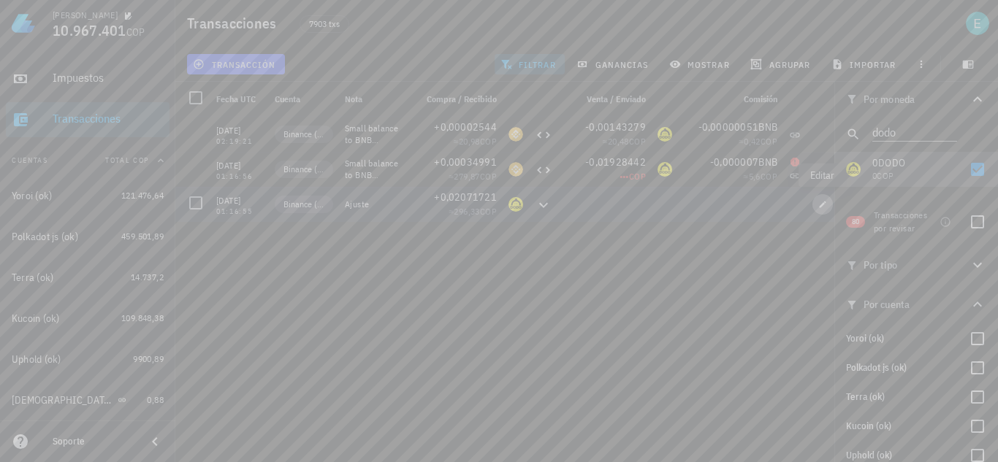
type input "0,02071721"
type input "DODO"
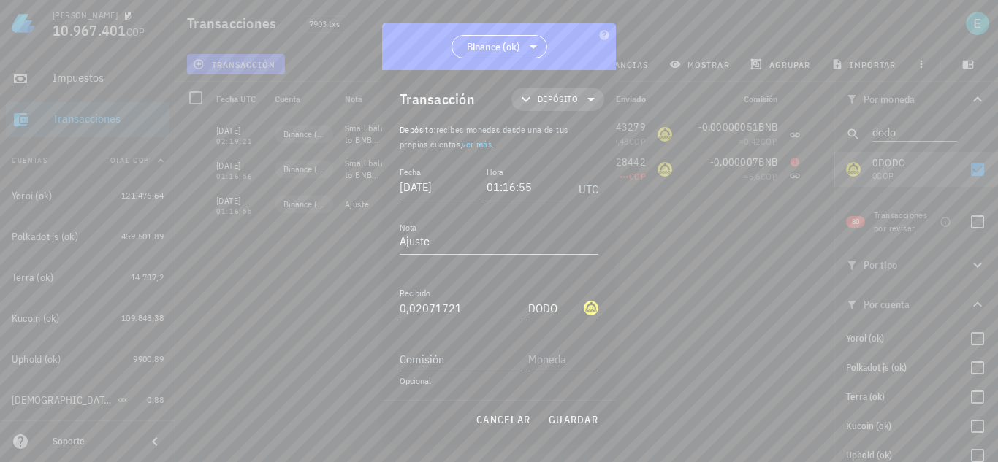
click at [565, 94] on span "Depósito" at bounding box center [558, 99] width 40 height 15
click at [571, 127] on div "Compra/Venta" at bounding box center [571, 133] width 136 height 29
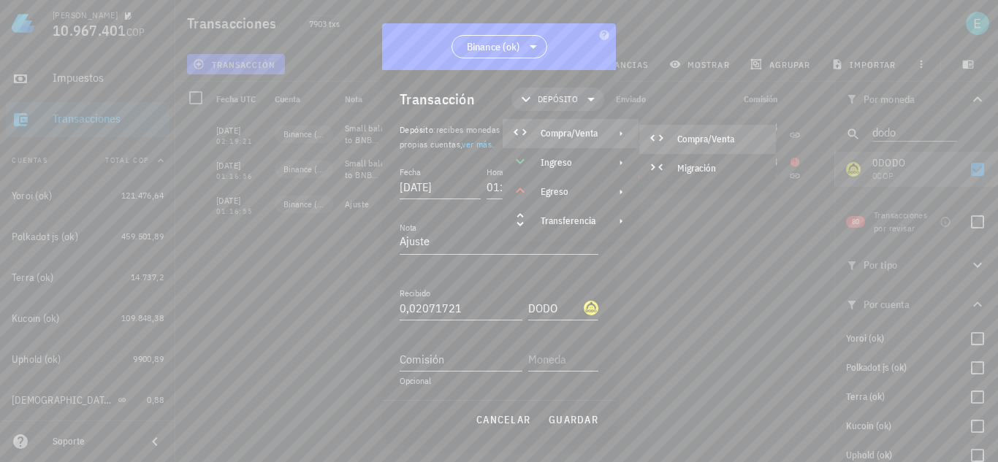
click at [692, 126] on div "Compra/Venta" at bounding box center [707, 139] width 137 height 29
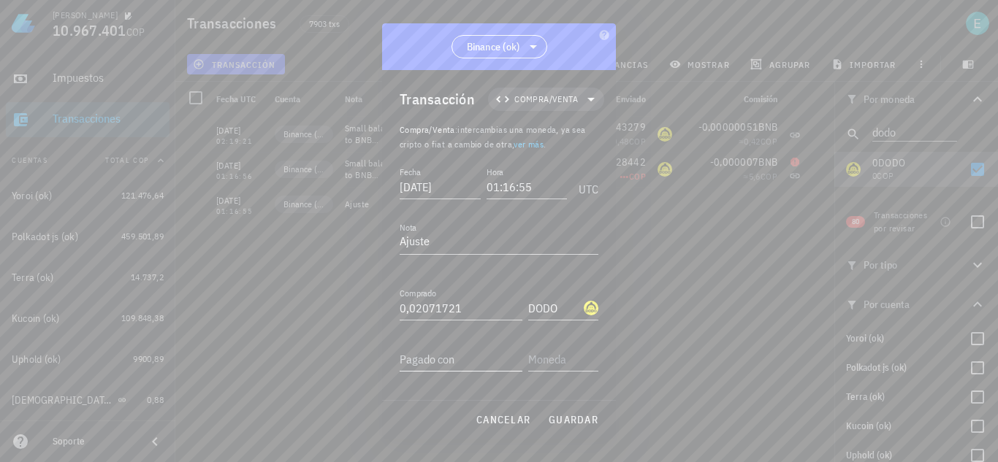
click at [479, 363] on input "Pagado con" at bounding box center [461, 359] width 123 height 23
type input "0,0823"
click at [582, 159] on div "USDT Tether" at bounding box center [587, 148] width 137 height 35
type input "USDT"
click at [587, 411] on button "guardar" at bounding box center [573, 420] width 62 height 26
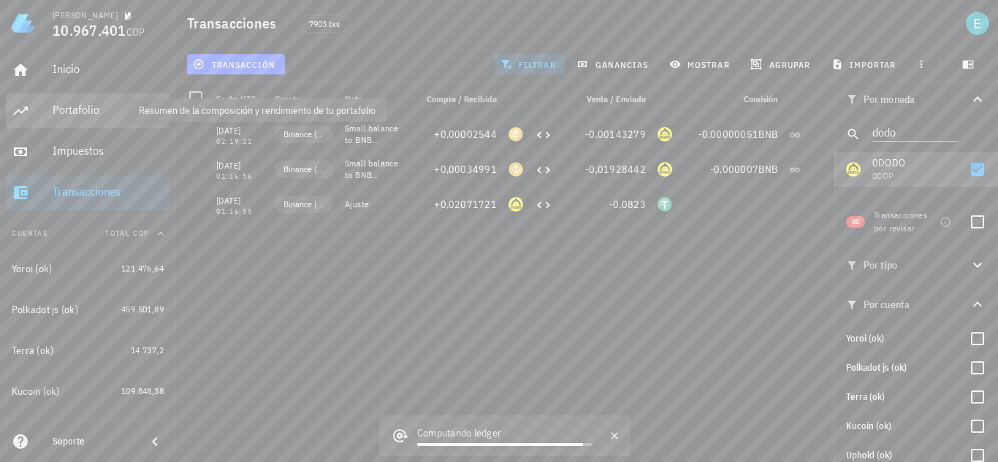
drag, startPoint x: 93, startPoint y: 111, endPoint x: 0, endPoint y: 229, distance: 149.8
click at [93, 111] on div "Portafolio" at bounding box center [108, 110] width 111 height 14
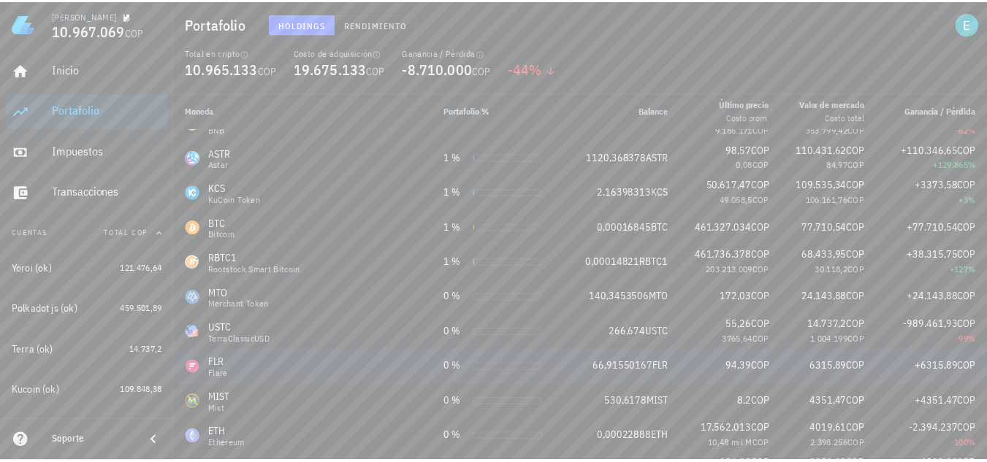
scroll to position [73, 0]
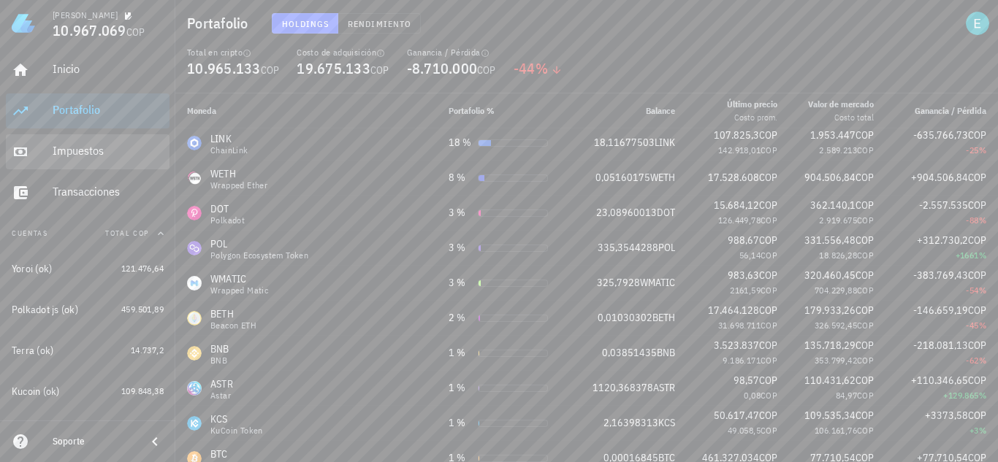
click at [96, 152] on div "Impuestos" at bounding box center [108, 151] width 111 height 14
